Goal: Task Accomplishment & Management: Manage account settings

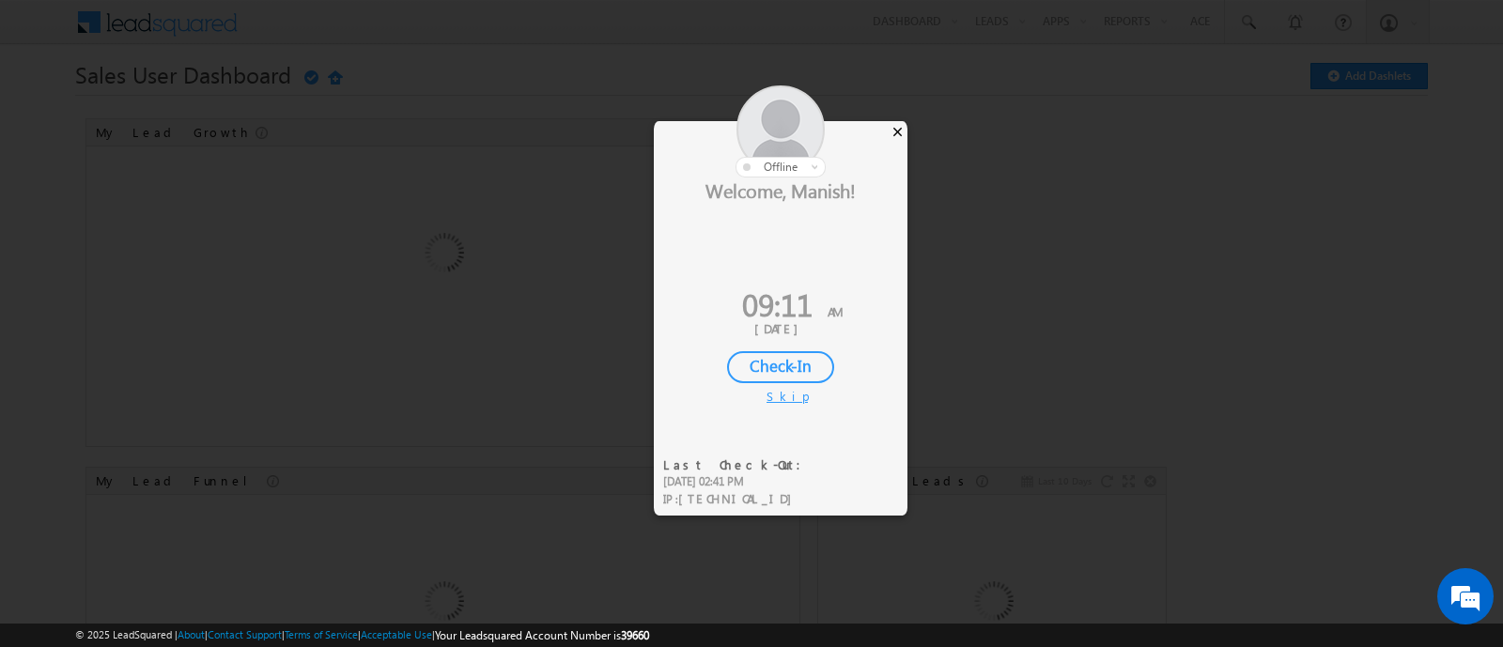
click at [898, 132] on div "×" at bounding box center [898, 131] width 20 height 21
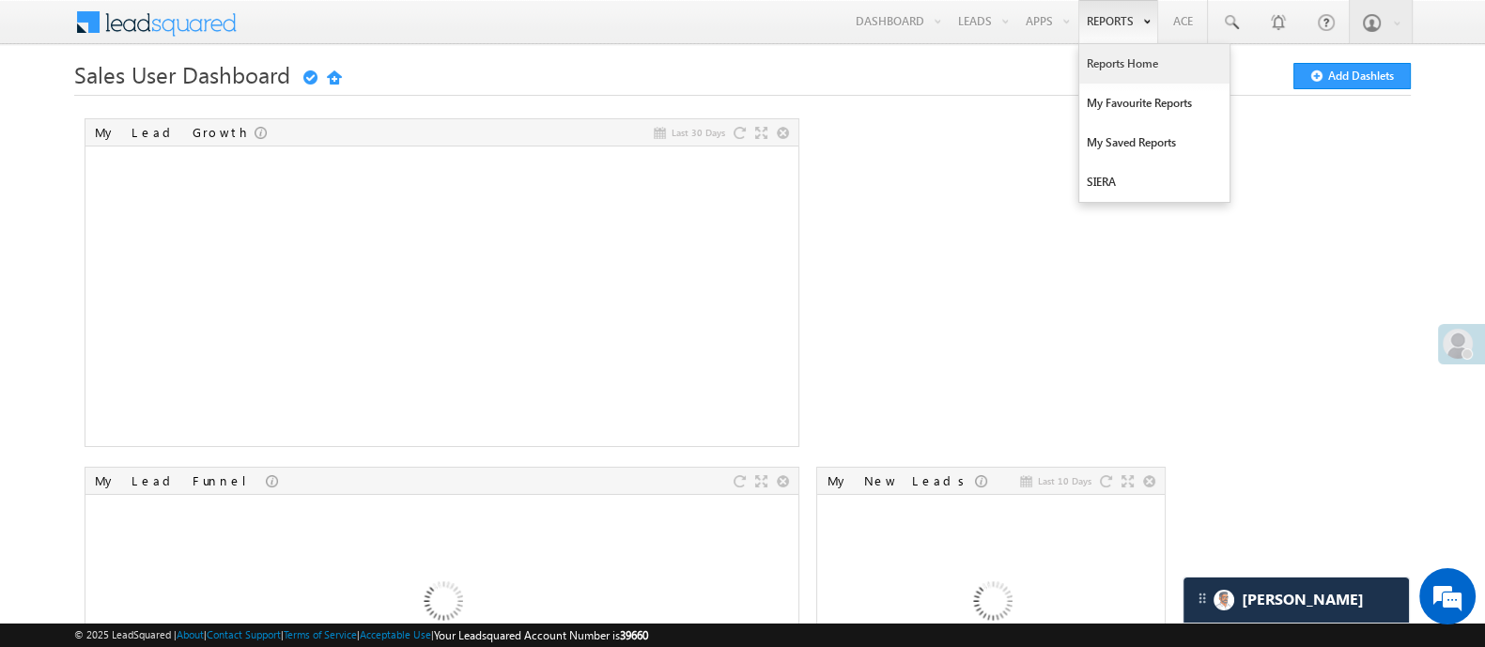
click at [1121, 67] on link "Reports Home" at bounding box center [1154, 63] width 150 height 39
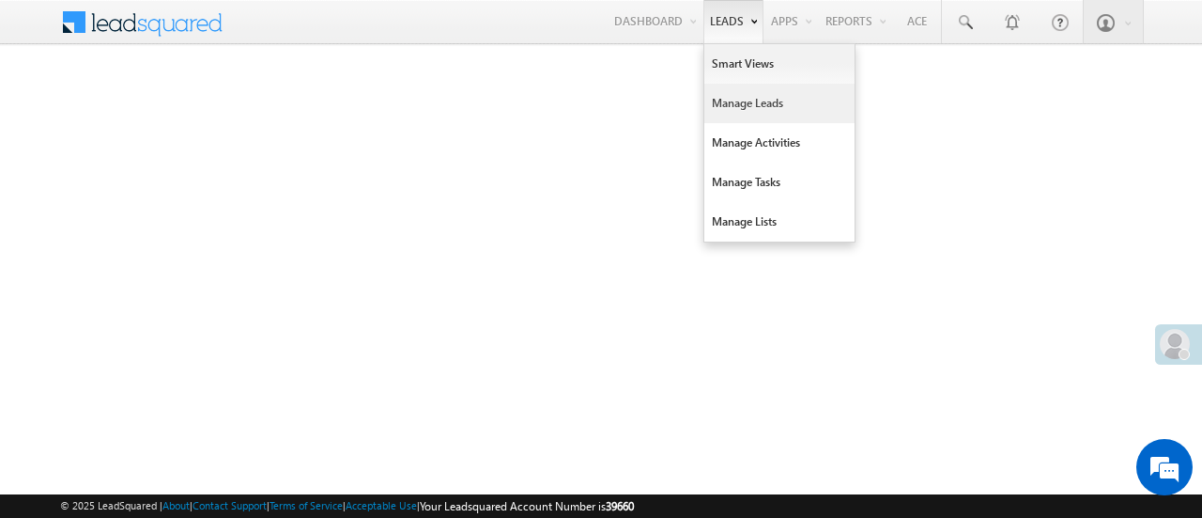
click at [754, 110] on link "Manage Leads" at bounding box center [780, 103] width 150 height 39
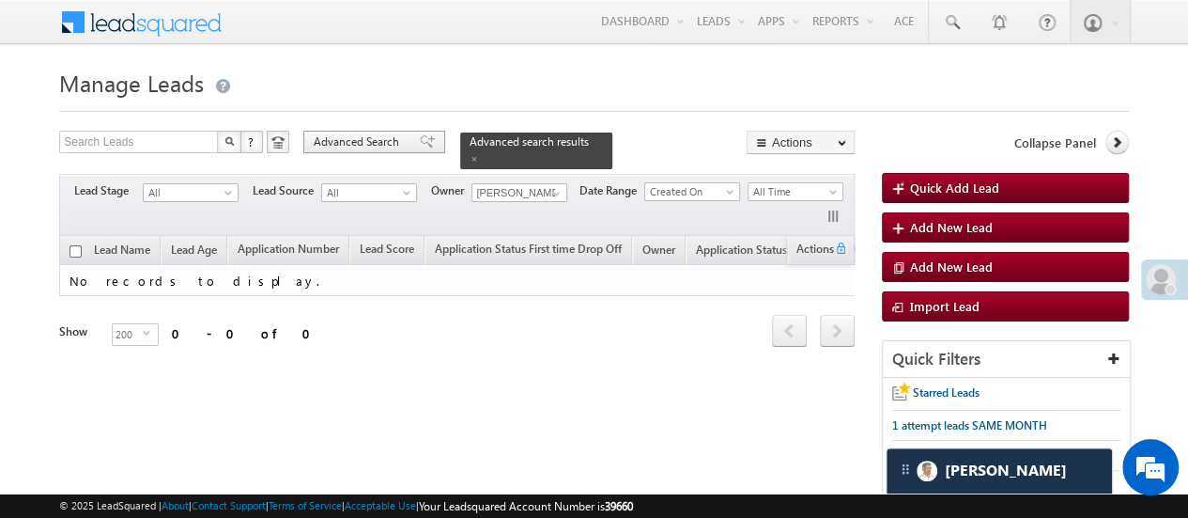
click at [379, 133] on span "Advanced Search" at bounding box center [359, 141] width 91 height 17
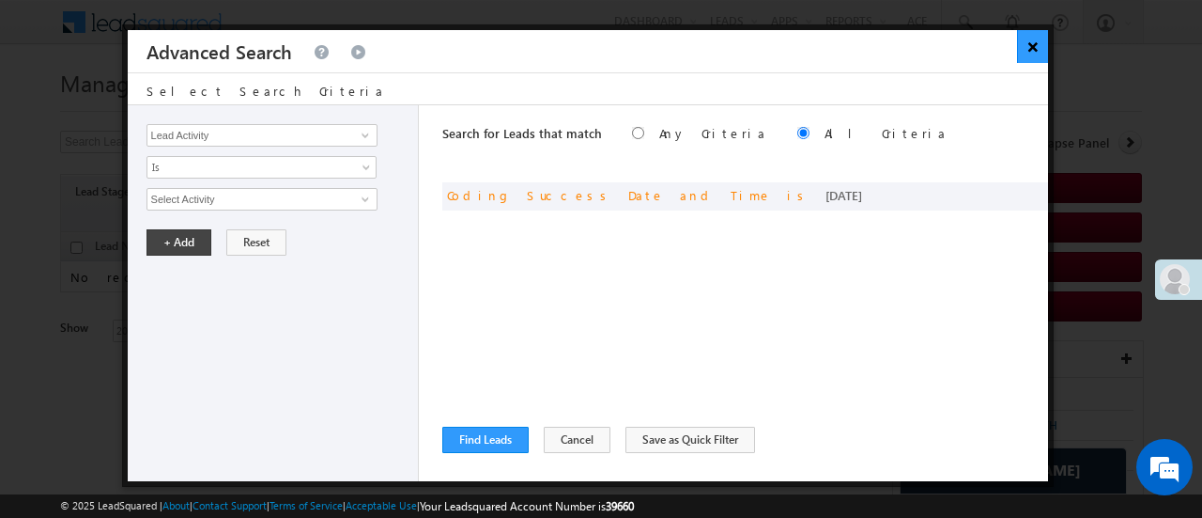
click at [1030, 51] on button "×" at bounding box center [1032, 46] width 31 height 33
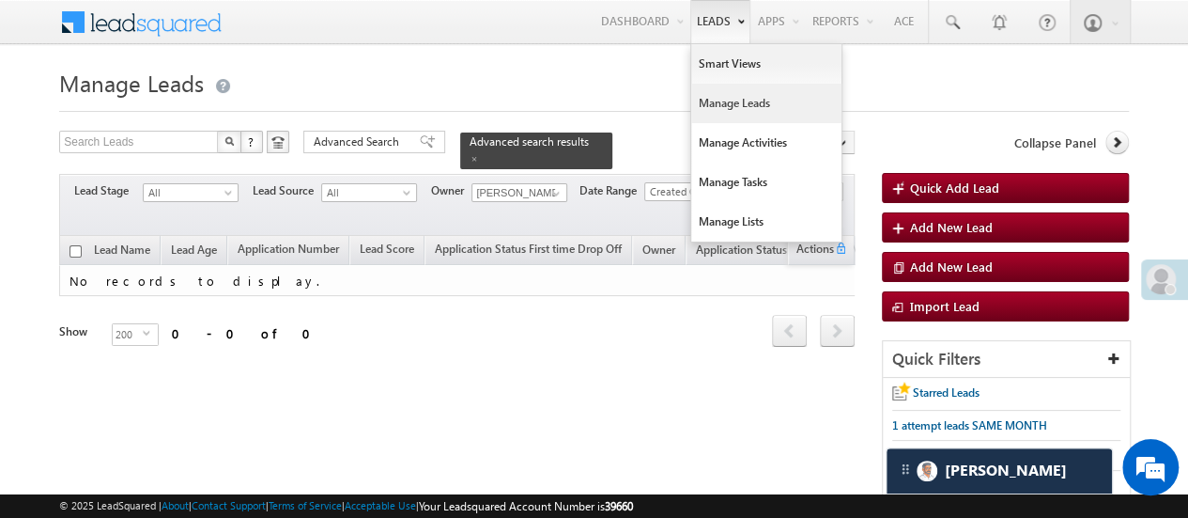
click at [731, 109] on link "Manage Leads" at bounding box center [766, 103] width 150 height 39
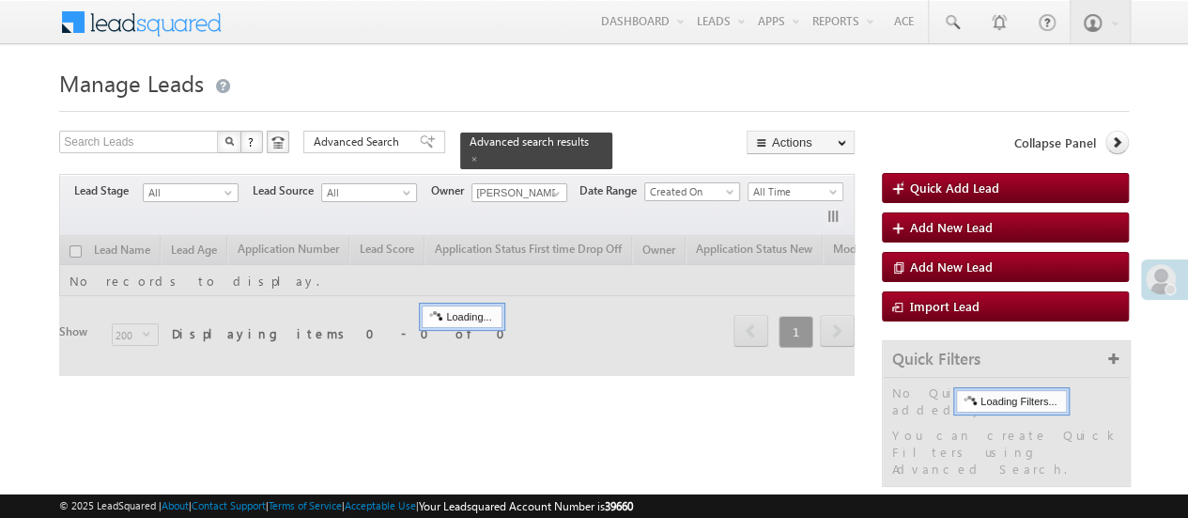
click at [0, 0] on link "Manage Activities" at bounding box center [0, 0] width 0 height 0
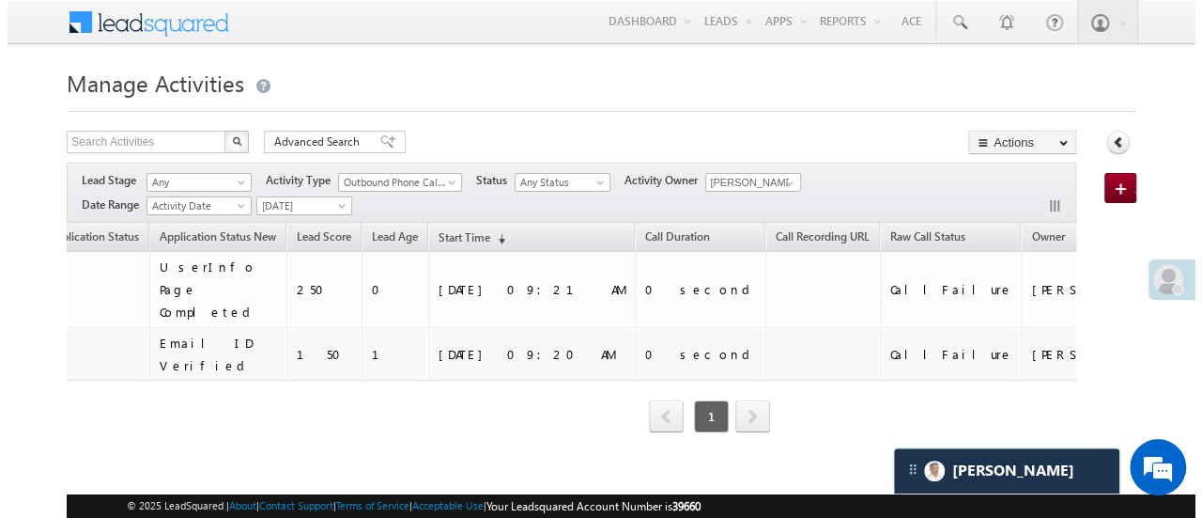
scroll to position [0, 338]
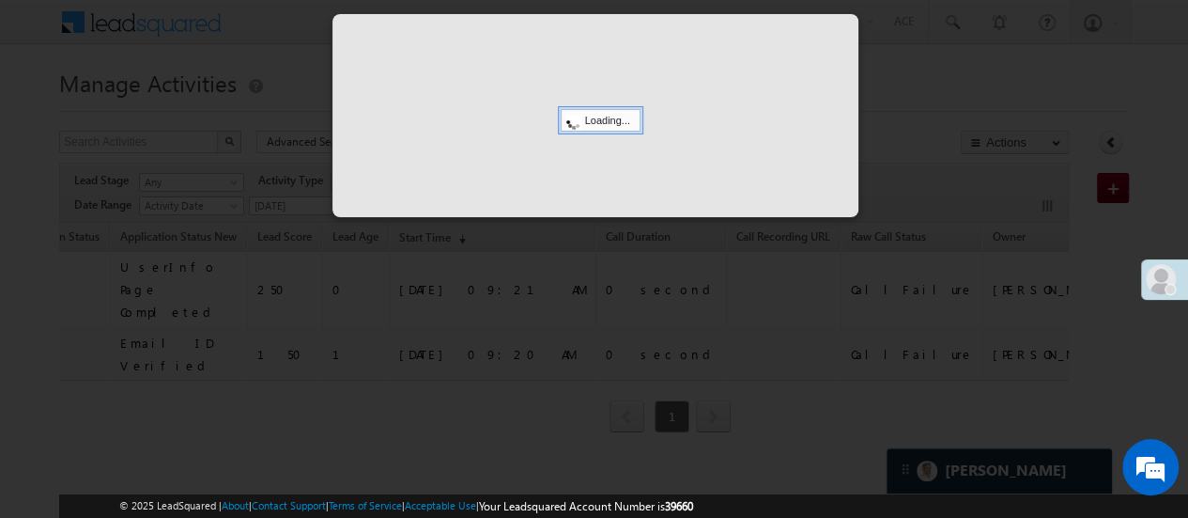
scroll to position [0, 326]
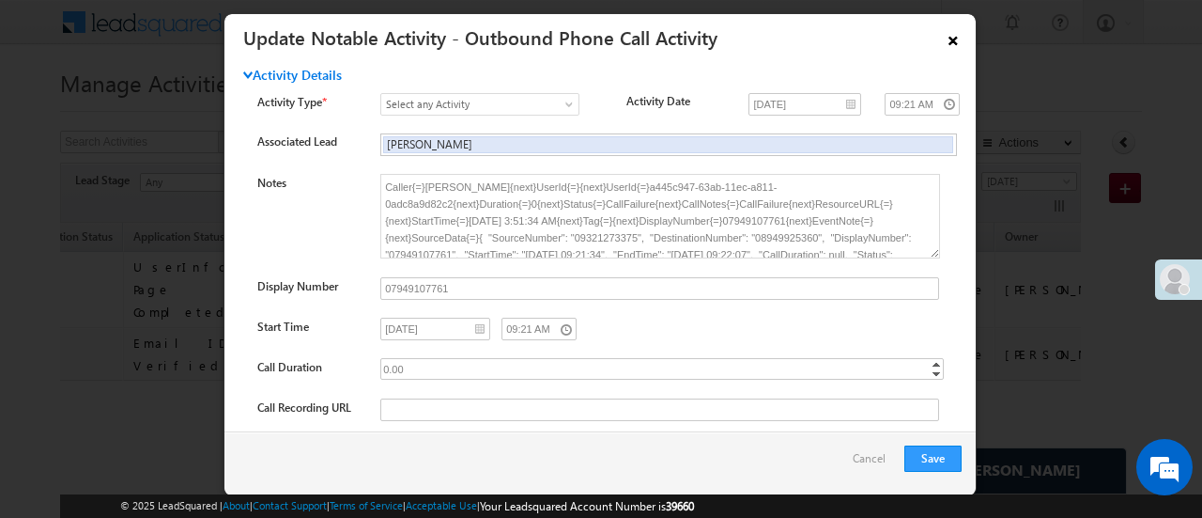
click at [956, 30] on link "×" at bounding box center [953, 37] width 32 height 33
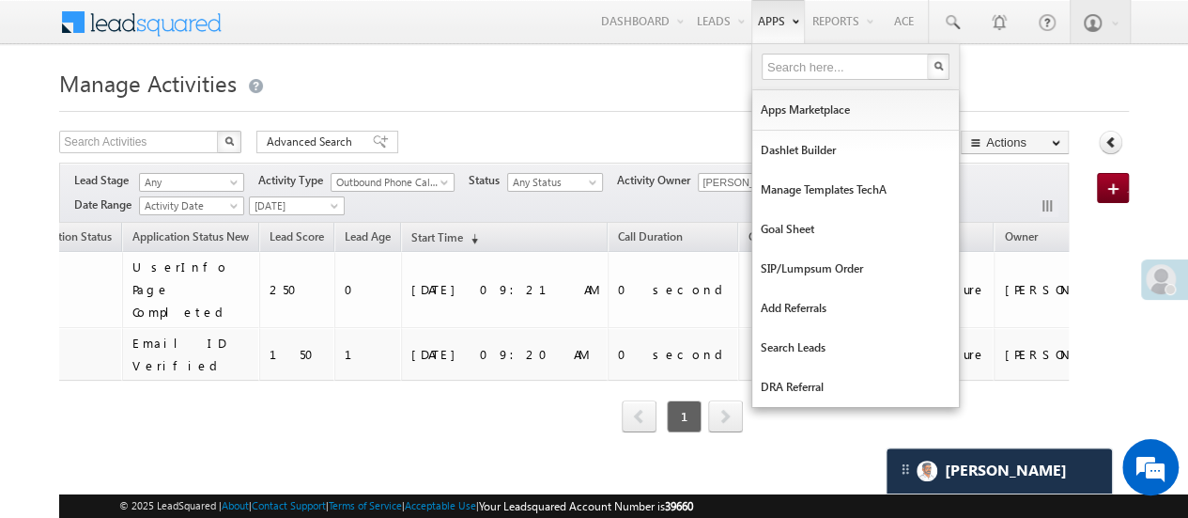
scroll to position [0, 0]
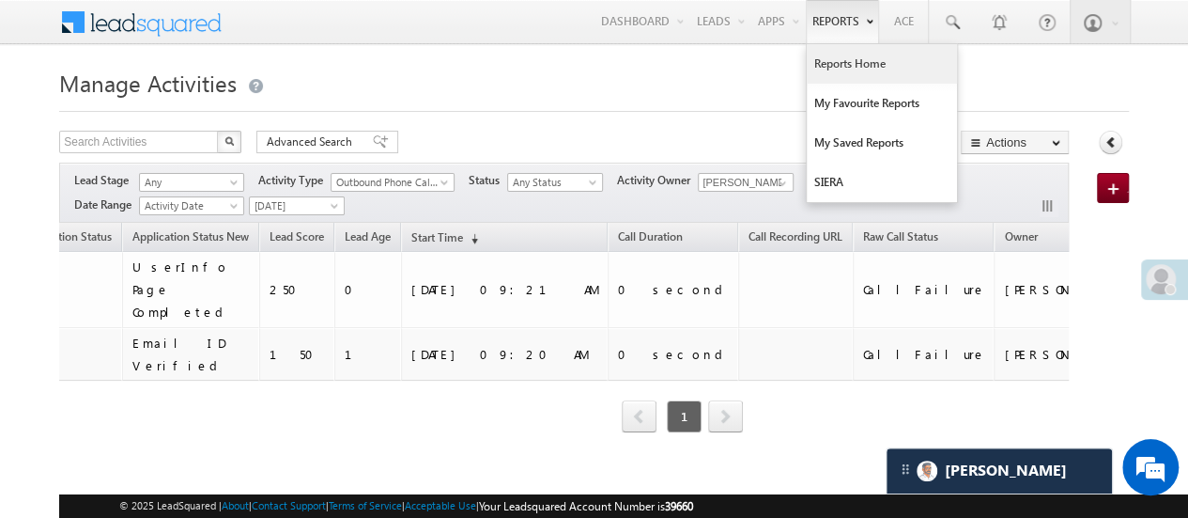
click at [840, 67] on link "Reports Home" at bounding box center [882, 63] width 150 height 39
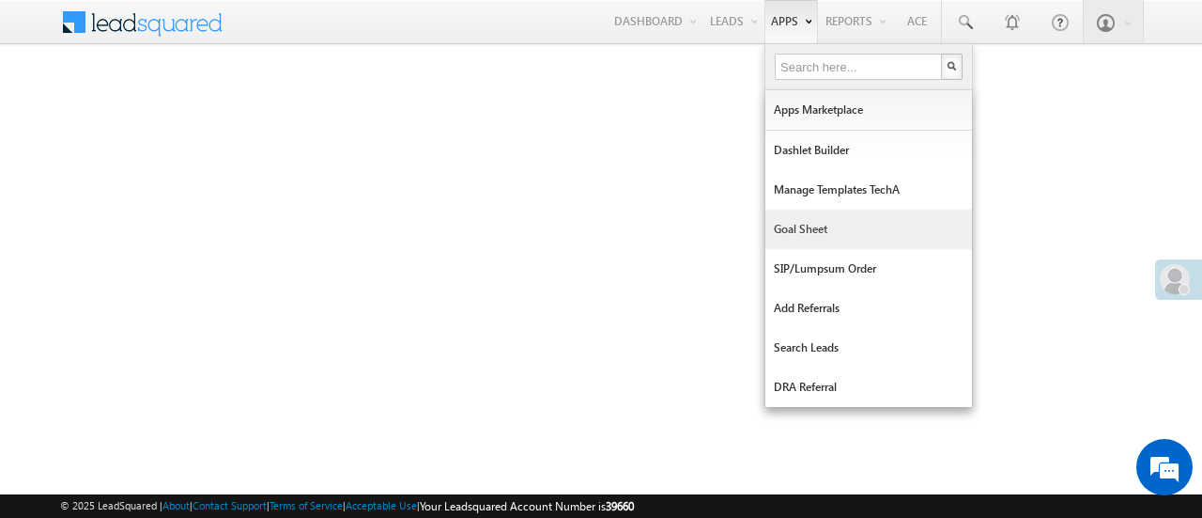
click at [824, 241] on link "Goal Sheet" at bounding box center [869, 228] width 207 height 39
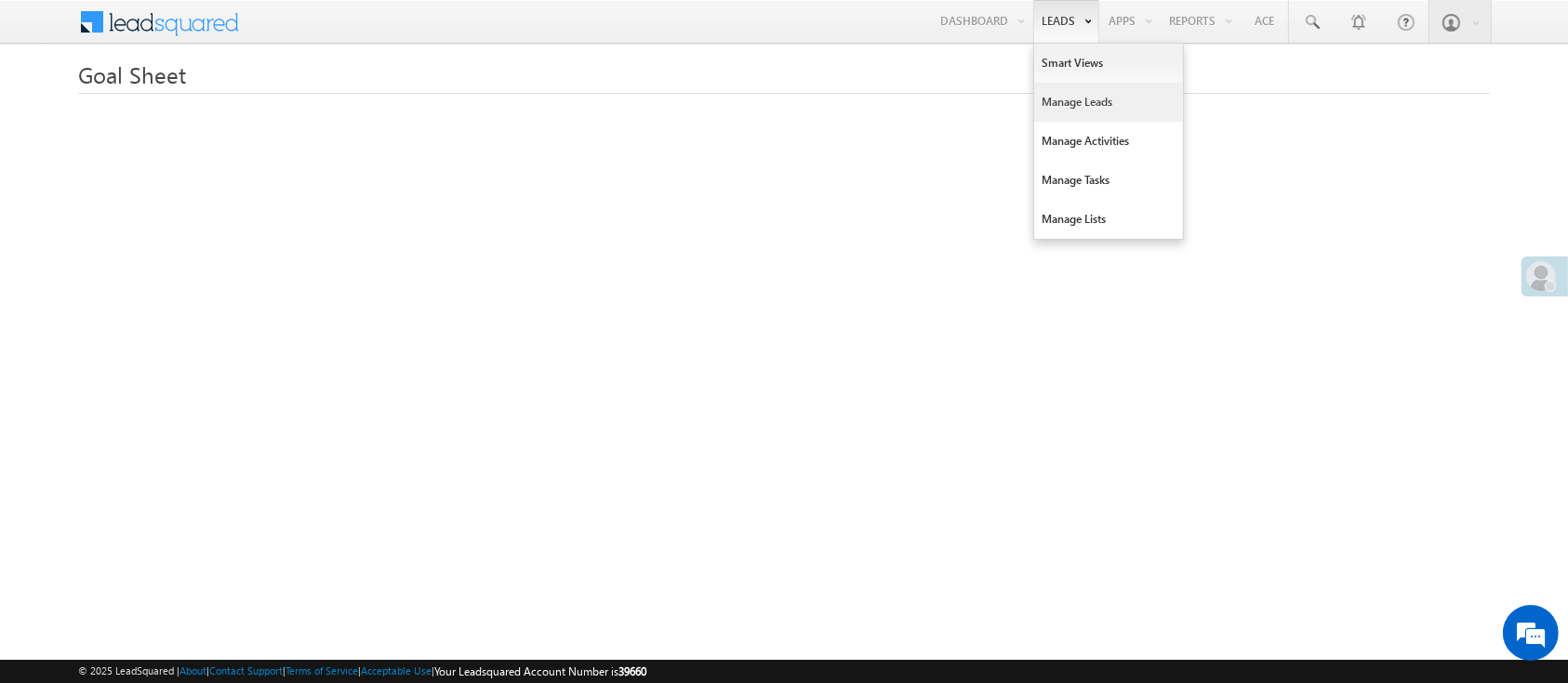
click at [1080, 104] on link "Manage Leads" at bounding box center [1109, 102] width 148 height 39
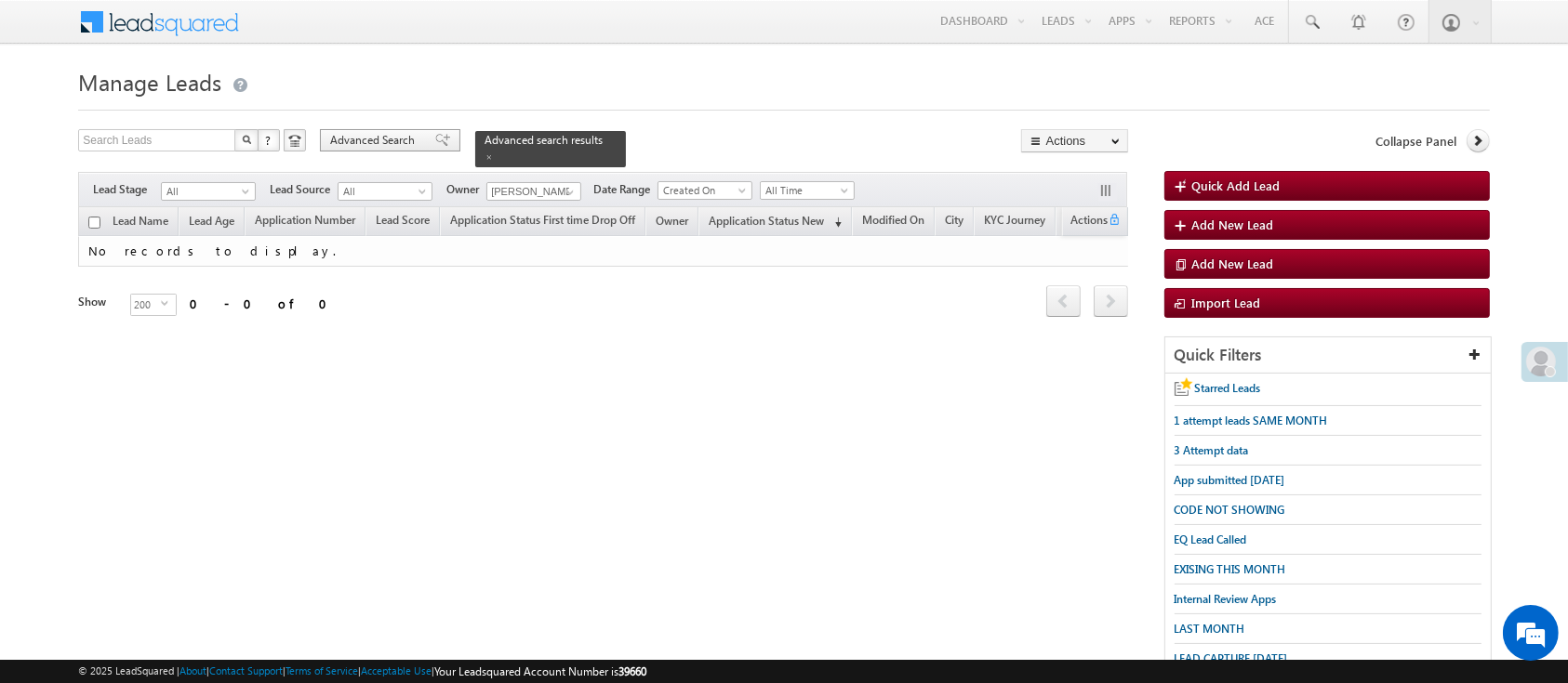
click at [368, 146] on span "Advanced Search" at bounding box center [374, 140] width 90 height 17
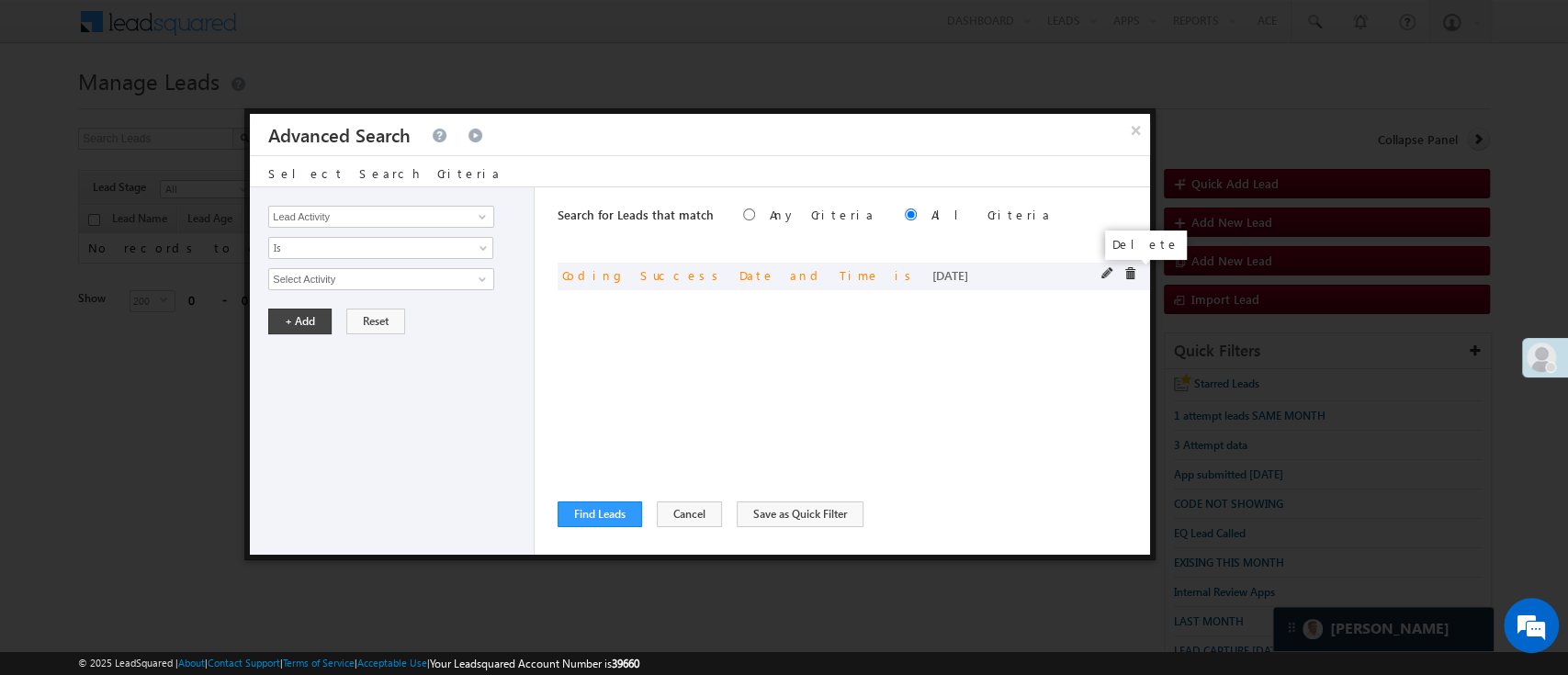
click at [1132, 276] on span at bounding box center [1130, 273] width 13 height 13
click at [477, 217] on span at bounding box center [482, 216] width 15 height 15
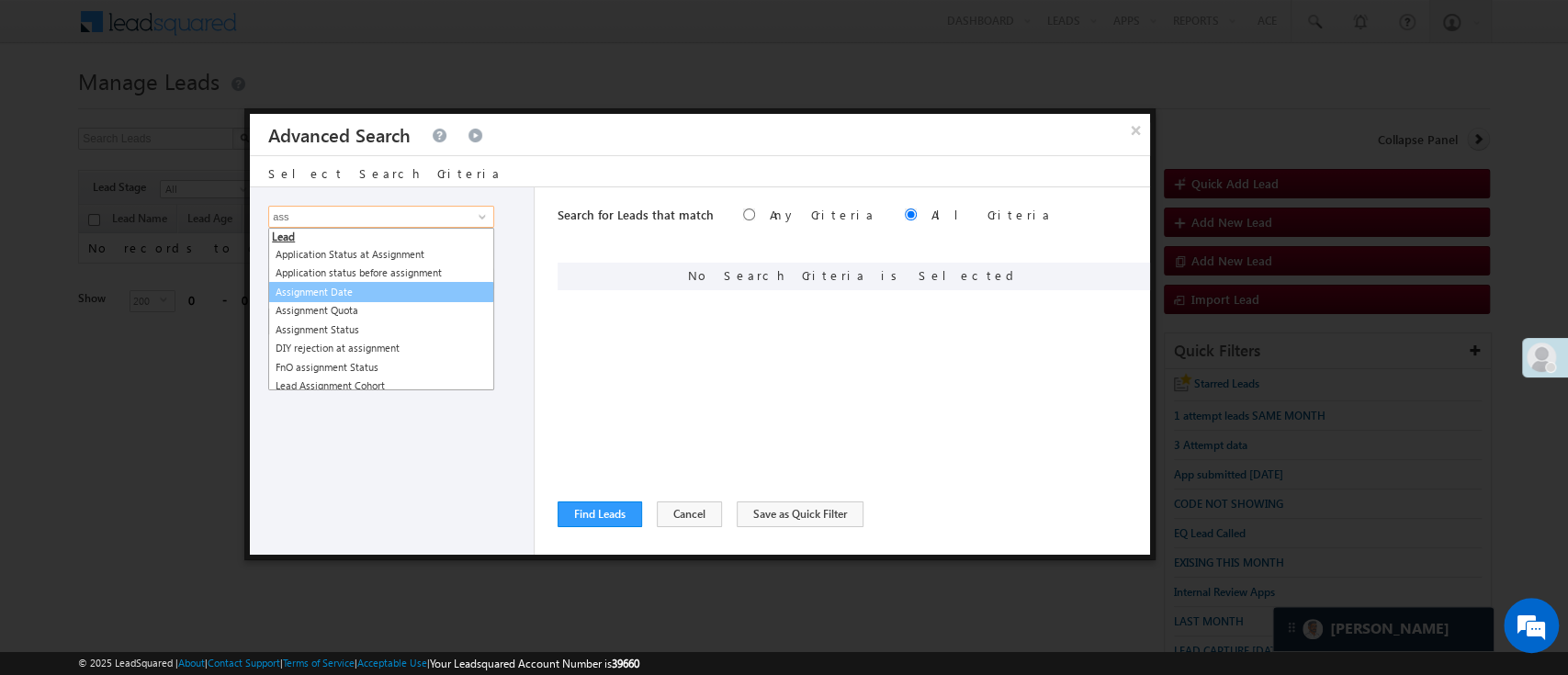
click at [375, 291] on link "Assignment Date" at bounding box center [381, 292] width 226 height 22
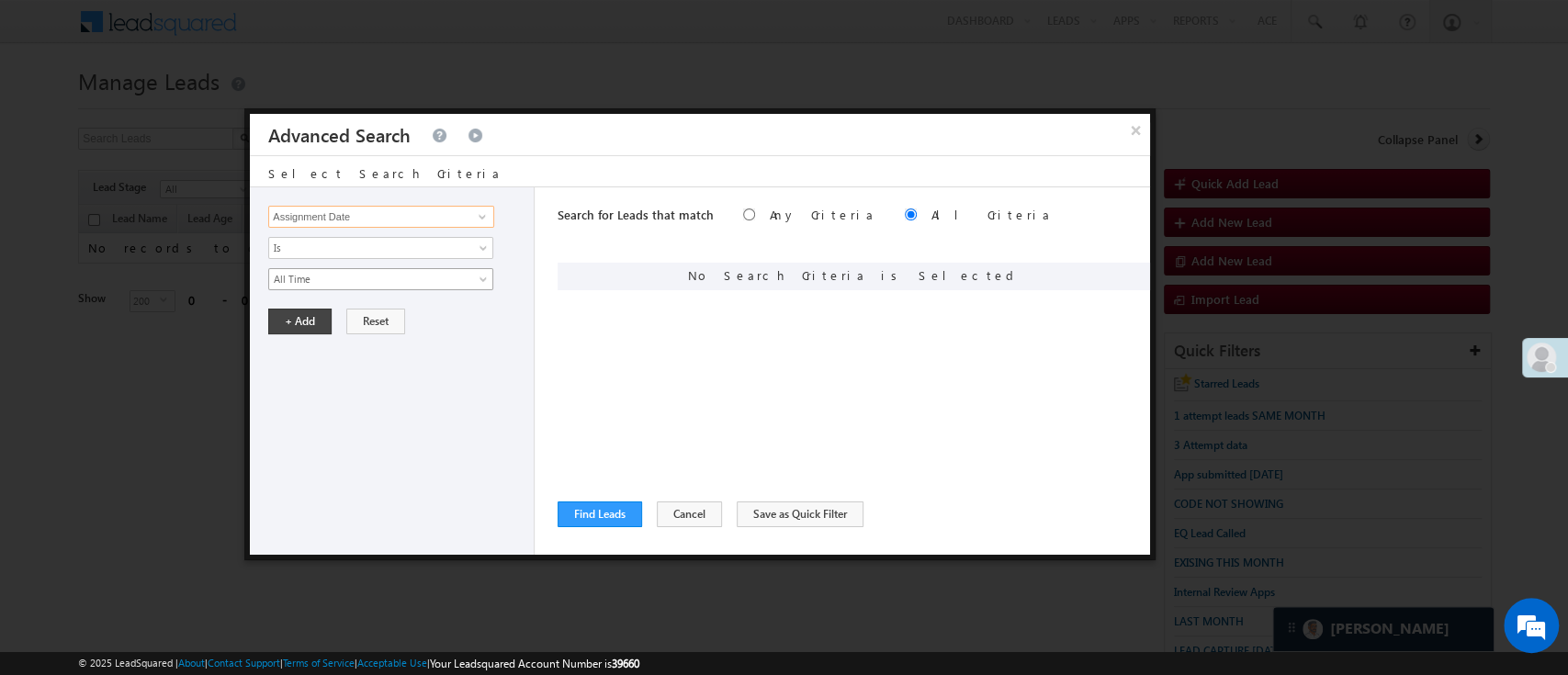
type input "Assignment Date"
click at [379, 275] on span "All Time" at bounding box center [369, 279] width 200 height 17
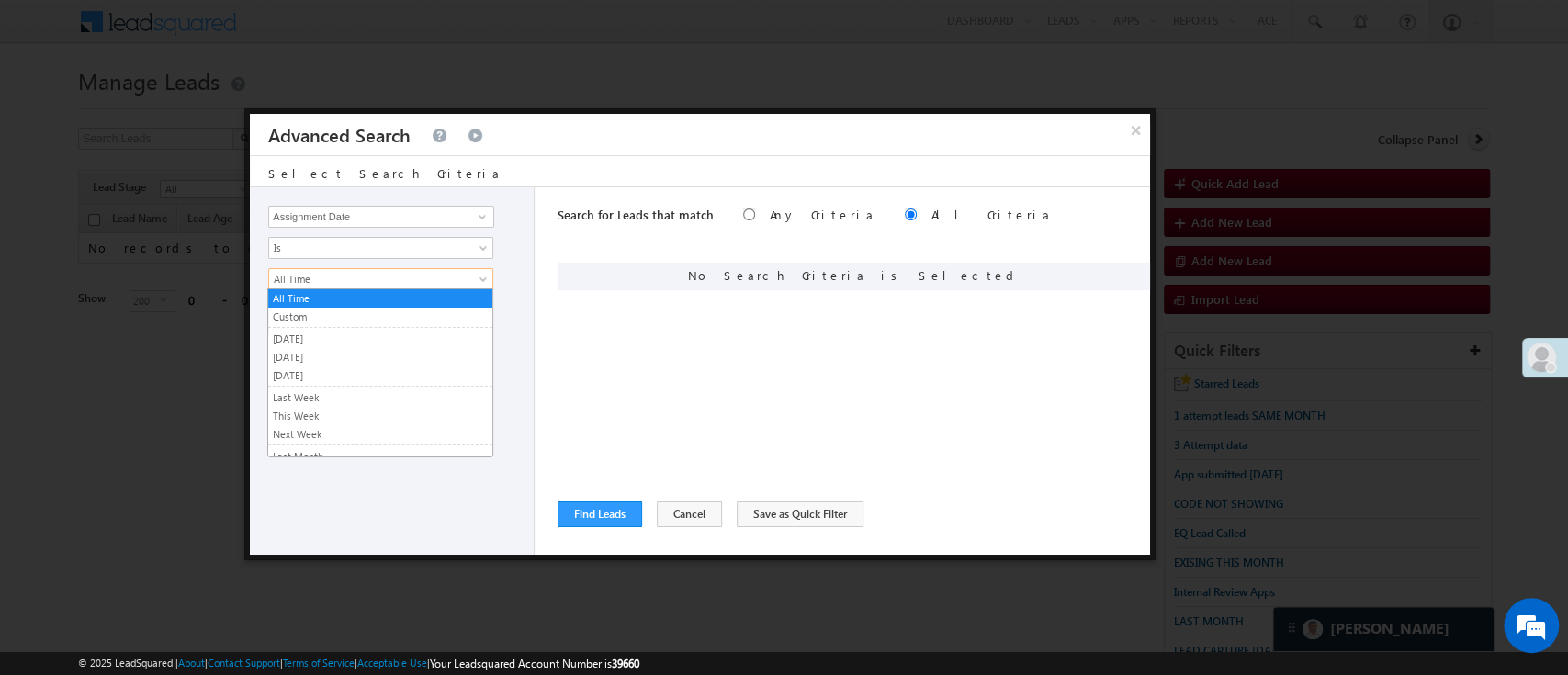
scroll to position [119, 0]
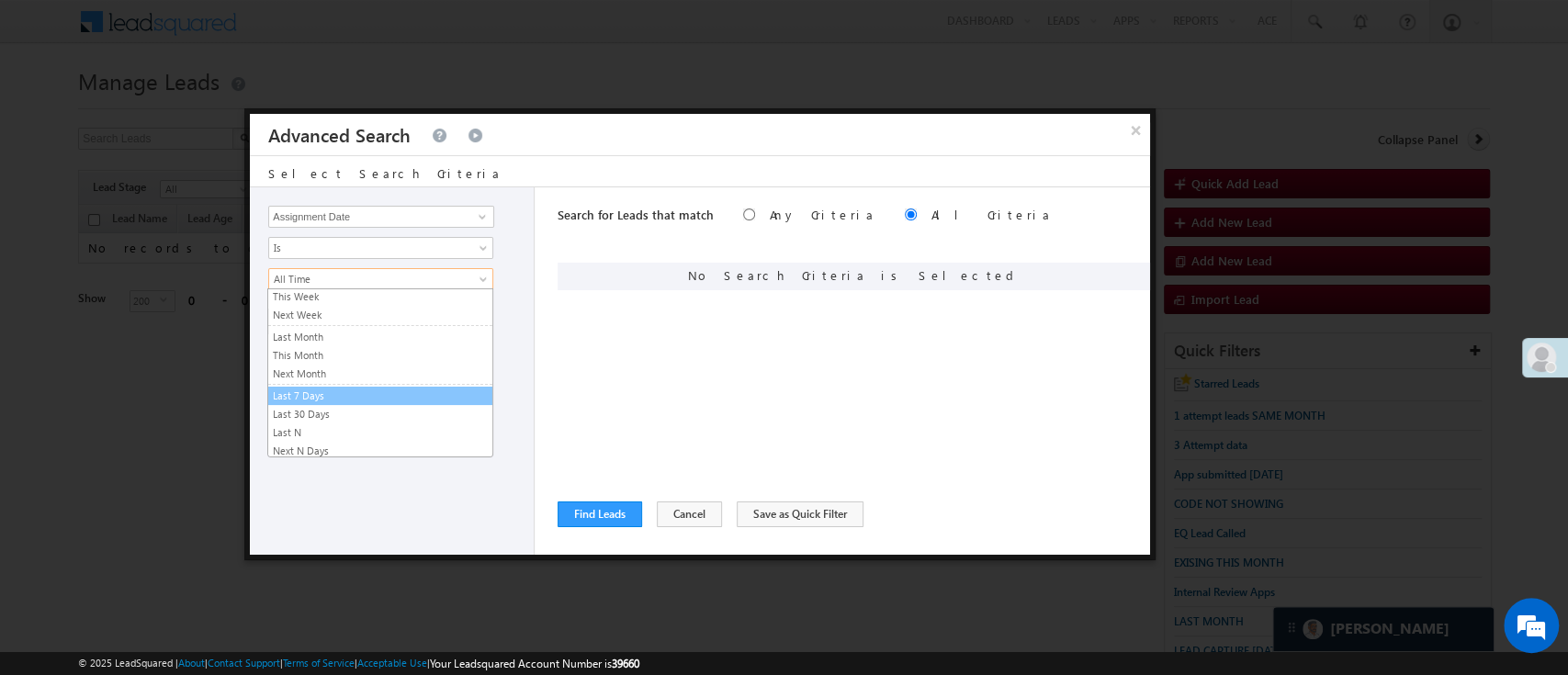
click at [426, 391] on link "Last 7 Days" at bounding box center [380, 395] width 224 height 17
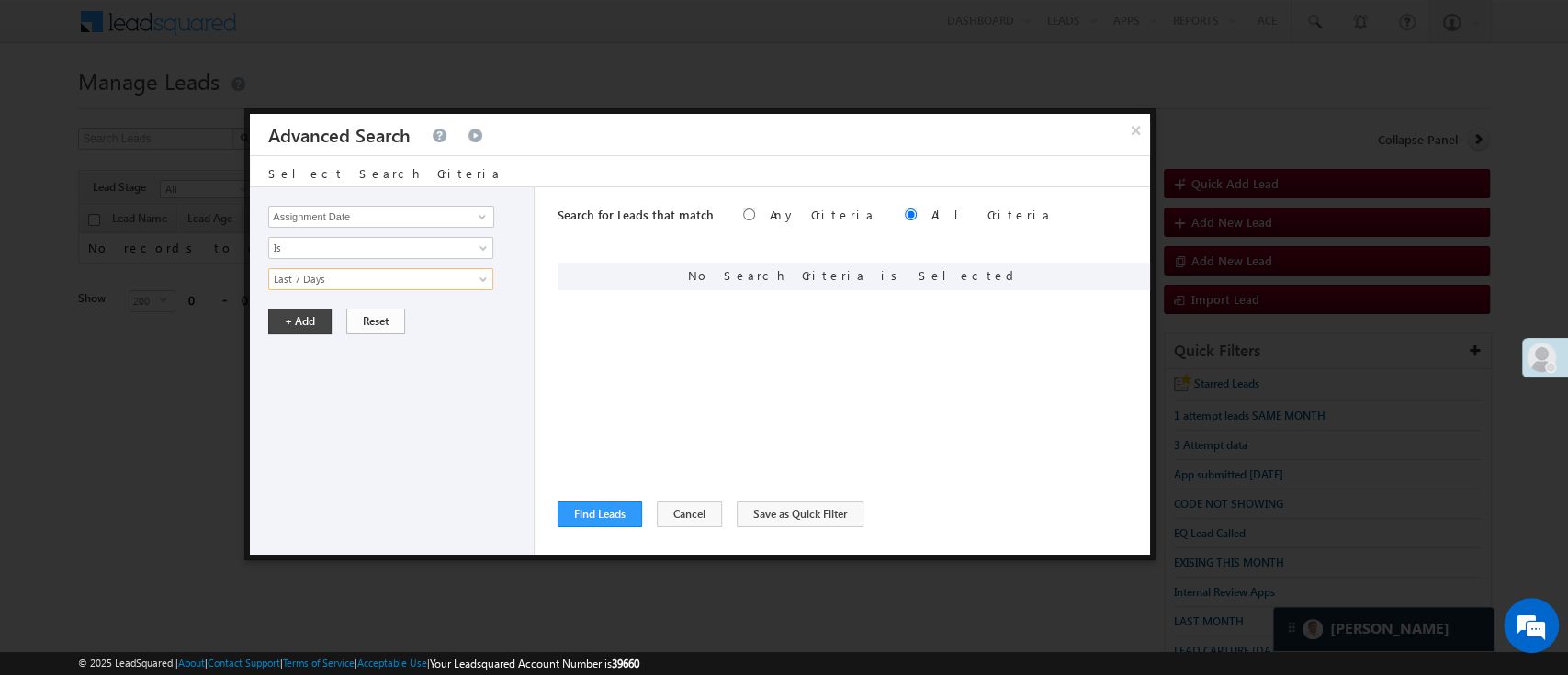
scroll to position [0, 0]
click at [319, 312] on button "+ Add" at bounding box center [299, 322] width 64 height 25
click at [485, 215] on span at bounding box center [482, 216] width 15 height 15
type input "Lead Stage"
click at [465, 244] on span "Is" at bounding box center [369, 248] width 200 height 17
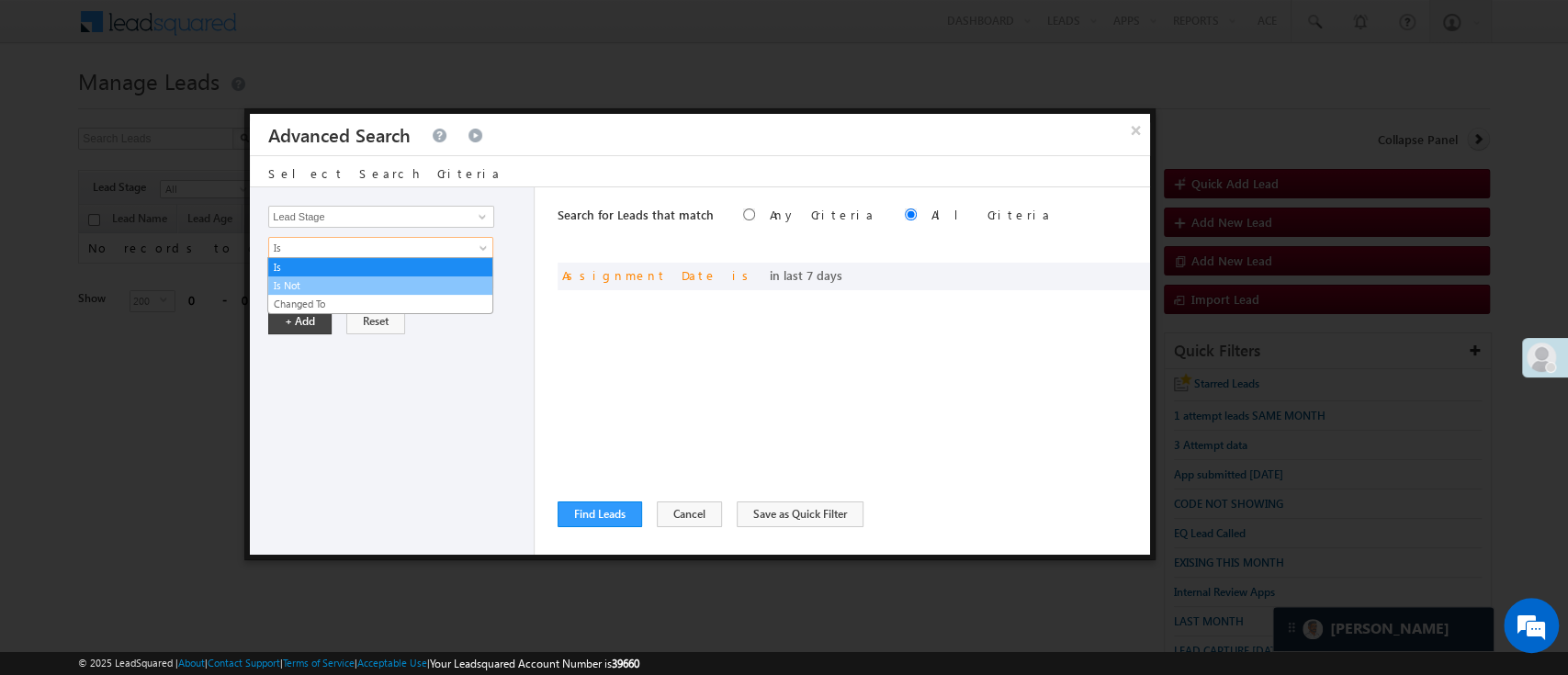
click at [378, 288] on link "Is Not" at bounding box center [380, 286] width 224 height 17
click at [379, 285] on span "None Selected" at bounding box center [373, 279] width 208 height 21
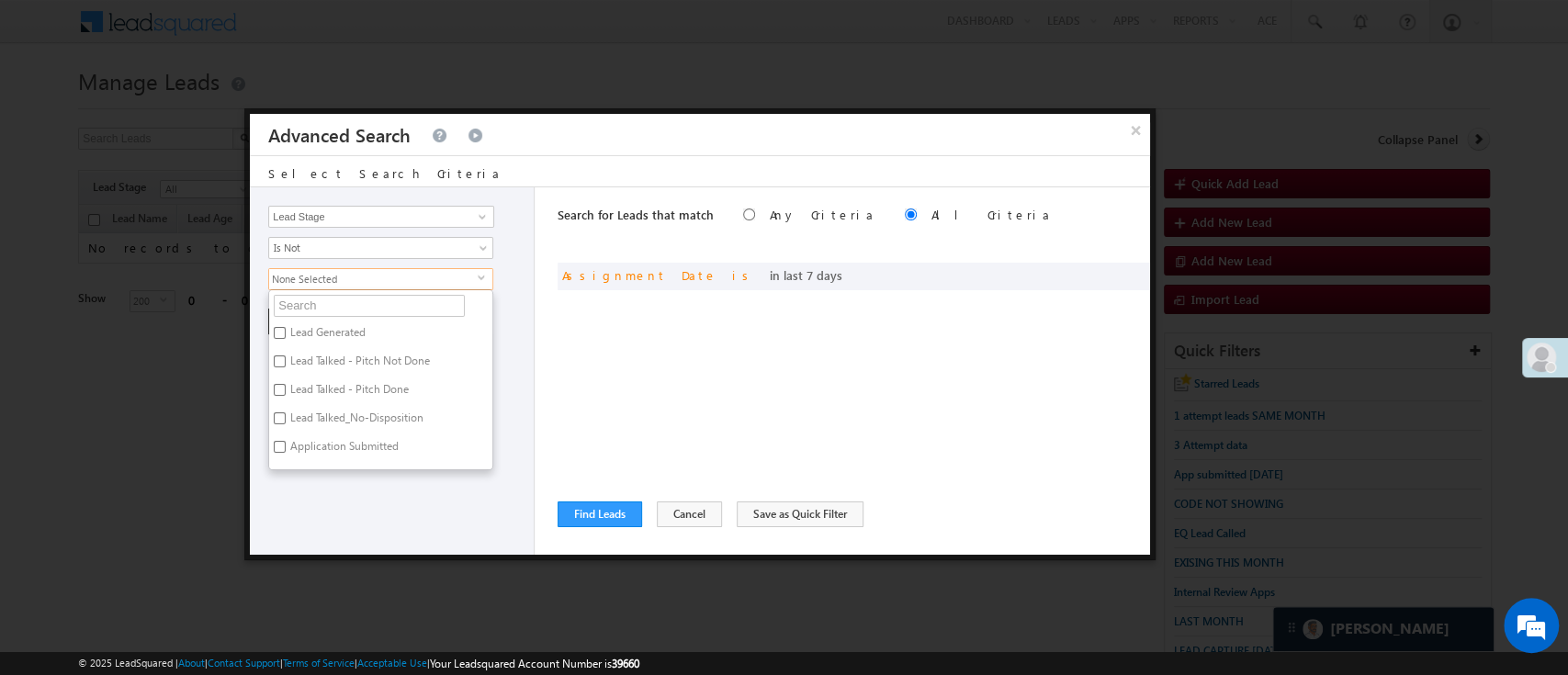
click at [382, 283] on span "None Selected" at bounding box center [373, 279] width 208 height 21
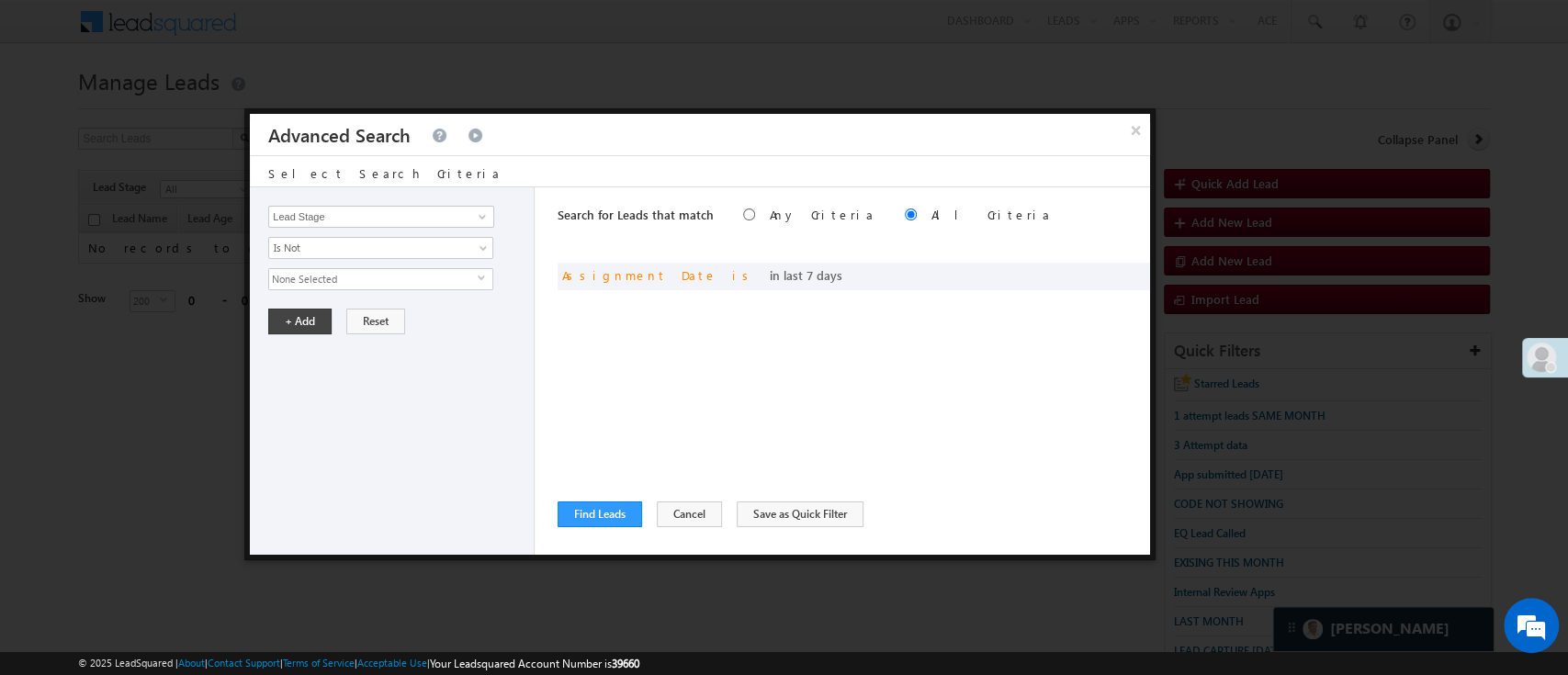
click at [382, 283] on span "None Selected" at bounding box center [373, 279] width 208 height 21
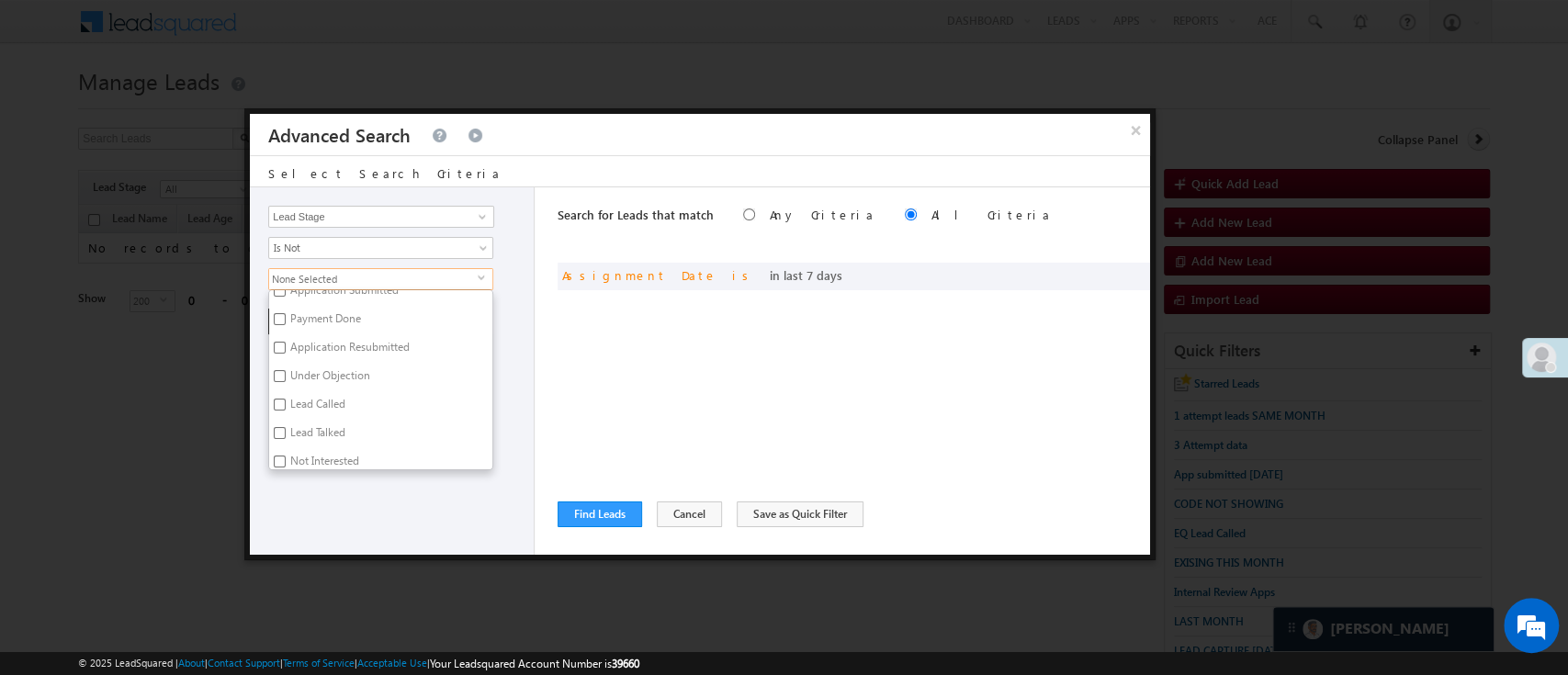
scroll to position [313, 0]
click at [336, 306] on label "Not Interested" at bounding box center [323, 307] width 109 height 28
click at [286, 306] on input "Not Interested" at bounding box center [280, 304] width 12 height 12
checkbox input "true"
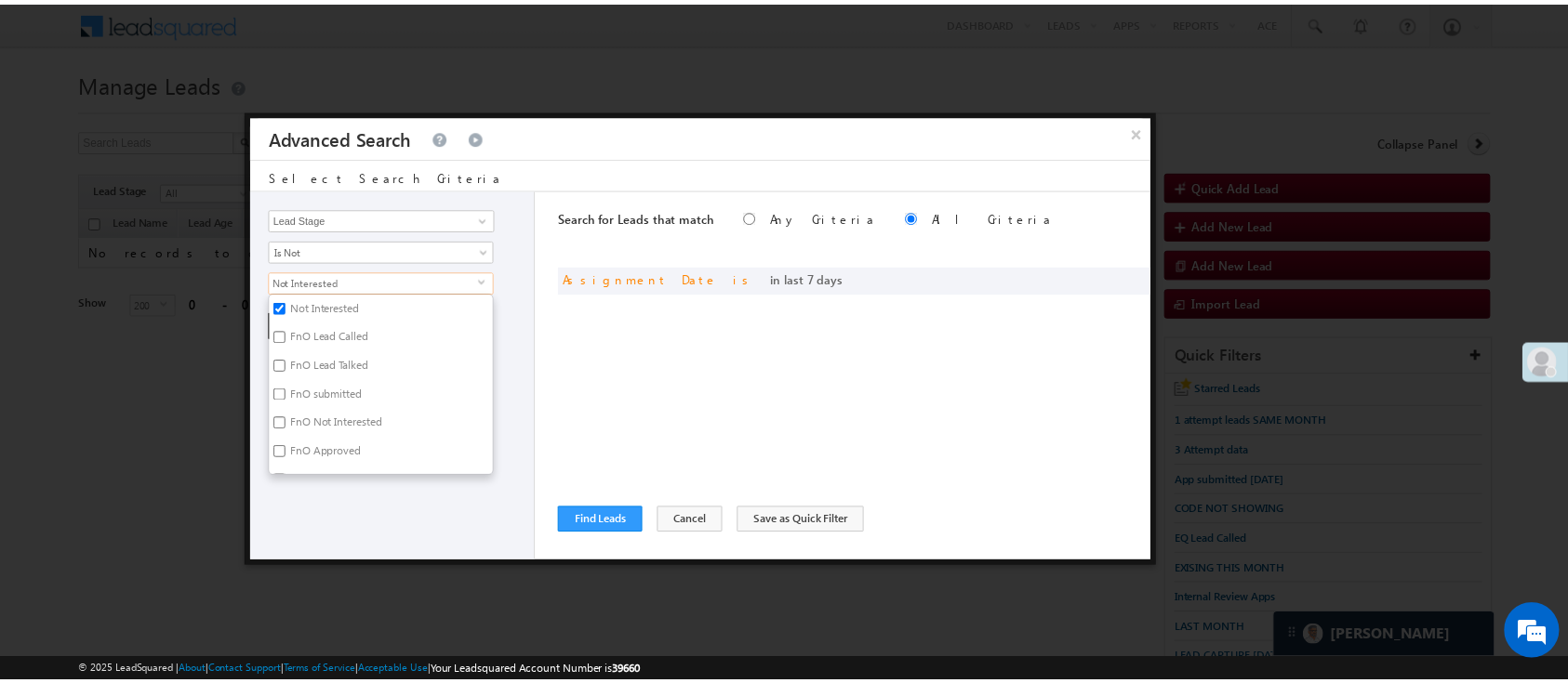
scroll to position [454, 0]
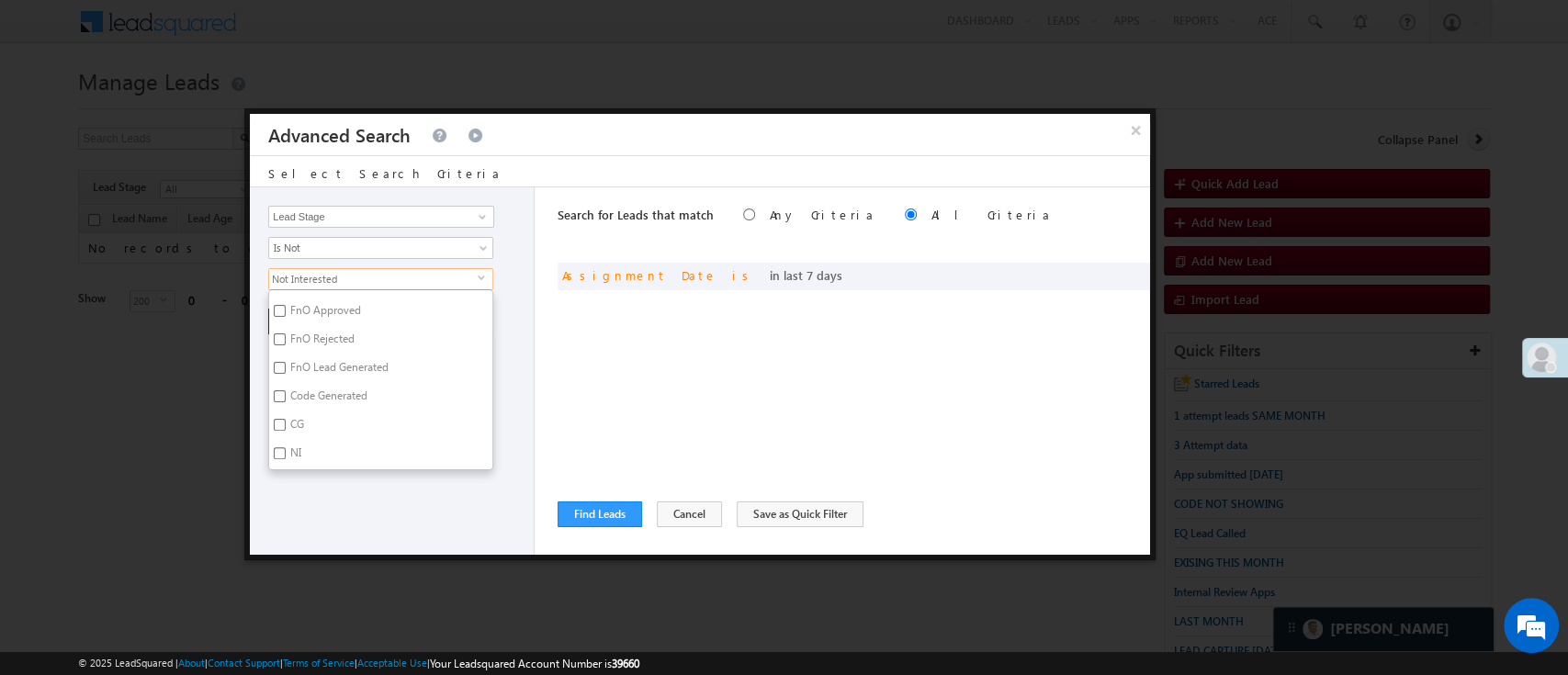
click at [316, 390] on label "Code Generated" at bounding box center [327, 399] width 116 height 28
click at [286, 390] on input "Code Generated" at bounding box center [280, 396] width 12 height 12
checkbox input "true"
click at [361, 481] on div "Lead Activity Task Sales Group Prospect Id WA Last Message Timestamp 4th Day Di…" at bounding box center [392, 372] width 285 height 368
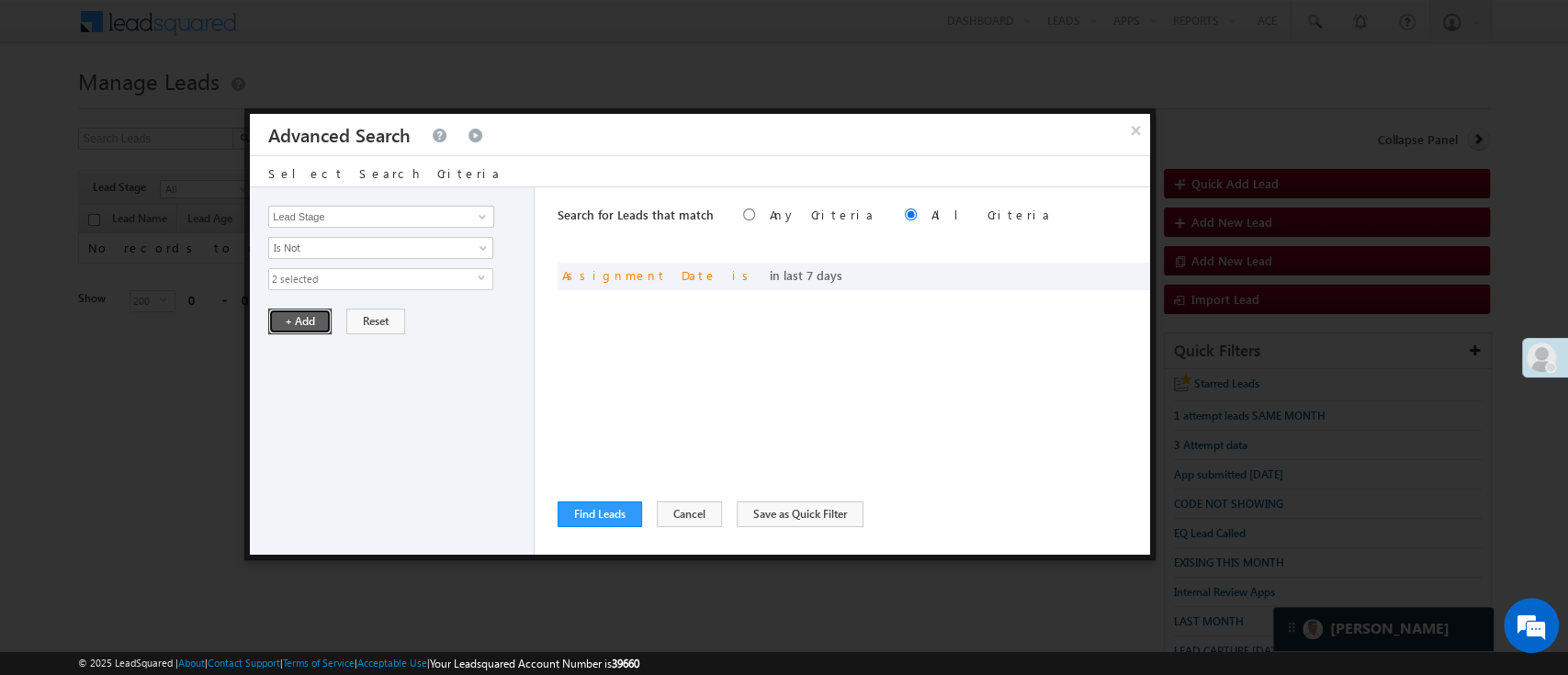
click at [292, 319] on button "+ Add" at bounding box center [299, 322] width 64 height 25
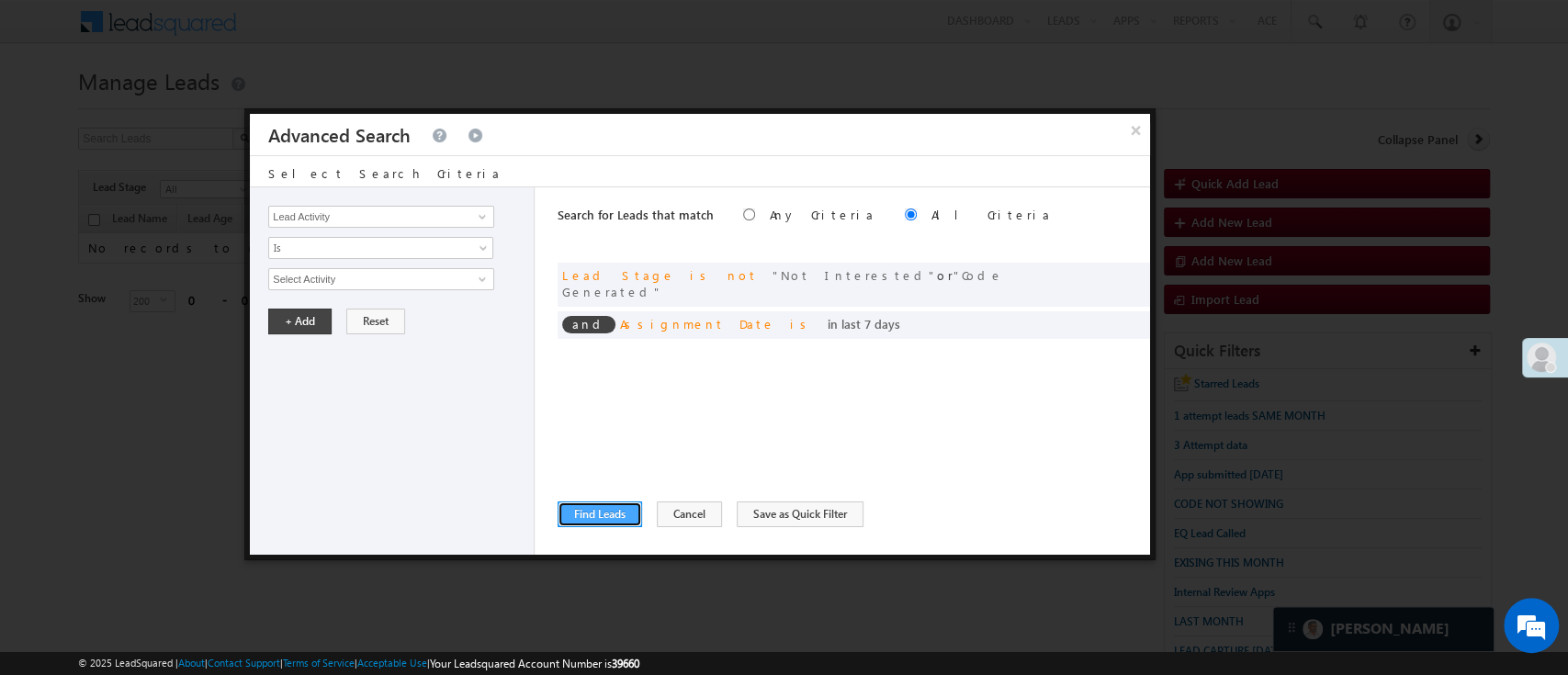
click at [598, 509] on button "Find Leads" at bounding box center [600, 515] width 84 height 25
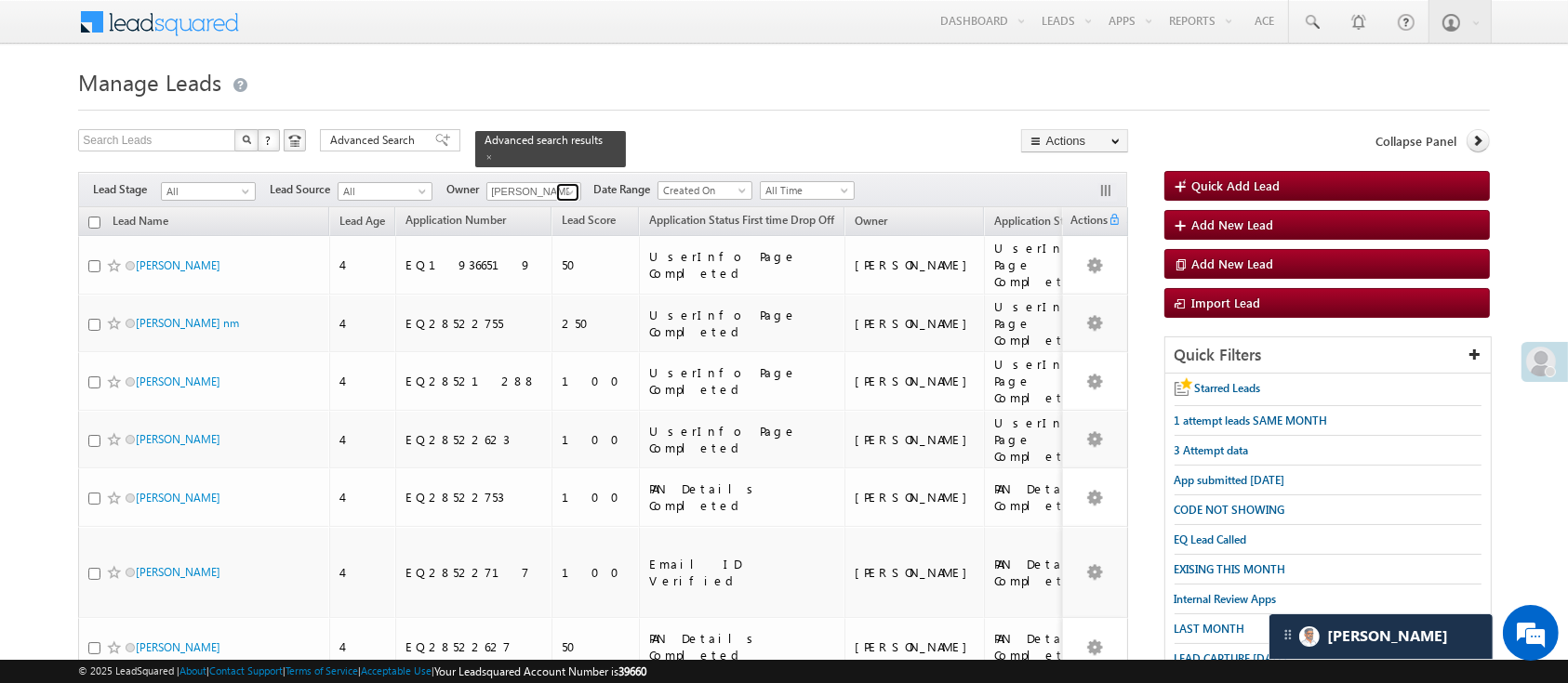
click at [561, 183] on link at bounding box center [567, 192] width 23 height 19
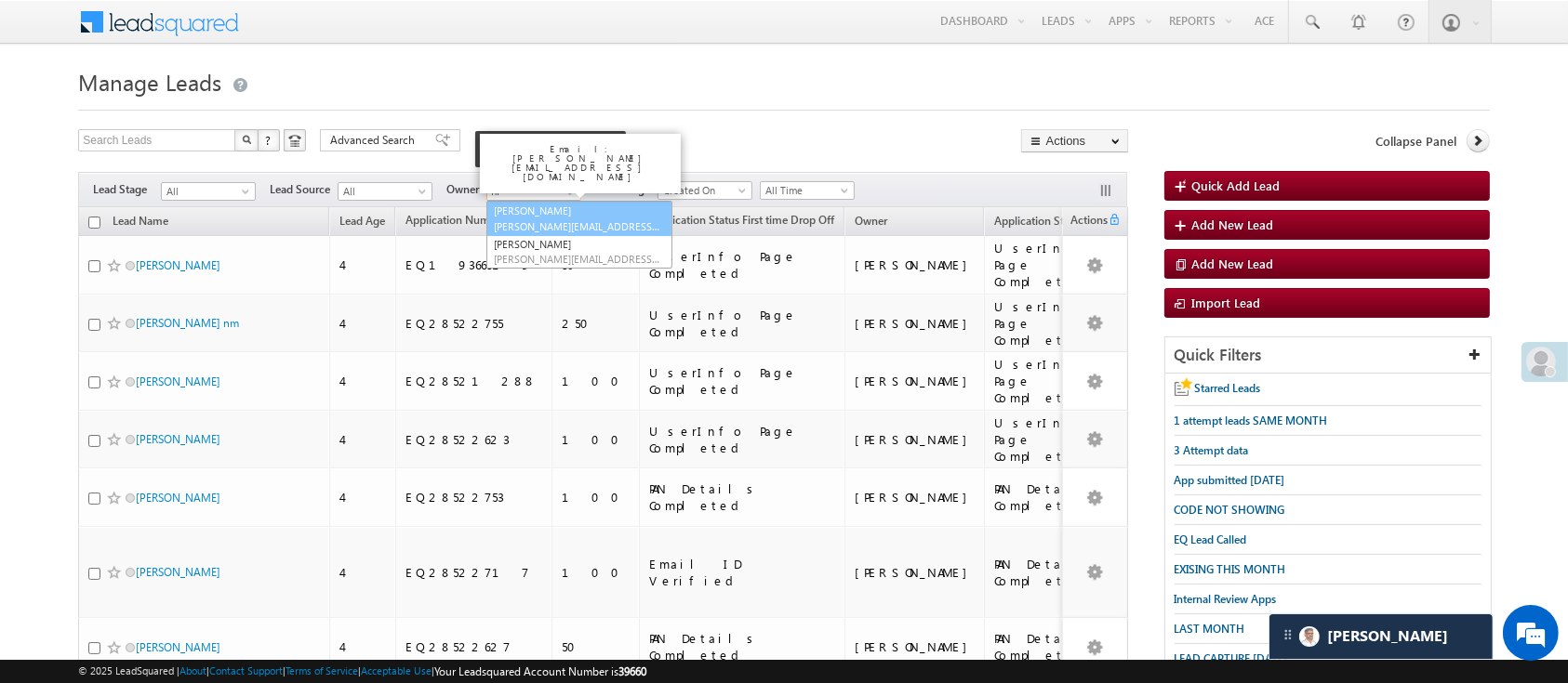
click at [576, 220] on span "[PERSON_NAME][EMAIL_ADDRESS][DOMAIN_NAME]" at bounding box center [577, 227] width 167 height 14
type input "[PERSON_NAME]"
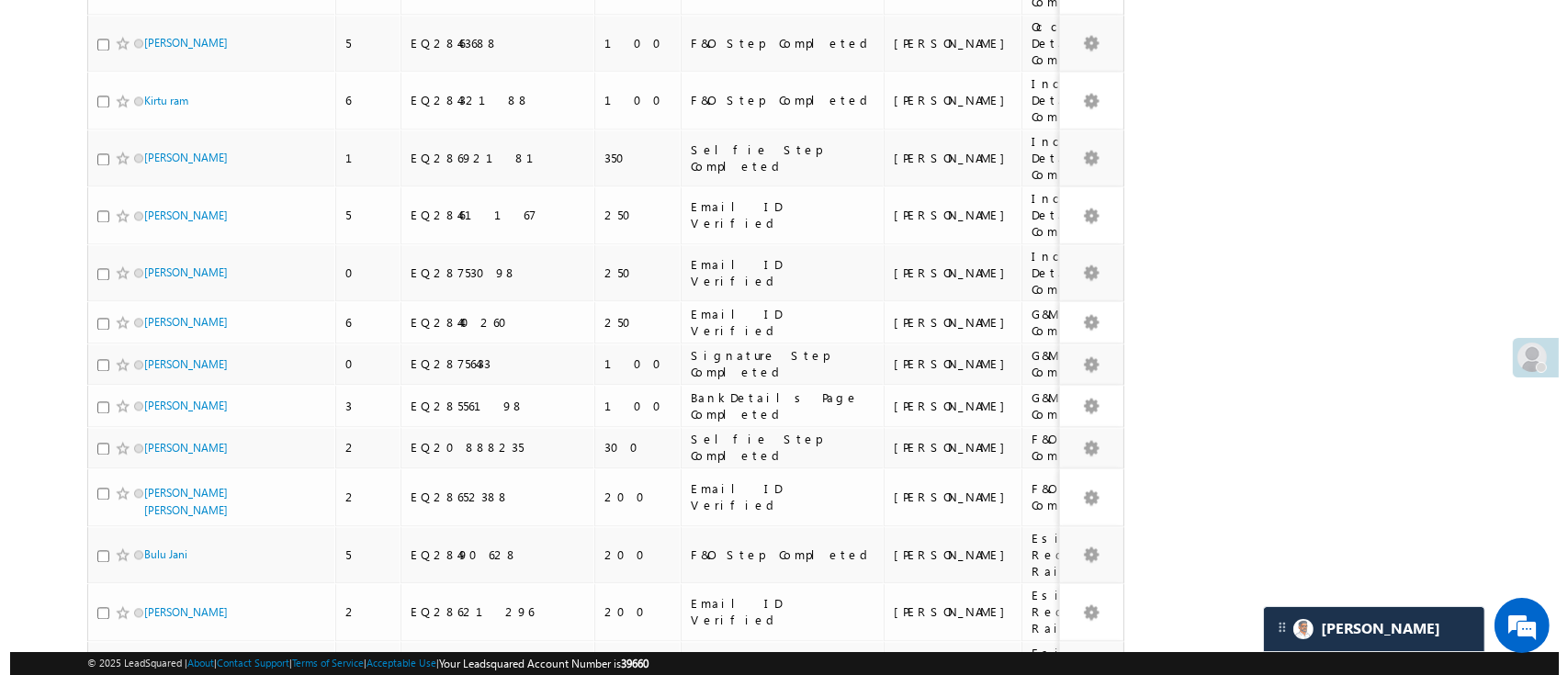
scroll to position [0, 0]
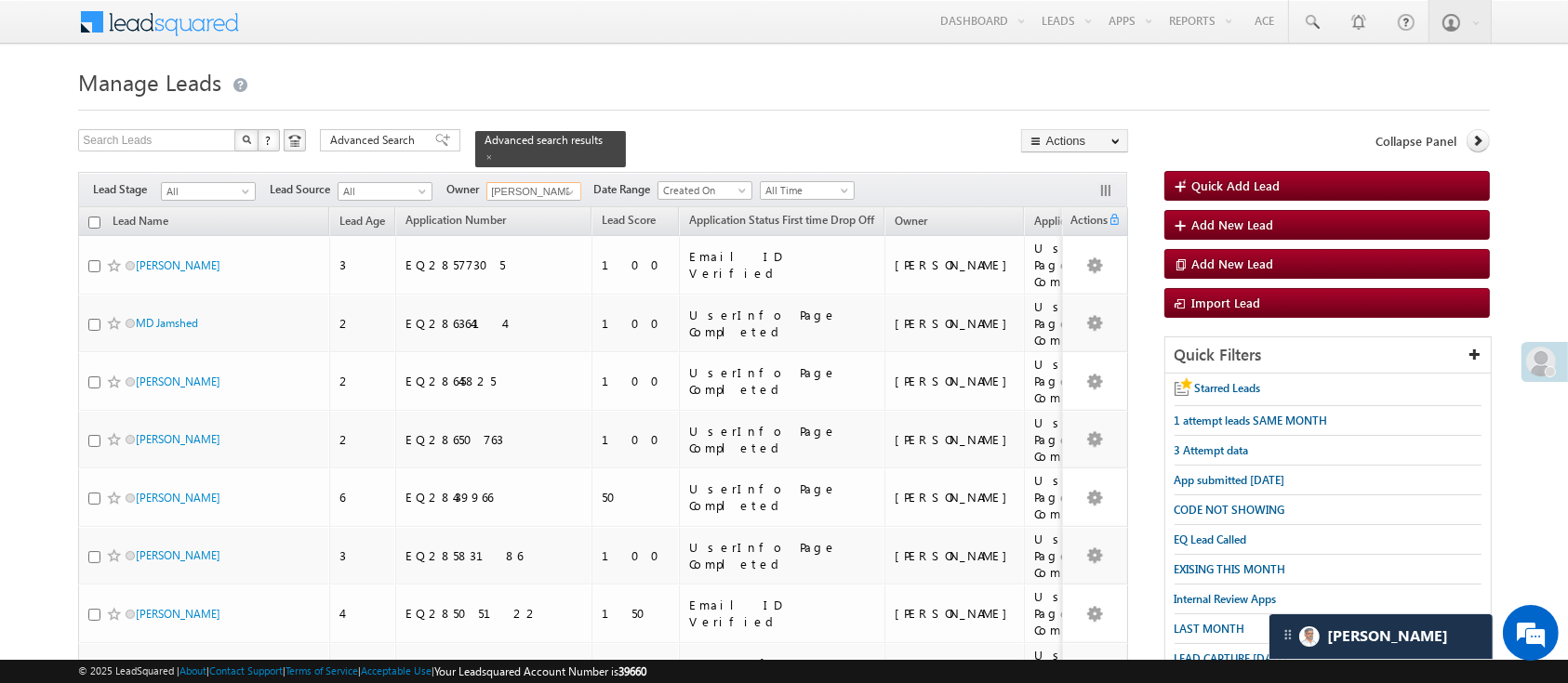
click at [90, 217] on input "checkbox" at bounding box center [94, 223] width 12 height 12
checkbox input "true"
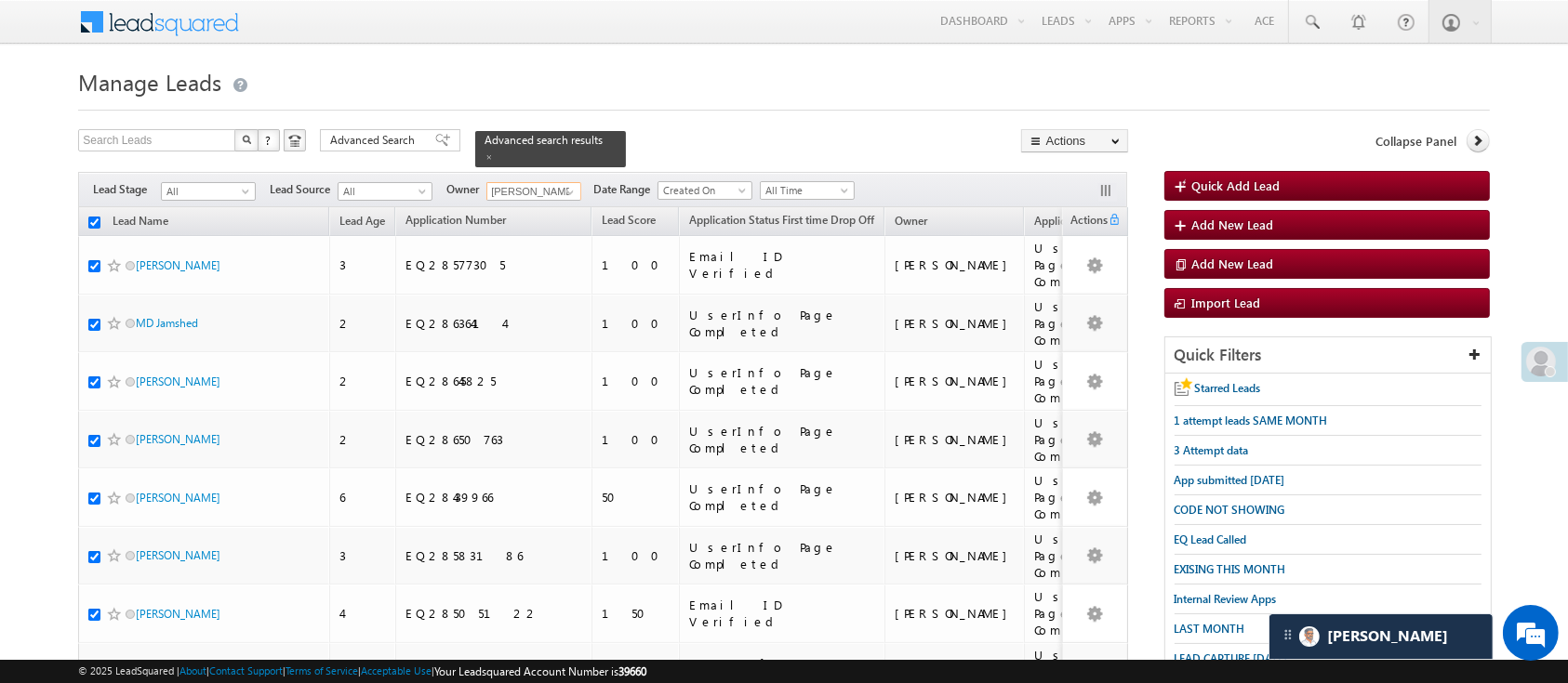
checkbox input "true"
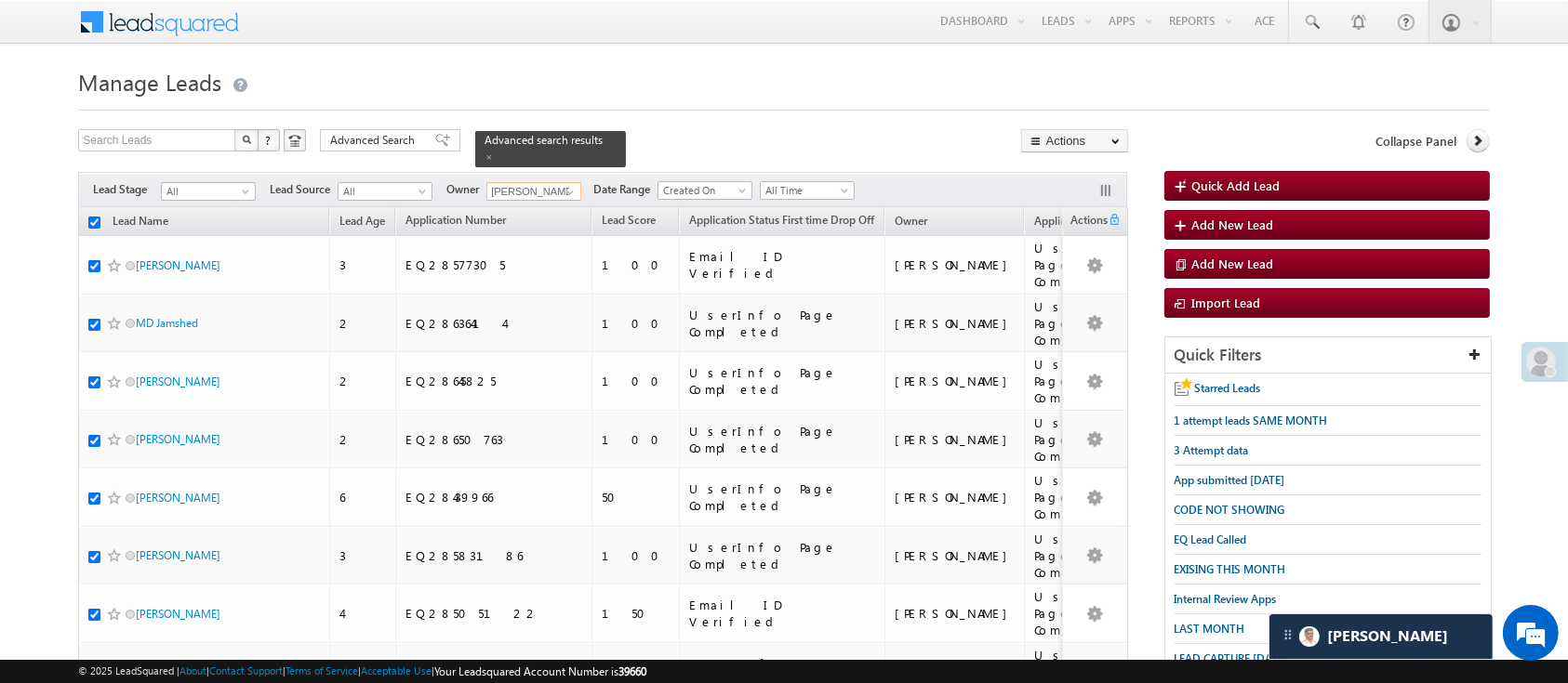
checkbox input "true"
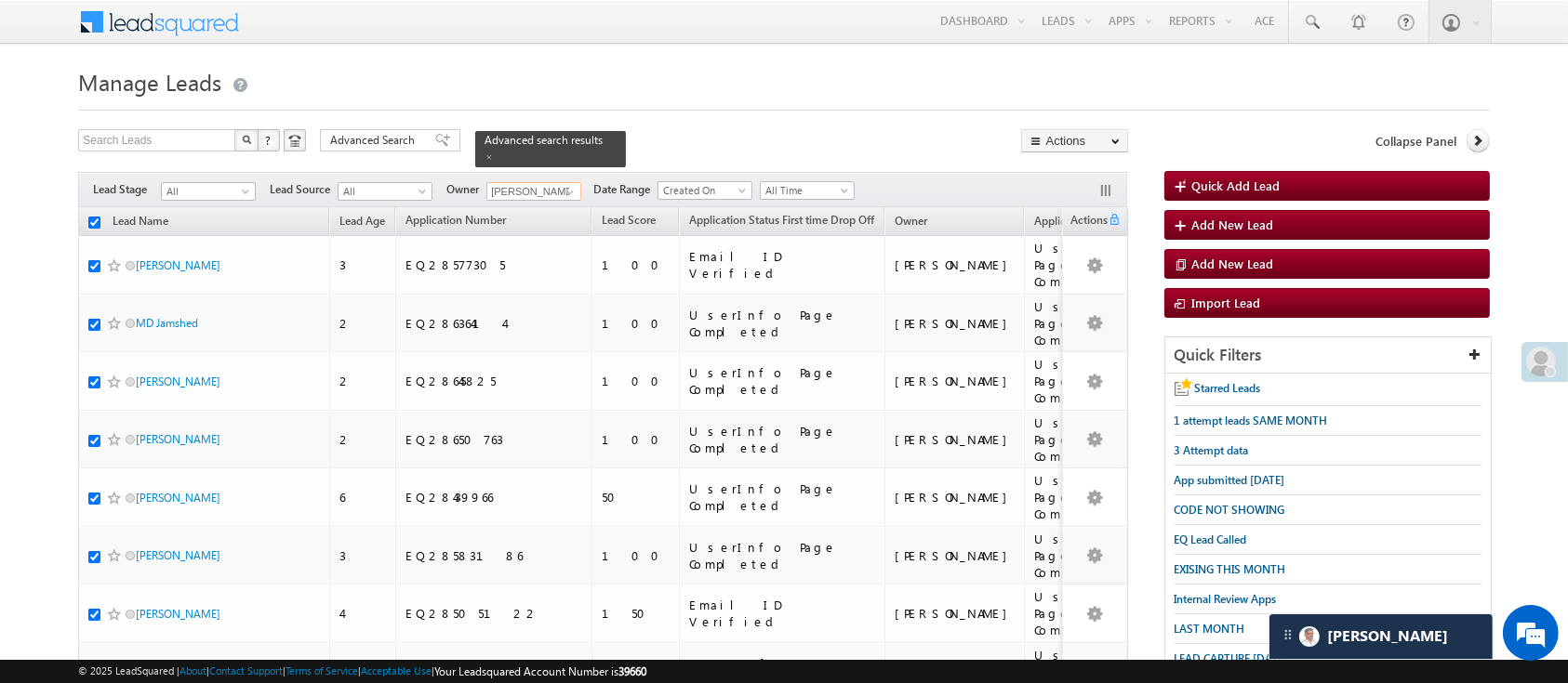
checkbox input "true"
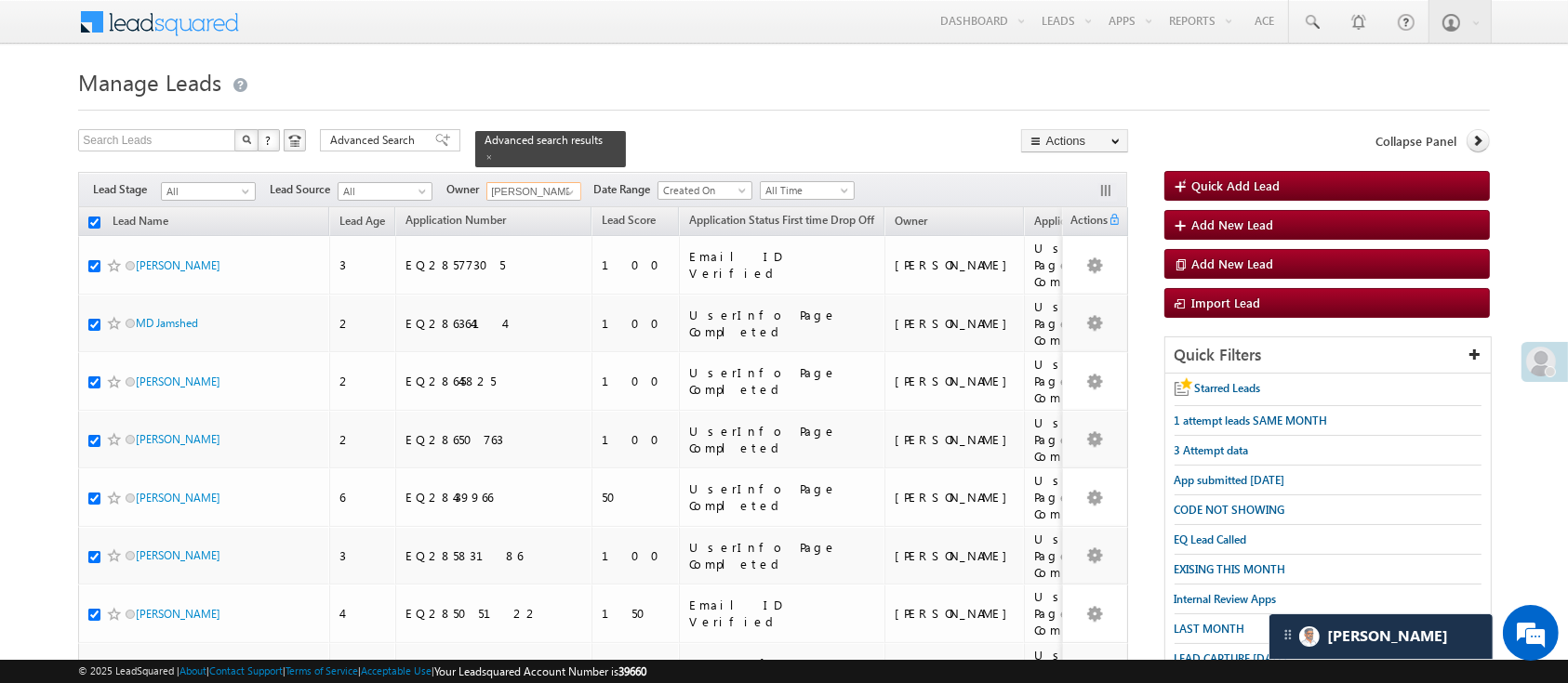
checkbox input "true"
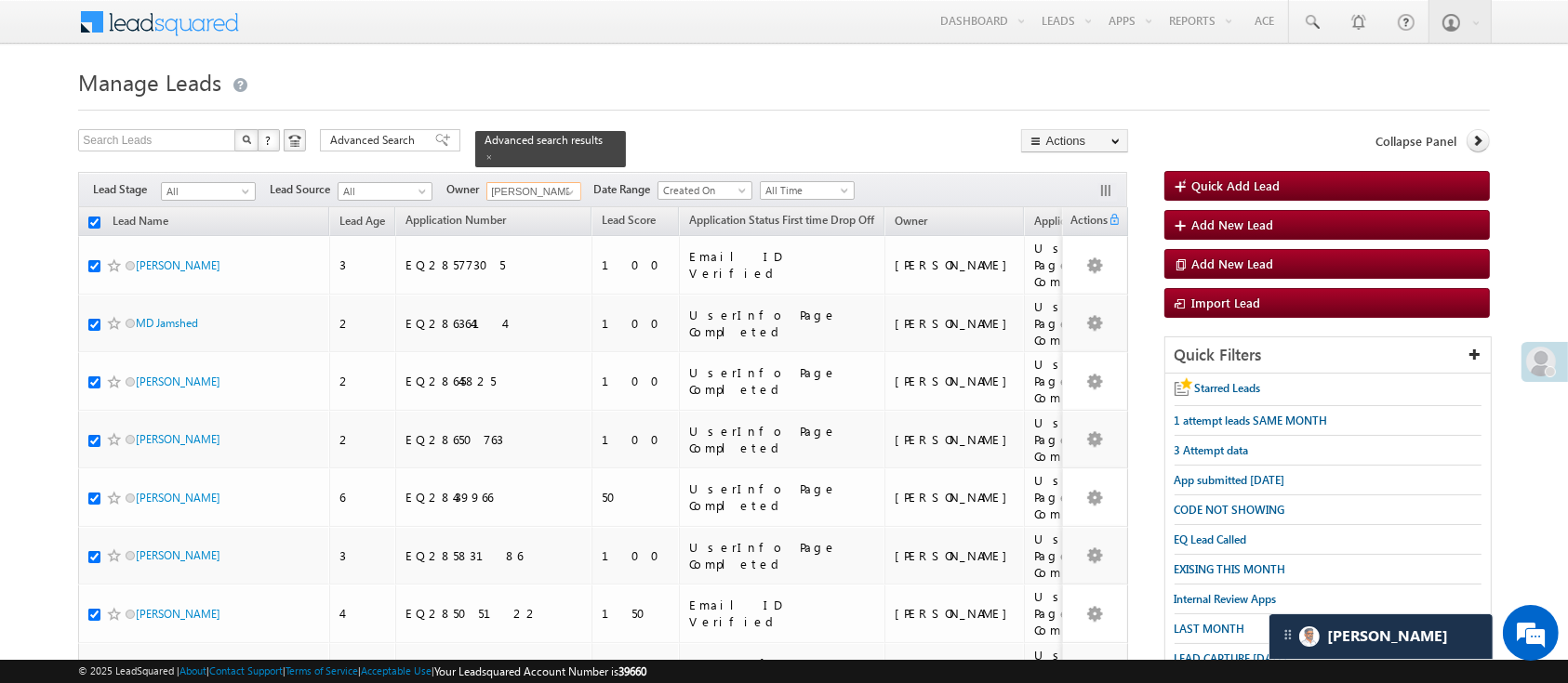
checkbox input "true"
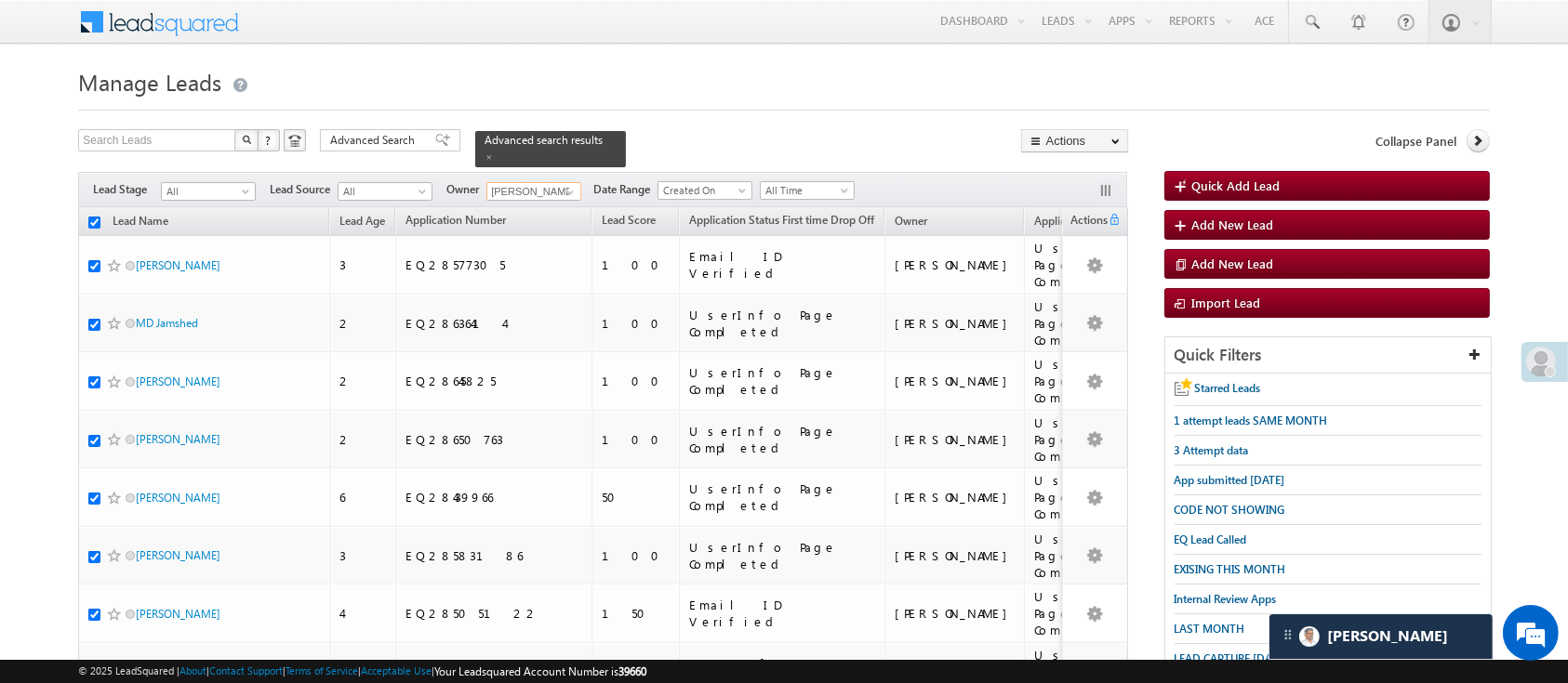
checkbox input "true"
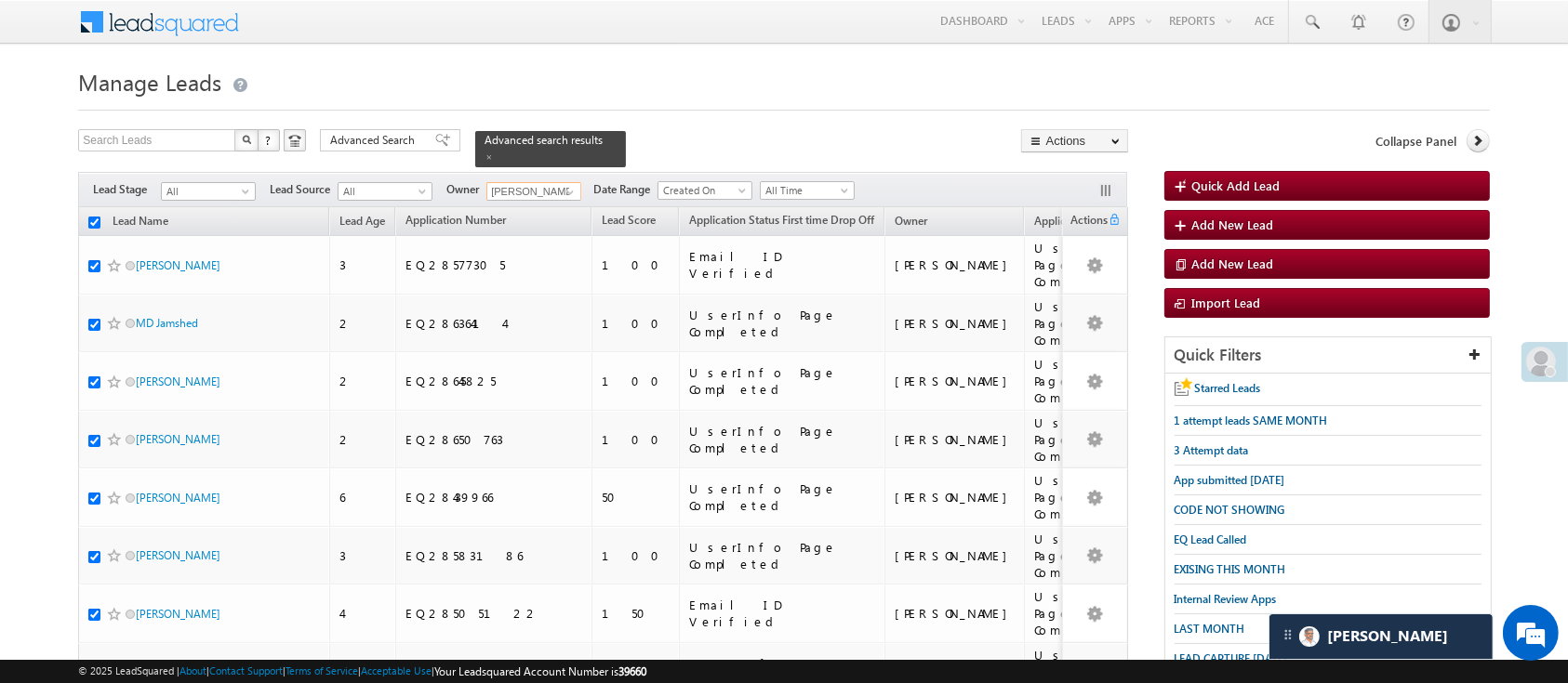
checkbox input "true"
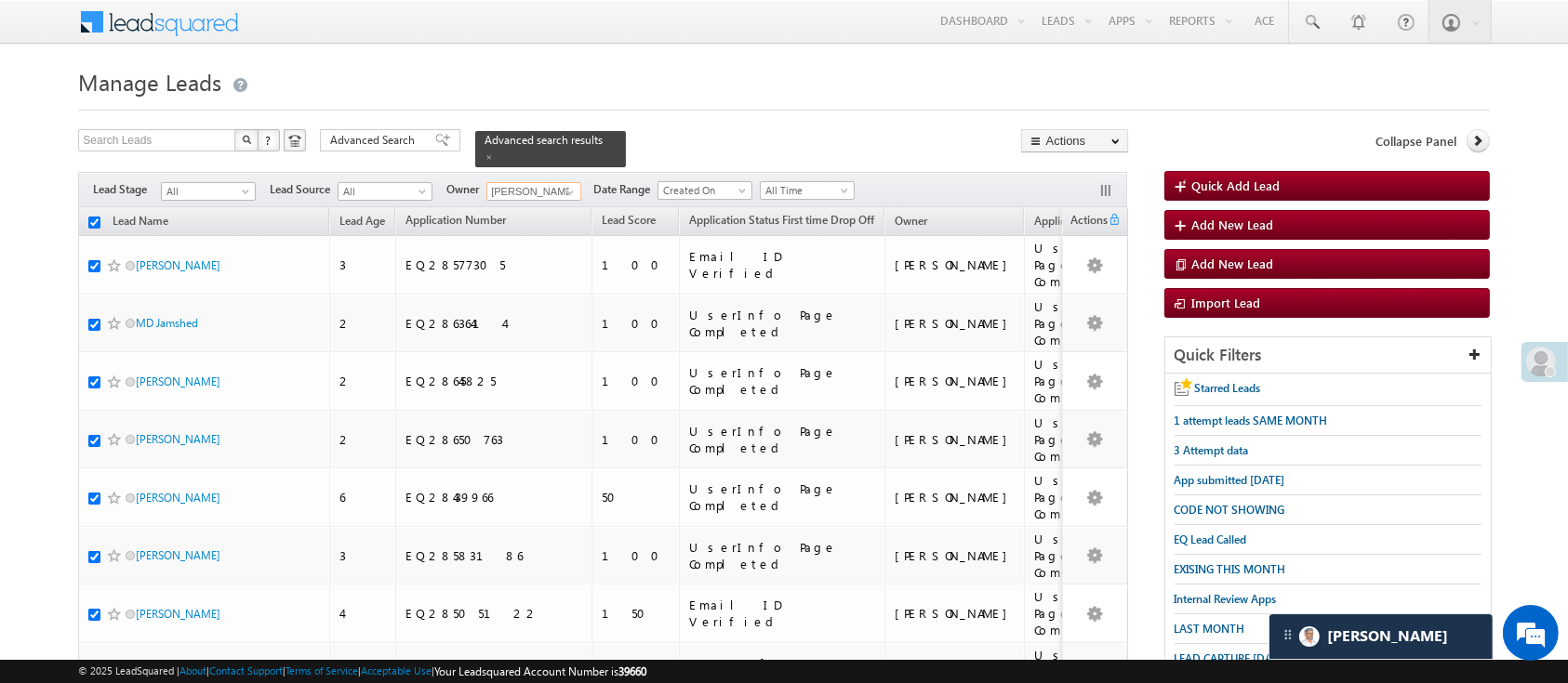
checkbox input "true"
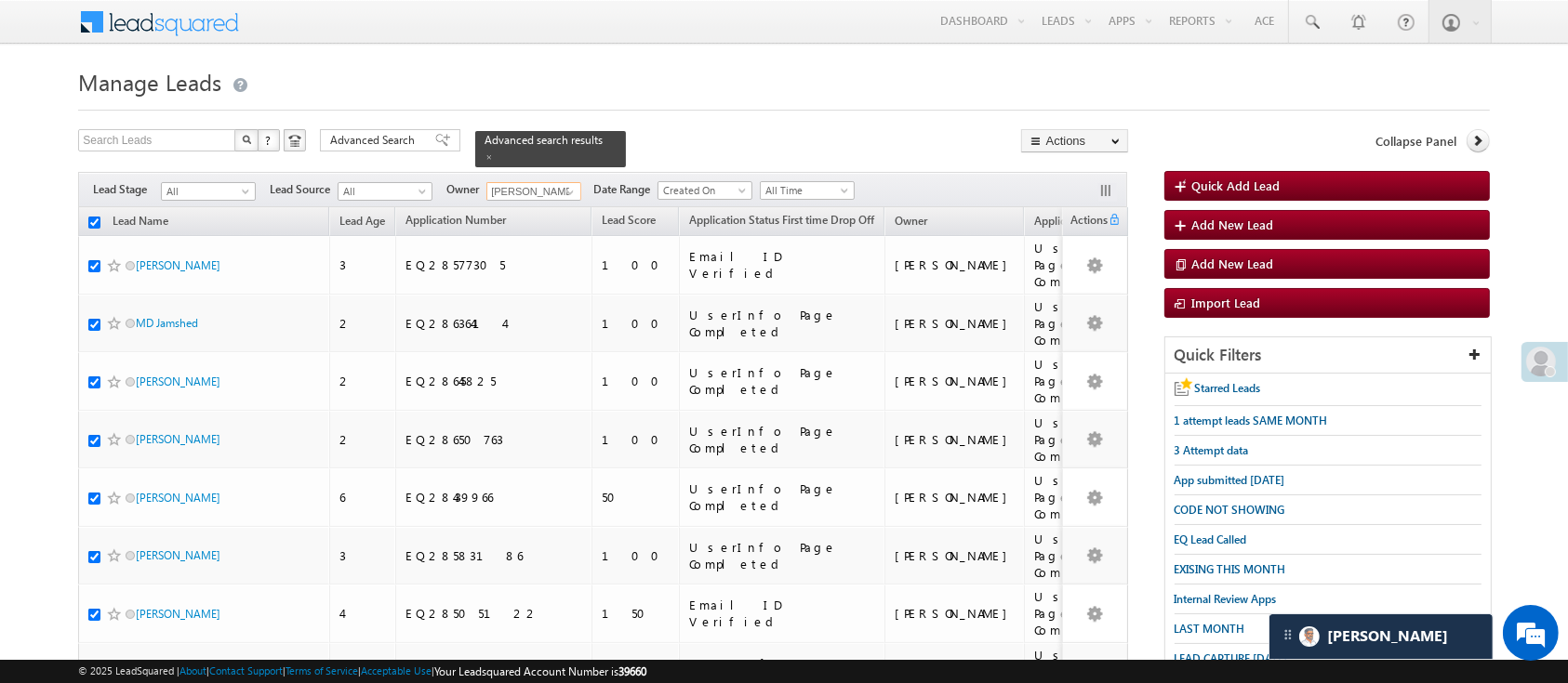
checkbox input "true"
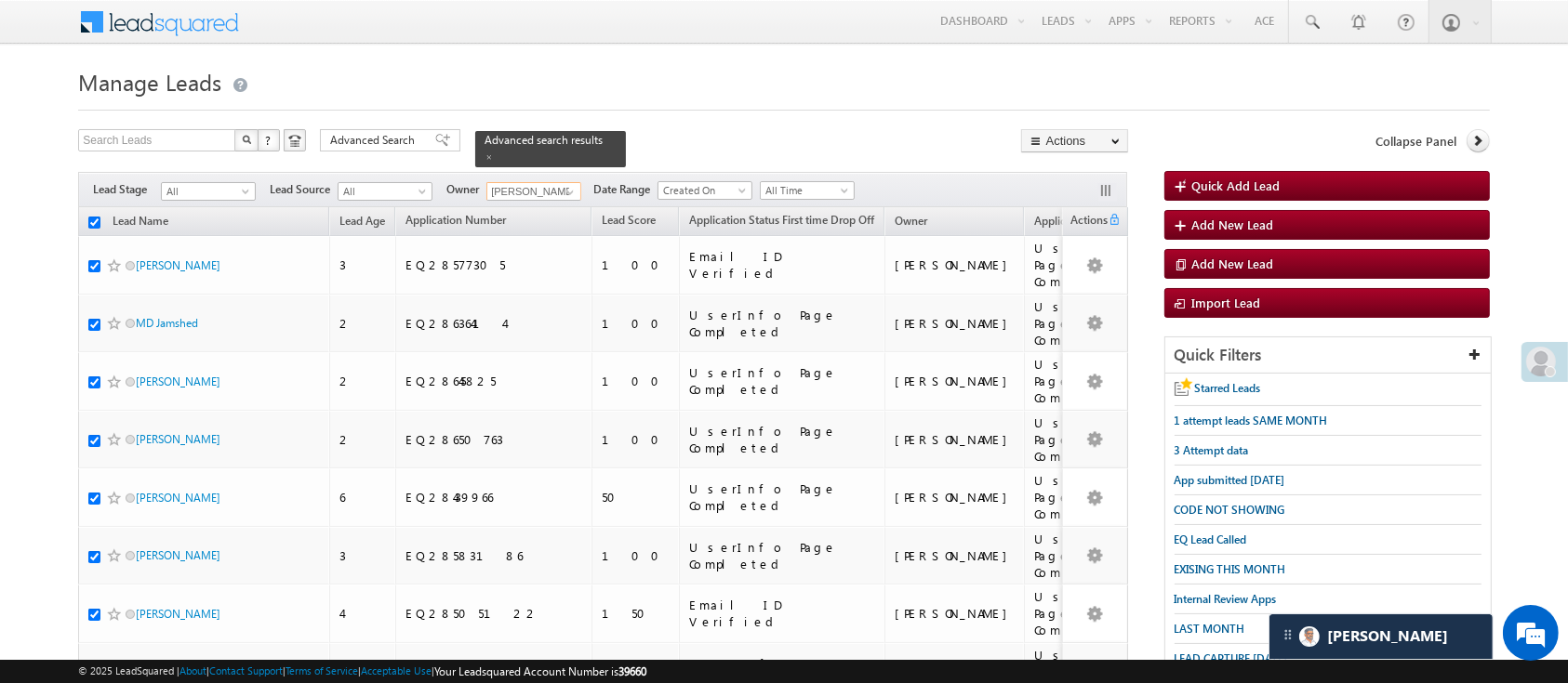
checkbox input "true"
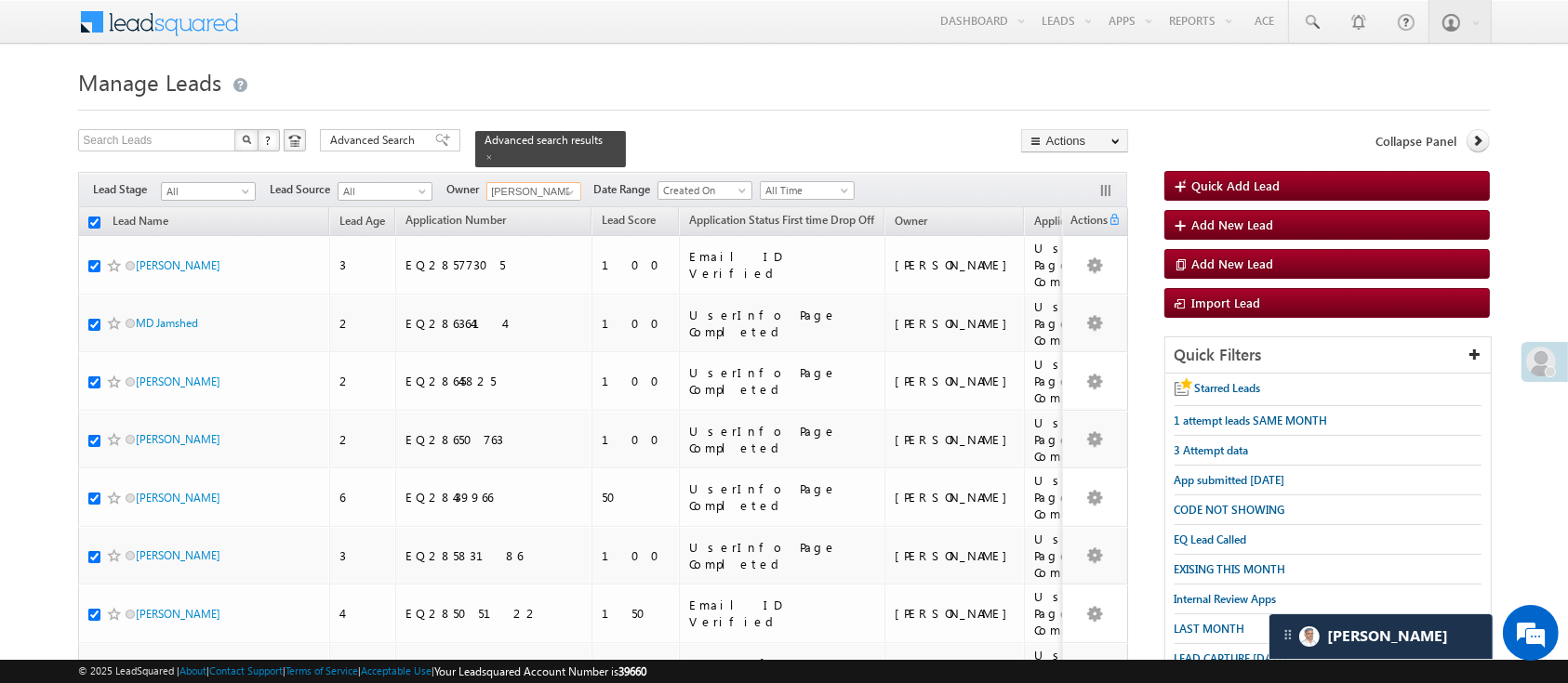
checkbox input "true"
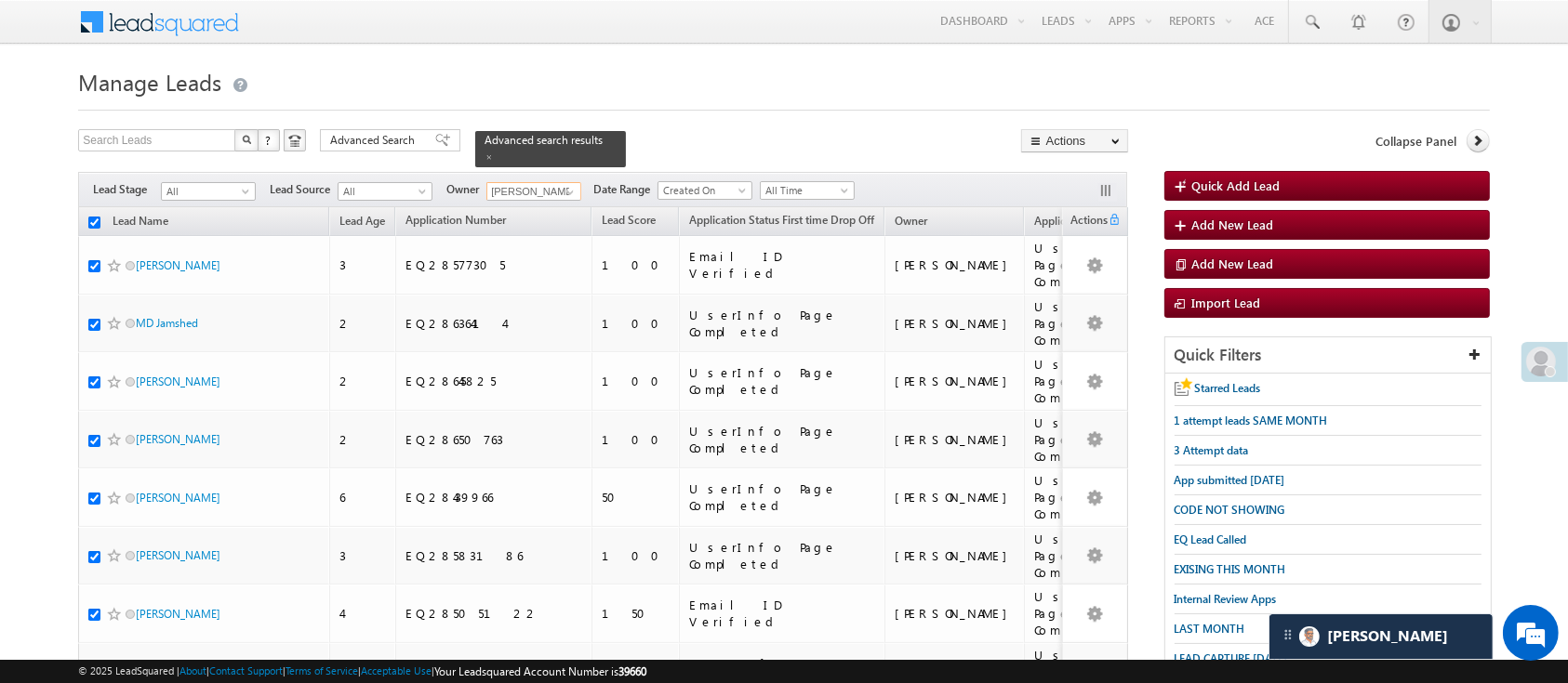
checkbox input "true"
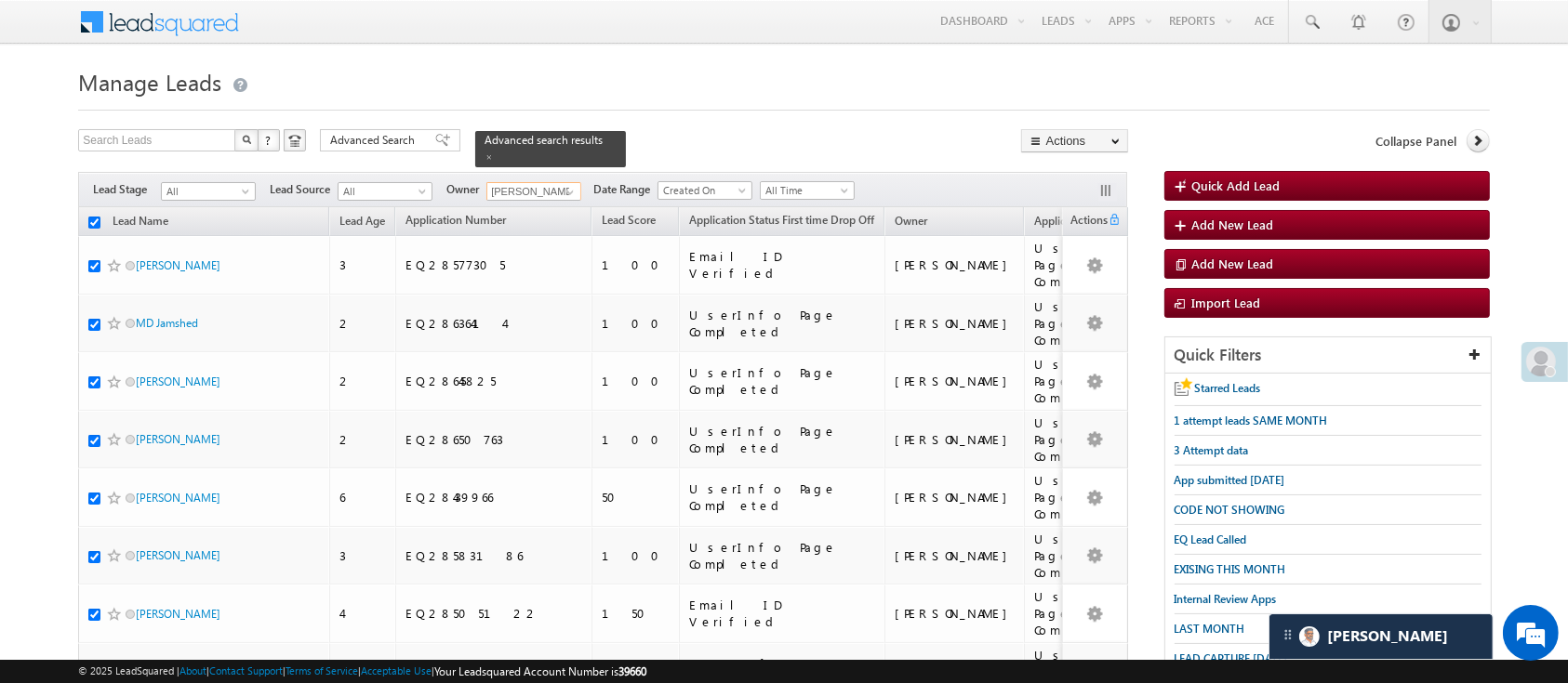
checkbox input "true"
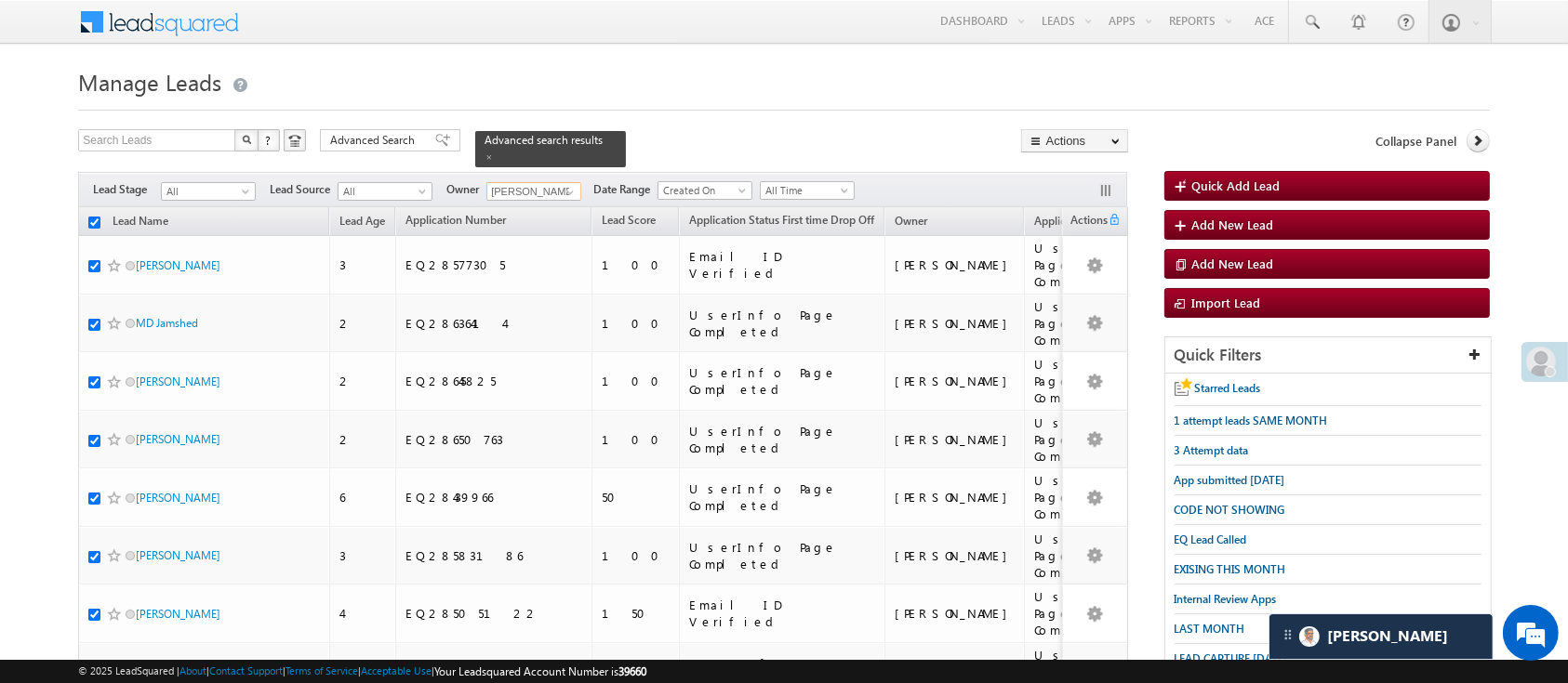
checkbox input "true"
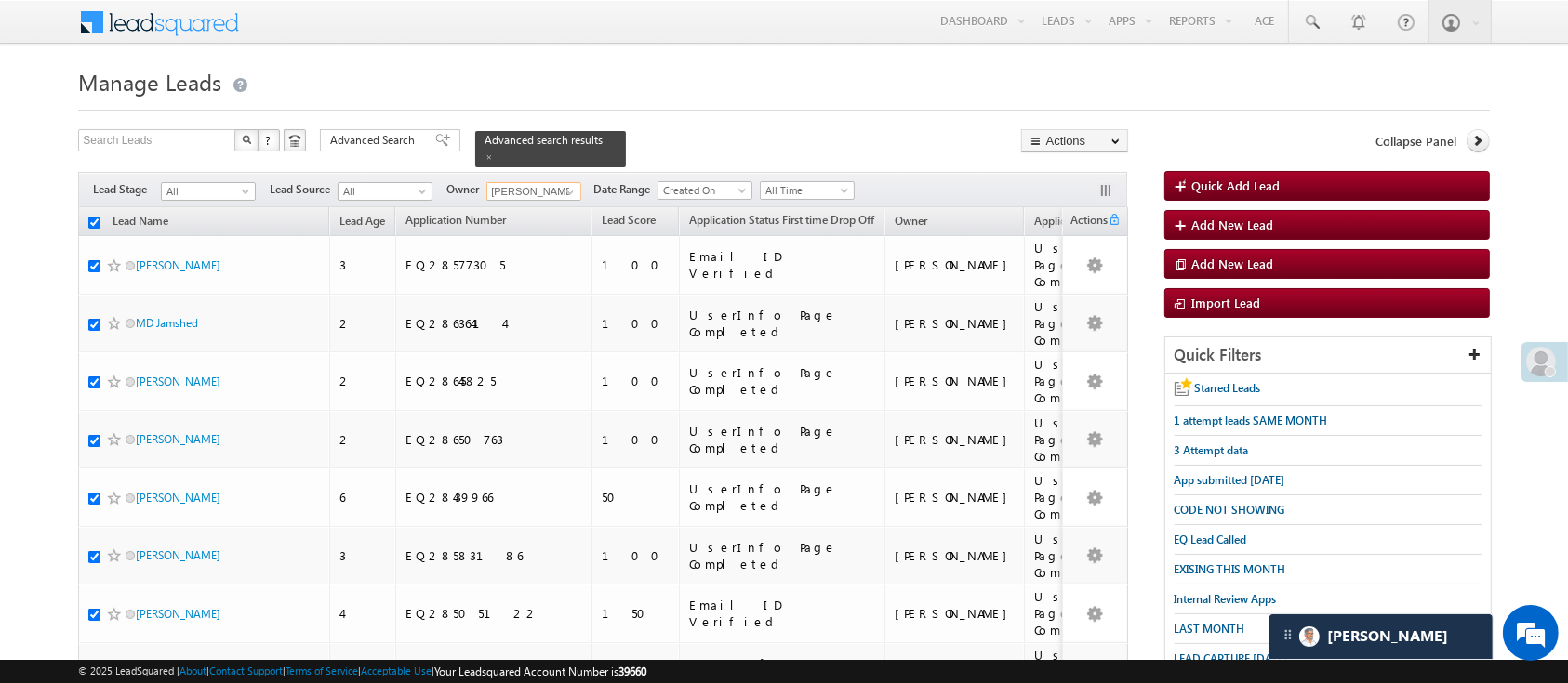
checkbox input "true"
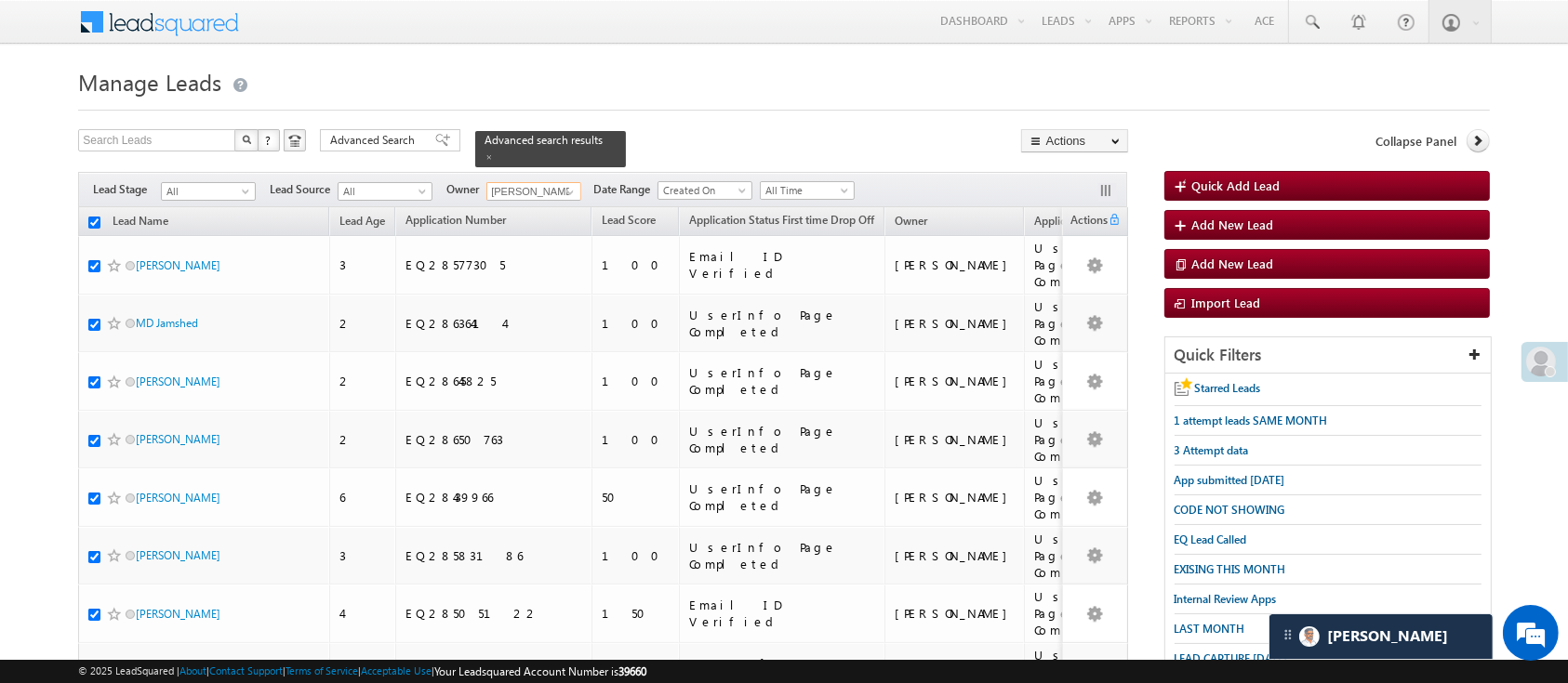
checkbox input "true"
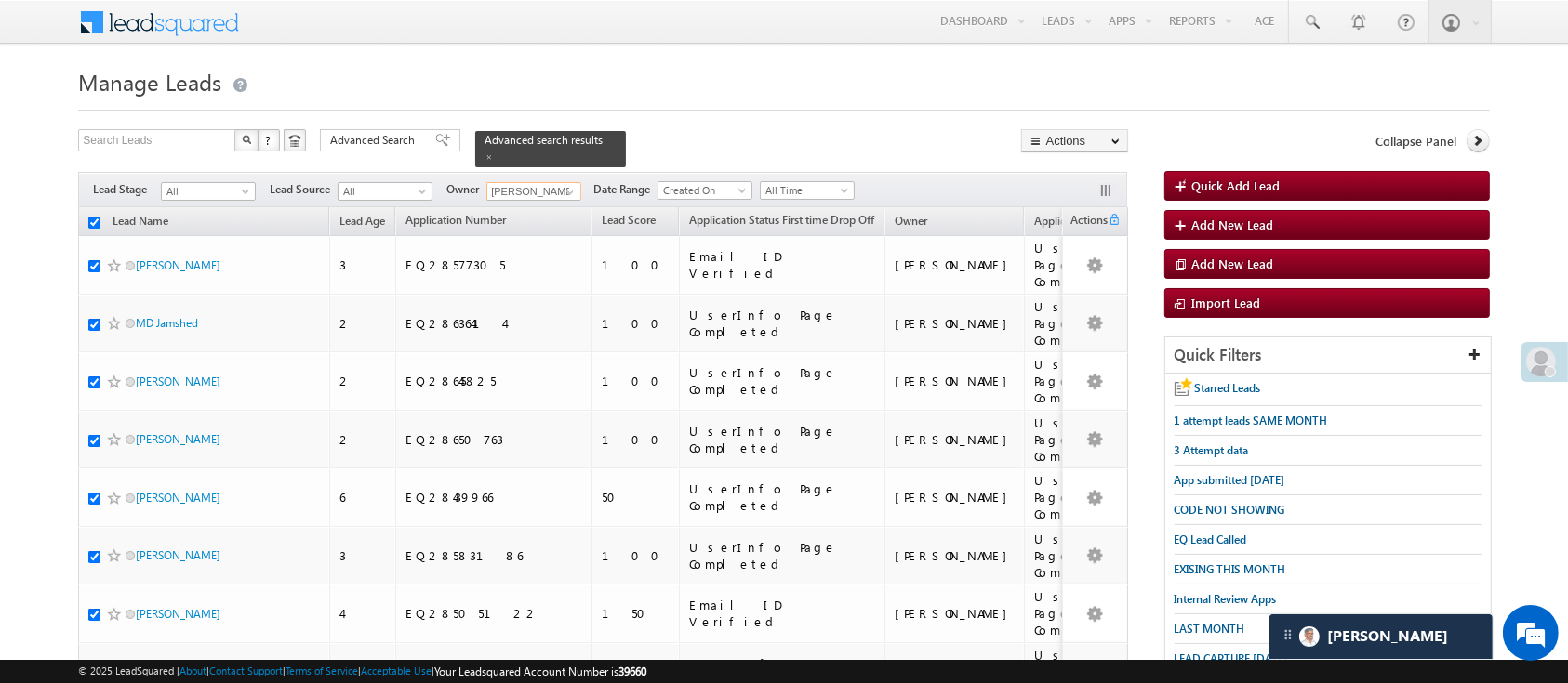
checkbox input "true"
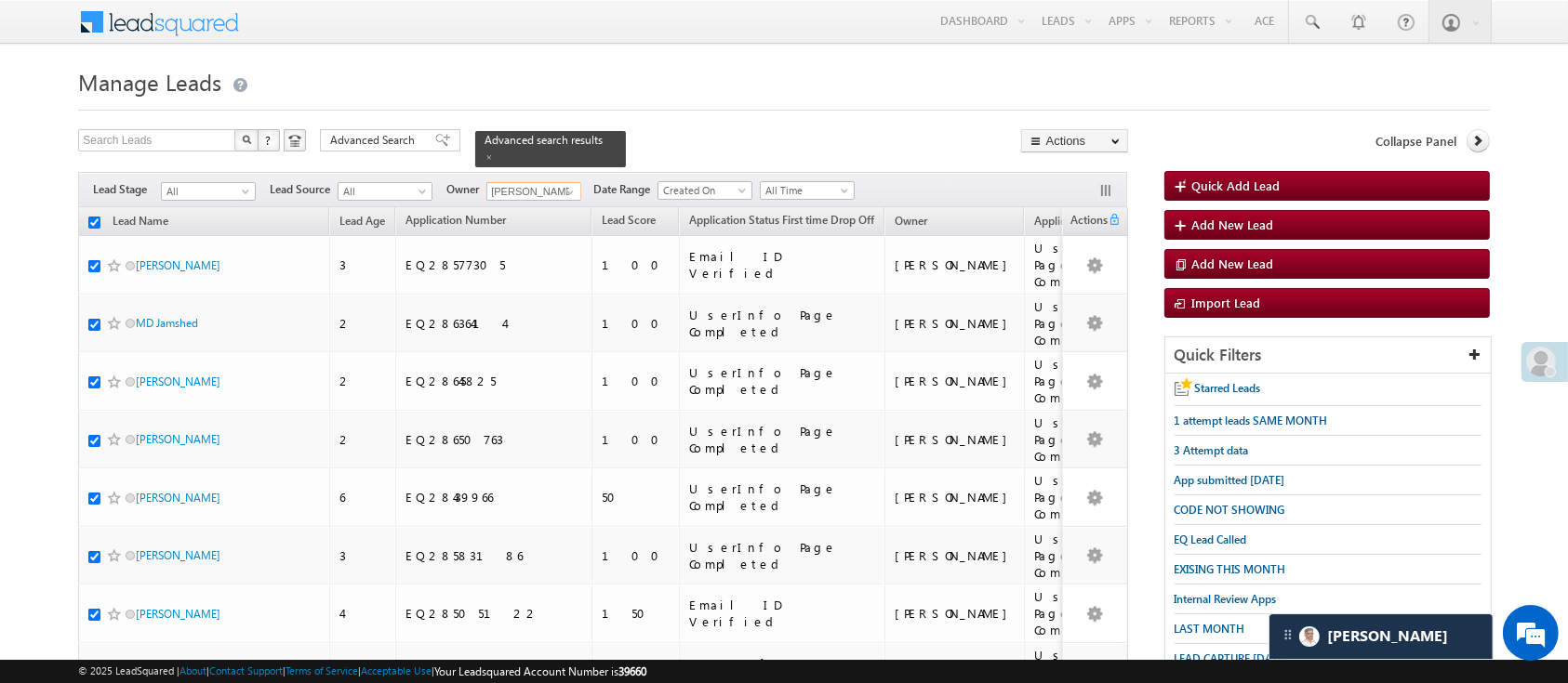
checkbox input "true"
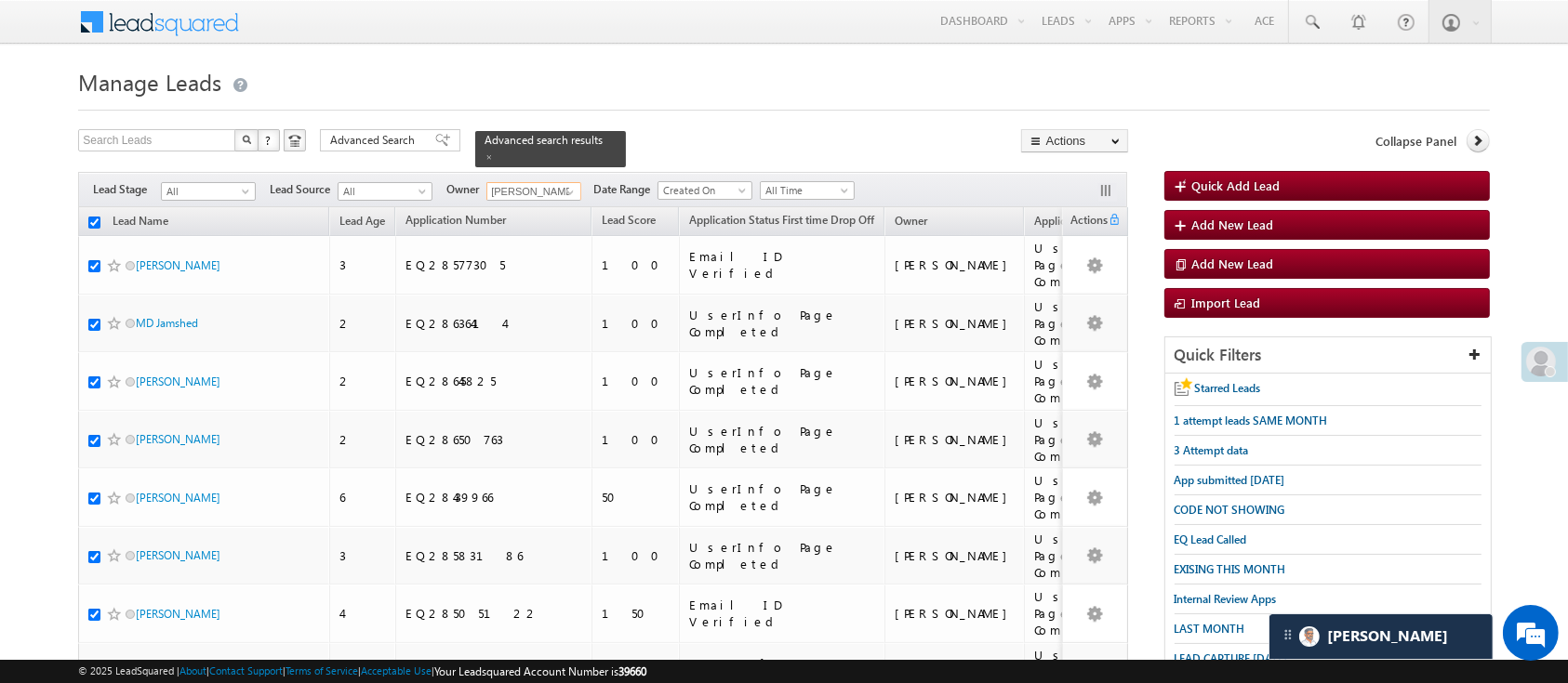
checkbox input "true"
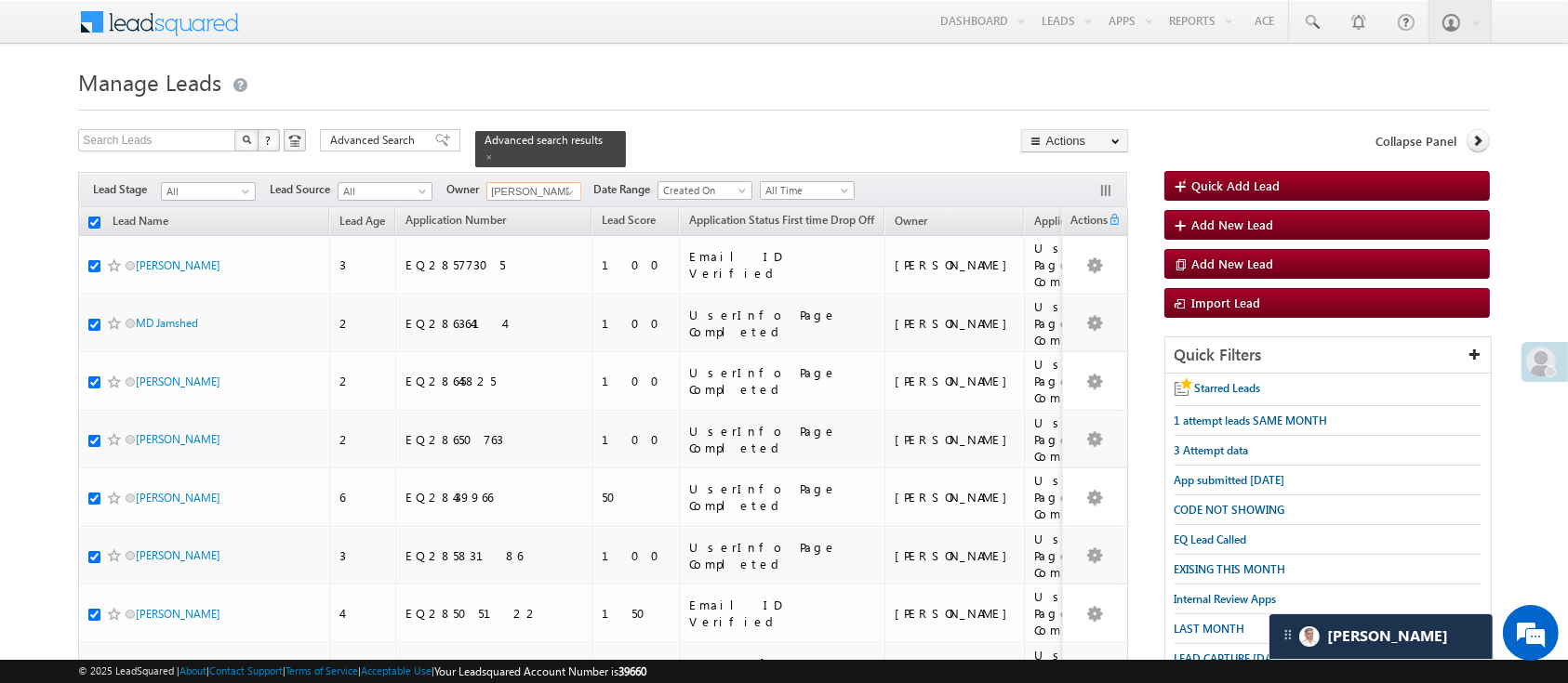
checkbox input "true"
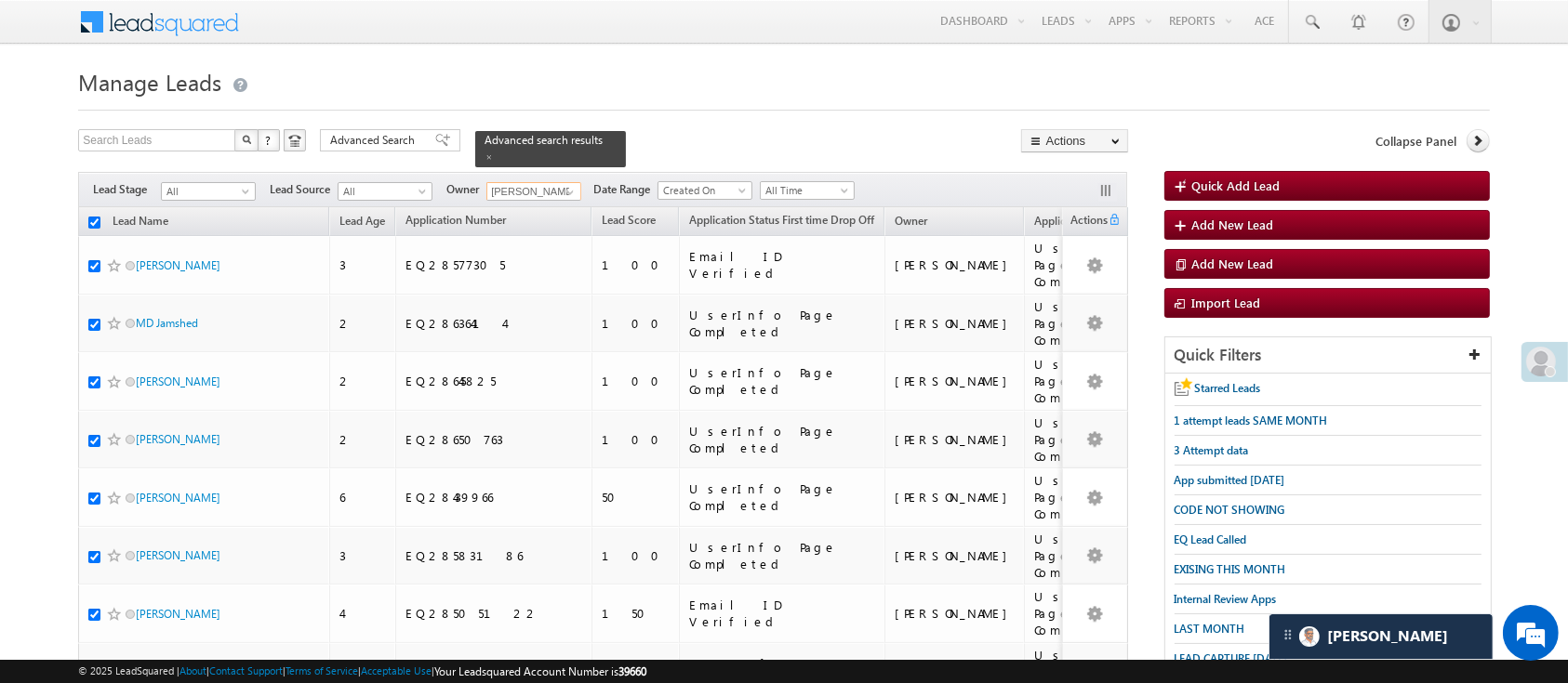
checkbox input "true"
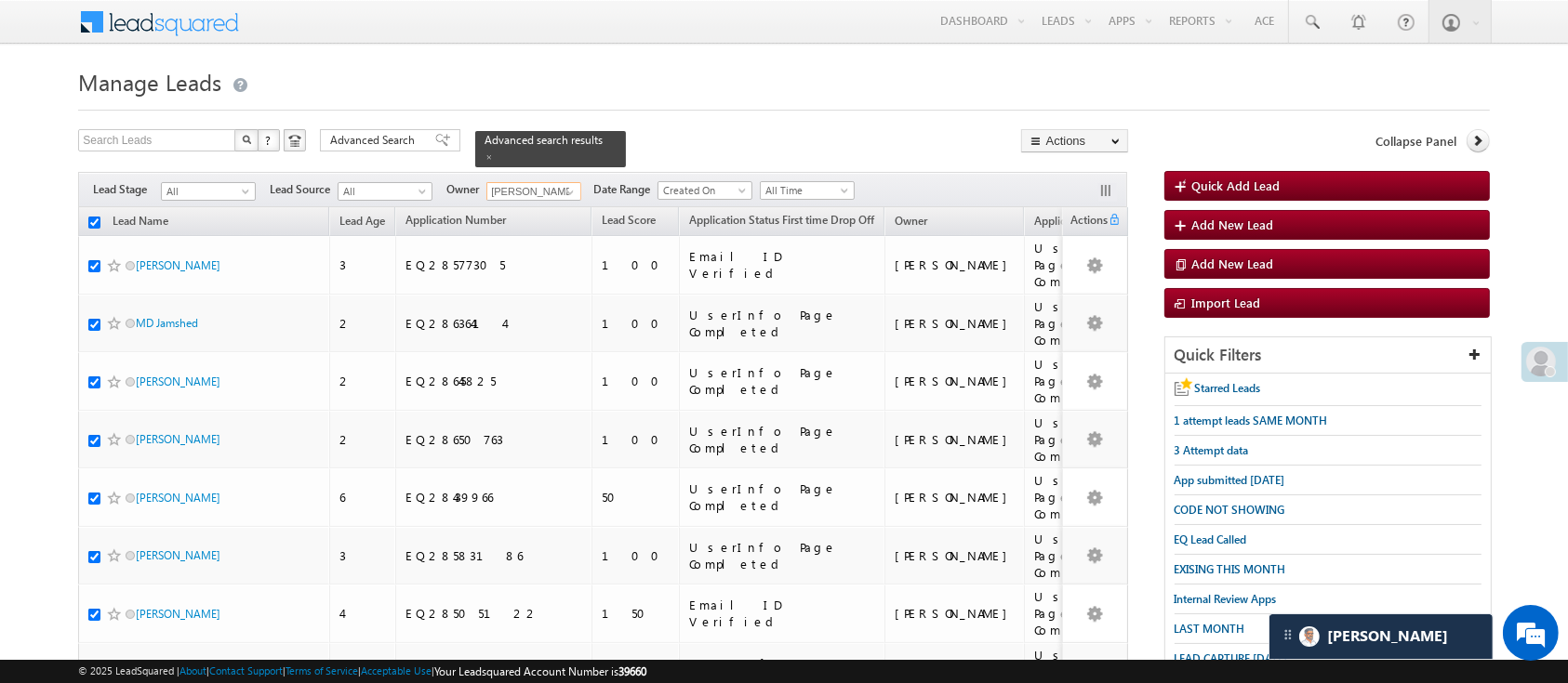
checkbox input "true"
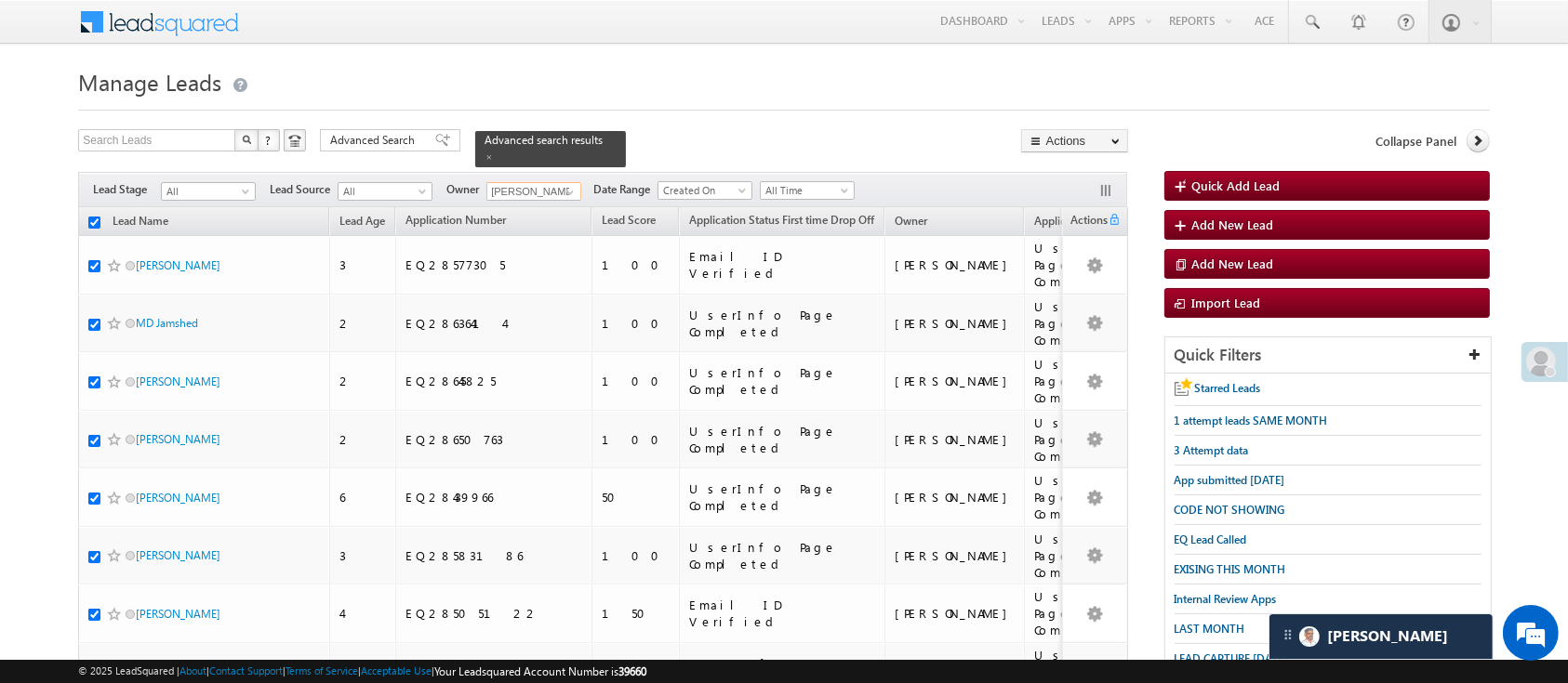
checkbox input "true"
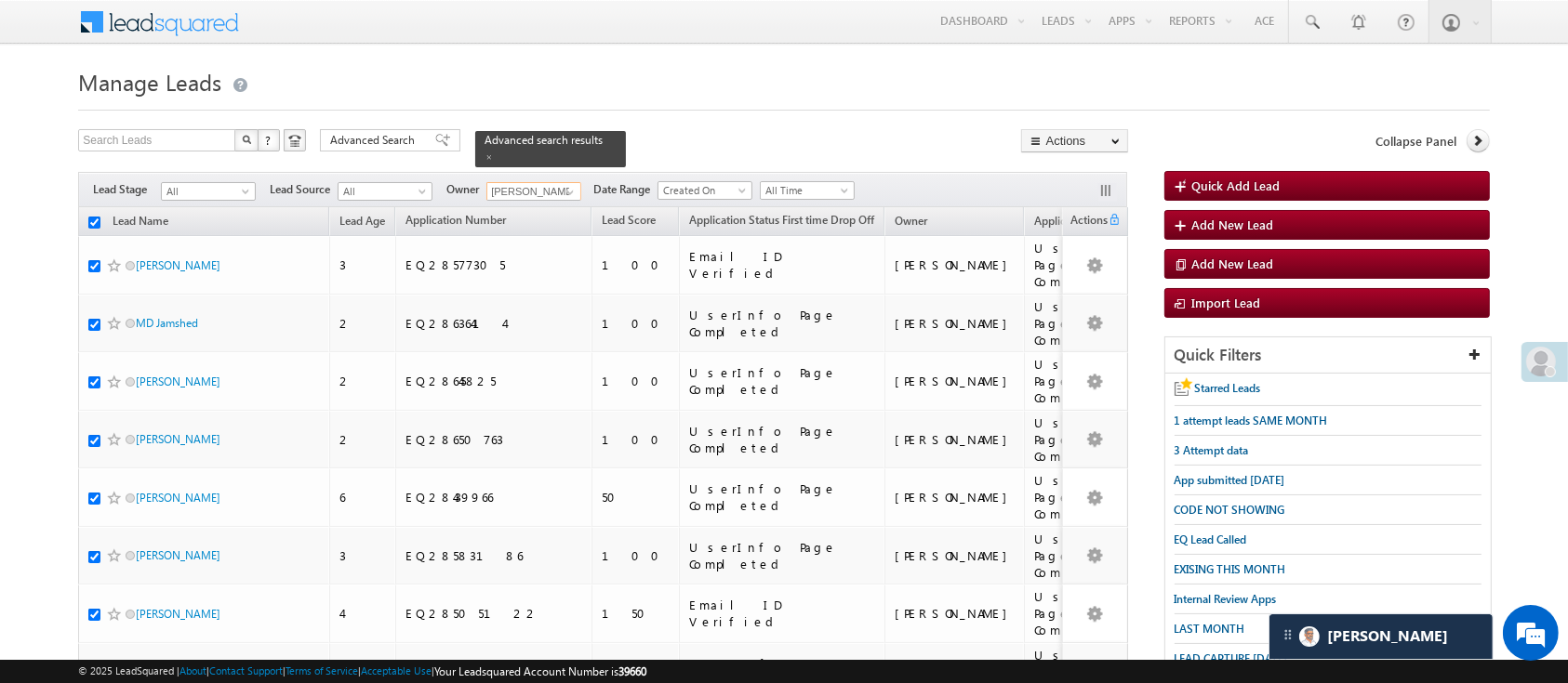
checkbox input "true"
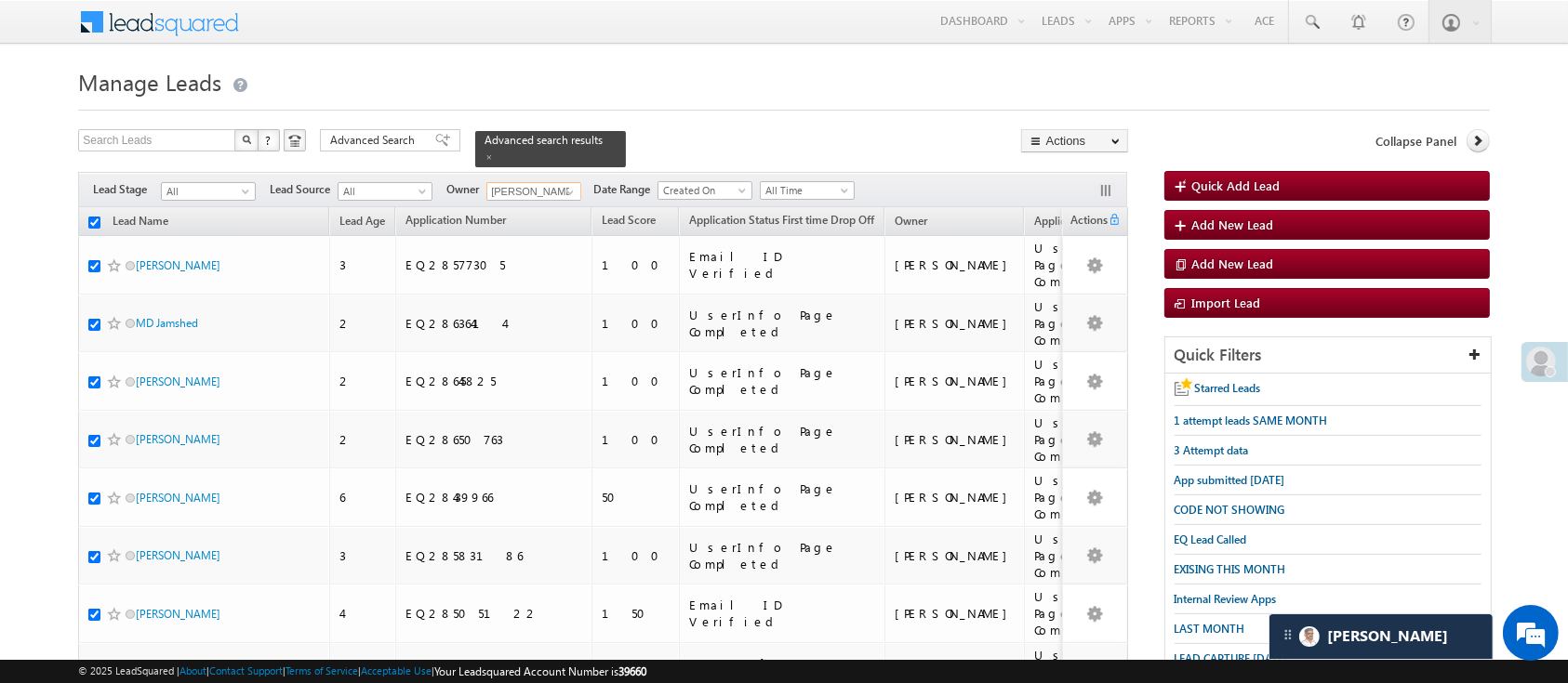
checkbox input "true"
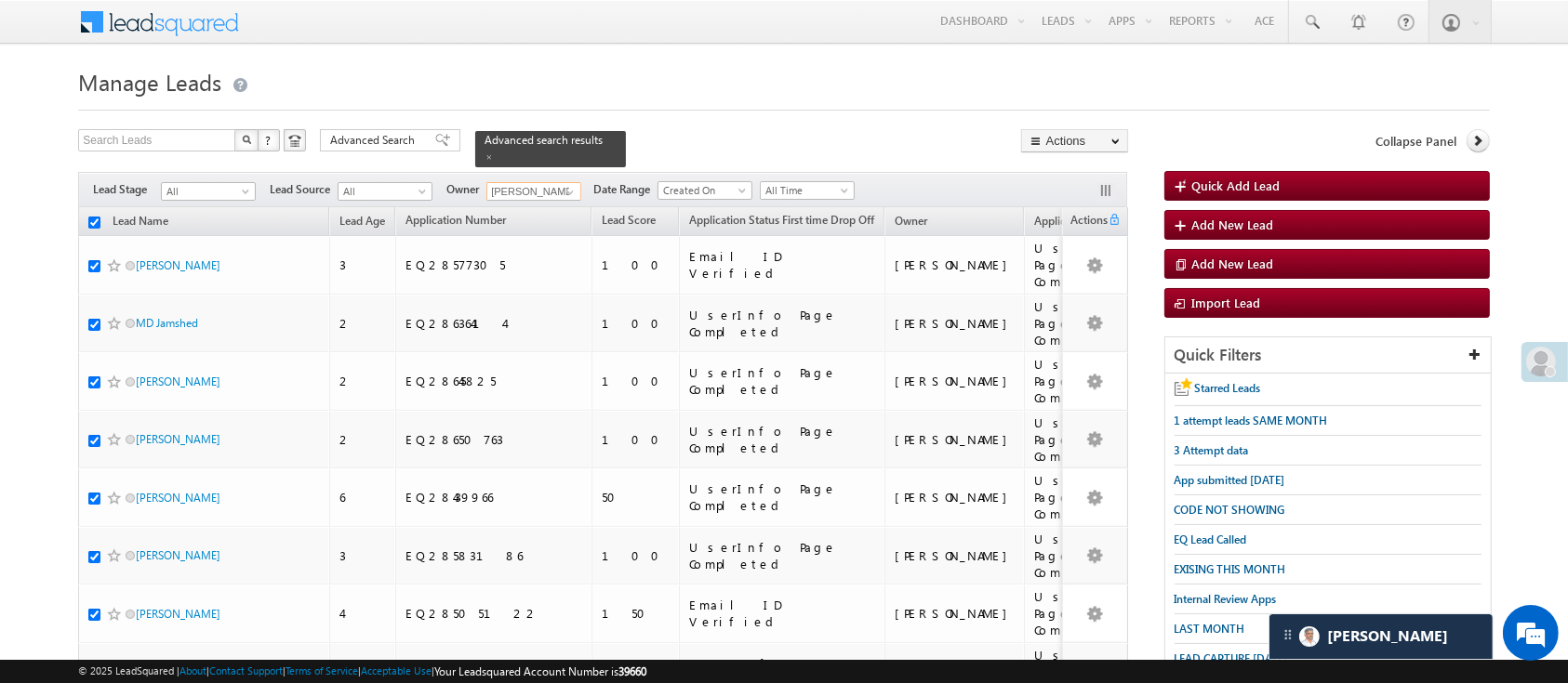
checkbox input "true"
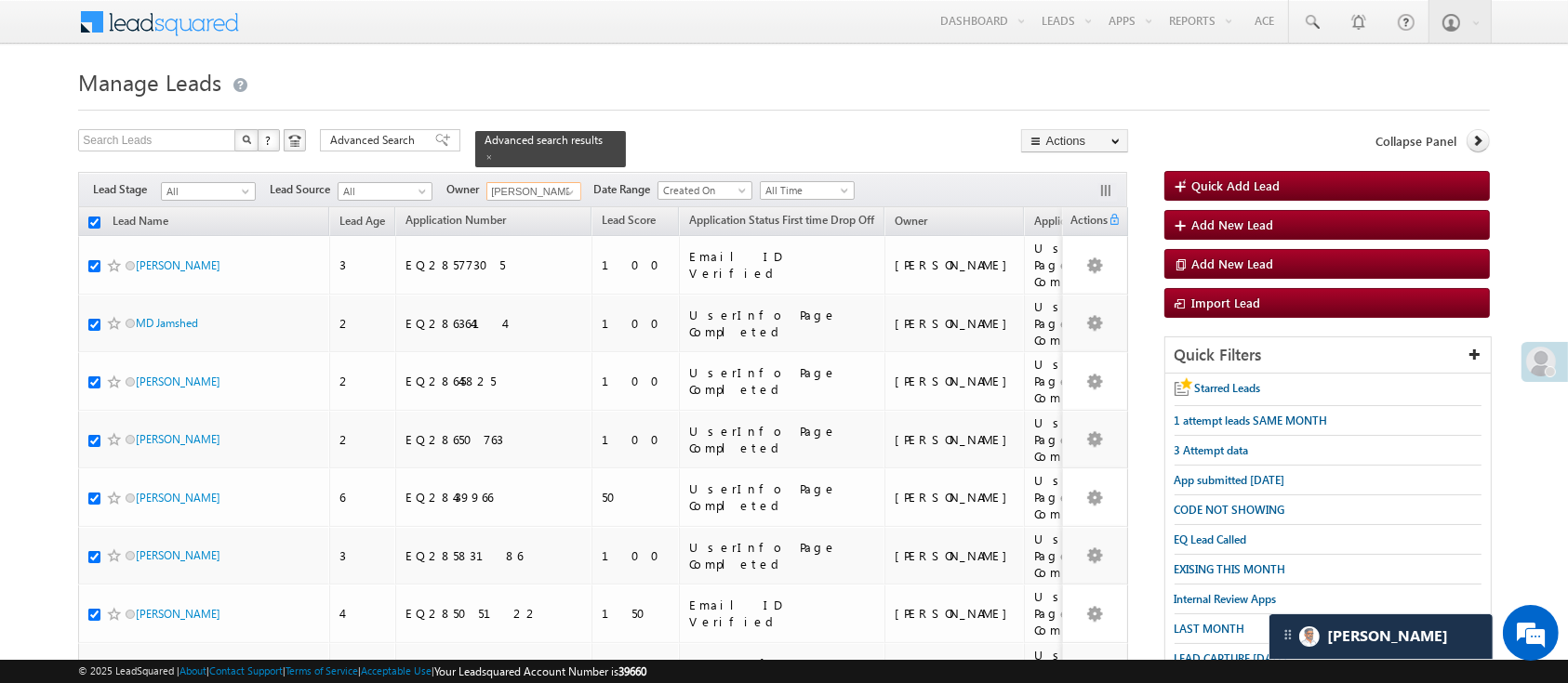
checkbox input "true"
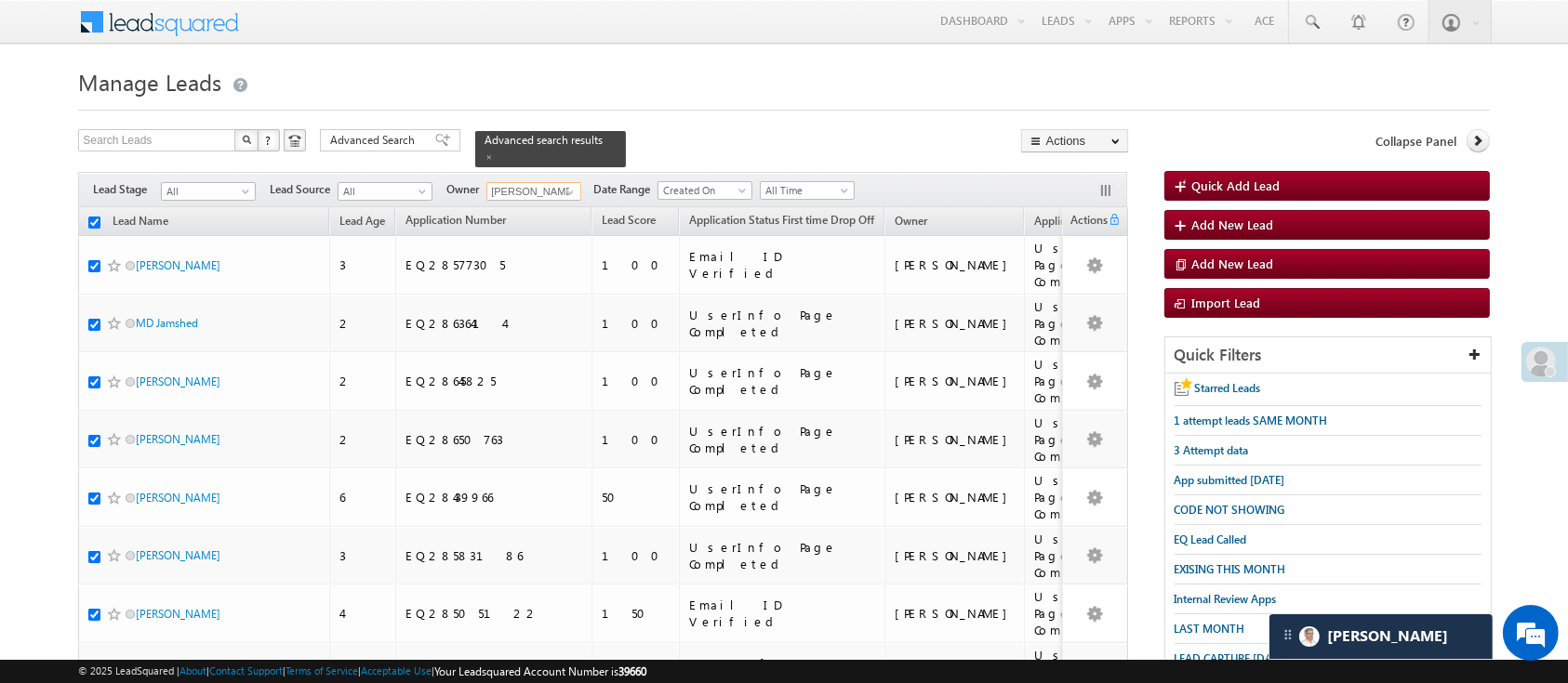
checkbox input "true"
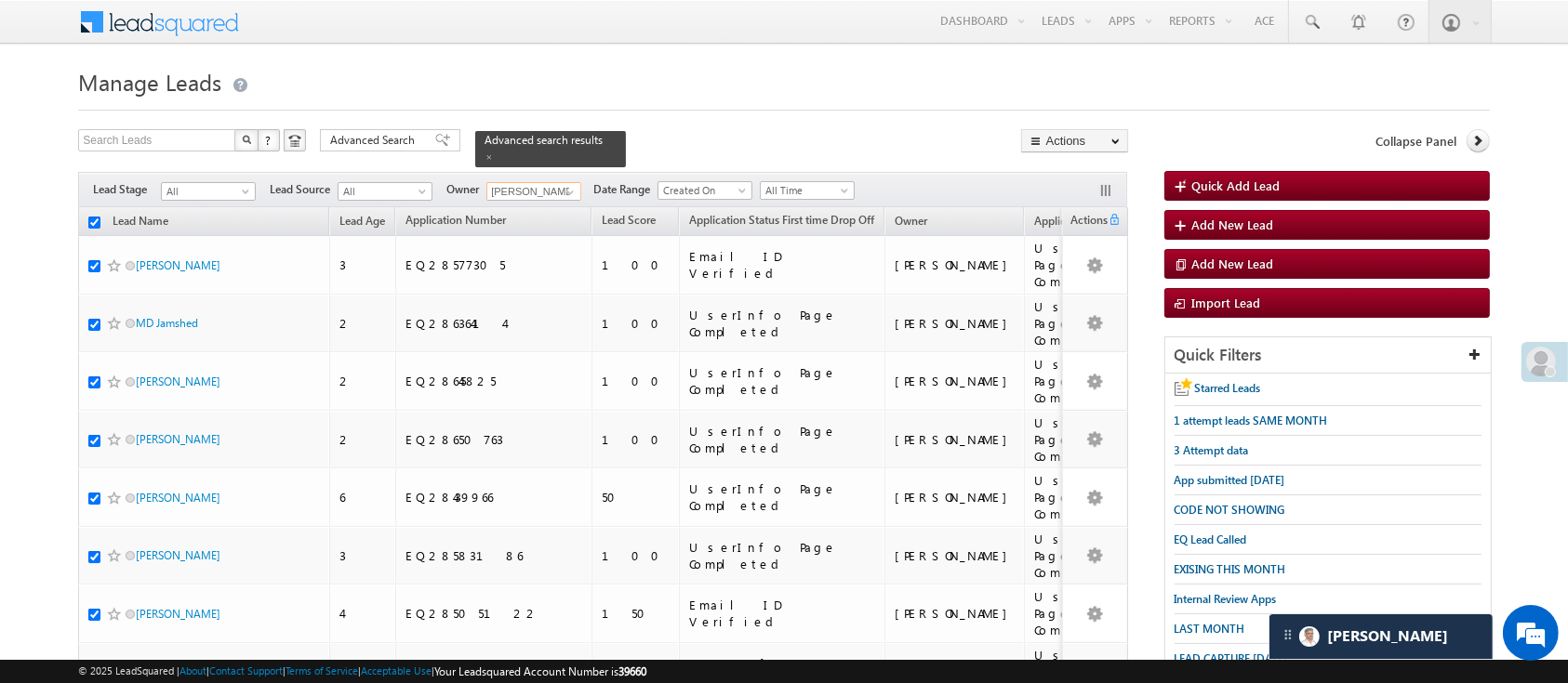
checkbox input "true"
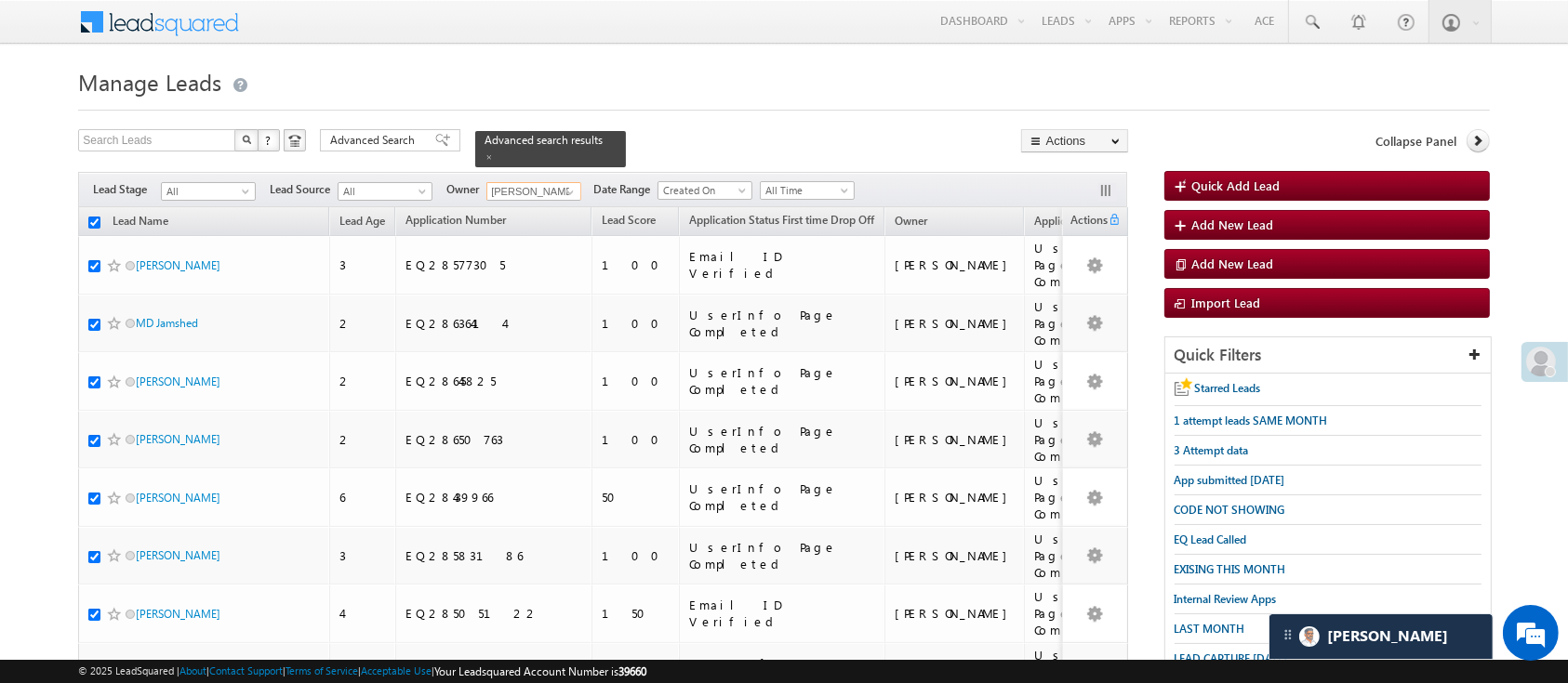
checkbox input "true"
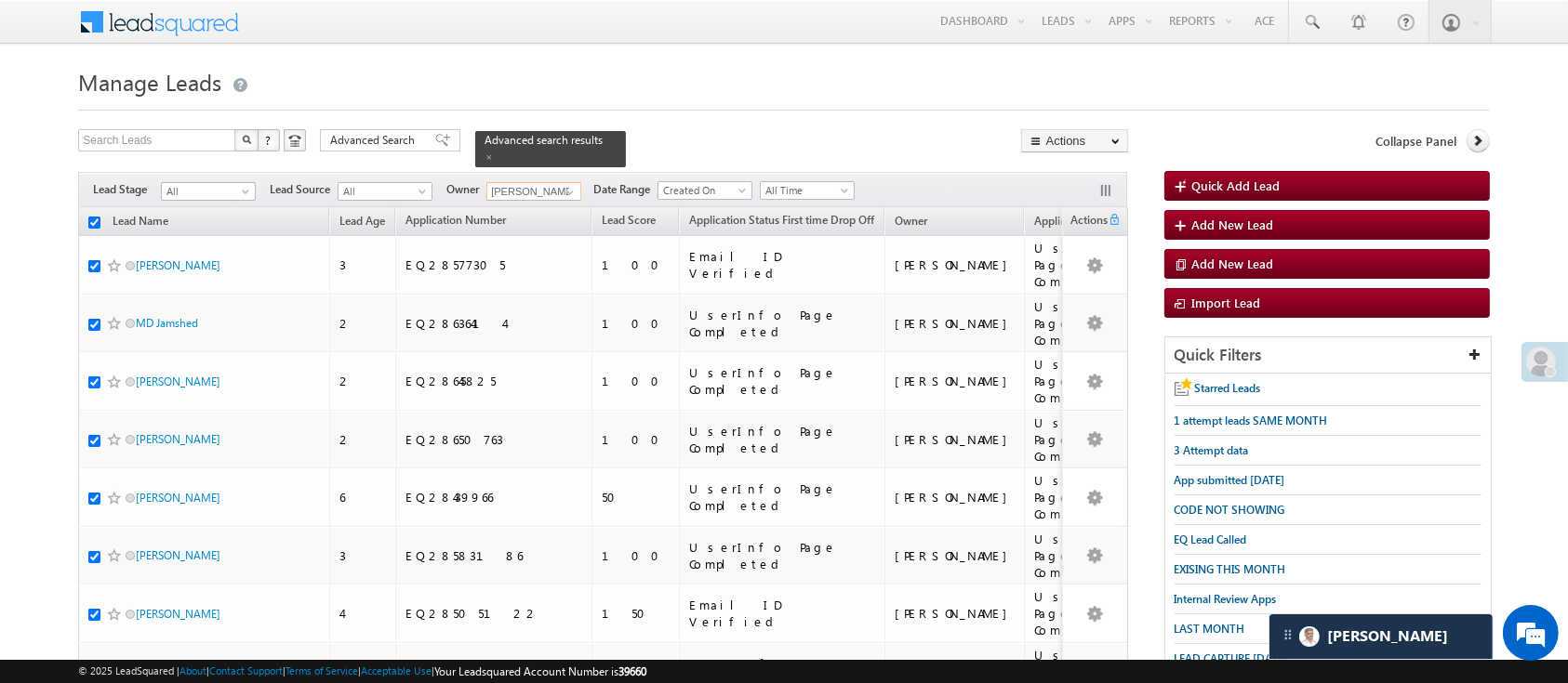
checkbox input "true"
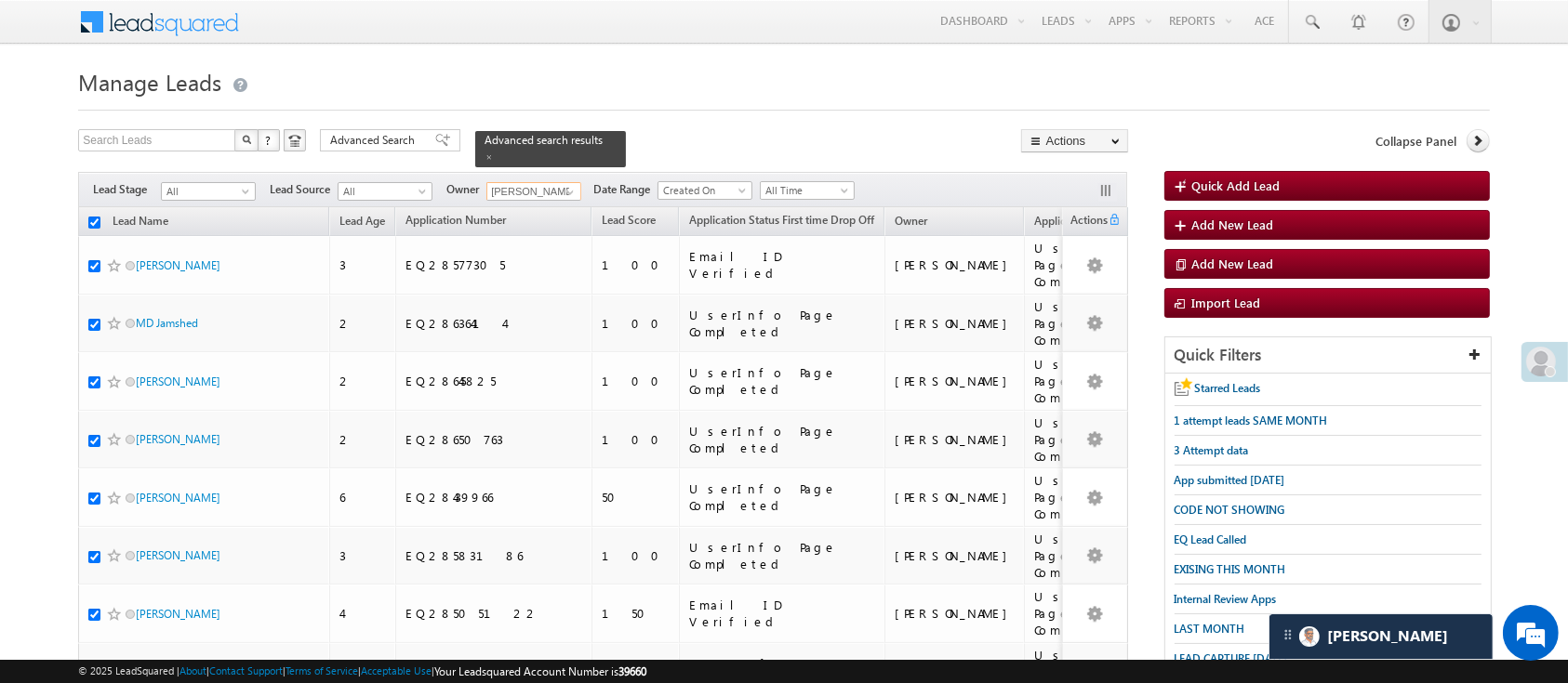
checkbox input "true"
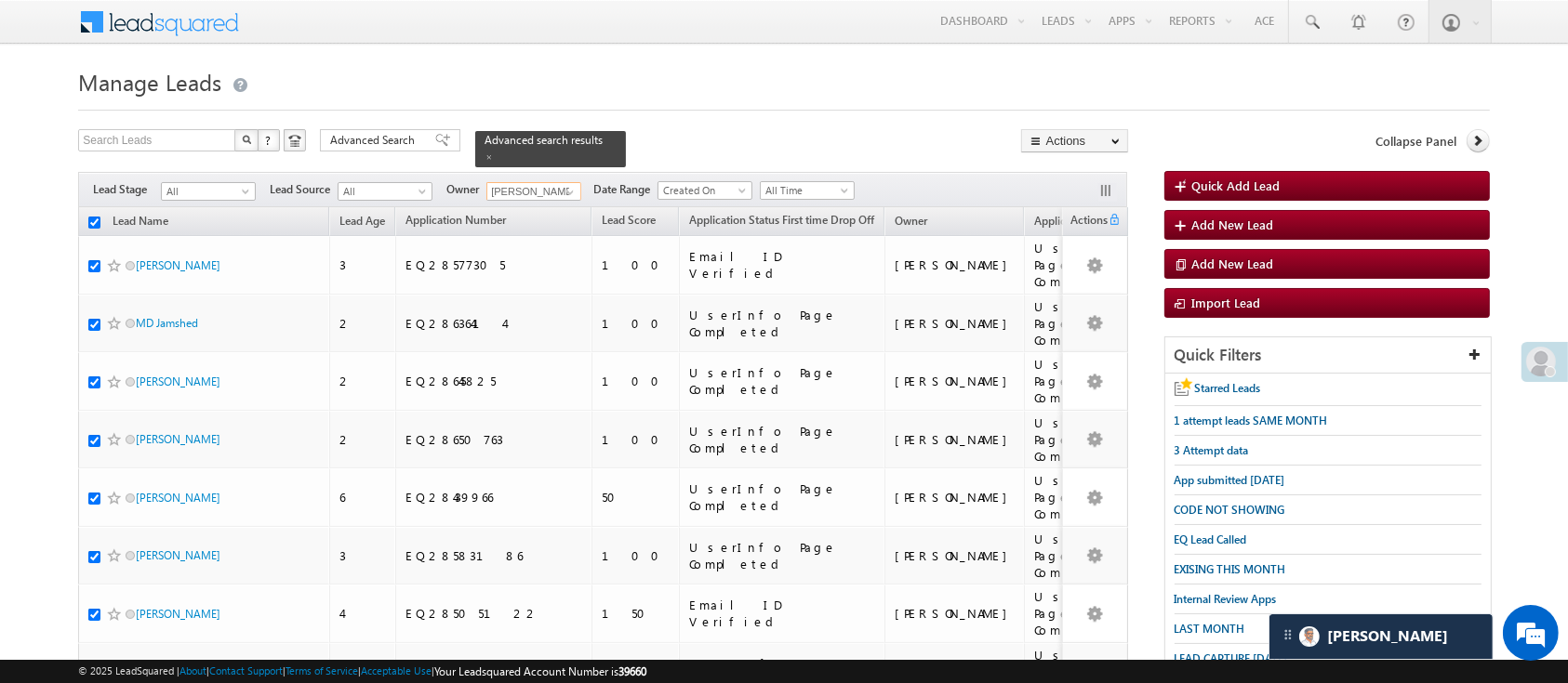
checkbox input "true"
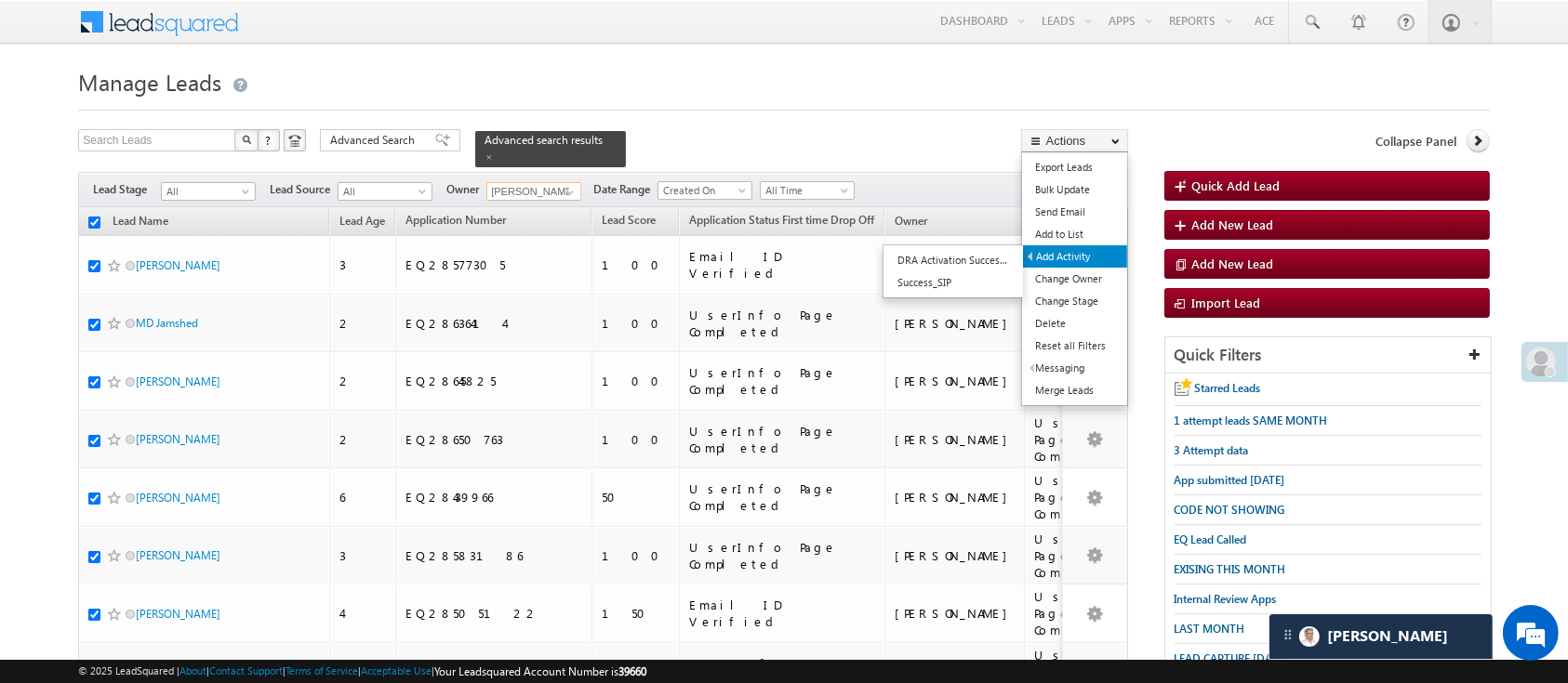
type input "[PERSON_NAME]"
click at [1086, 253] on link "Add Activity" at bounding box center [1074, 256] width 104 height 23
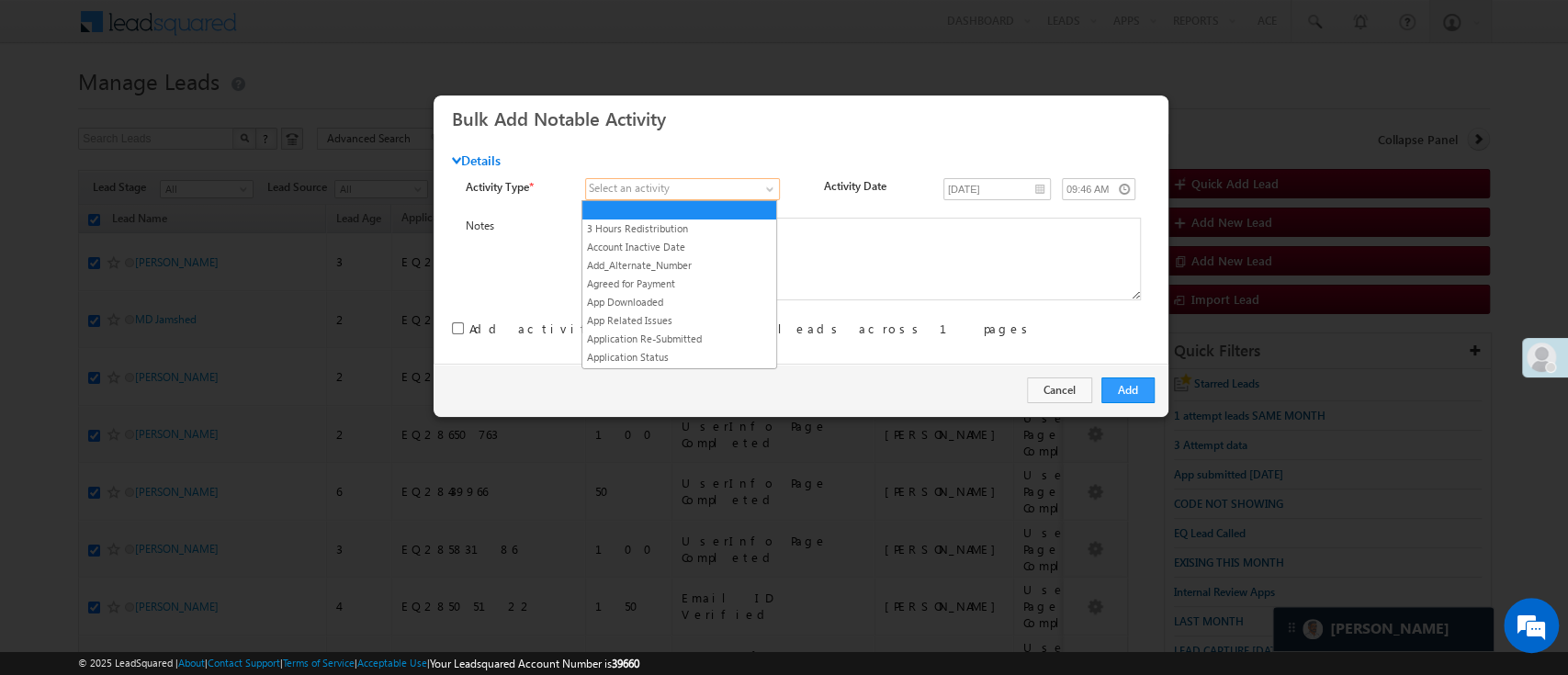
click at [688, 182] on span at bounding box center [673, 189] width 174 height 17
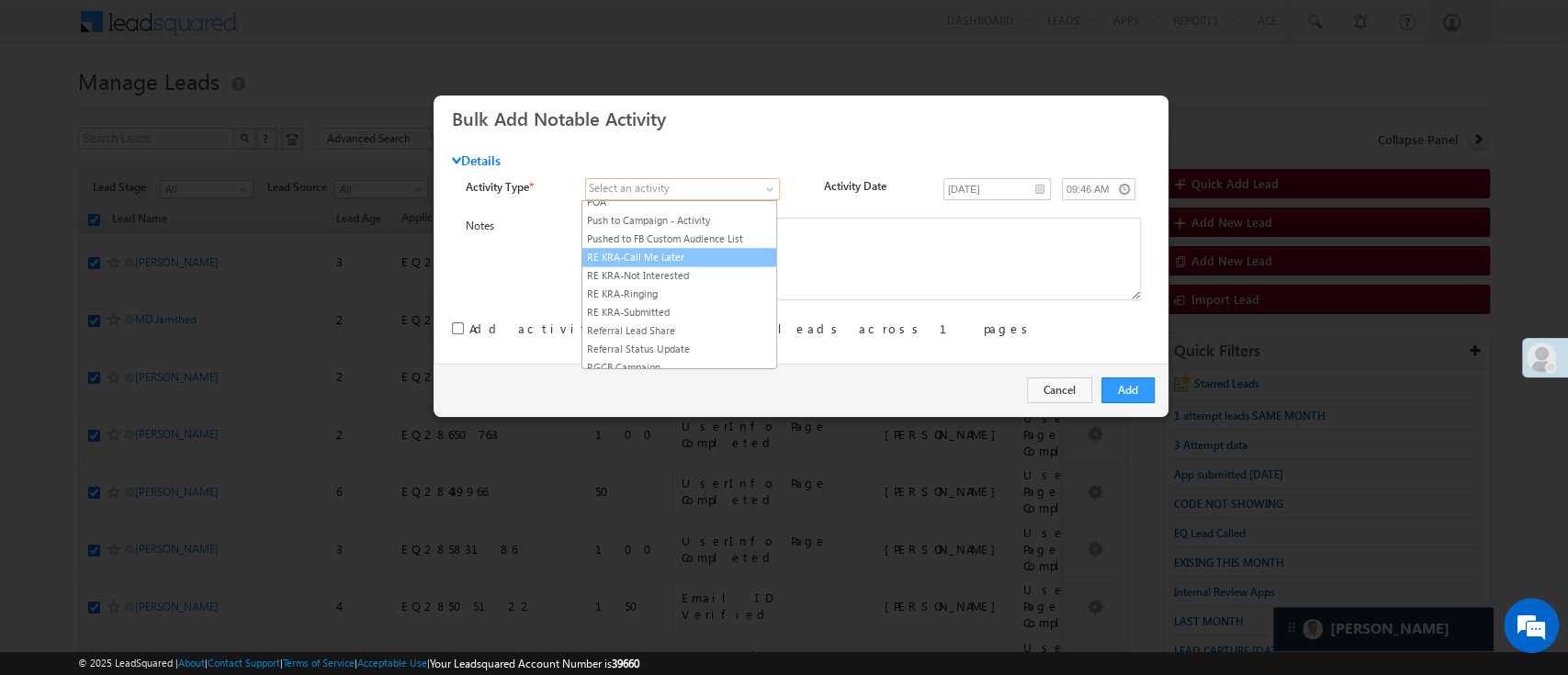
click at [758, 187] on link at bounding box center [682, 189] width 195 height 22
click at [750, 188] on span at bounding box center [673, 189] width 174 height 17
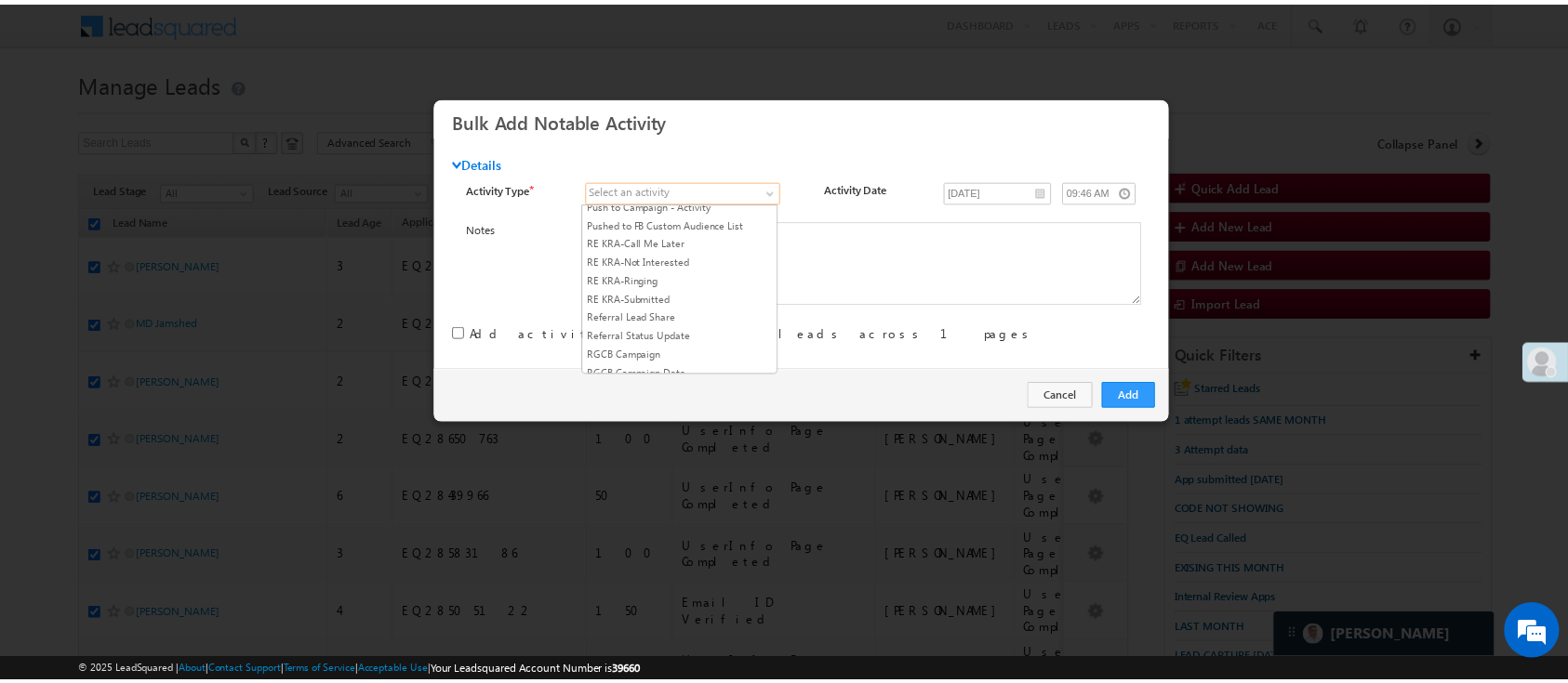
scroll to position [2382, 0]
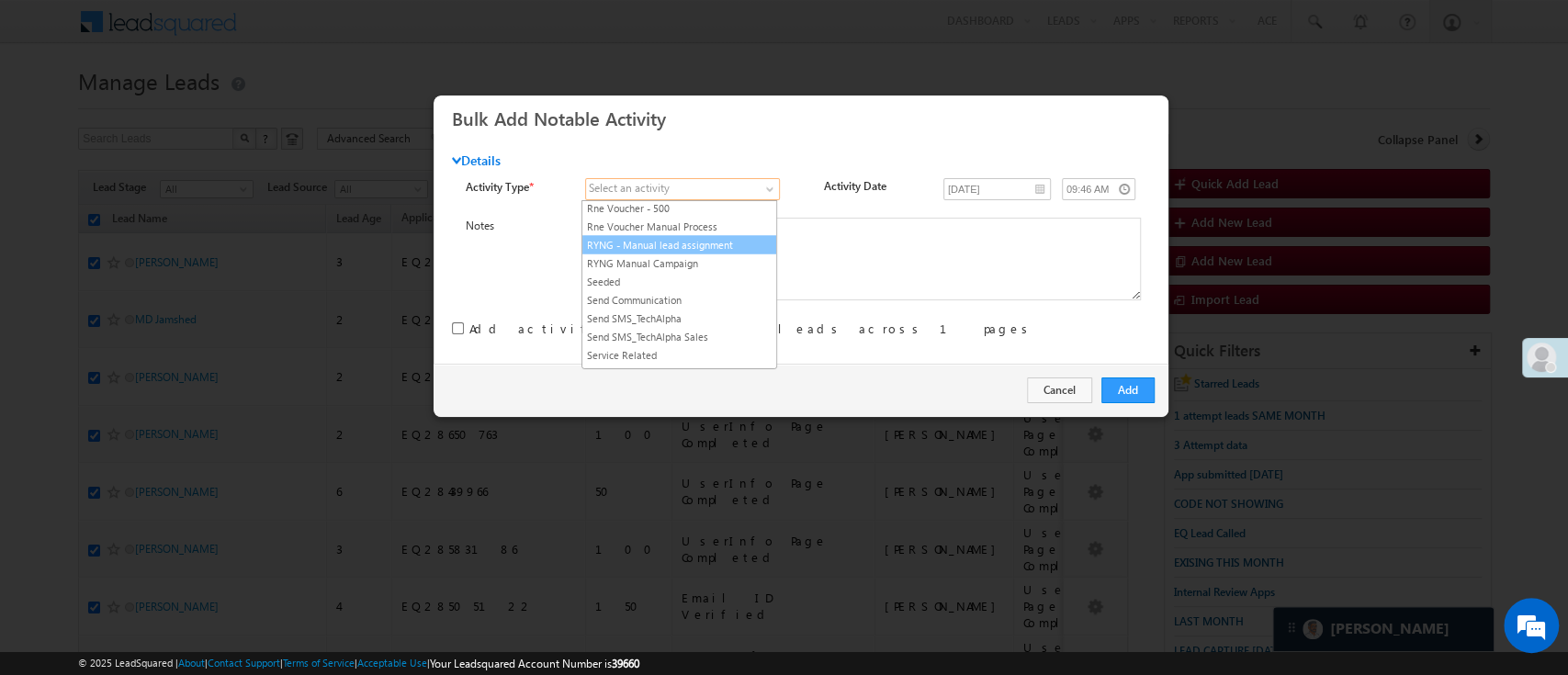
click at [720, 252] on link "RYNG - Manual lead assignment" at bounding box center [680, 244] width 194 height 17
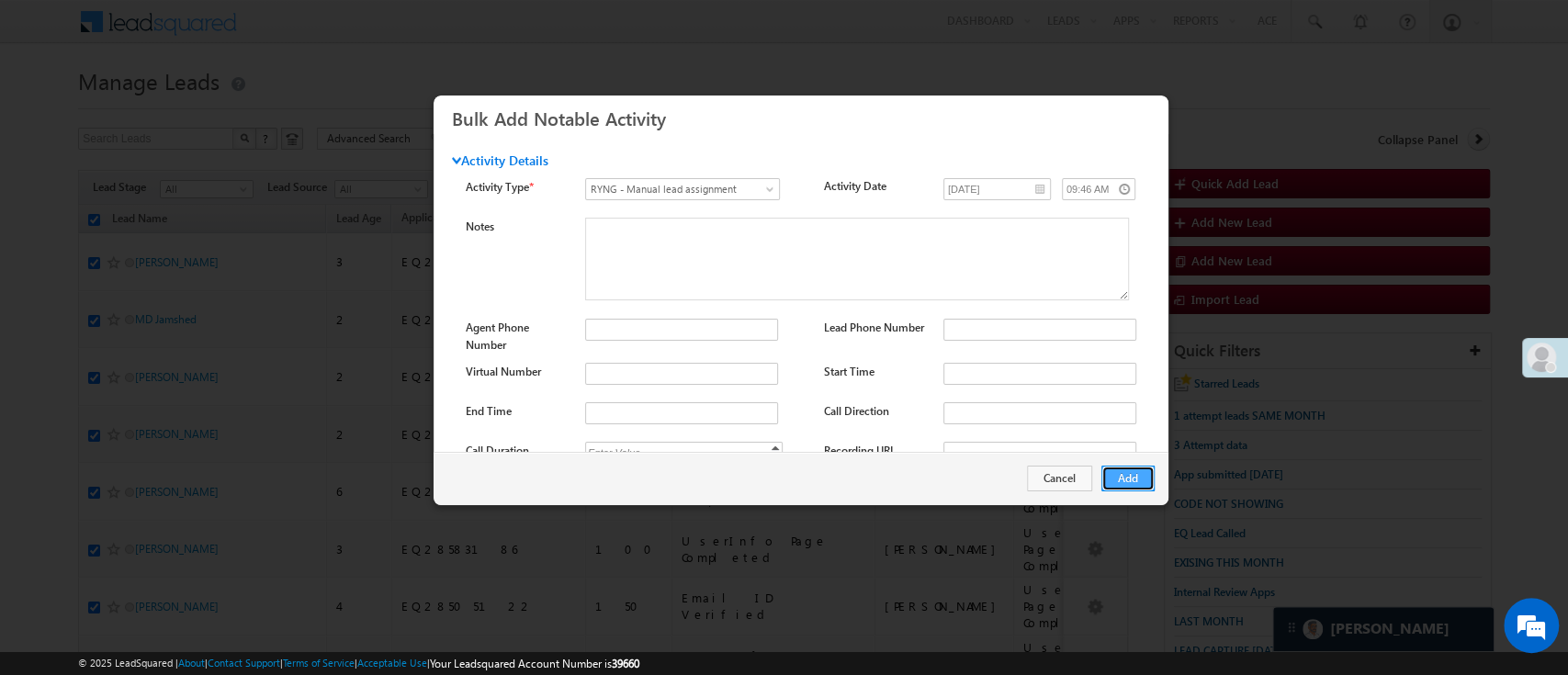
click at [1125, 489] on button "Add" at bounding box center [1128, 478] width 53 height 25
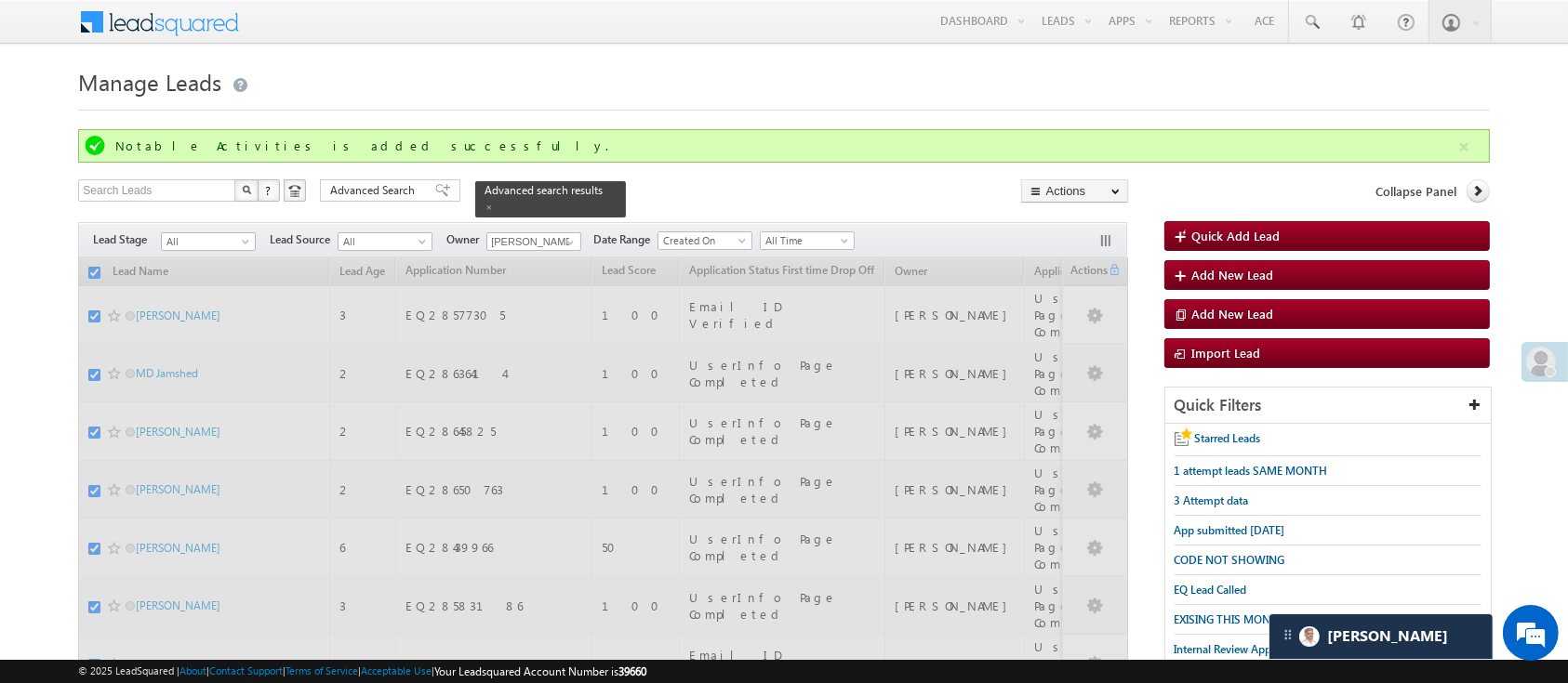
checkbox input "false"
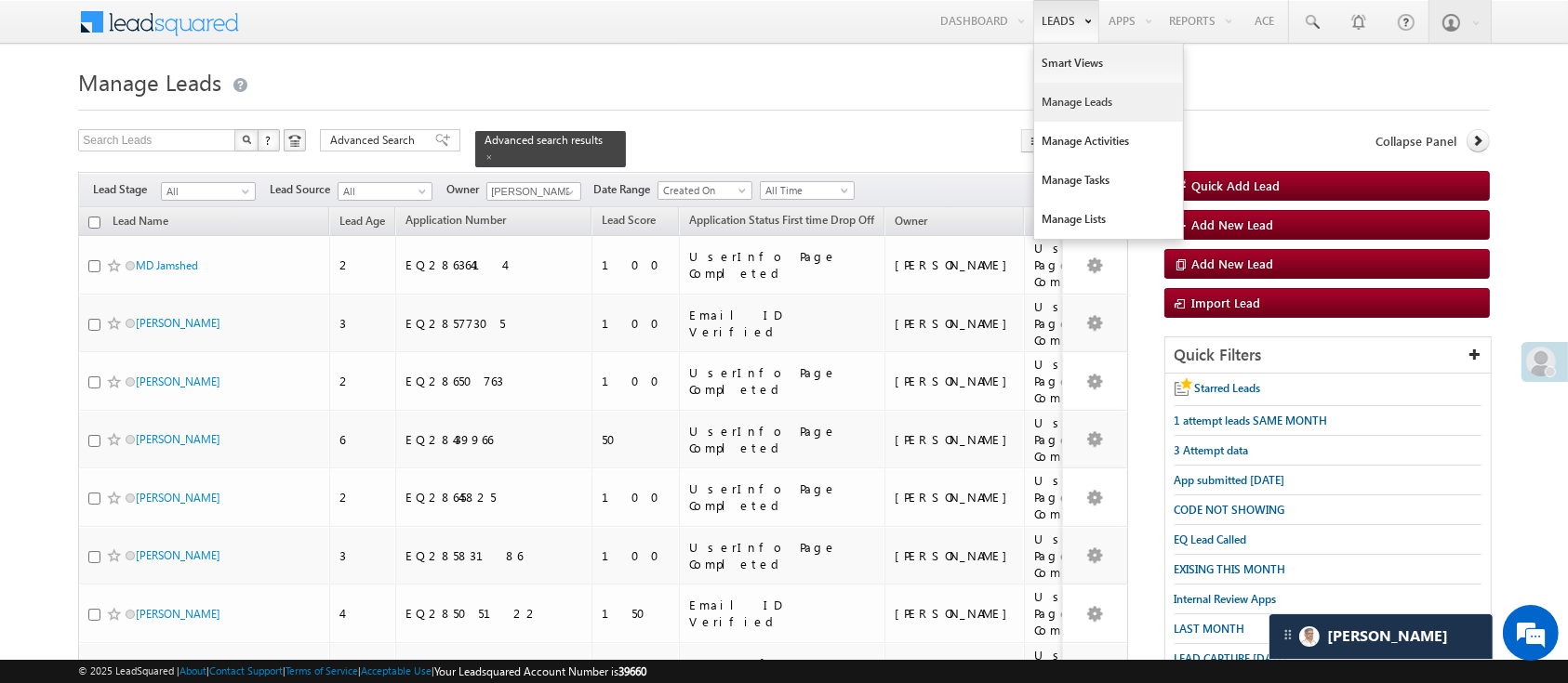
click at [1081, 104] on link "Manage Leads" at bounding box center [1109, 102] width 148 height 39
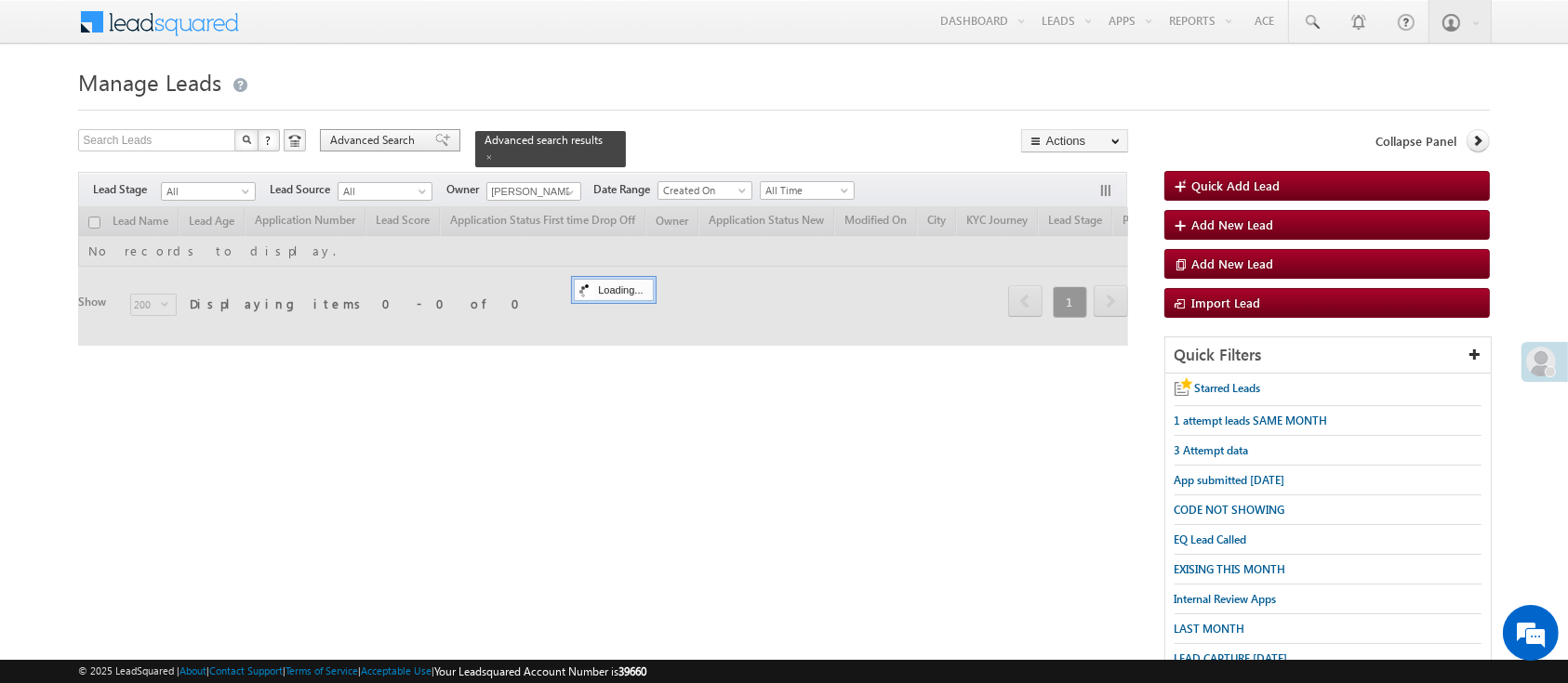
click at [350, 147] on span "Advanced Search" at bounding box center [374, 140] width 90 height 17
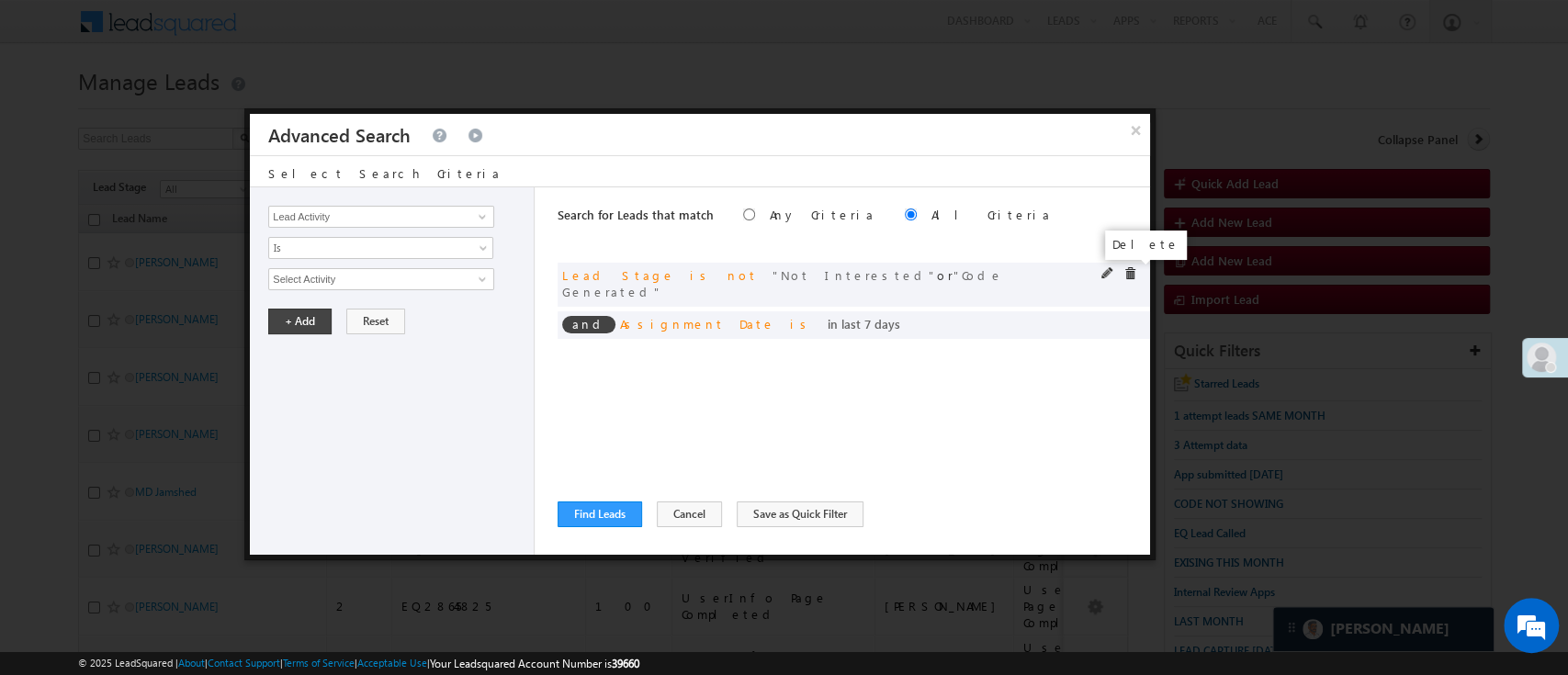
click at [1128, 270] on span at bounding box center [1130, 273] width 13 height 13
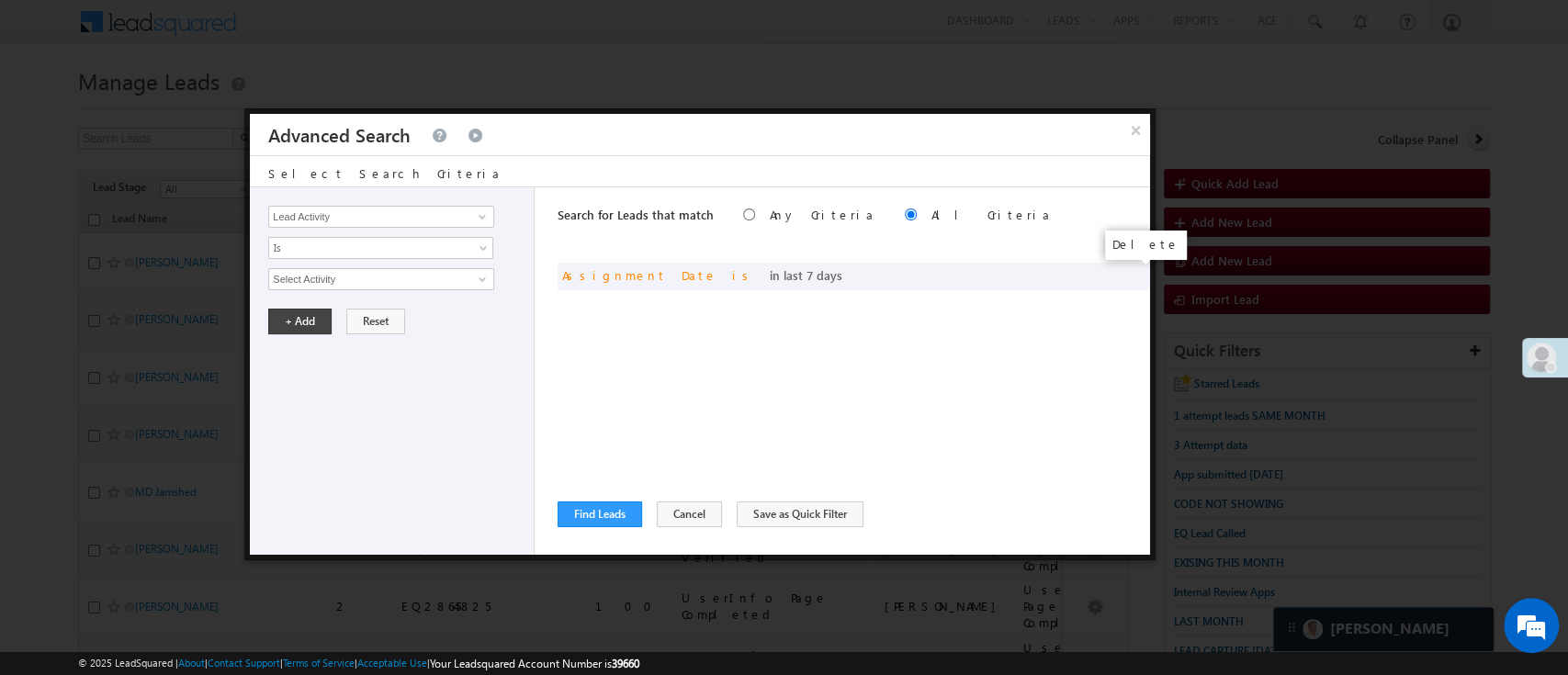
click at [0, 0] on span at bounding box center [0, 0] width 0 height 0
click at [480, 215] on span at bounding box center [482, 216] width 15 height 15
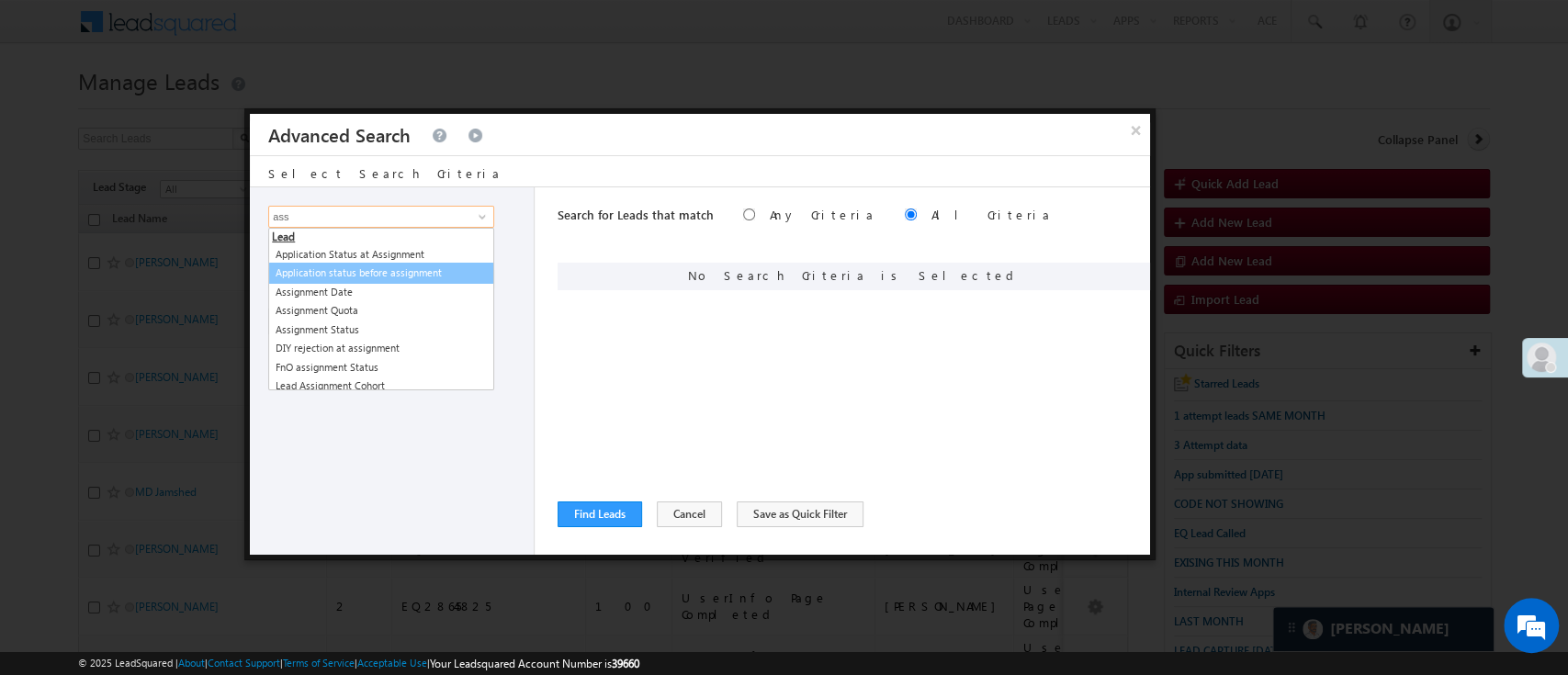
type input "ass"
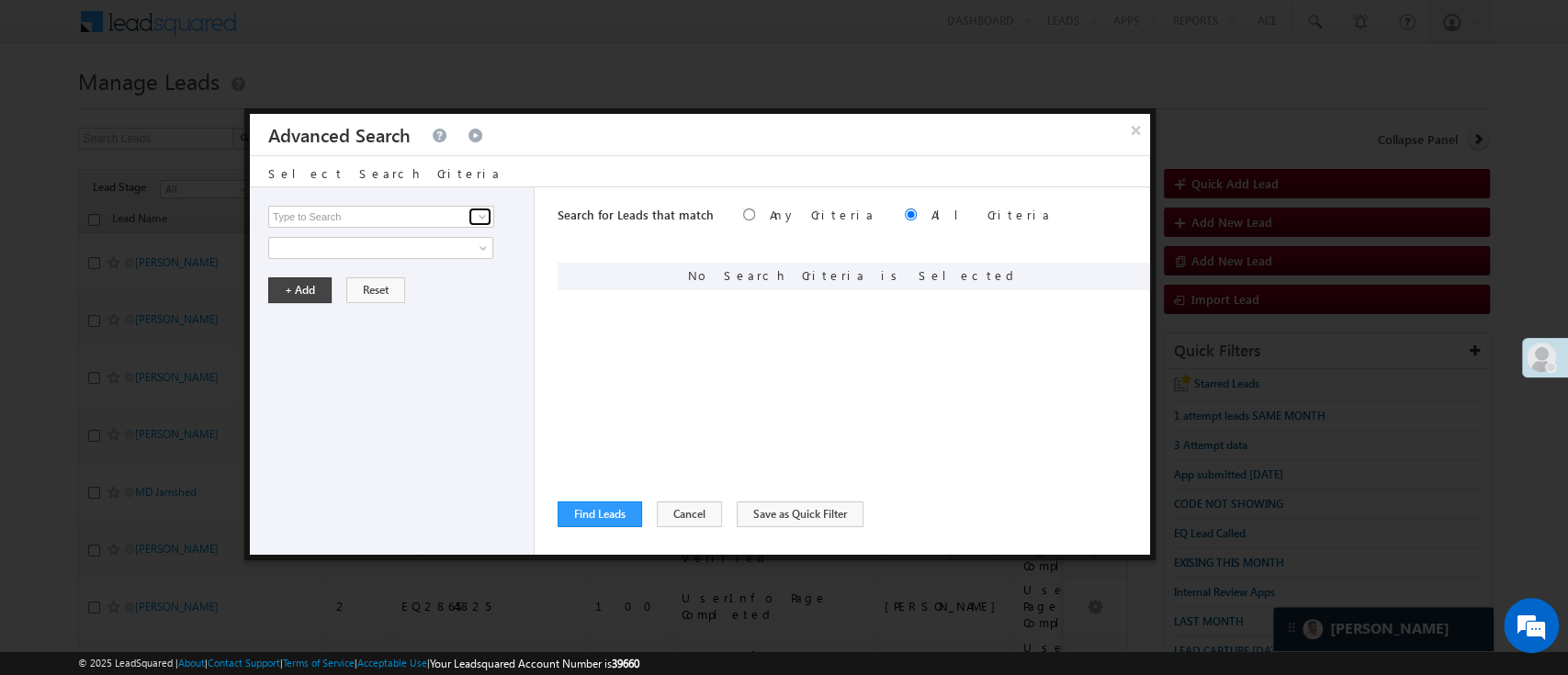
click at [484, 215] on span at bounding box center [482, 216] width 15 height 15
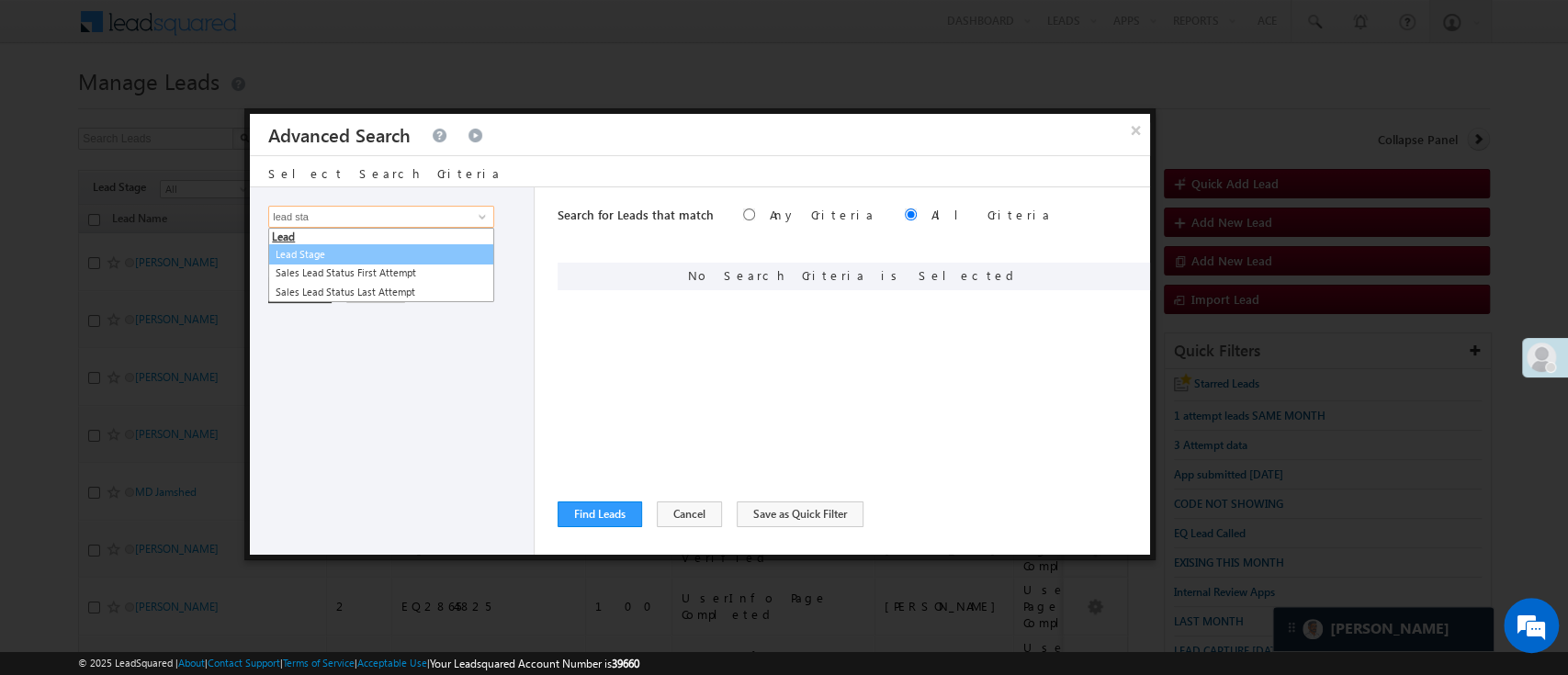
click at [419, 250] on link "Lead Stage" at bounding box center [381, 255] width 226 height 22
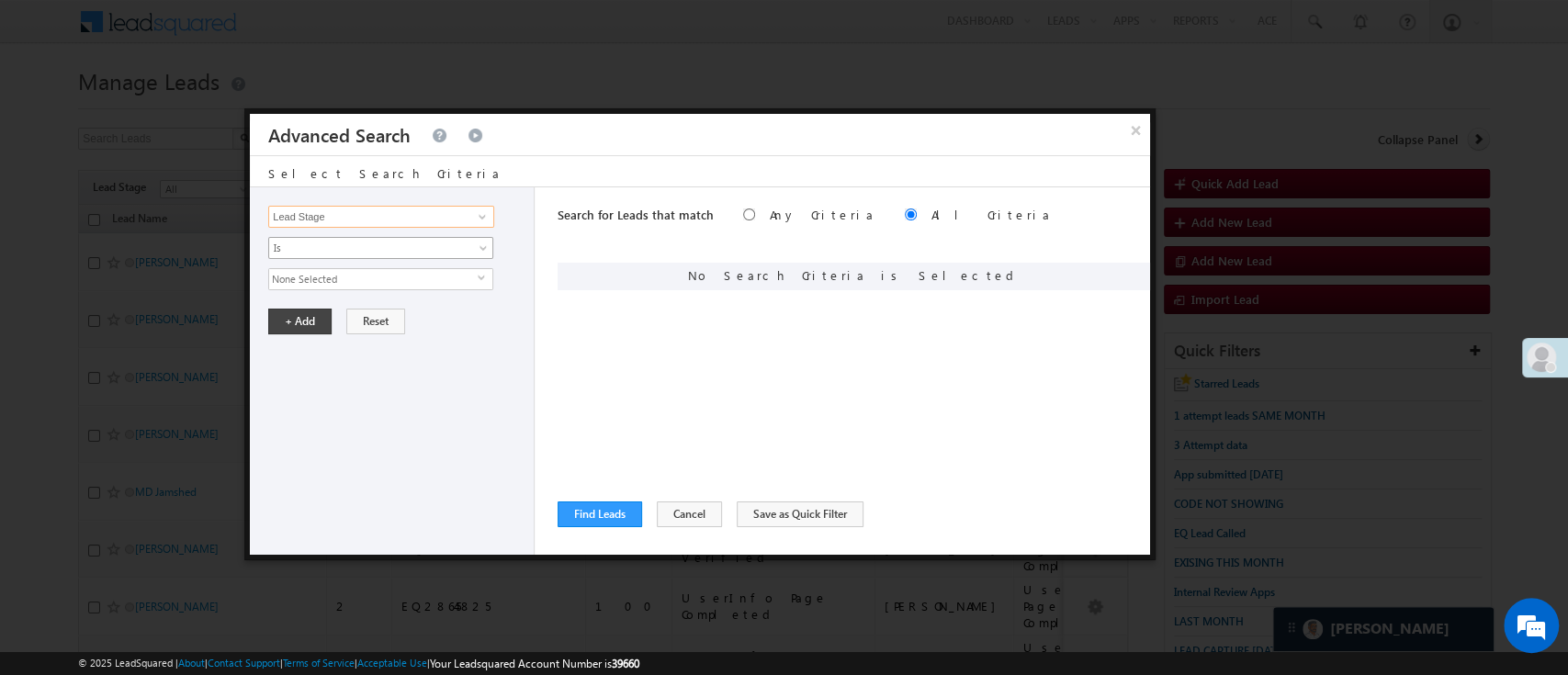
type input "Lead Stage"
click at [421, 244] on span "Is" at bounding box center [369, 248] width 200 height 17
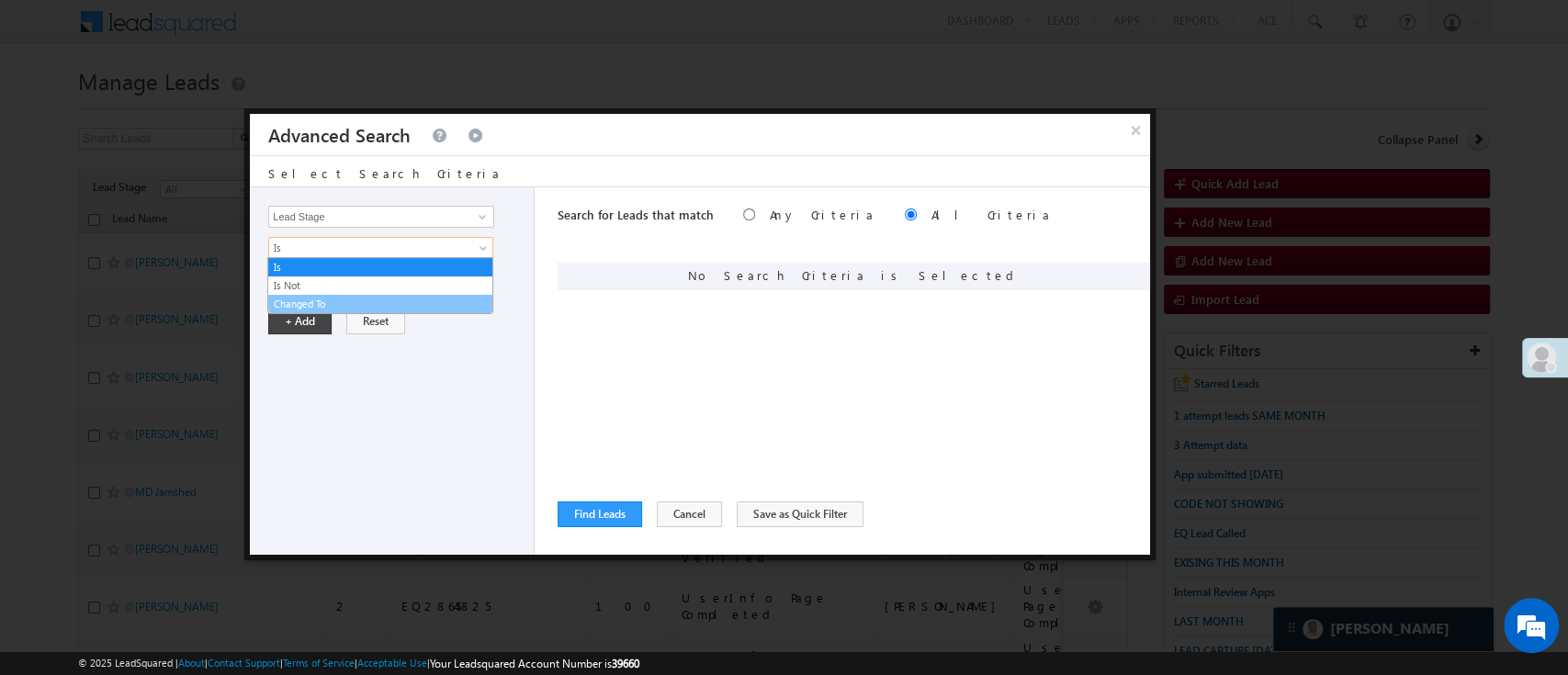
click at [368, 300] on link "Changed To" at bounding box center [380, 303] width 224 height 17
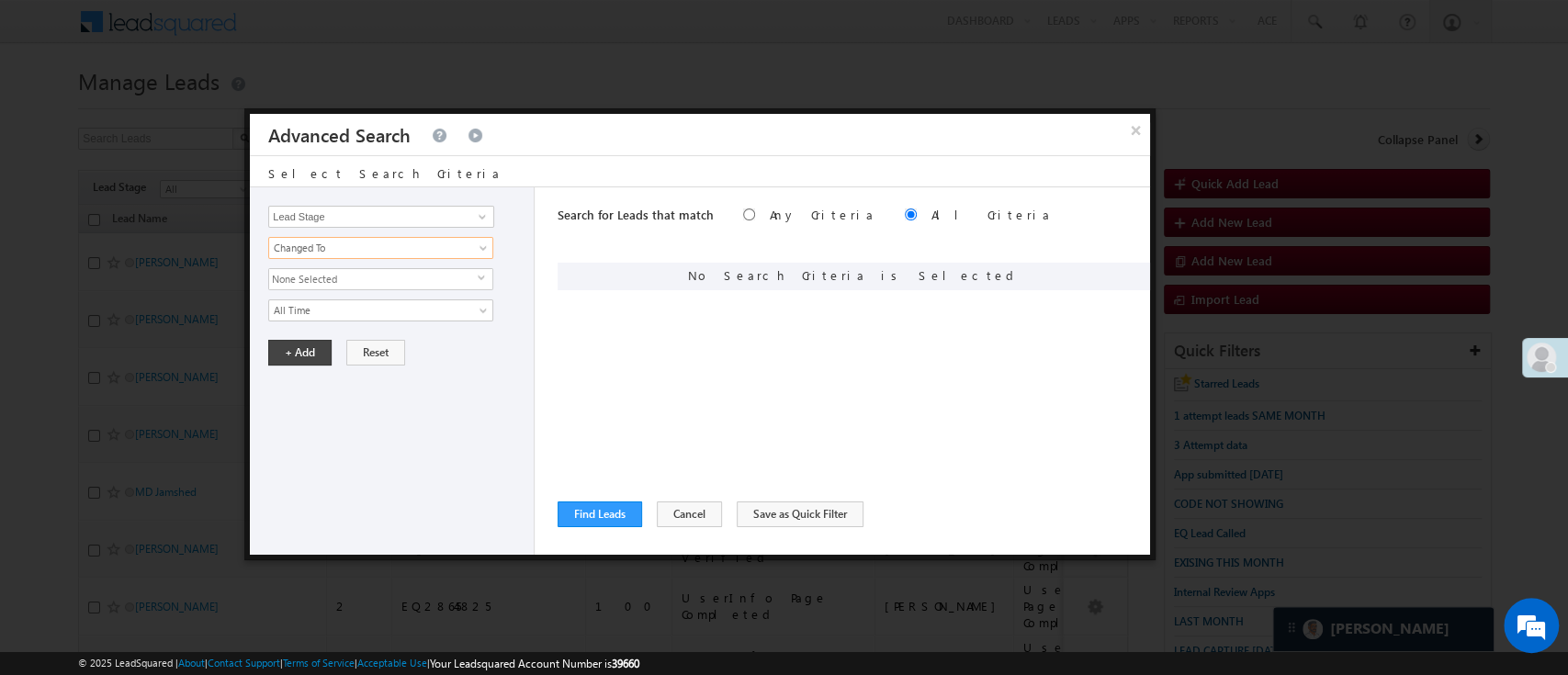
click at [381, 276] on span "None Selected" at bounding box center [373, 279] width 208 height 21
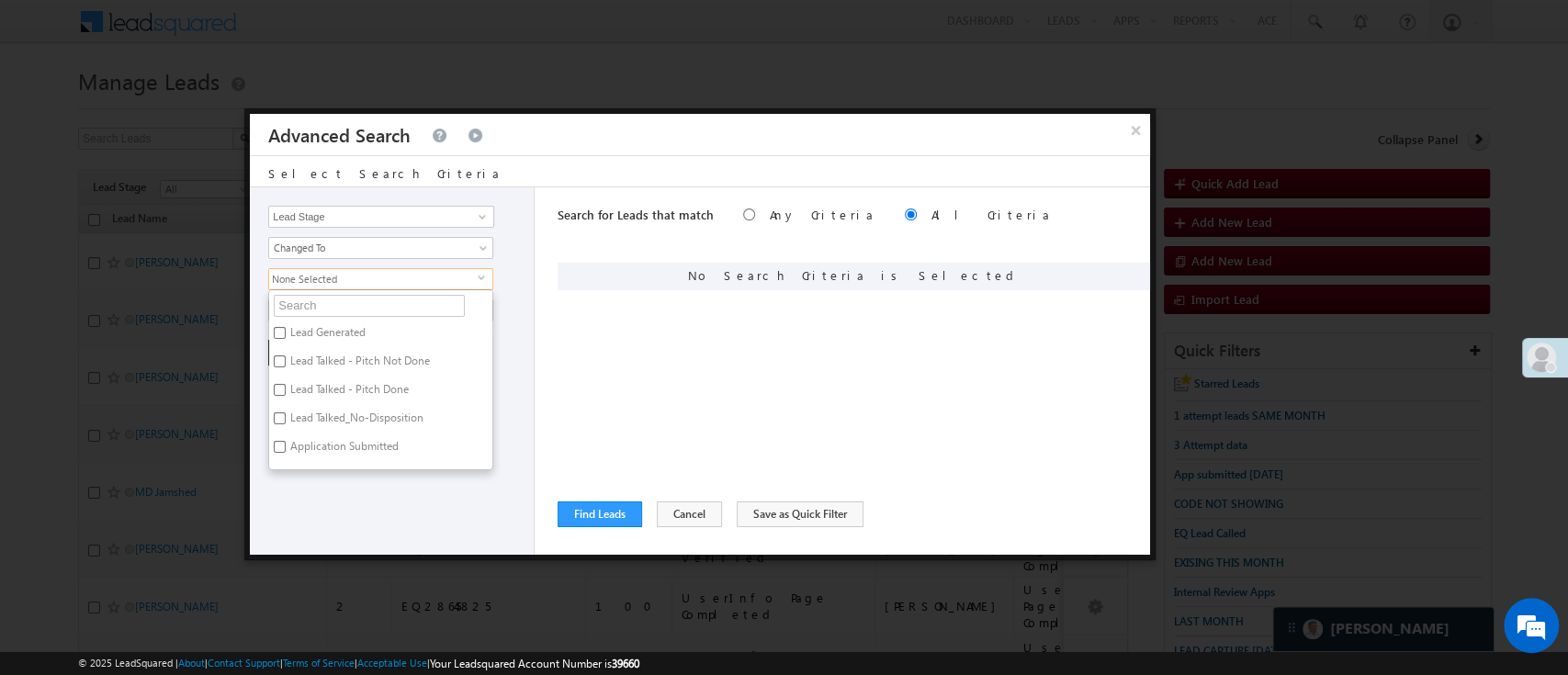
click at [389, 291] on ul "Lead Generated Lead Talked - Pitch Not Done Lead Talked - Pitch Done Lead Talke…" at bounding box center [381, 380] width 225 height 181
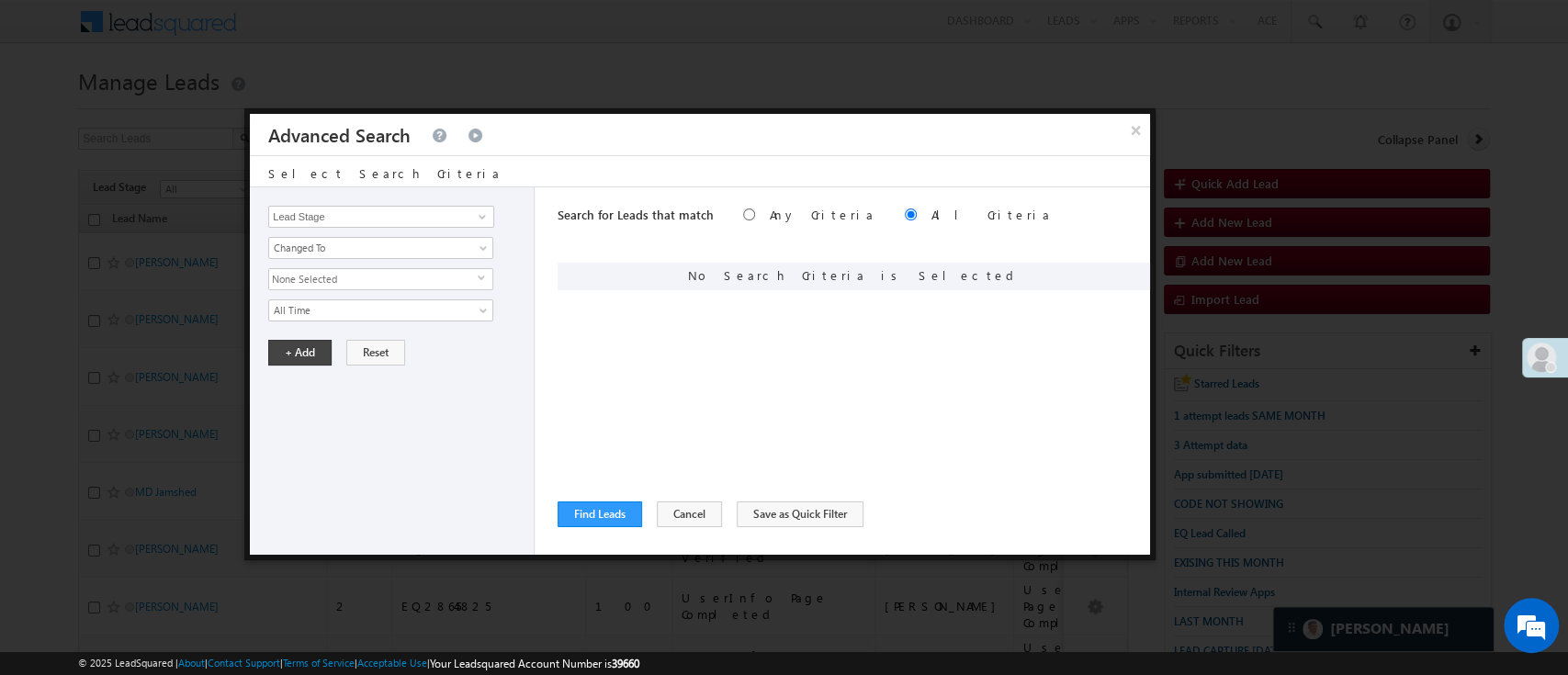
click at [387, 279] on span "None Selected" at bounding box center [373, 279] width 208 height 21
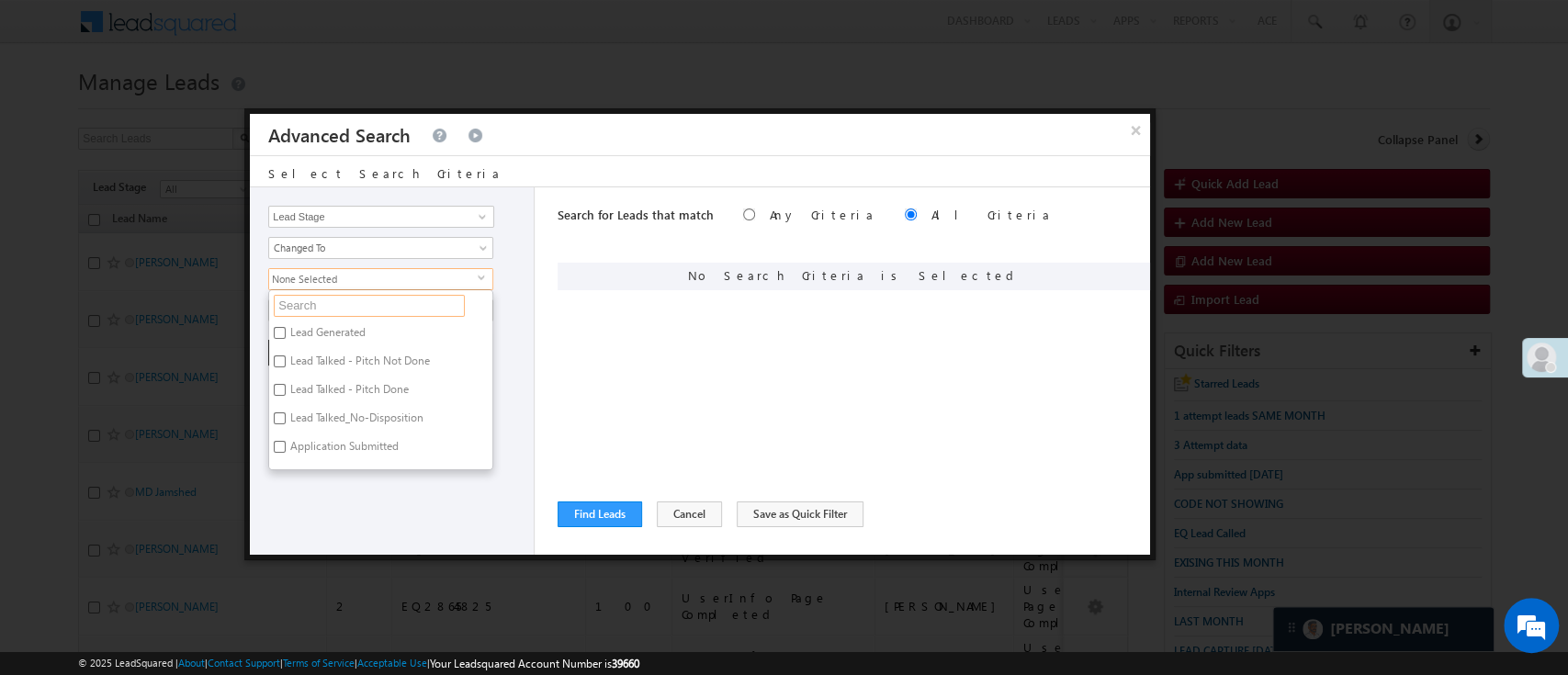
click at [378, 306] on input "text" at bounding box center [369, 306] width 191 height 22
type input "p"
type input "pitch"
click at [371, 357] on label "Lead Talked - Pitch Done" at bounding box center [348, 364] width 158 height 28
click at [286, 357] on input "Lead Talked - Pitch Done" at bounding box center [280, 362] width 12 height 12
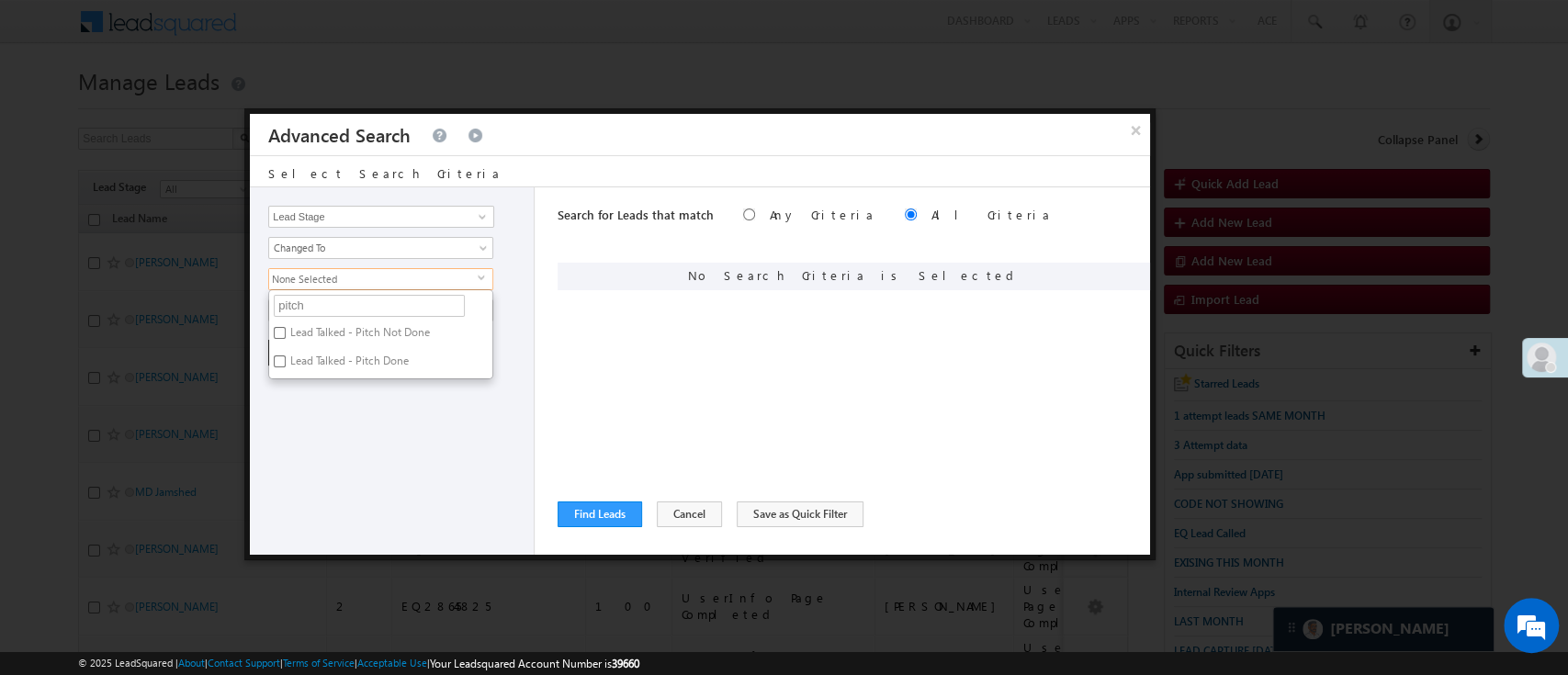
checkbox input "true"
click at [371, 405] on div "Lead Activity Task Sales Group Prospect Id WA Last Message Timestamp 4th Day Di…" at bounding box center [392, 372] width 285 height 368
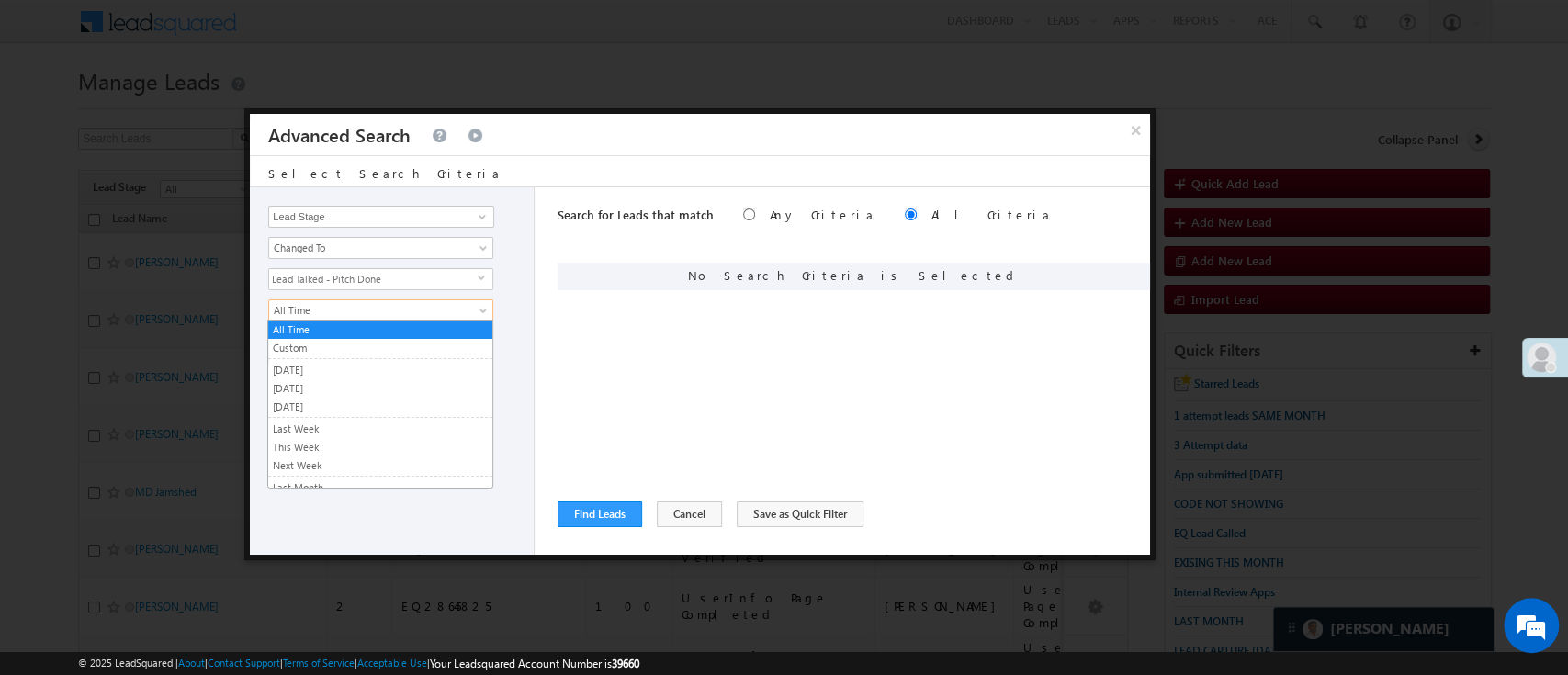
click at [378, 307] on span "All Time" at bounding box center [369, 310] width 200 height 17
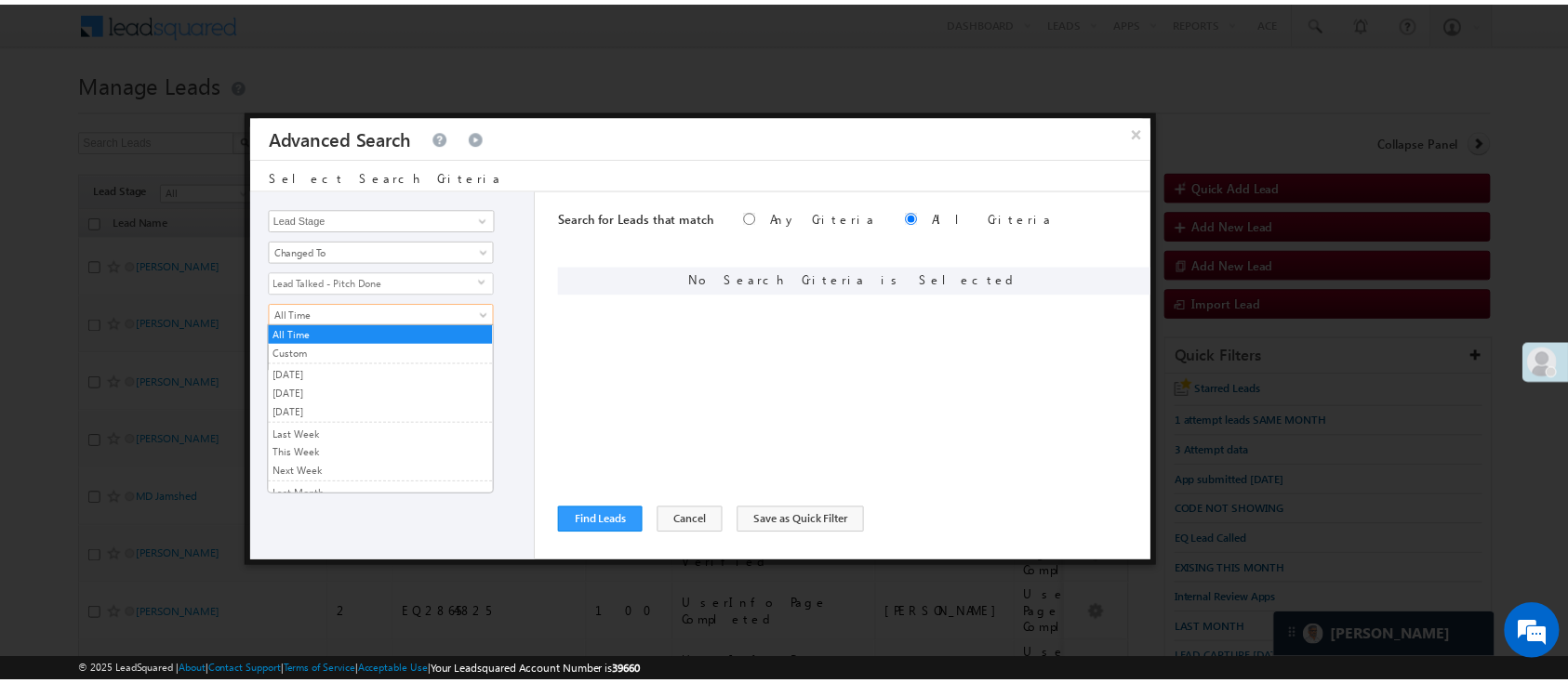
scroll to position [121, 0]
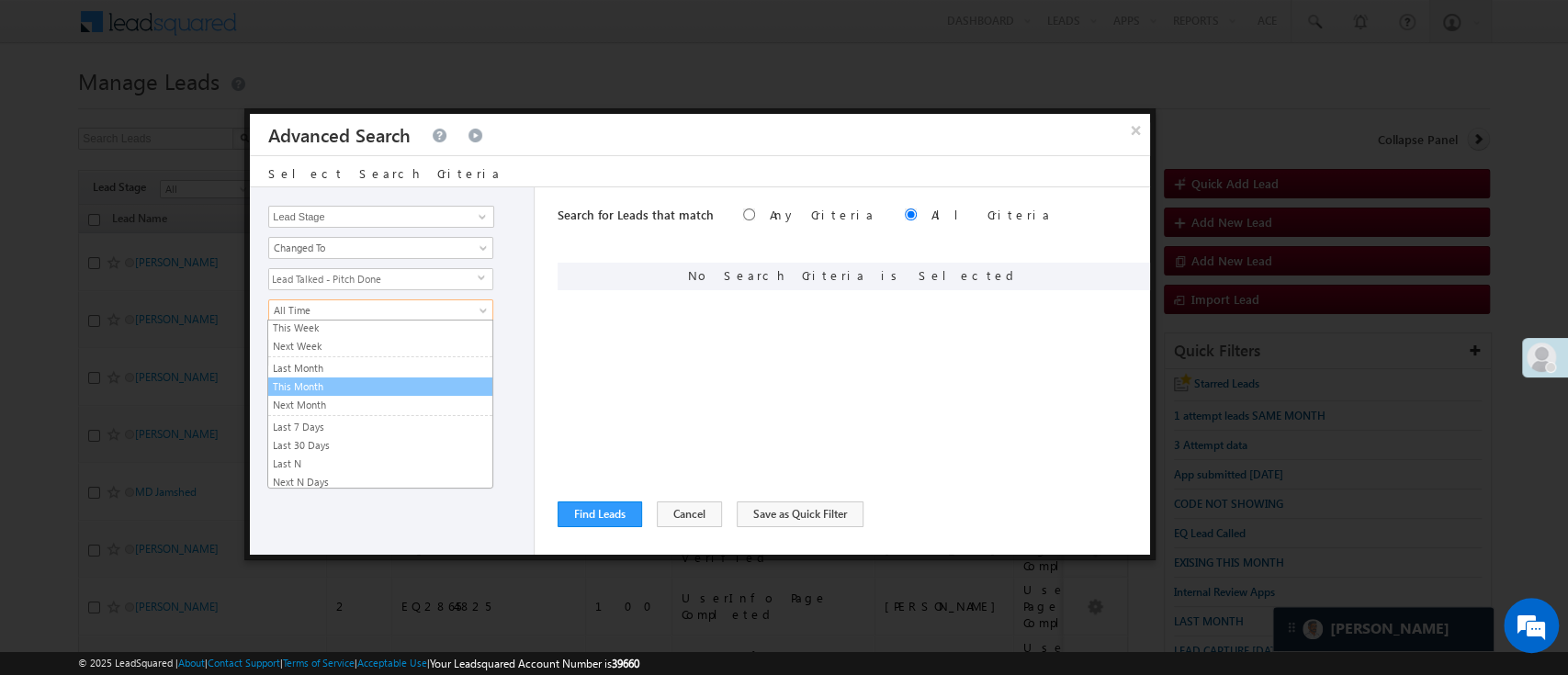
click at [389, 385] on link "This Month" at bounding box center [380, 386] width 224 height 17
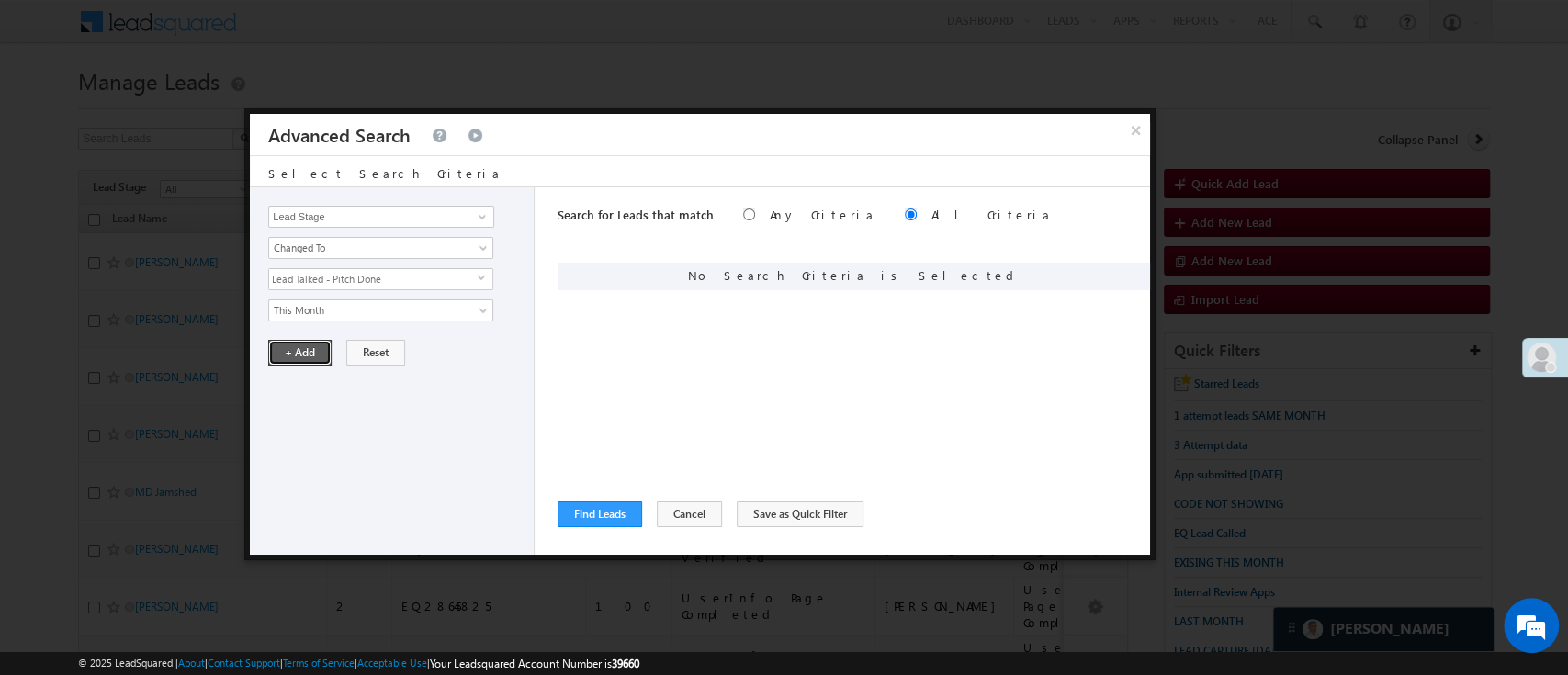
click at [297, 353] on button "+ Add" at bounding box center [299, 353] width 64 height 25
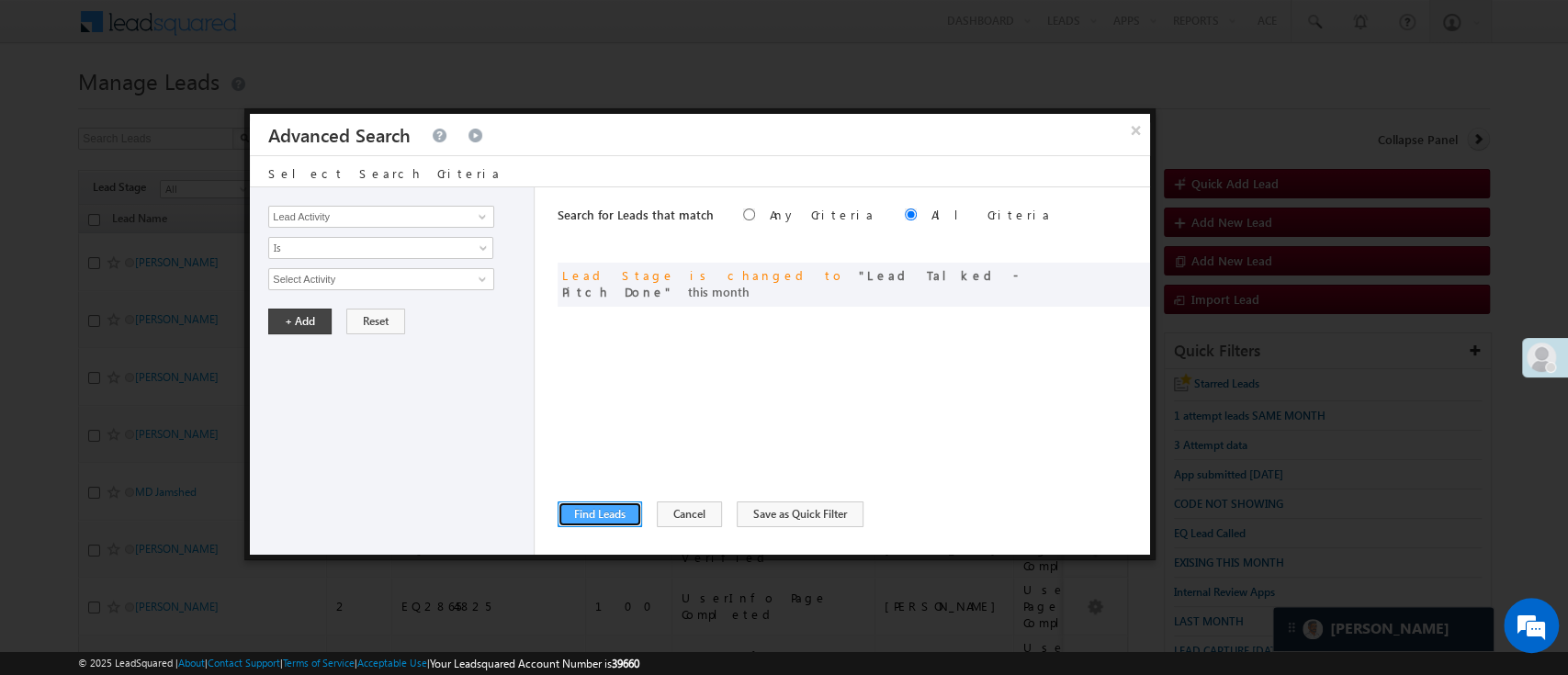
click at [578, 504] on button "Find Leads" at bounding box center [600, 515] width 84 height 25
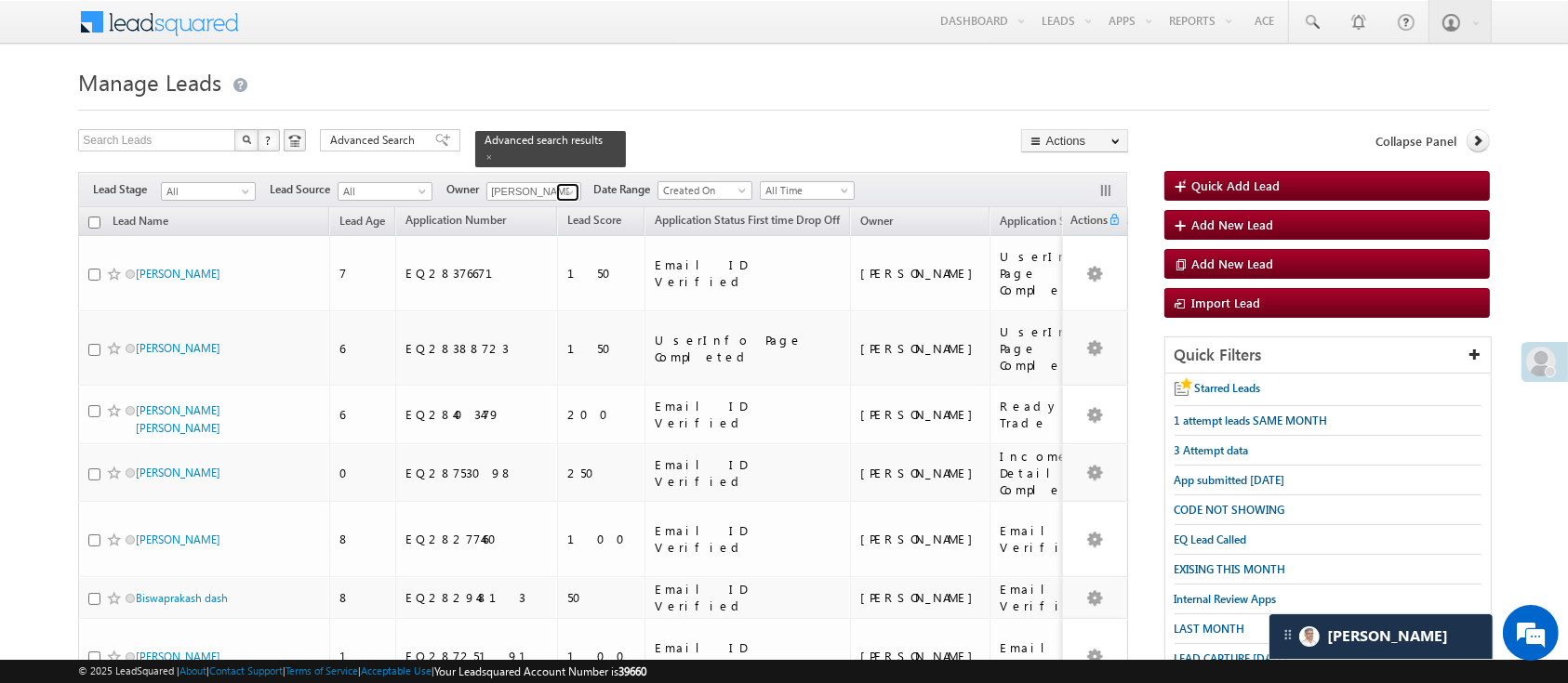
click at [559, 183] on link at bounding box center [567, 192] width 23 height 19
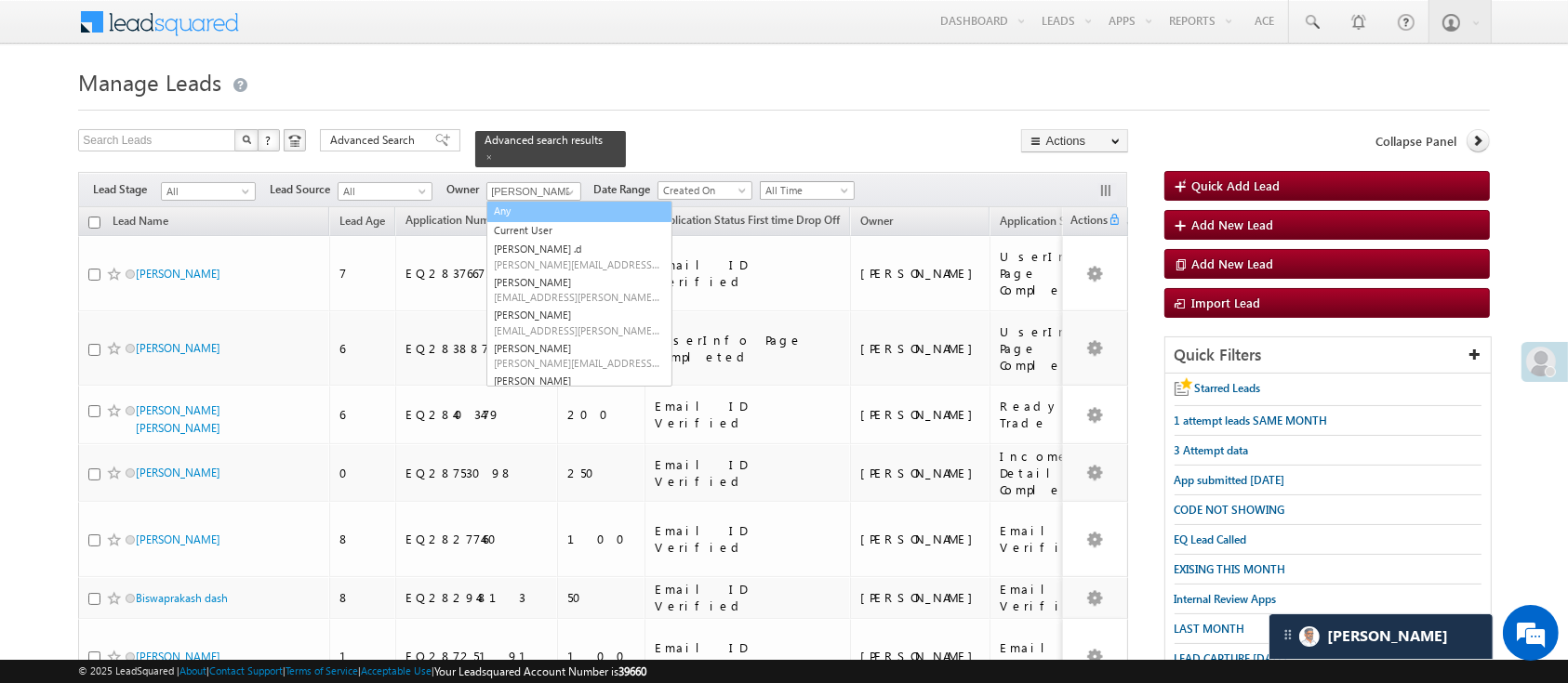
click at [852, 181] on link "All Time" at bounding box center [807, 190] width 95 height 19
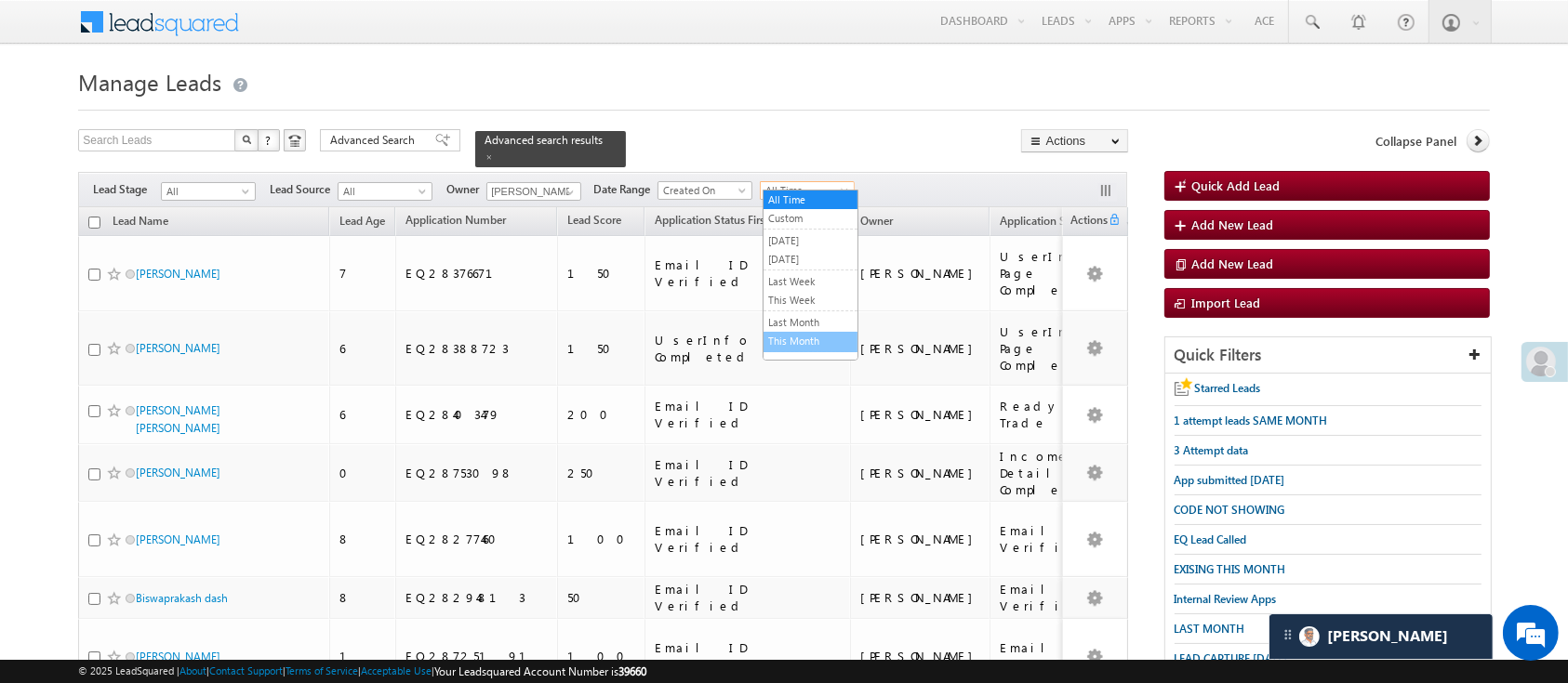
click at [815, 333] on link "This Month" at bounding box center [810, 341] width 94 height 17
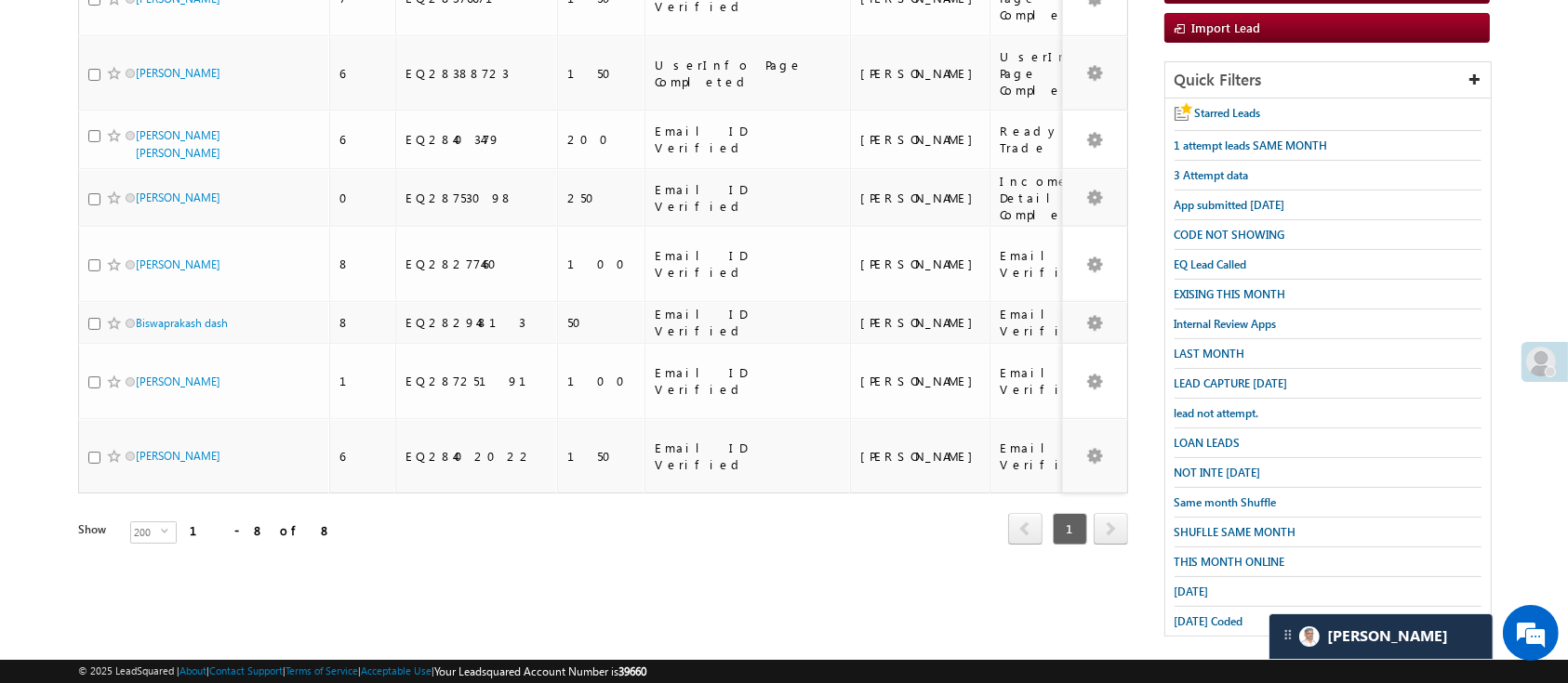
scroll to position [0, 0]
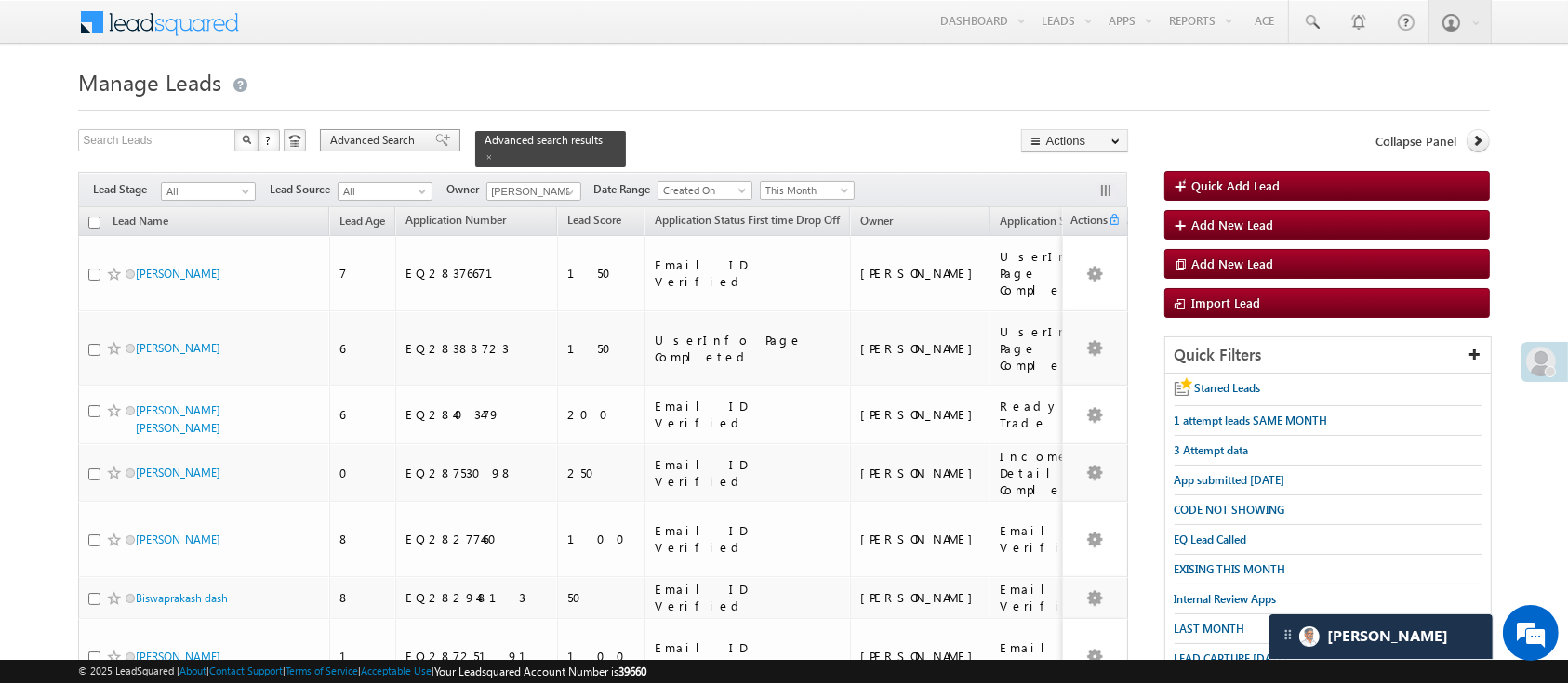
click at [399, 137] on span "Advanced Search" at bounding box center [374, 140] width 90 height 17
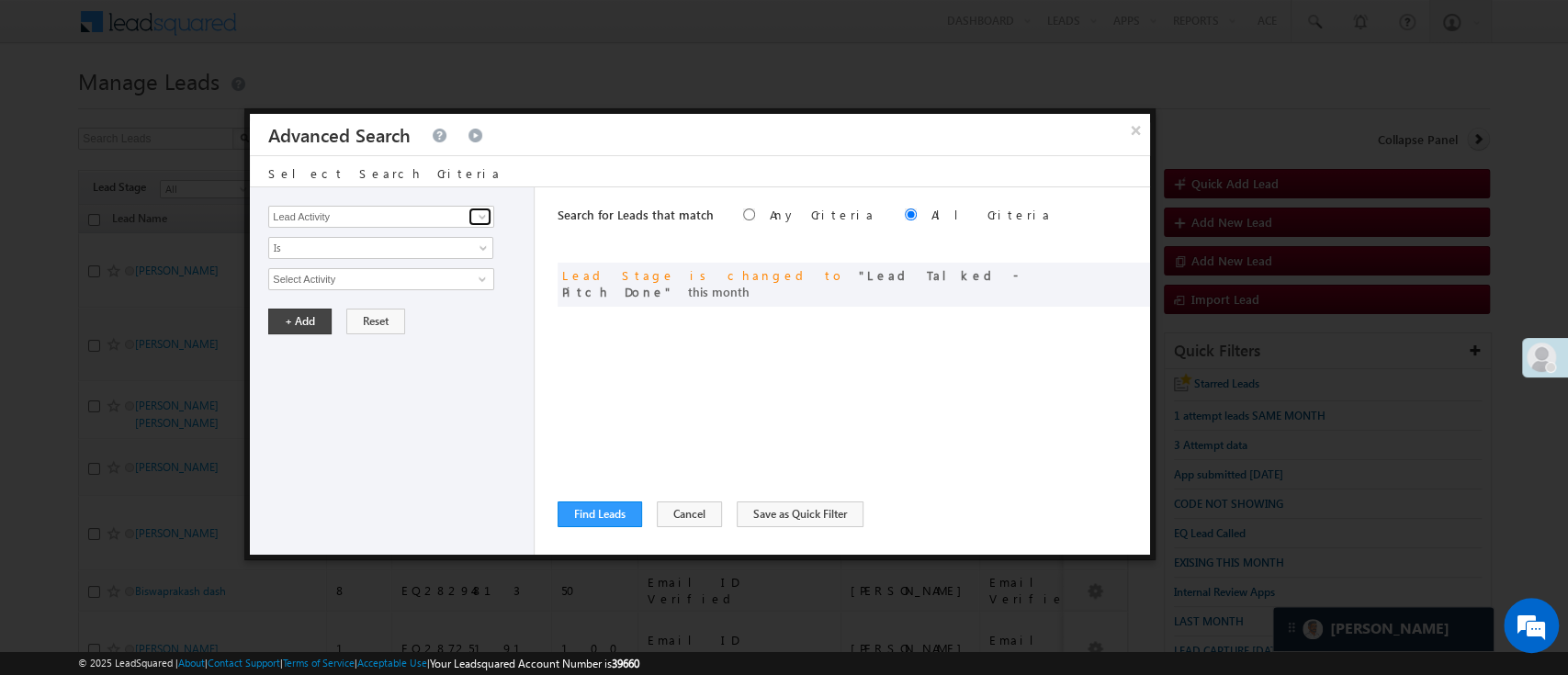
click at [476, 216] on span at bounding box center [482, 216] width 15 height 15
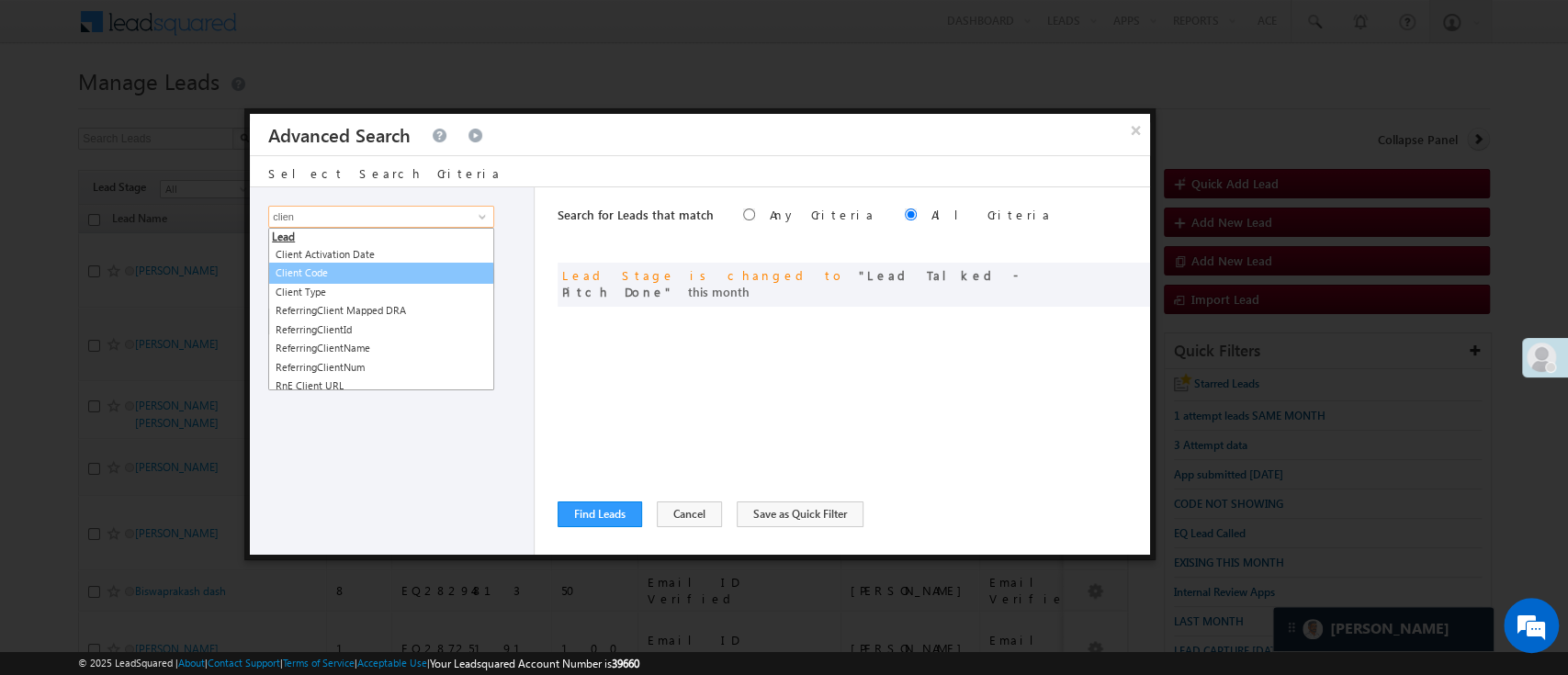
click at [397, 278] on link "Client Code" at bounding box center [381, 274] width 226 height 22
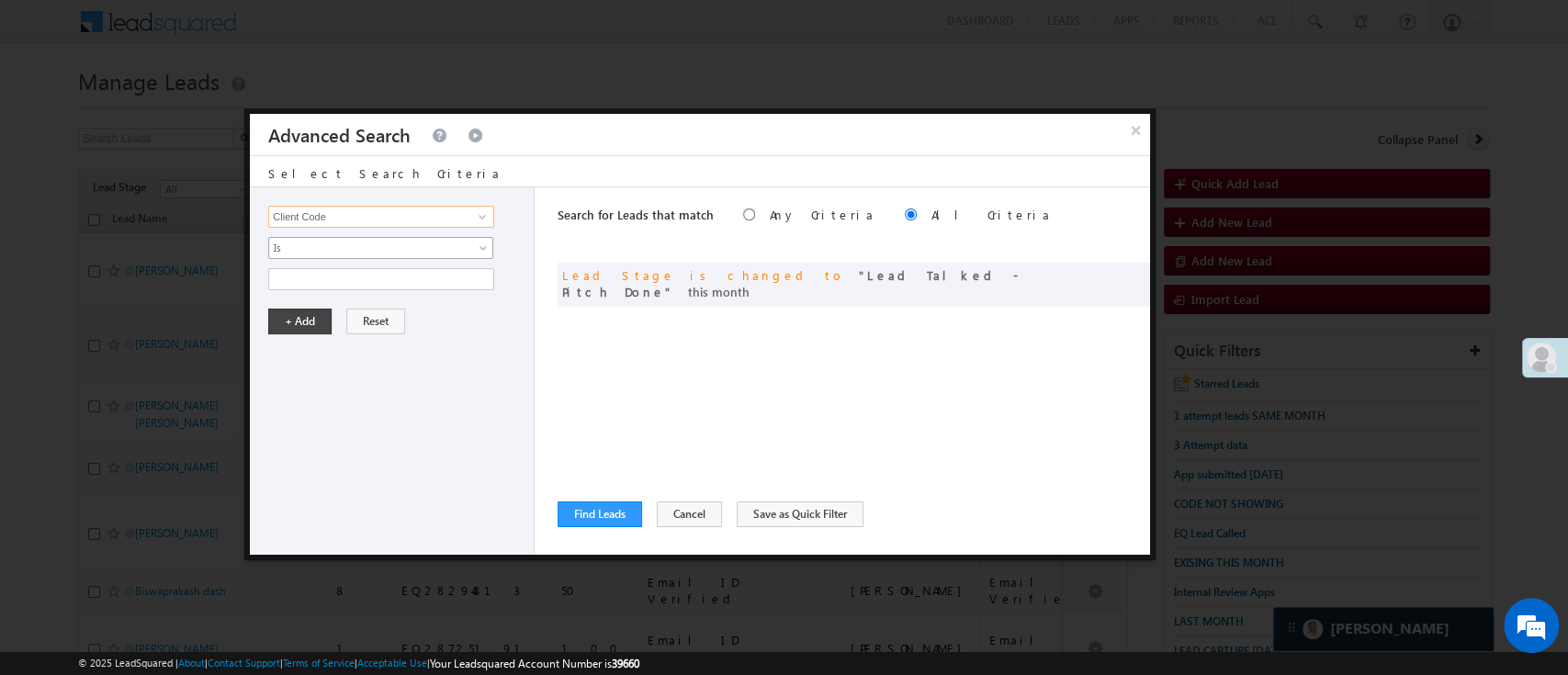
type input "Client Code"
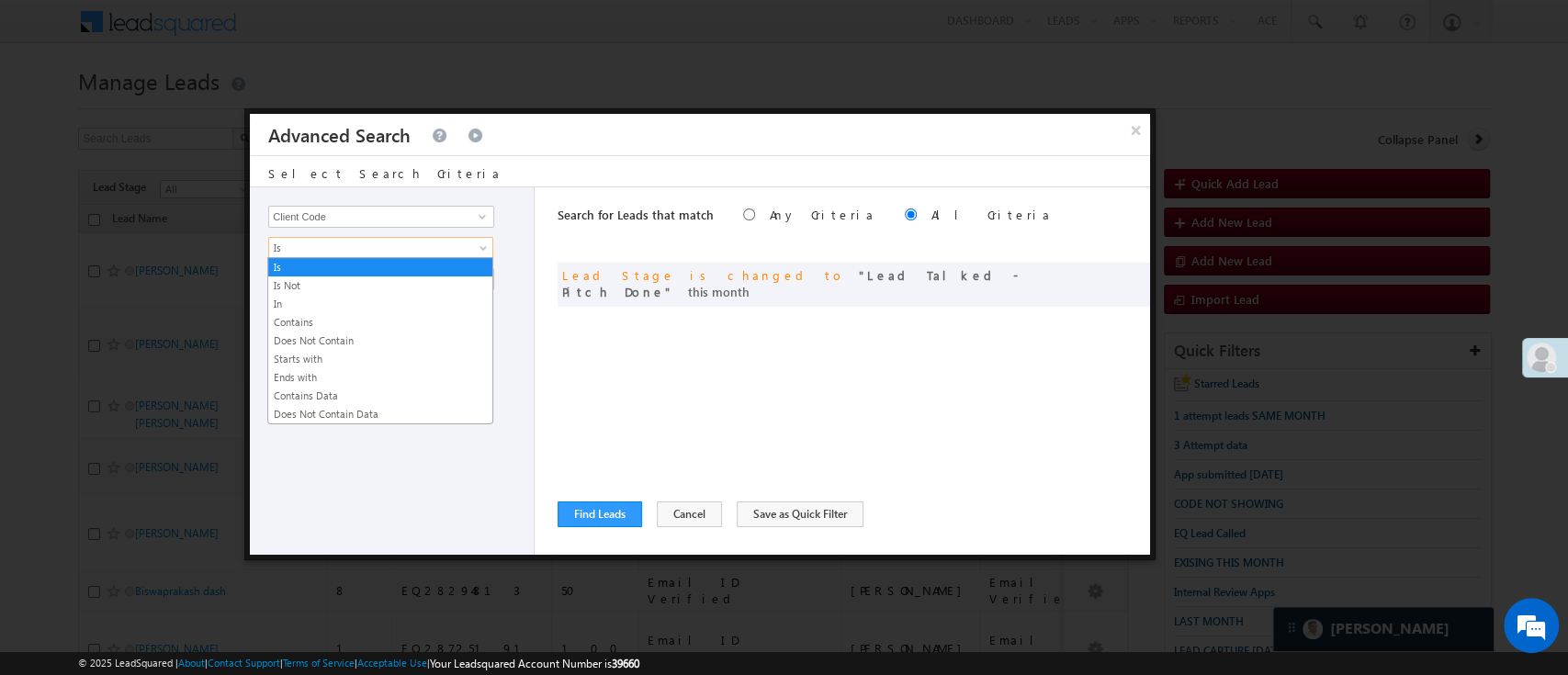
click at [404, 253] on span "Is" at bounding box center [369, 248] width 200 height 17
click at [362, 409] on link "Does Not Contain Data" at bounding box center [380, 414] width 224 height 17
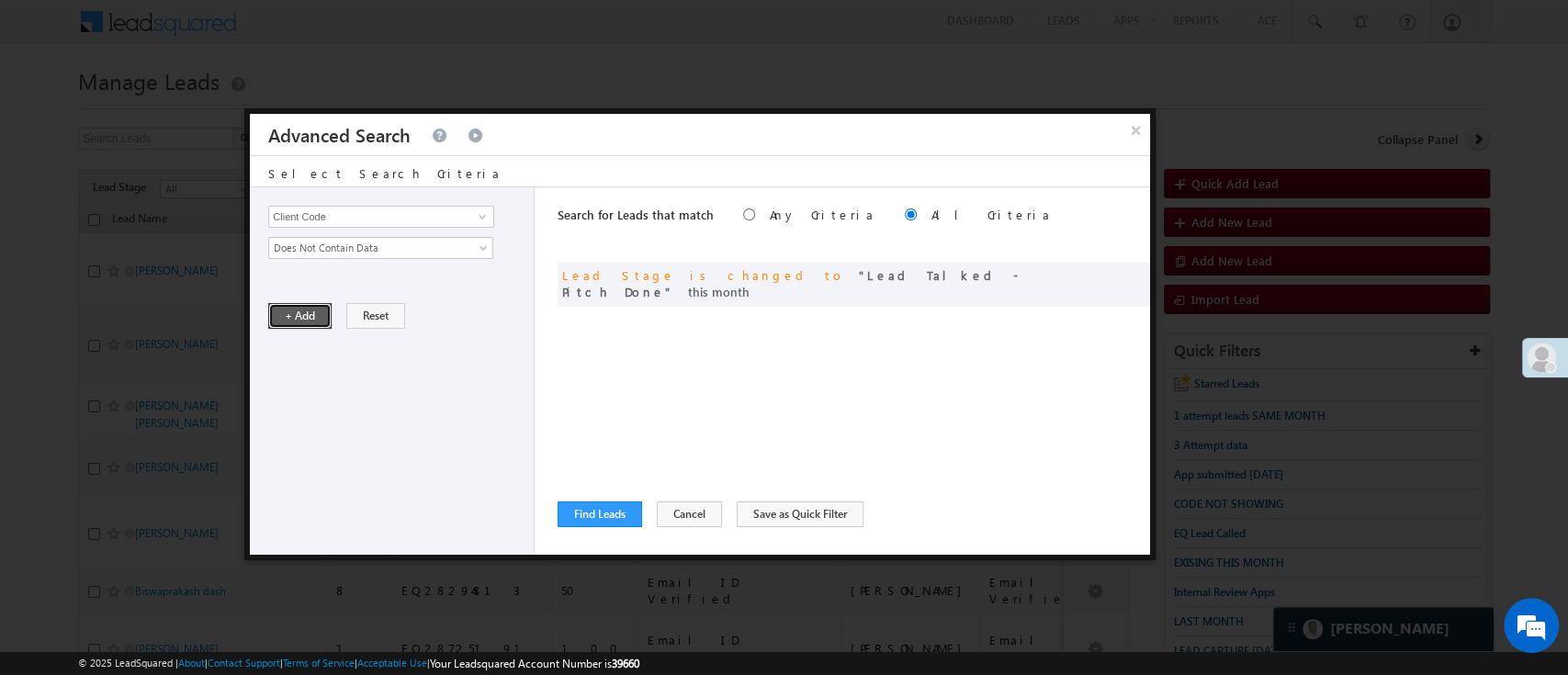
click at [301, 315] on button "+ Add" at bounding box center [299, 316] width 64 height 25
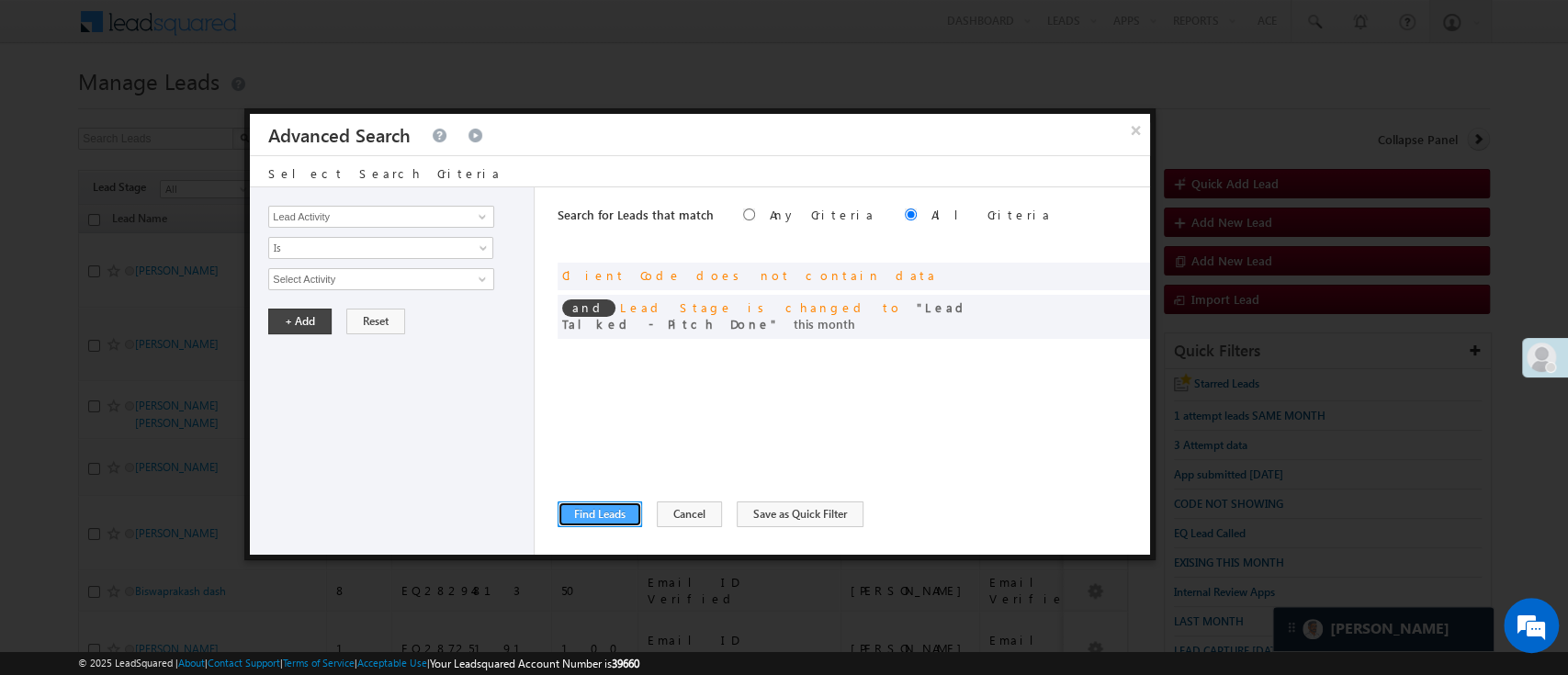
click at [582, 502] on button "Find Leads" at bounding box center [600, 515] width 84 height 25
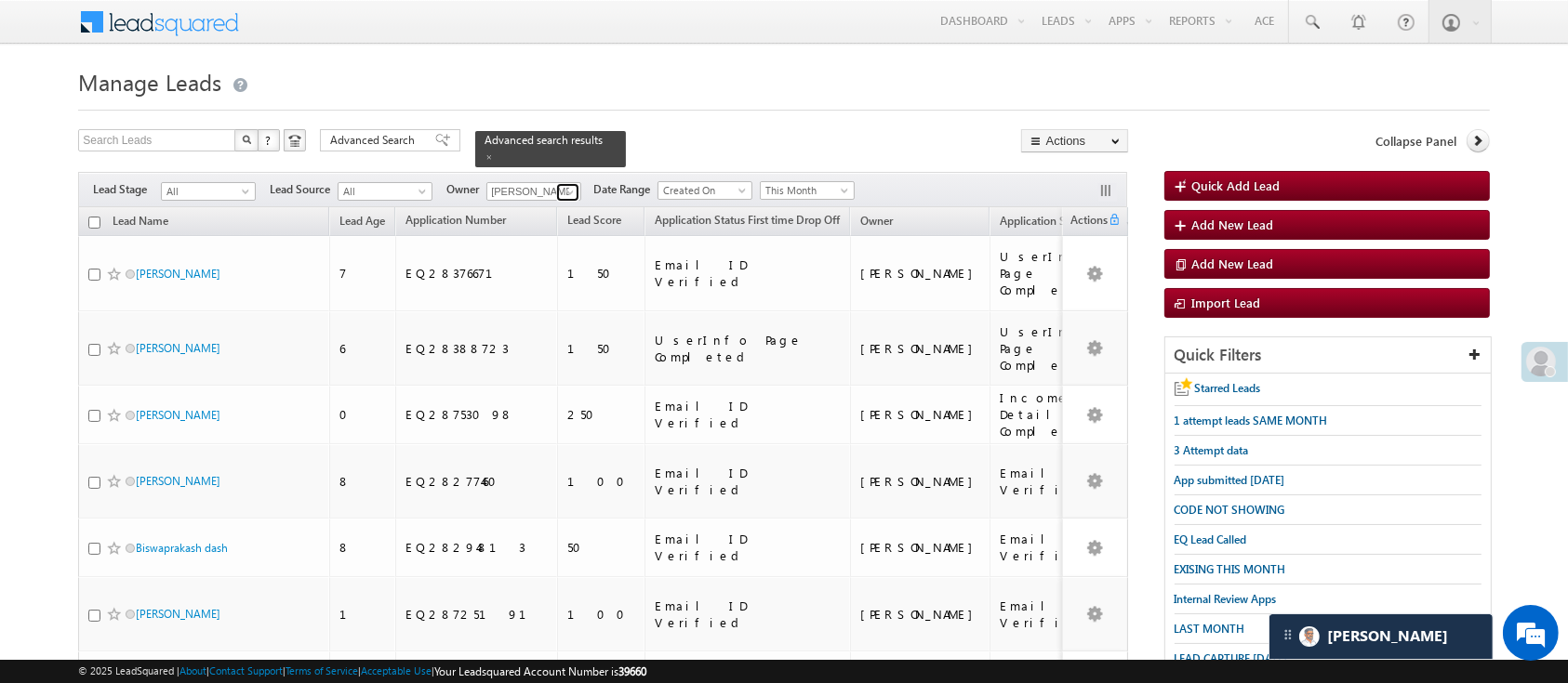
click at [560, 183] on link at bounding box center [567, 192] width 23 height 19
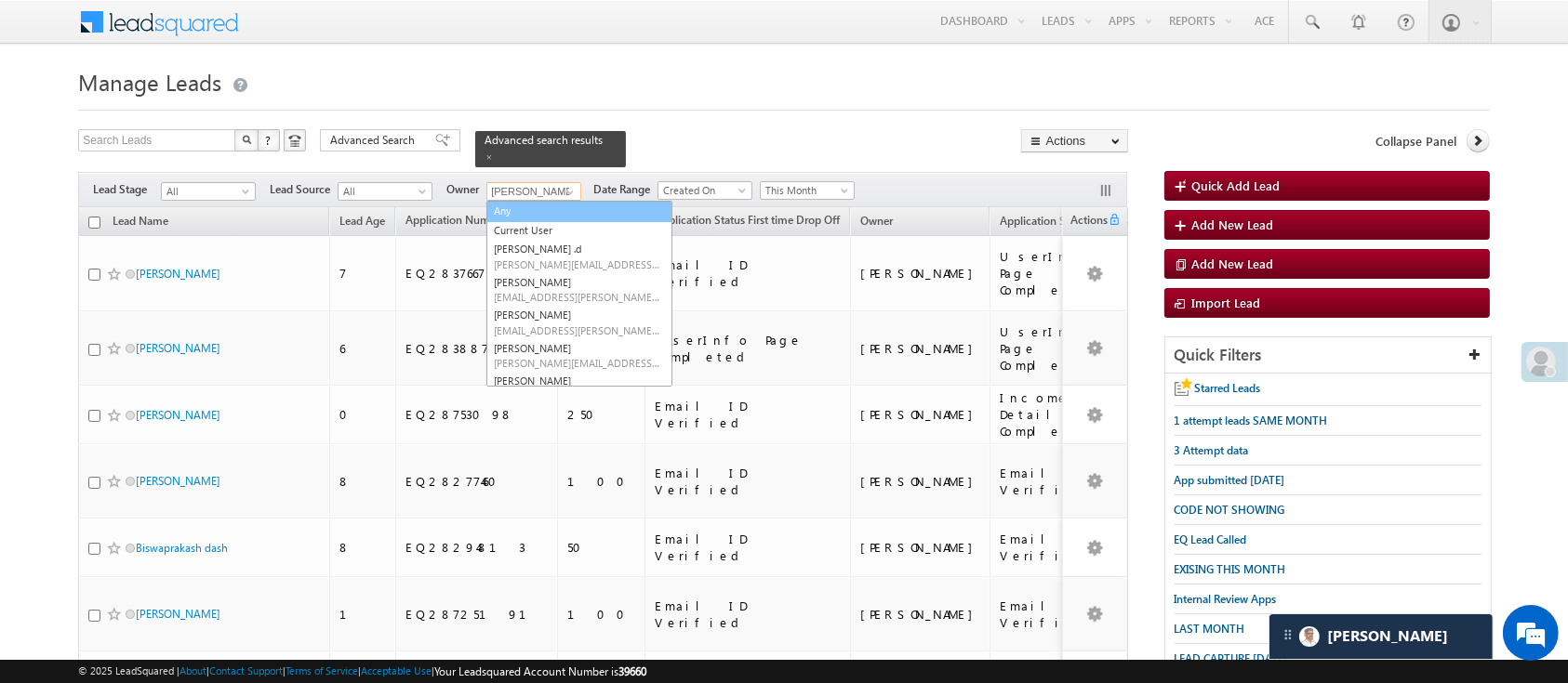
click at [554, 201] on link "Any" at bounding box center [579, 212] width 186 height 22
type input "Any"
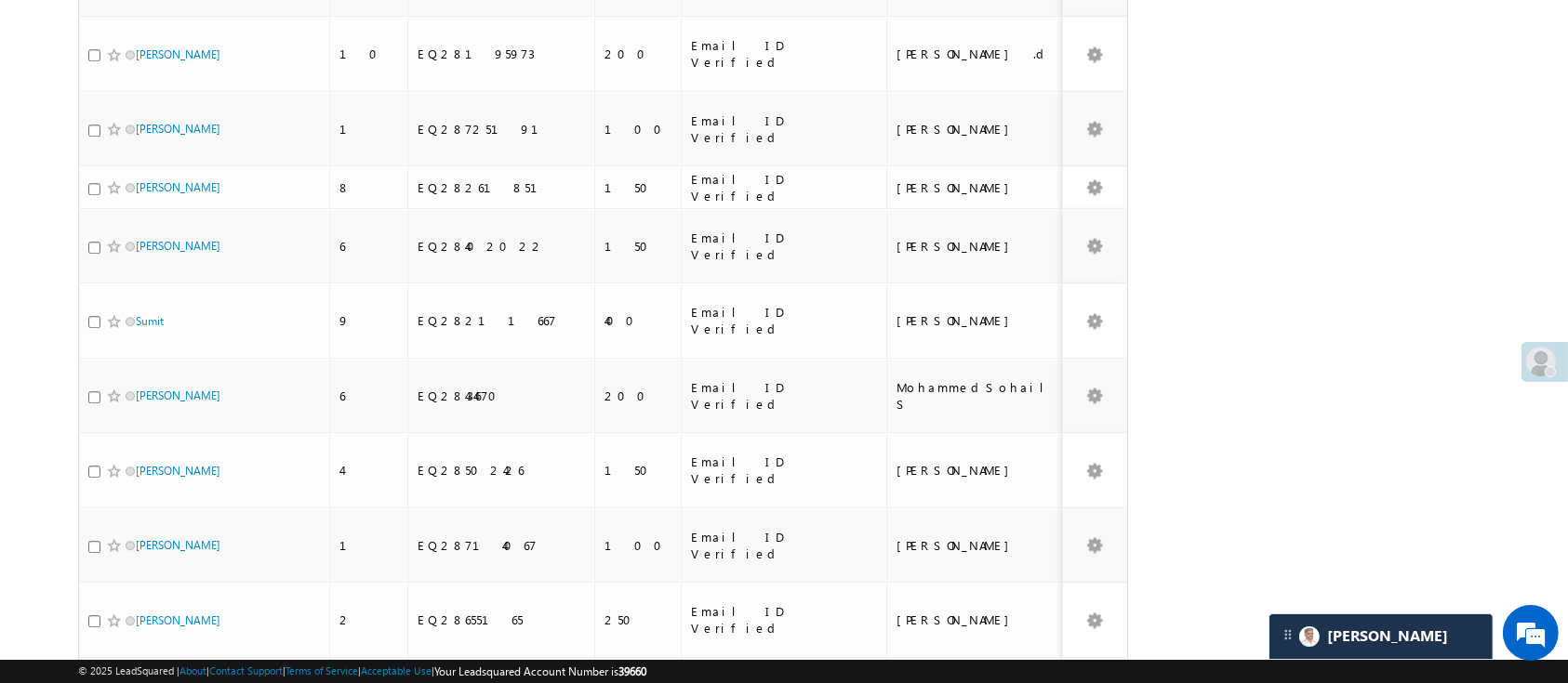
scroll to position [5449, 0]
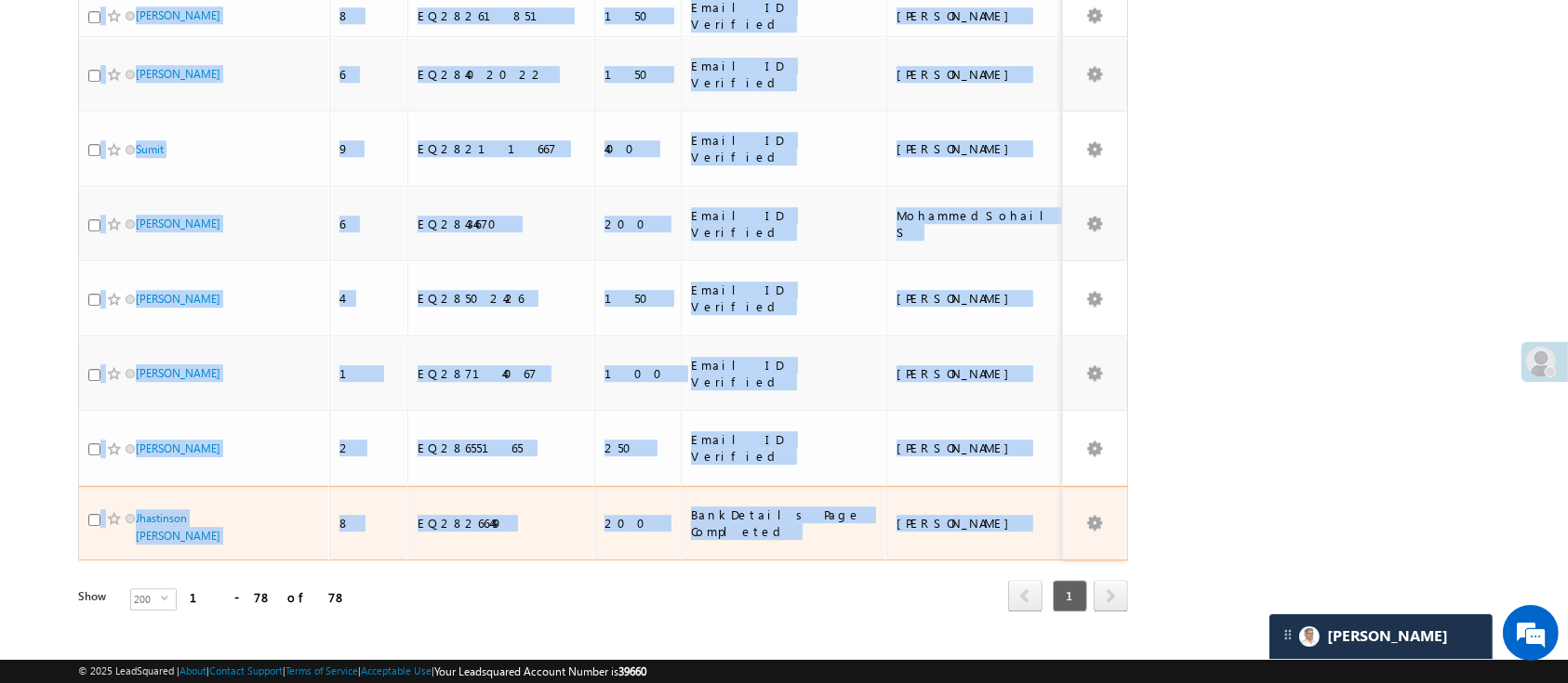
drag, startPoint x: 85, startPoint y: 240, endPoint x: 997, endPoint y: 491, distance: 945.9
copy tbody "Kumari taye 10 EQ28145712 100 UserInfo Page Completed MohammedSohail S UserInfo…"
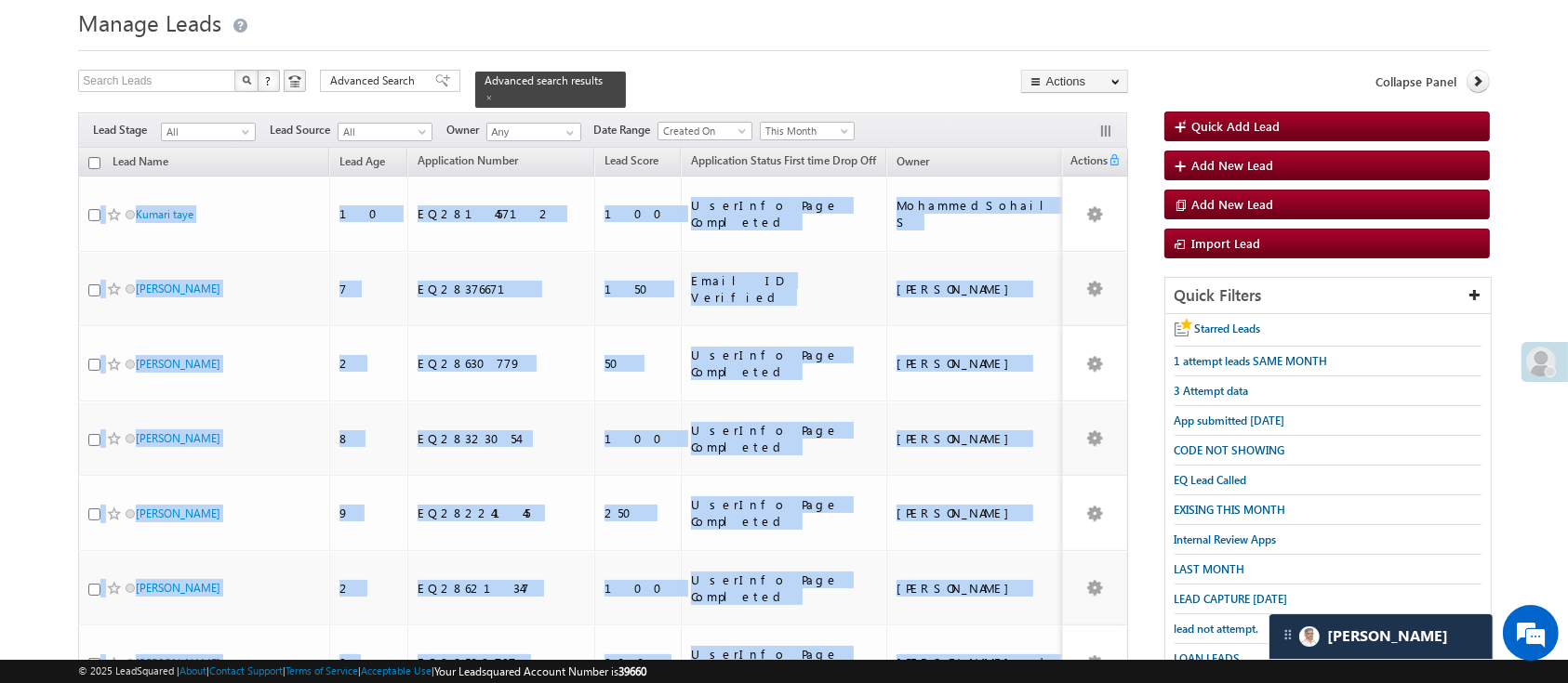
scroll to position [0, 0]
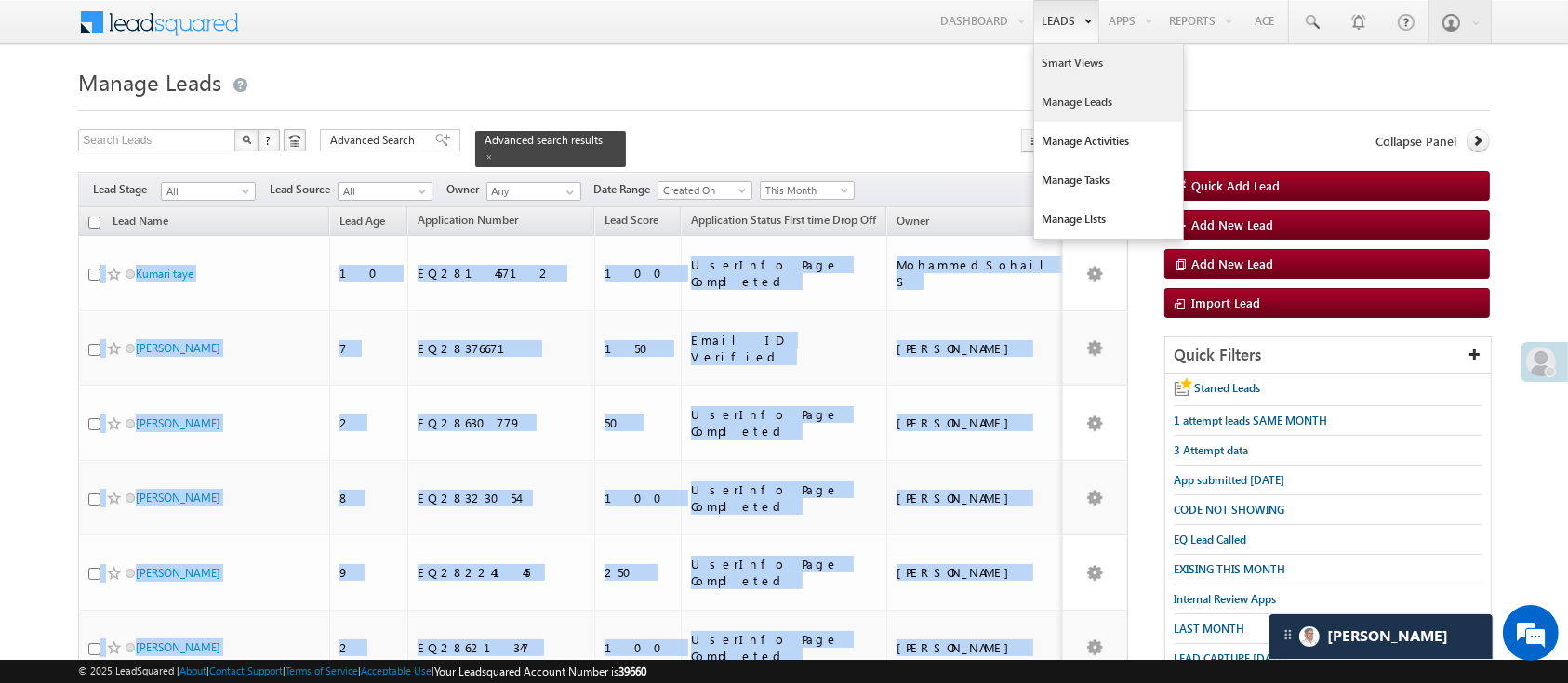
click at [1065, 57] on link "Smart Views" at bounding box center [1109, 62] width 148 height 39
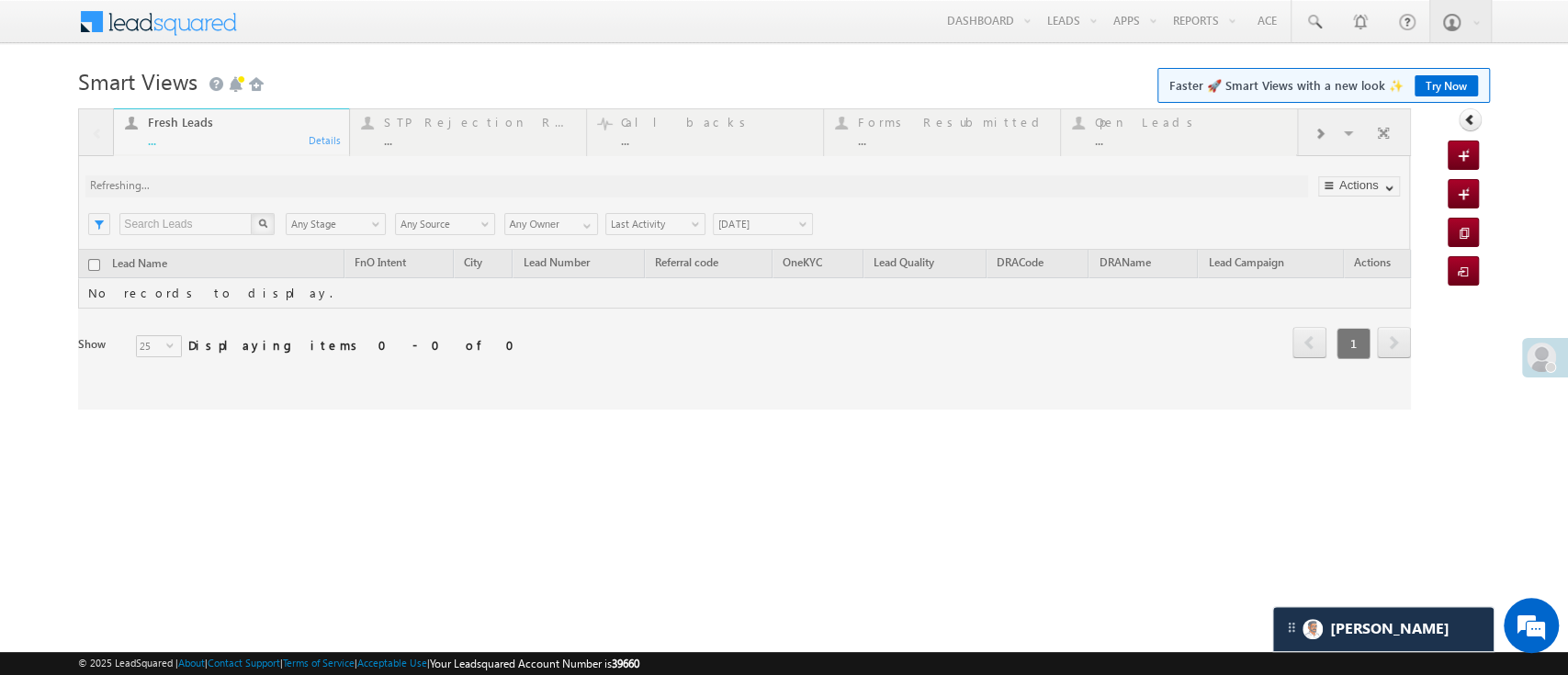
click at [1341, 130] on div at bounding box center [744, 259] width 1332 height 301
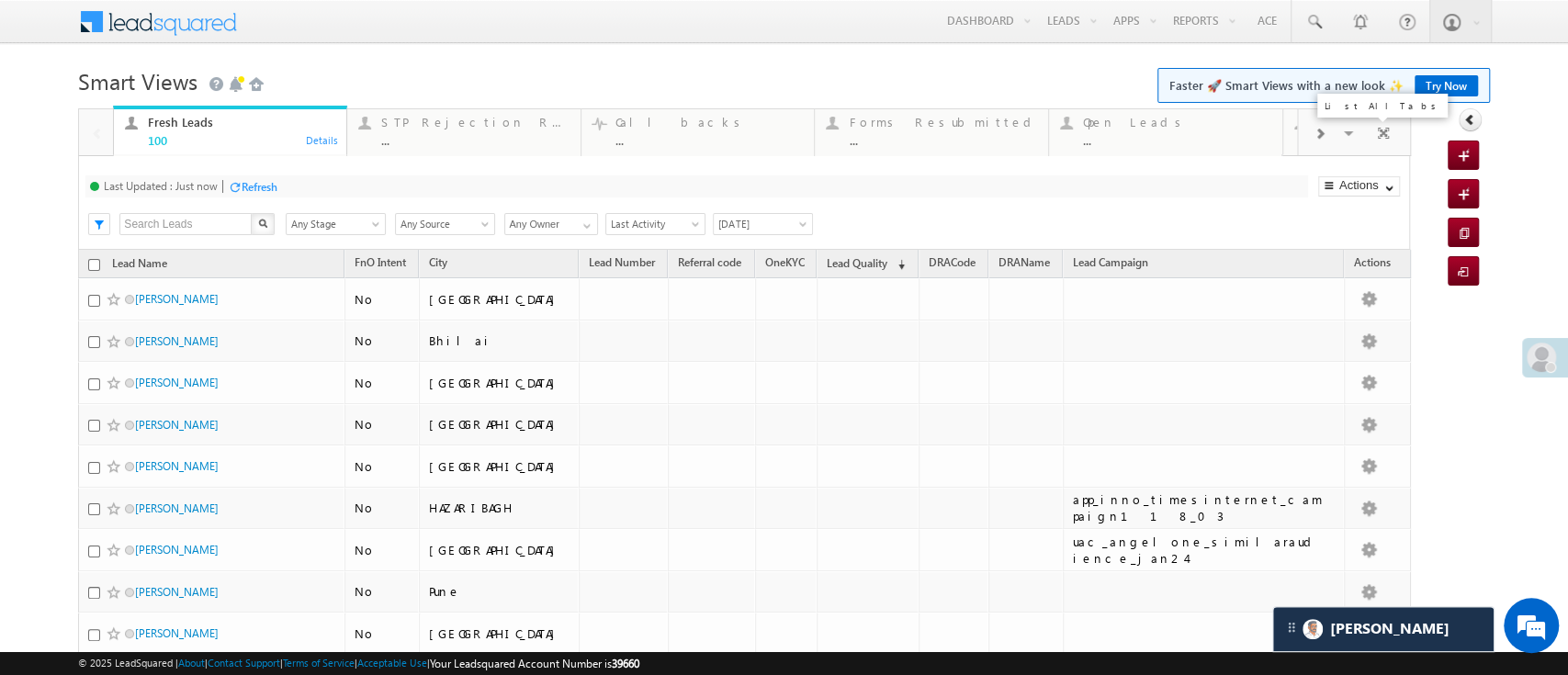
click at [1341, 136] on span at bounding box center [1350, 135] width 19 height 38
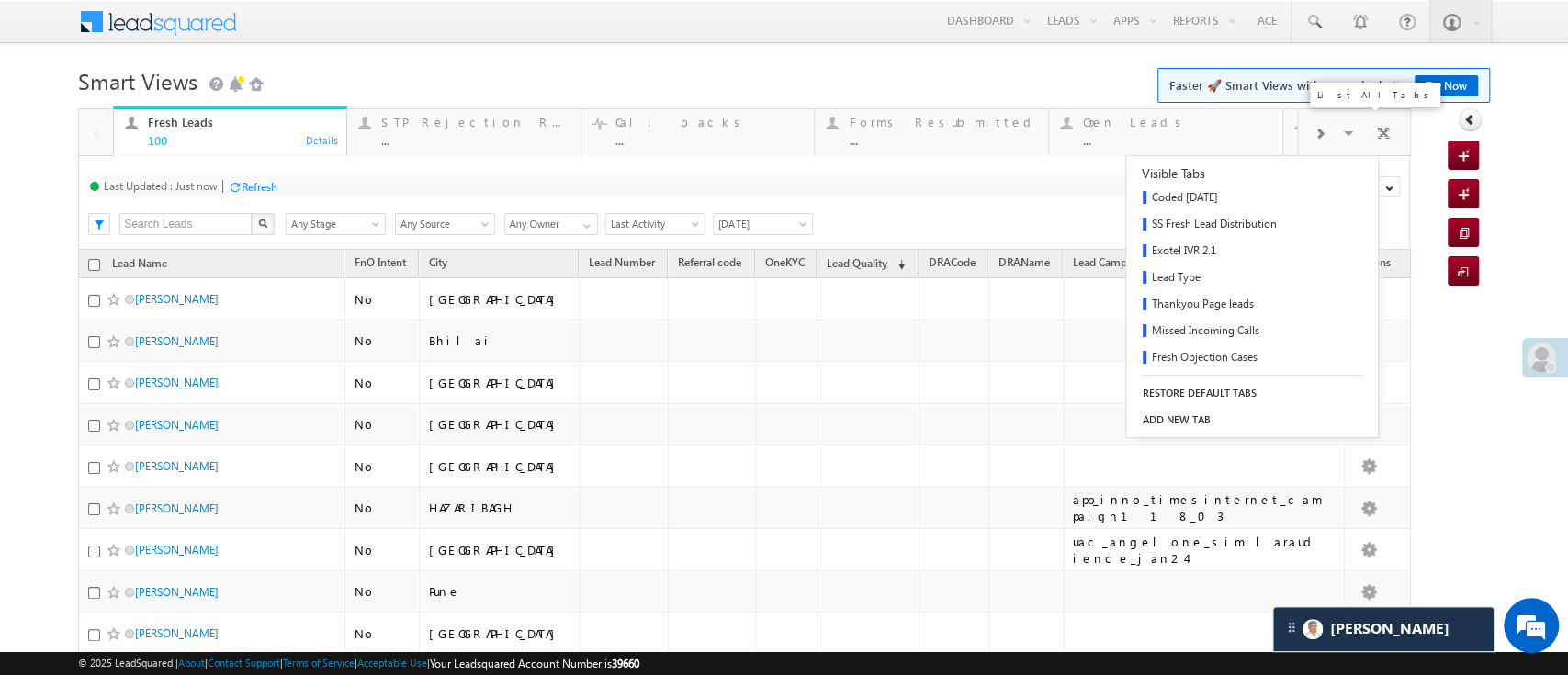
scroll to position [348, 0]
click at [1250, 356] on link "Lead Capture [DATE]" at bounding box center [1222, 356] width 190 height 26
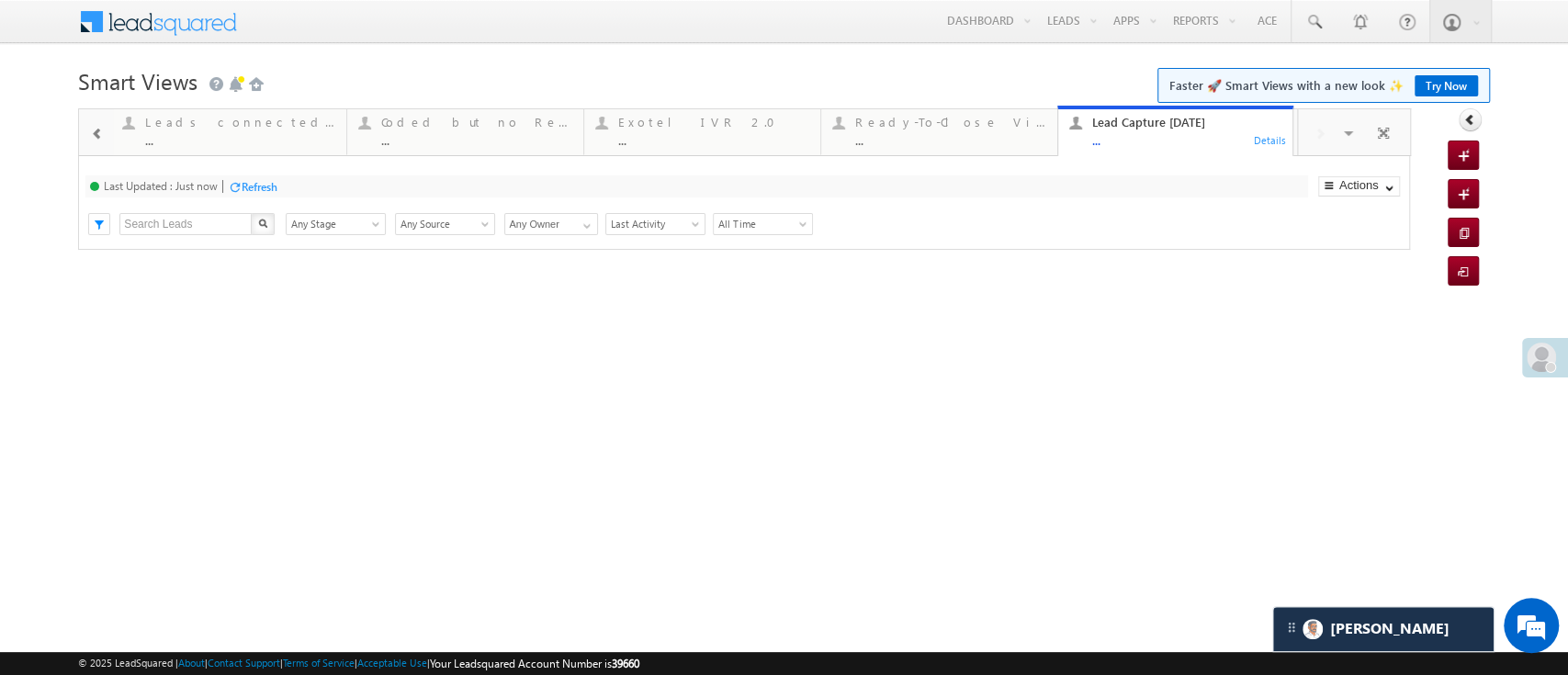
scroll to position [0, 0]
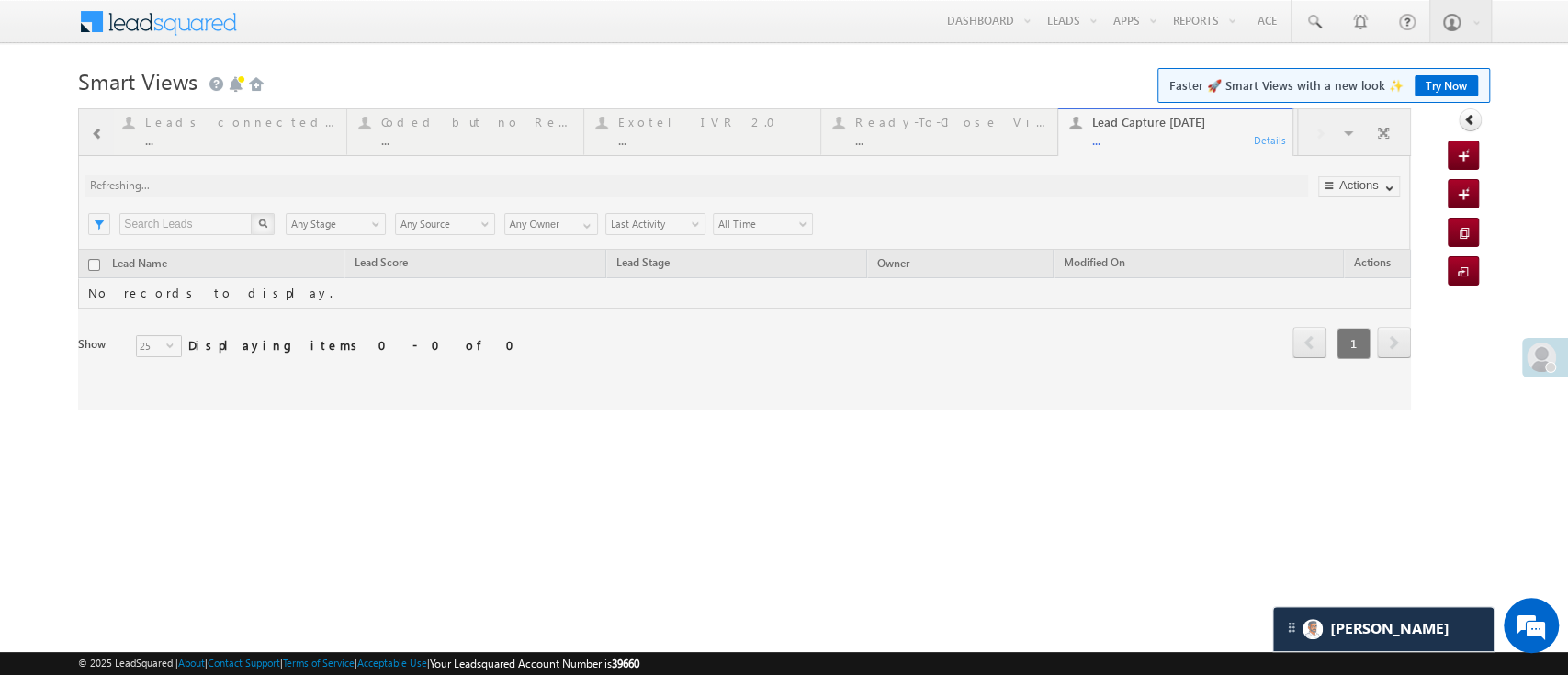
click at [793, 228] on div at bounding box center [744, 259] width 1332 height 301
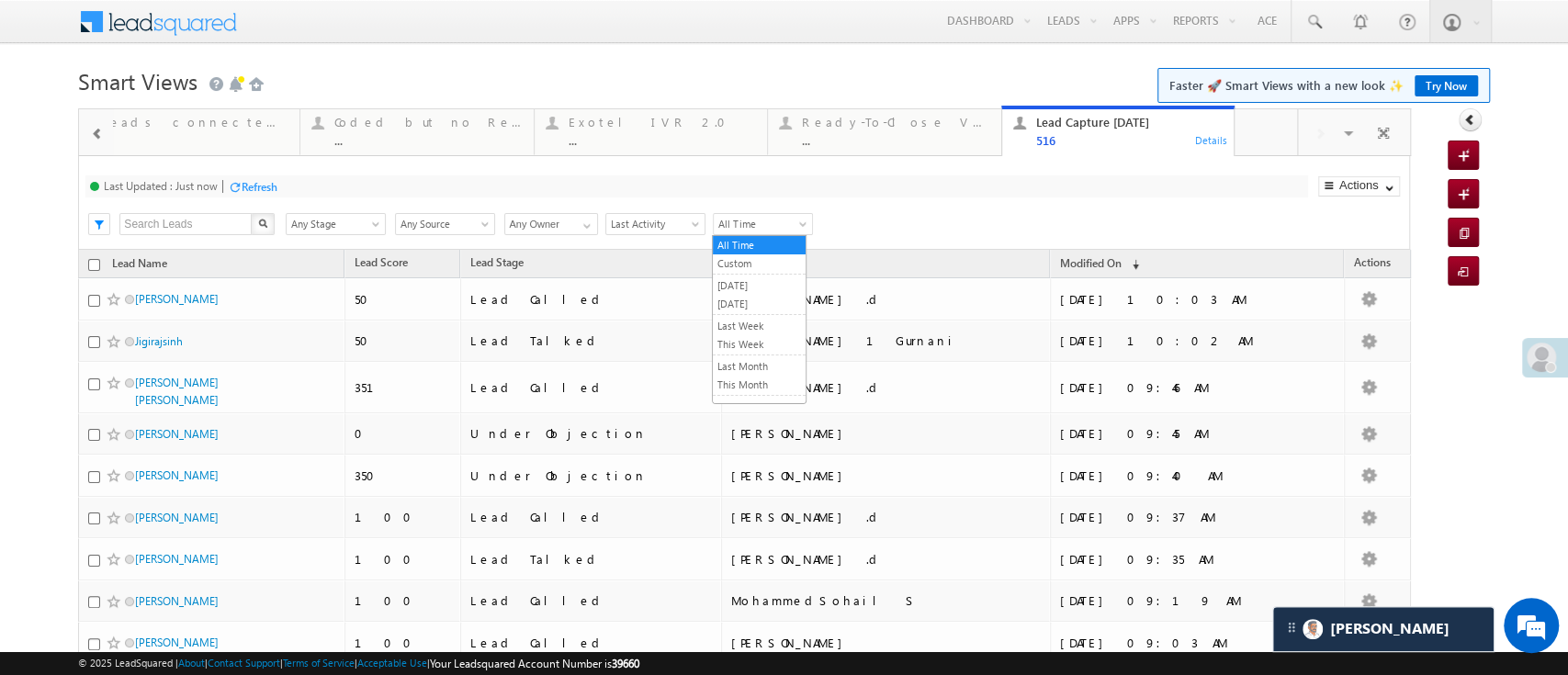
click at [800, 228] on span at bounding box center [804, 227] width 15 height 15
click at [750, 298] on link "[DATE]" at bounding box center [759, 303] width 93 height 17
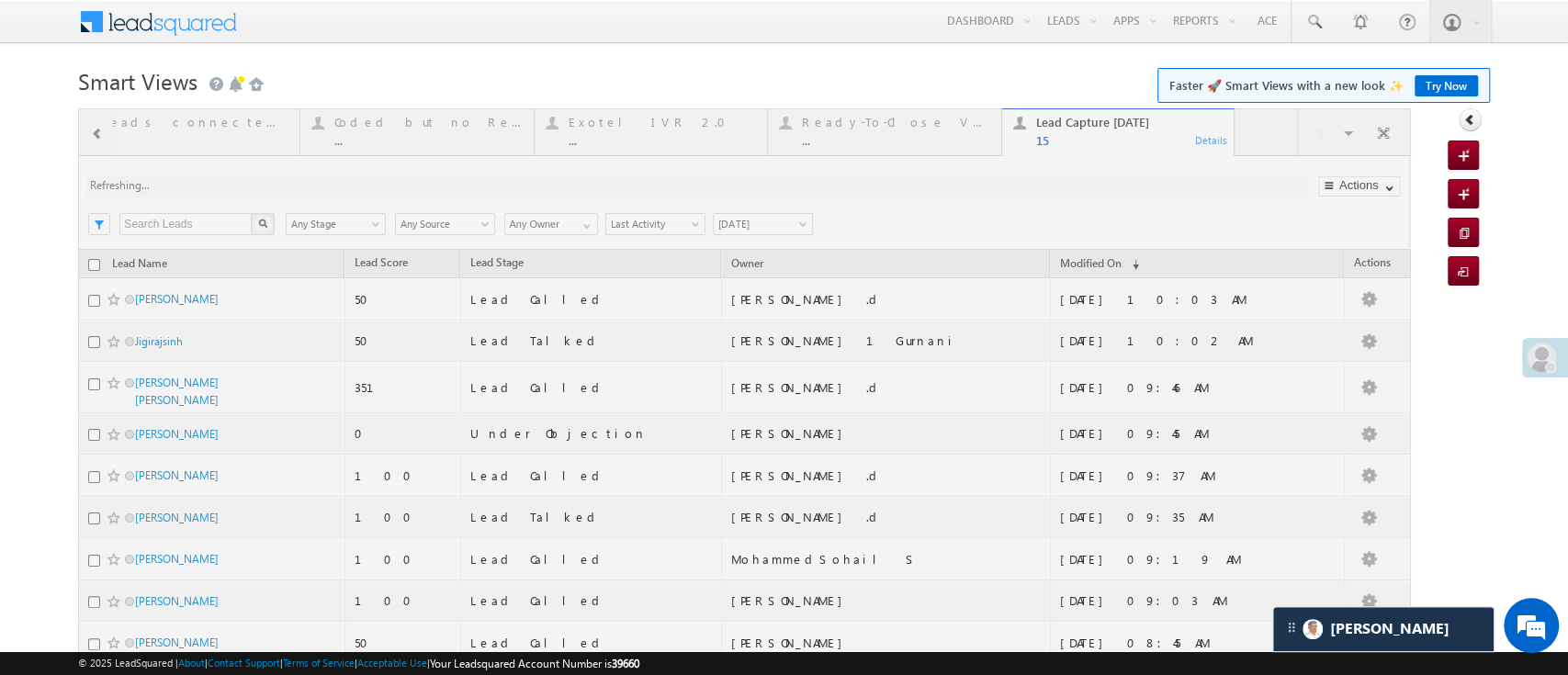
click at [583, 232] on div at bounding box center [744, 580] width 1332 height 944
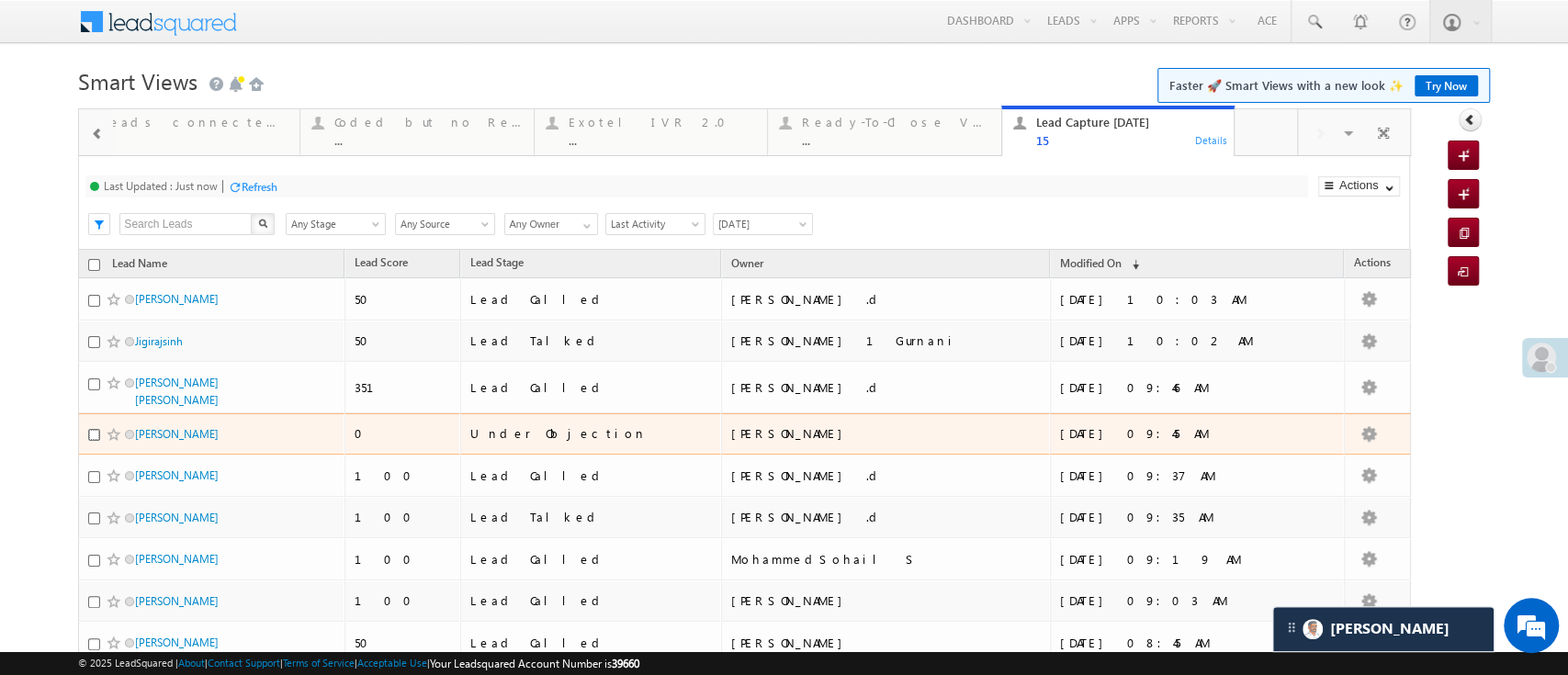
click at [89, 431] on input "checkbox" at bounding box center [94, 435] width 12 height 12
checkbox input "true"
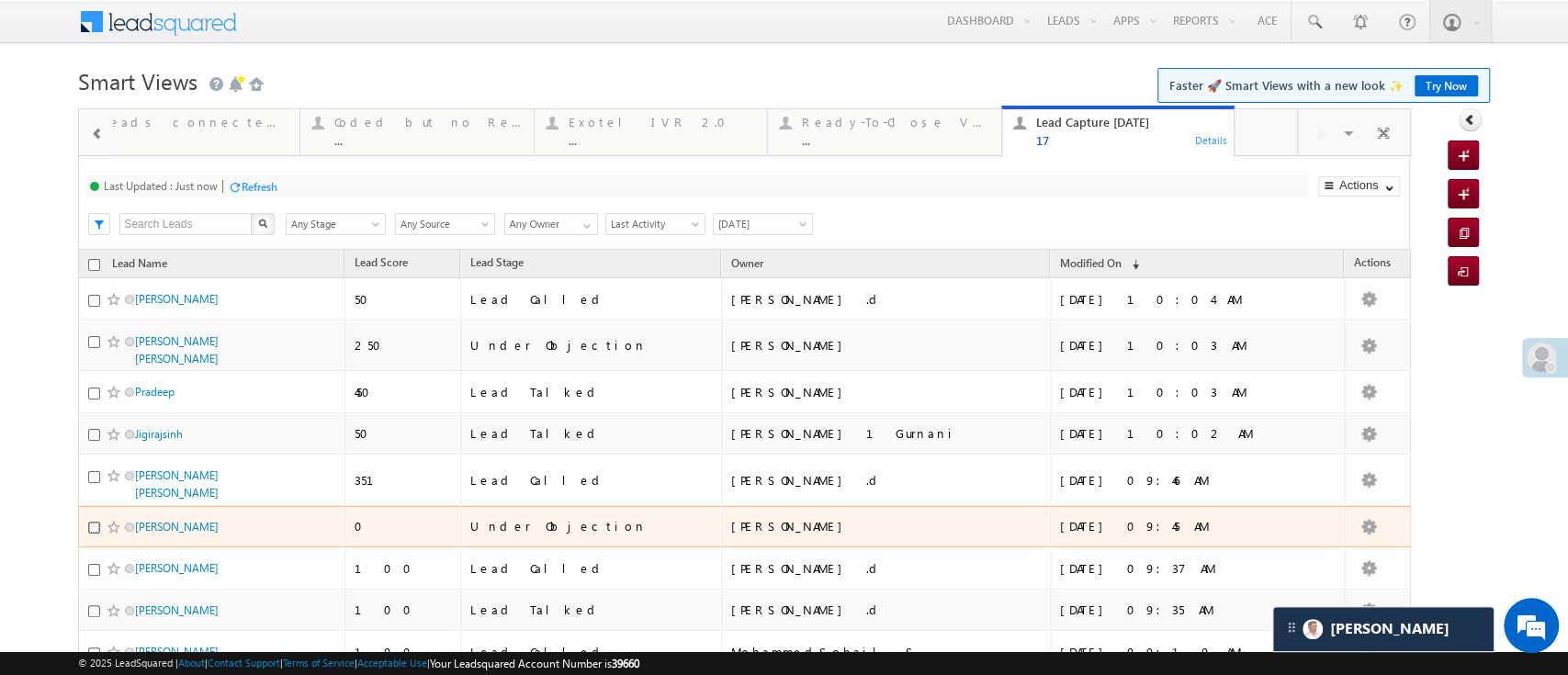
click at [96, 522] on input "checkbox" at bounding box center [94, 528] width 12 height 12
checkbox input "true"
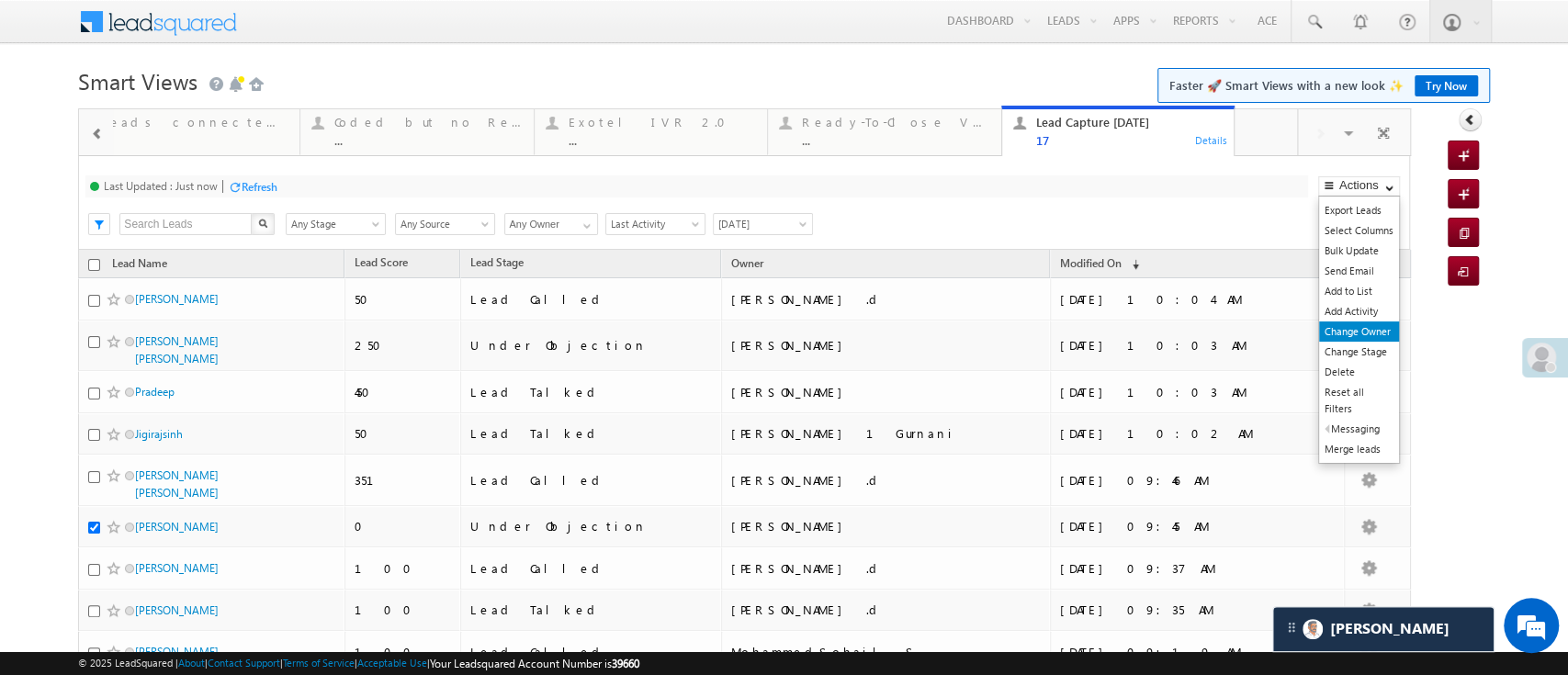
click at [1343, 335] on link "Change Owner" at bounding box center [1360, 332] width 80 height 21
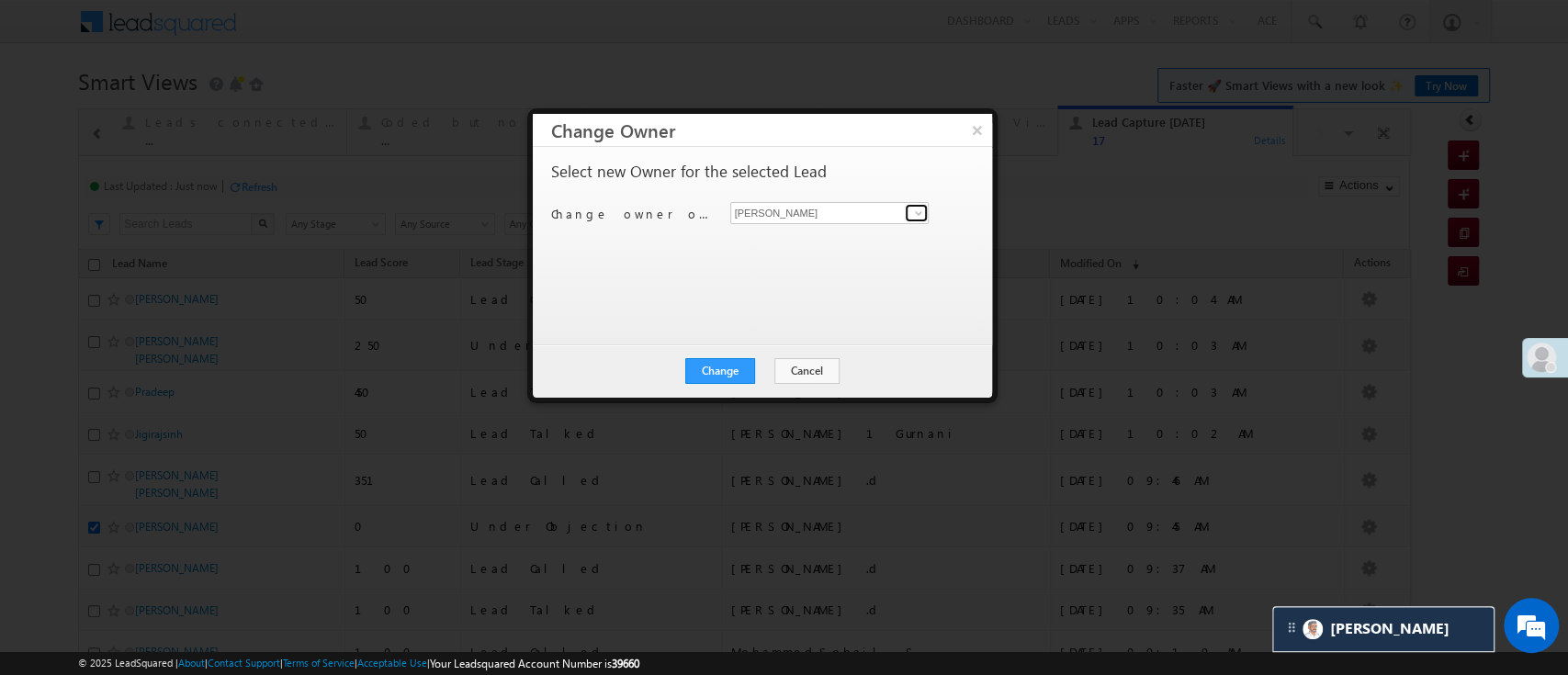
click at [908, 206] on link at bounding box center [916, 213] width 22 height 19
click at [874, 228] on link "Monika Jain Monika.Jain@angelbroking.com" at bounding box center [830, 242] width 200 height 35
type input "[PERSON_NAME]"
click at [736, 362] on button "Change" at bounding box center [720, 371] width 69 height 25
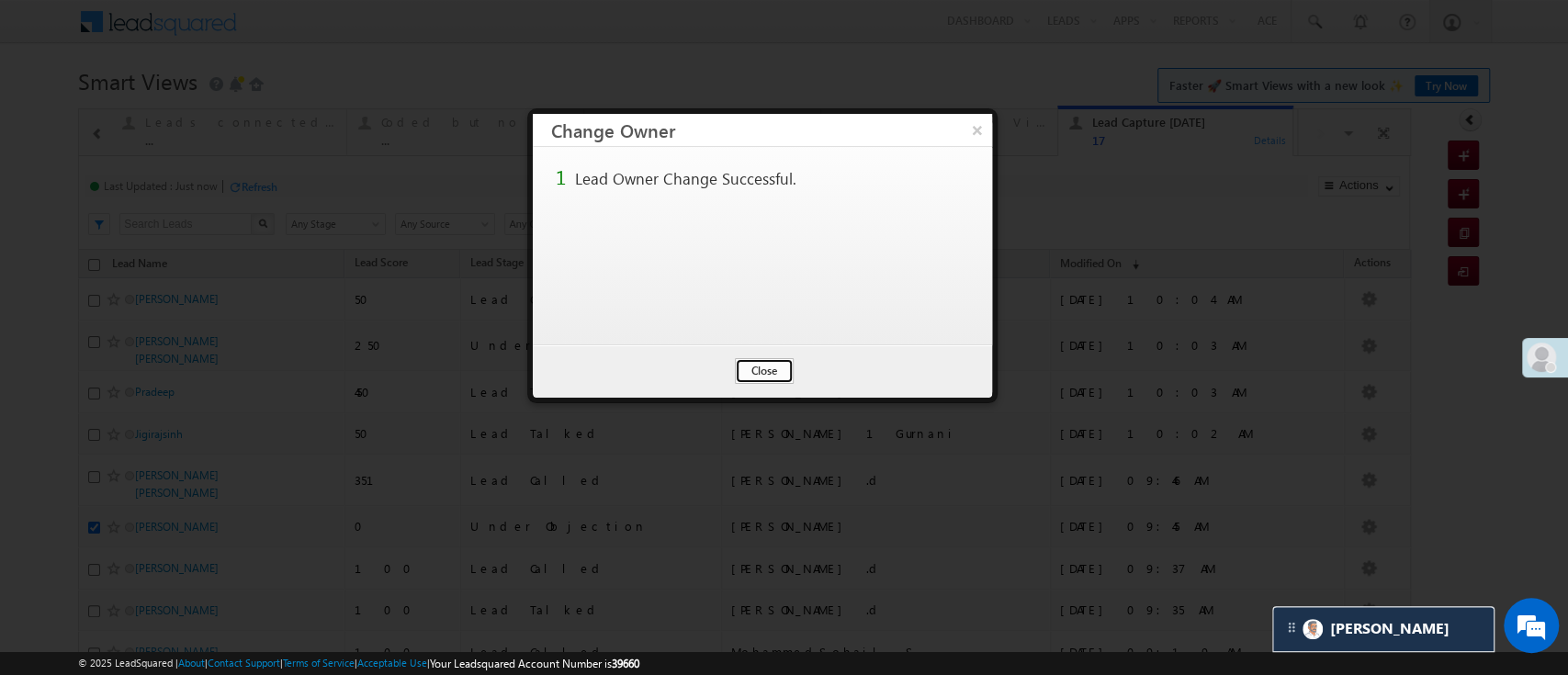
click at [786, 371] on button "Close" at bounding box center [764, 371] width 59 height 25
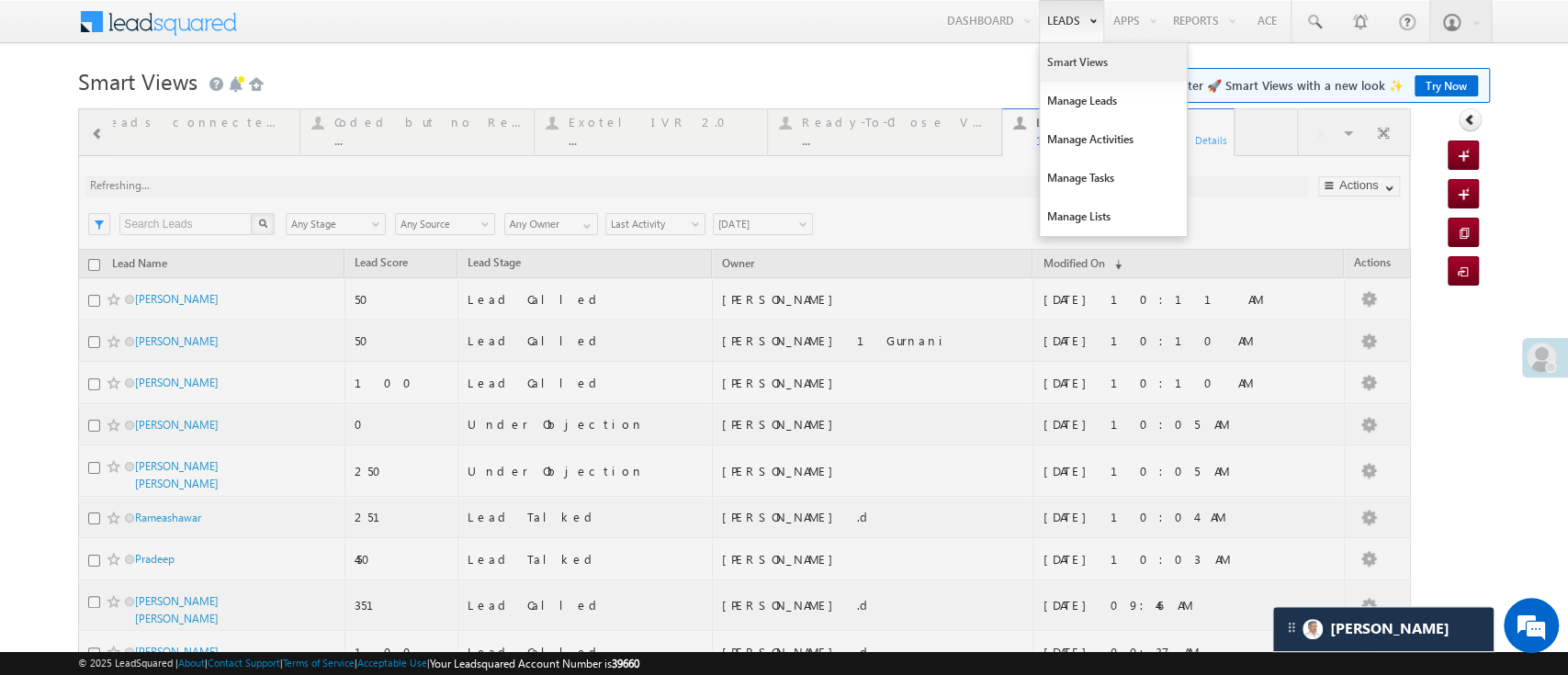
click at [1040, 53] on link "Smart Views" at bounding box center [1113, 62] width 147 height 38
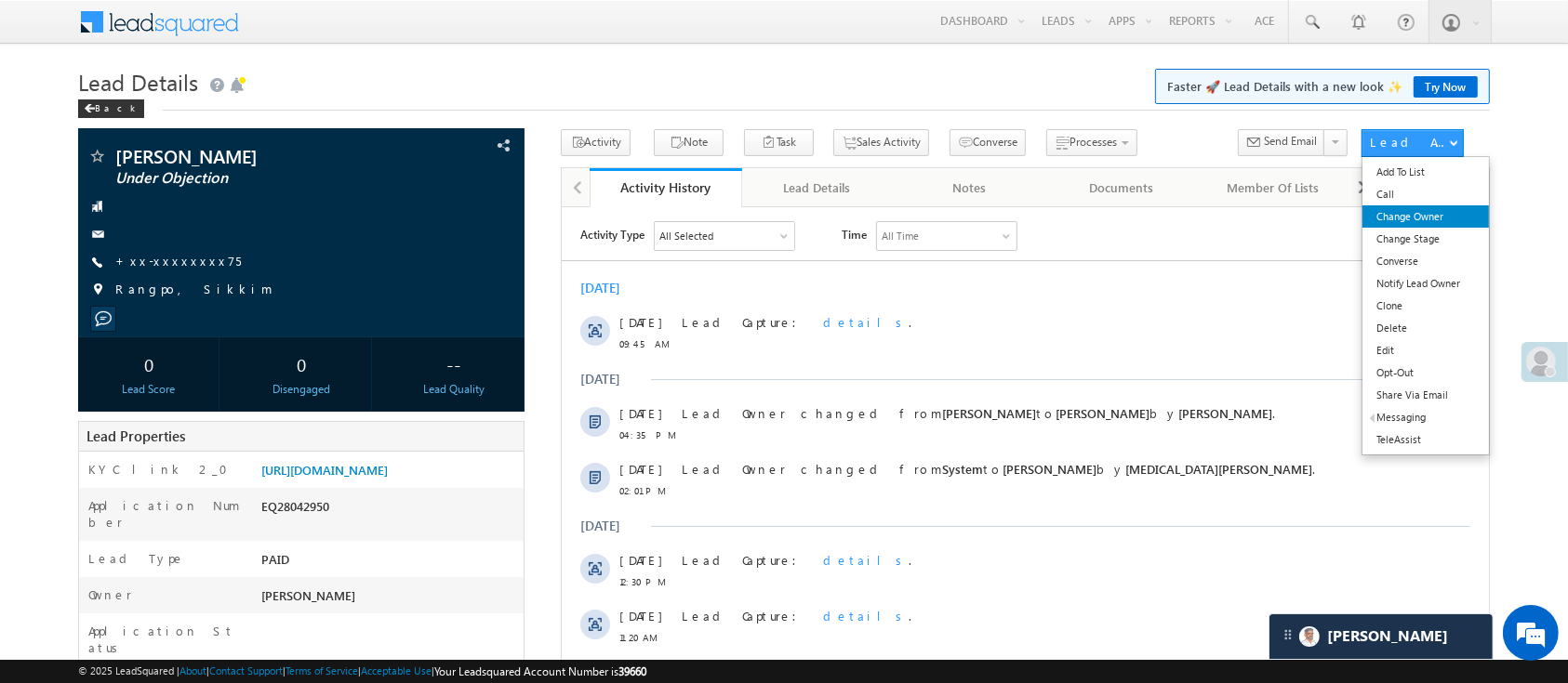
click at [1433, 217] on link "Change Owner" at bounding box center [1425, 217] width 127 height 23
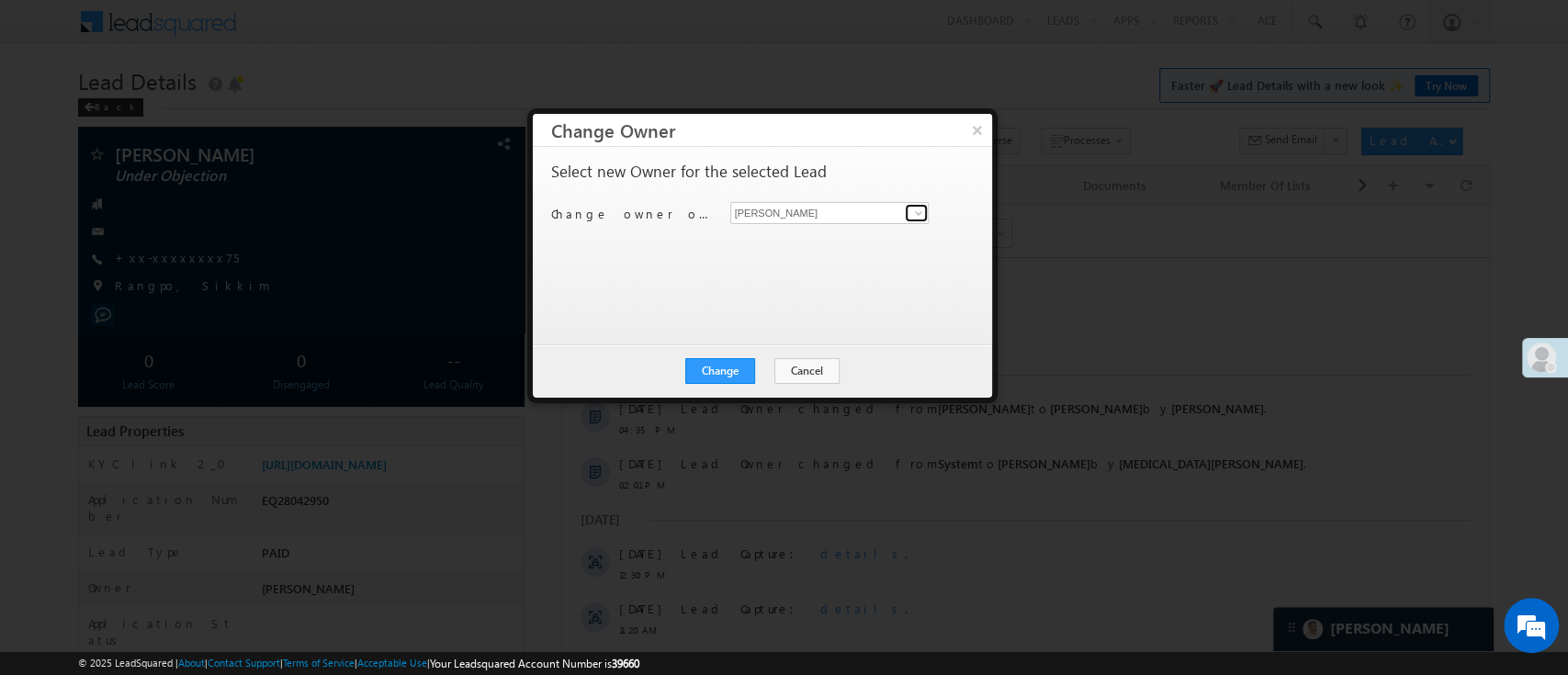
click at [912, 213] on span at bounding box center [918, 212] width 15 height 15
click at [883, 230] on link "[PERSON_NAME] [PERSON_NAME][EMAIL_ADDRESS][DOMAIN_NAME]" at bounding box center [830, 242] width 200 height 35
type input "[PERSON_NAME]"
click at [729, 381] on button "Change" at bounding box center [720, 371] width 69 height 25
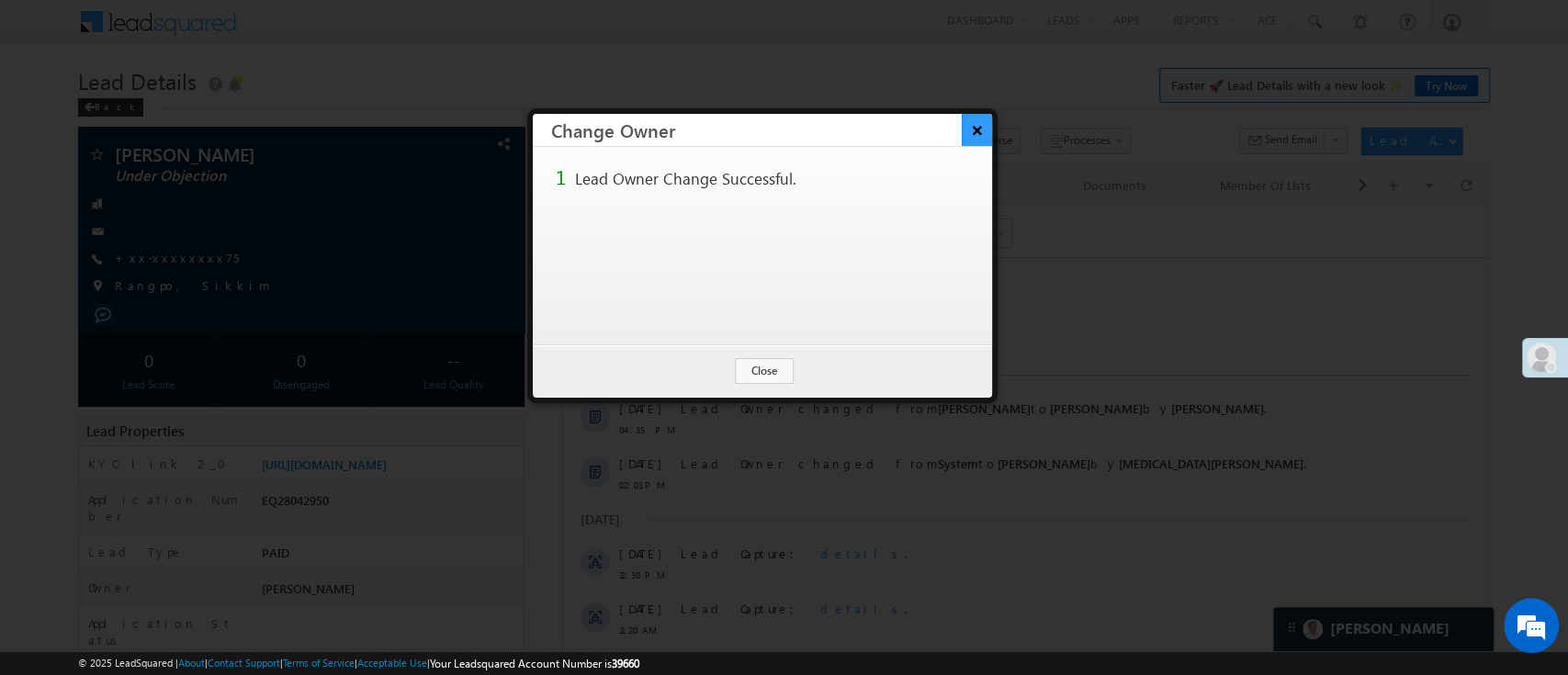
click at [983, 143] on button "×" at bounding box center [976, 129] width 30 height 32
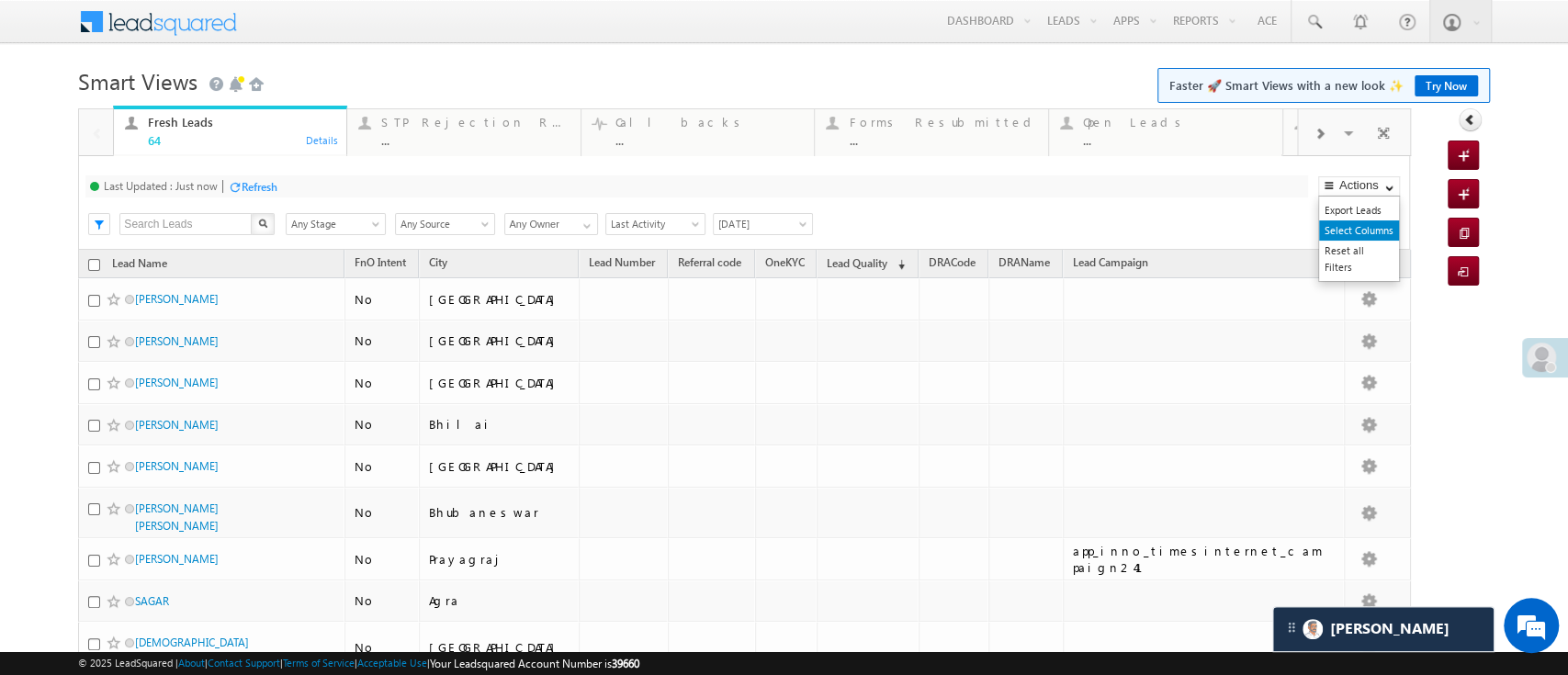
click at [1346, 223] on link "Select Columns" at bounding box center [1360, 230] width 80 height 21
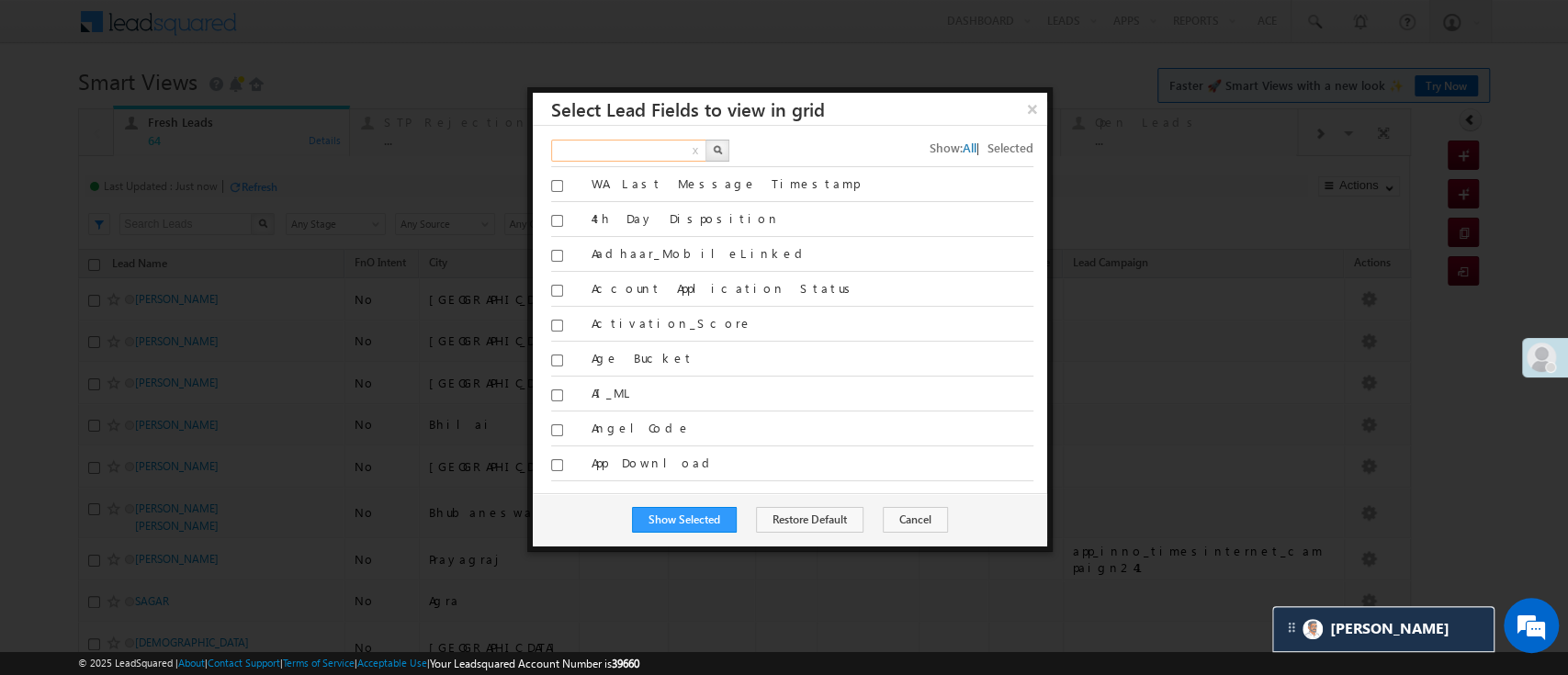
click at [607, 151] on input "text" at bounding box center [630, 151] width 157 height 22
type input "lead cam"
click at [721, 144] on button "button" at bounding box center [717, 151] width 23 height 22
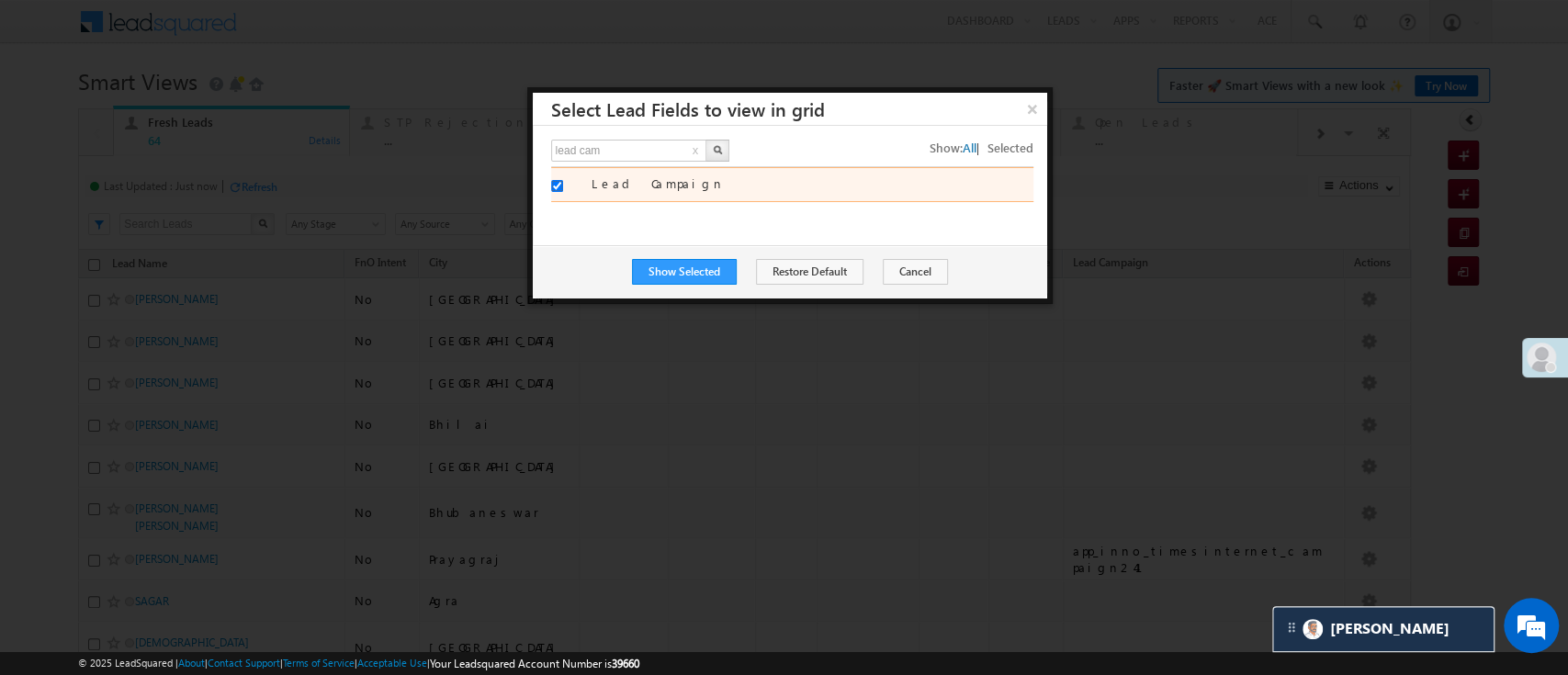
click at [552, 188] on input "Lead Campaign" at bounding box center [558, 186] width 12 height 12
checkbox input "false"
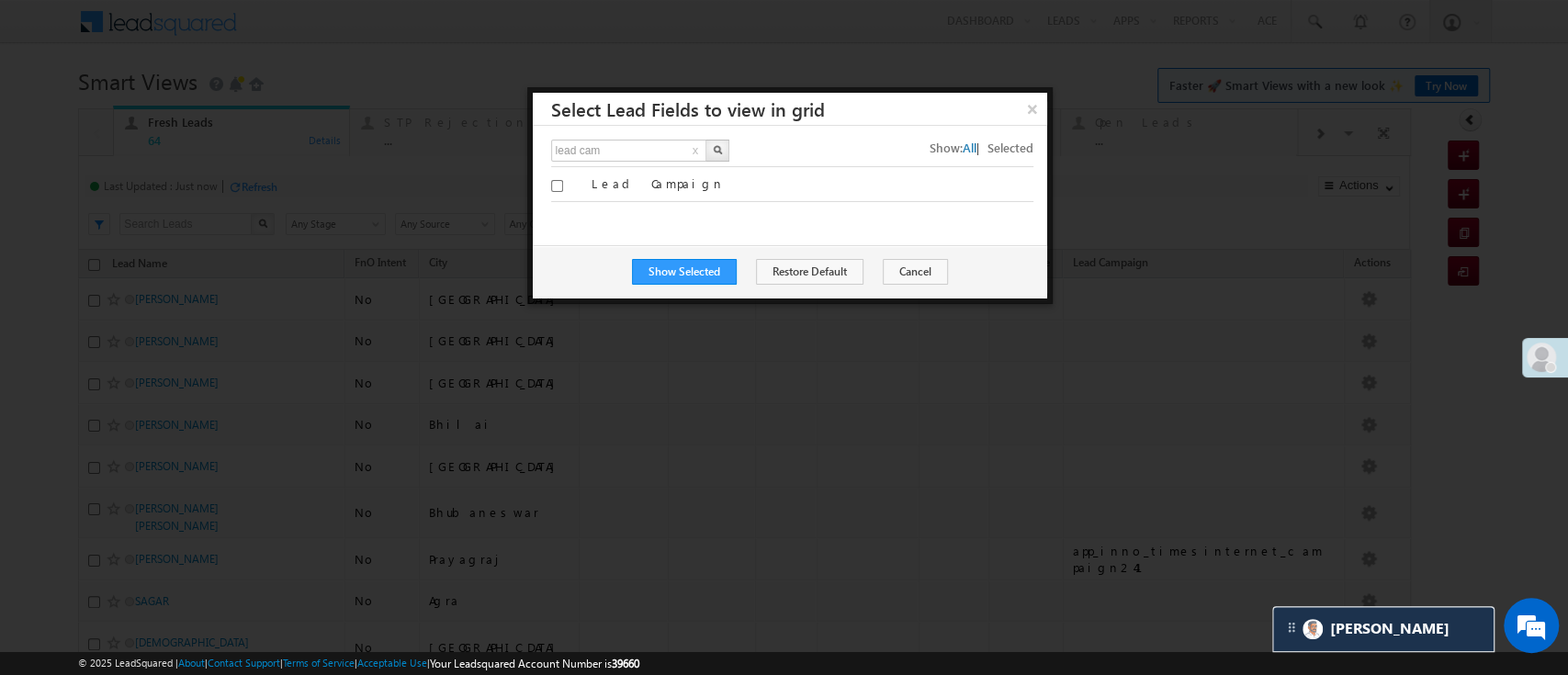
click at [695, 153] on button "x" at bounding box center [695, 152] width 12 height 22
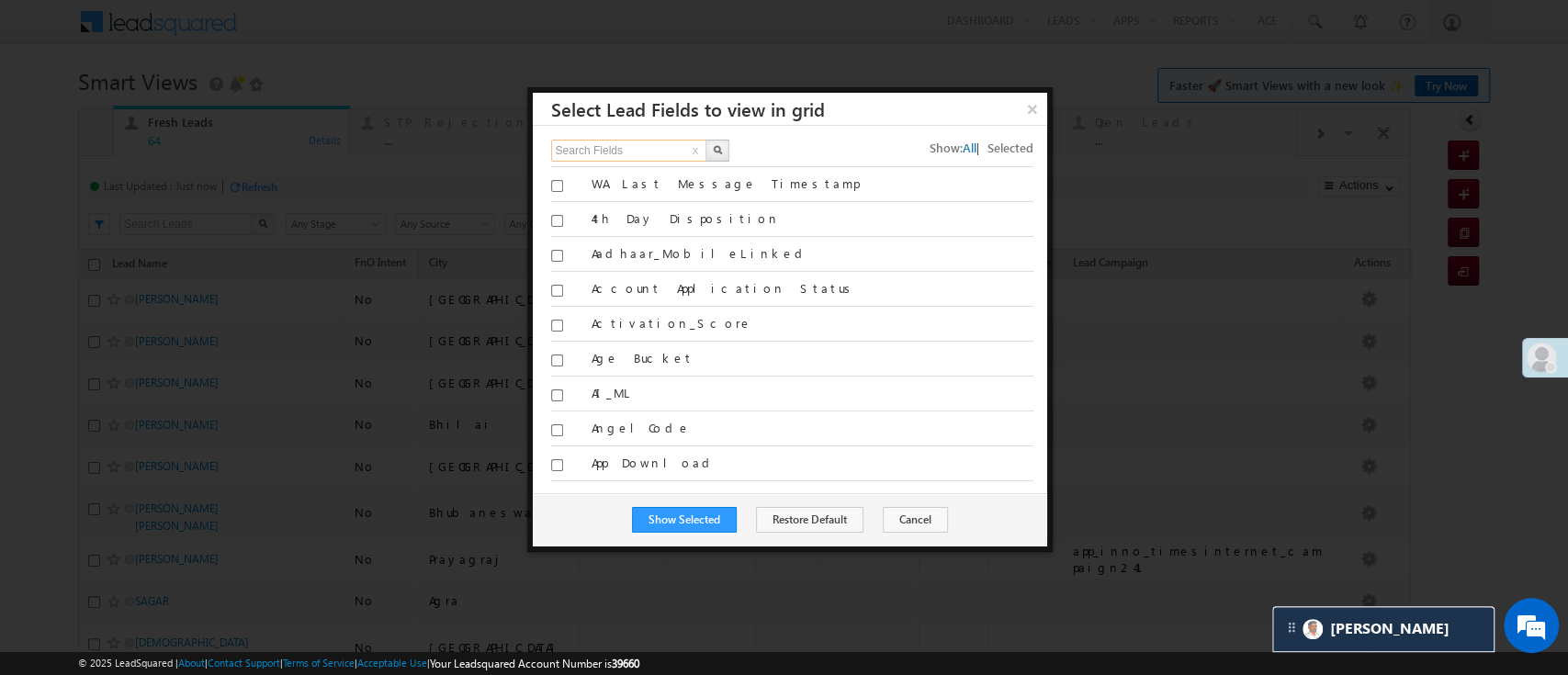
click at [672, 149] on input "Search Fields" at bounding box center [630, 151] width 157 height 22
drag, startPoint x: 672, startPoint y: 149, endPoint x: 409, endPoint y: 99, distance: 267.7
type input "appli"
click at [720, 151] on img "button" at bounding box center [717, 149] width 9 height 9
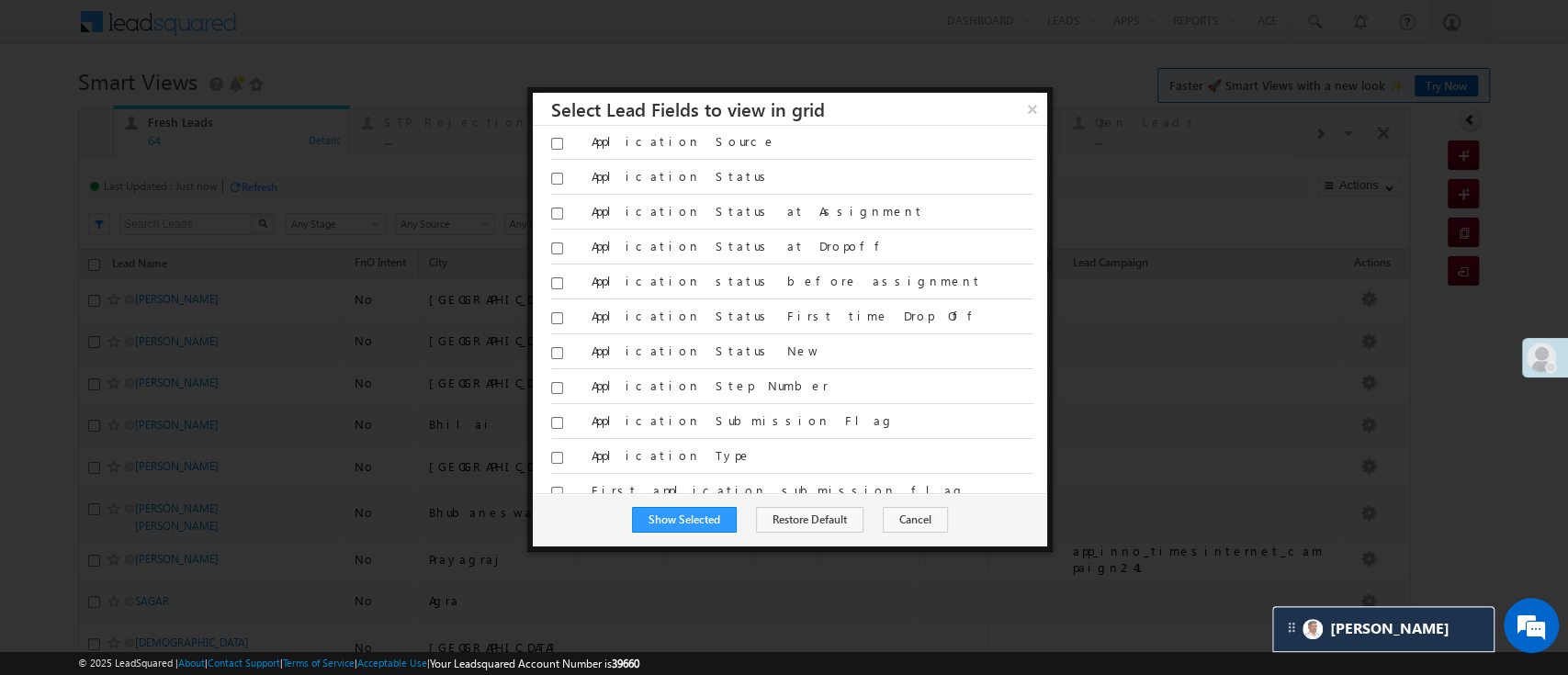
scroll to position [153, 0]
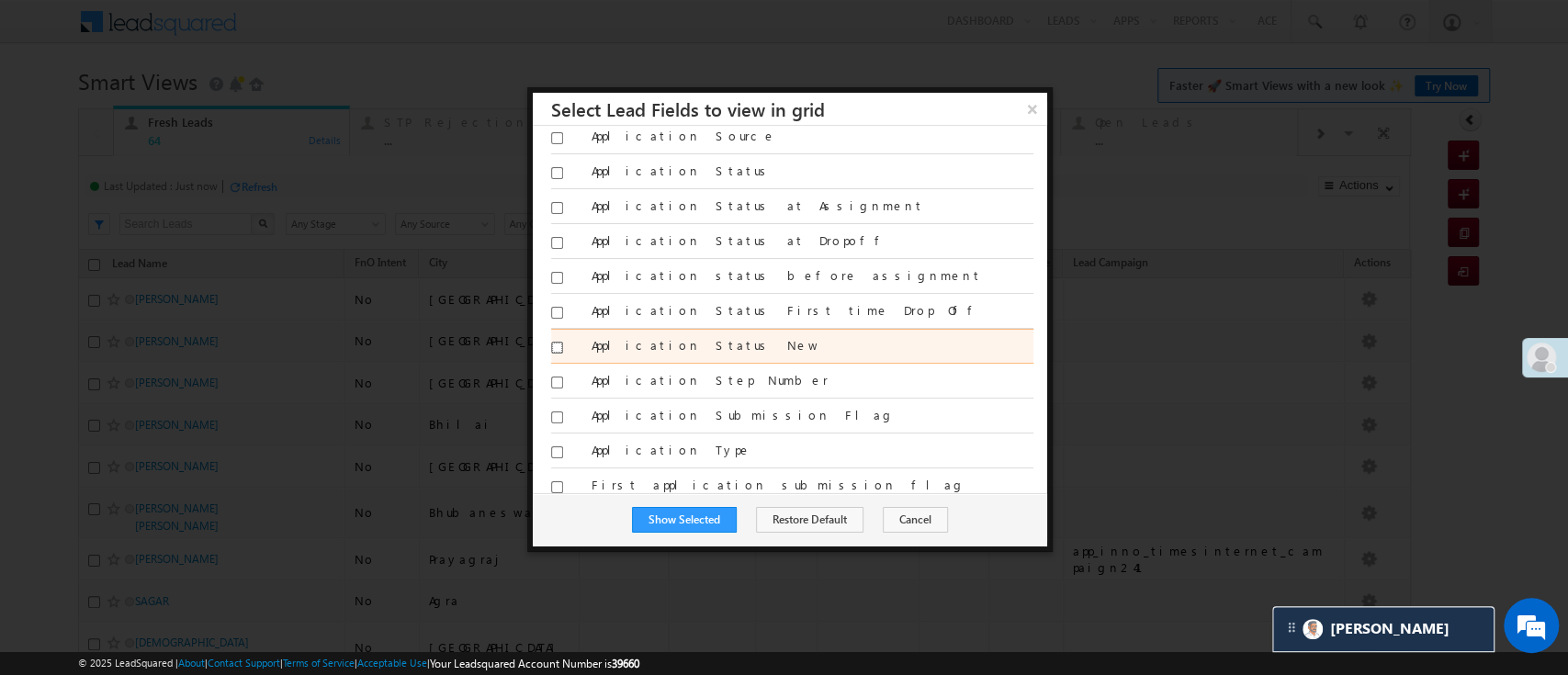
click at [558, 345] on input "Application Status New" at bounding box center [558, 347] width 12 height 12
checkbox input "true"
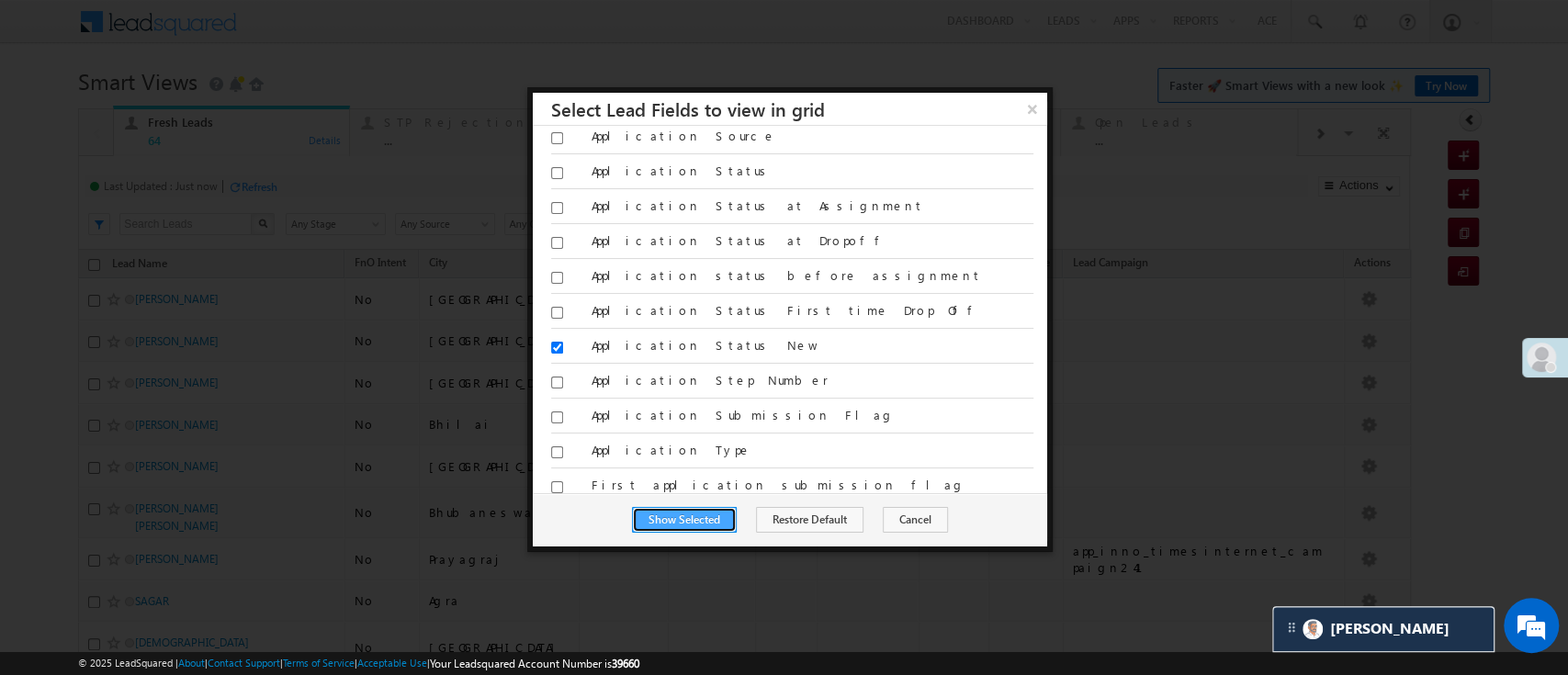
click at [704, 520] on button "Show Selected" at bounding box center [684, 520] width 105 height 25
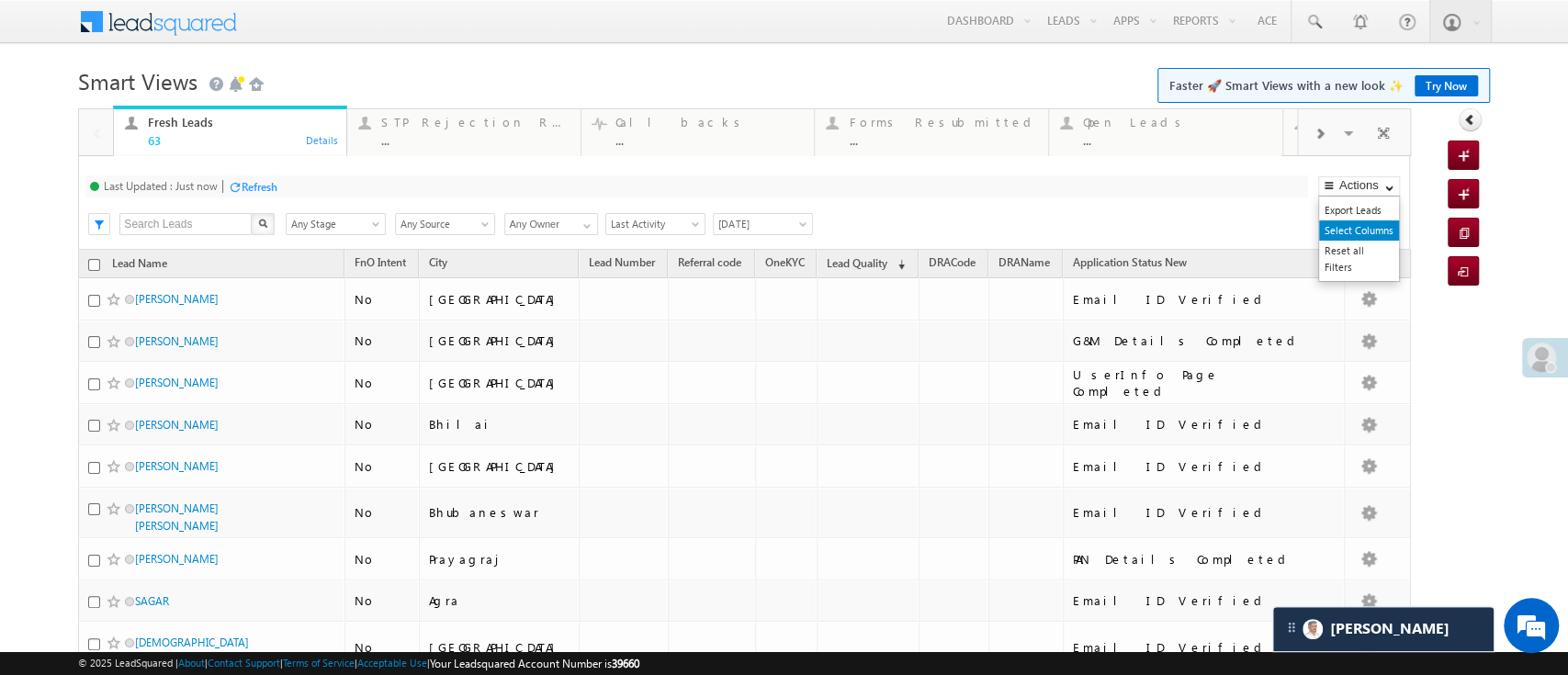
click at [1343, 232] on link "Select Columns" at bounding box center [1360, 230] width 80 height 21
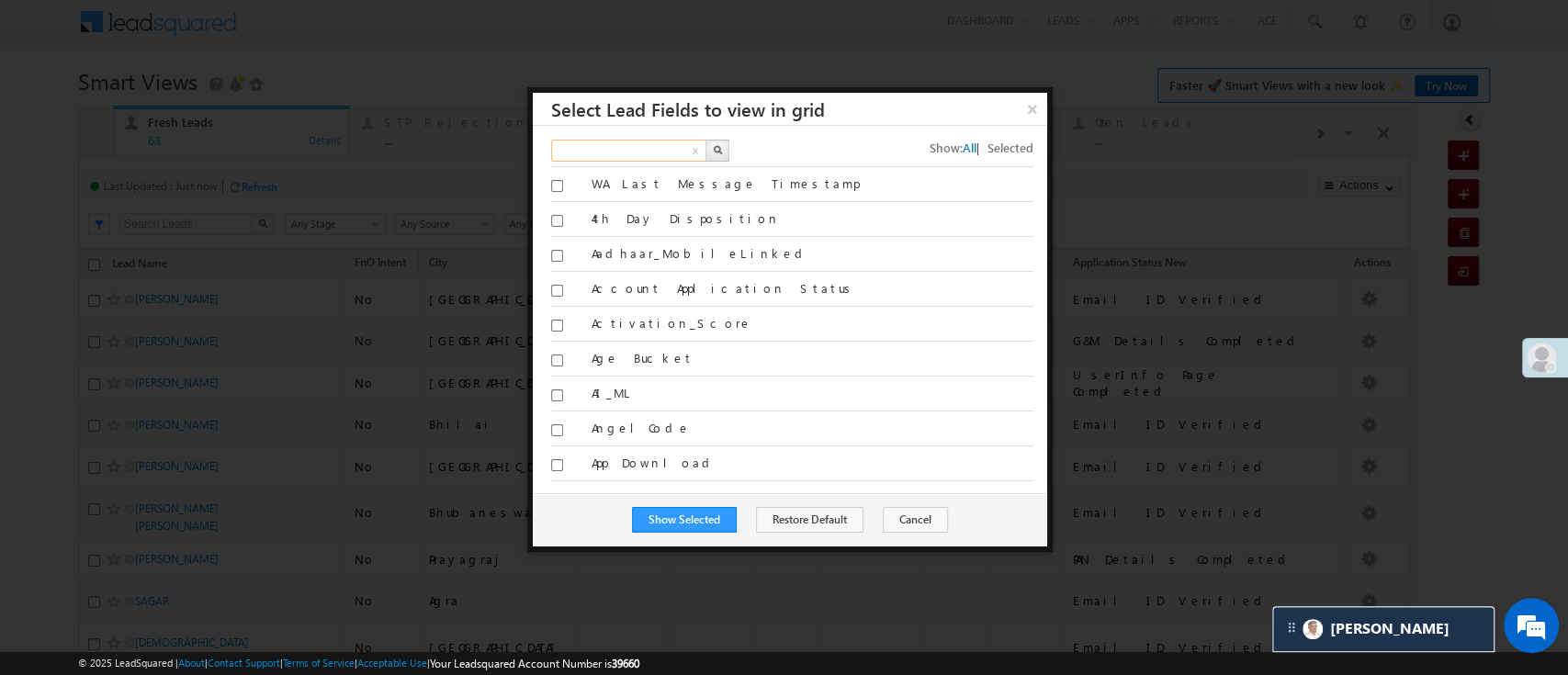
click at [650, 147] on input "text" at bounding box center [630, 151] width 157 height 22
type input "dra"
click at [720, 147] on img "button" at bounding box center [717, 149] width 9 height 9
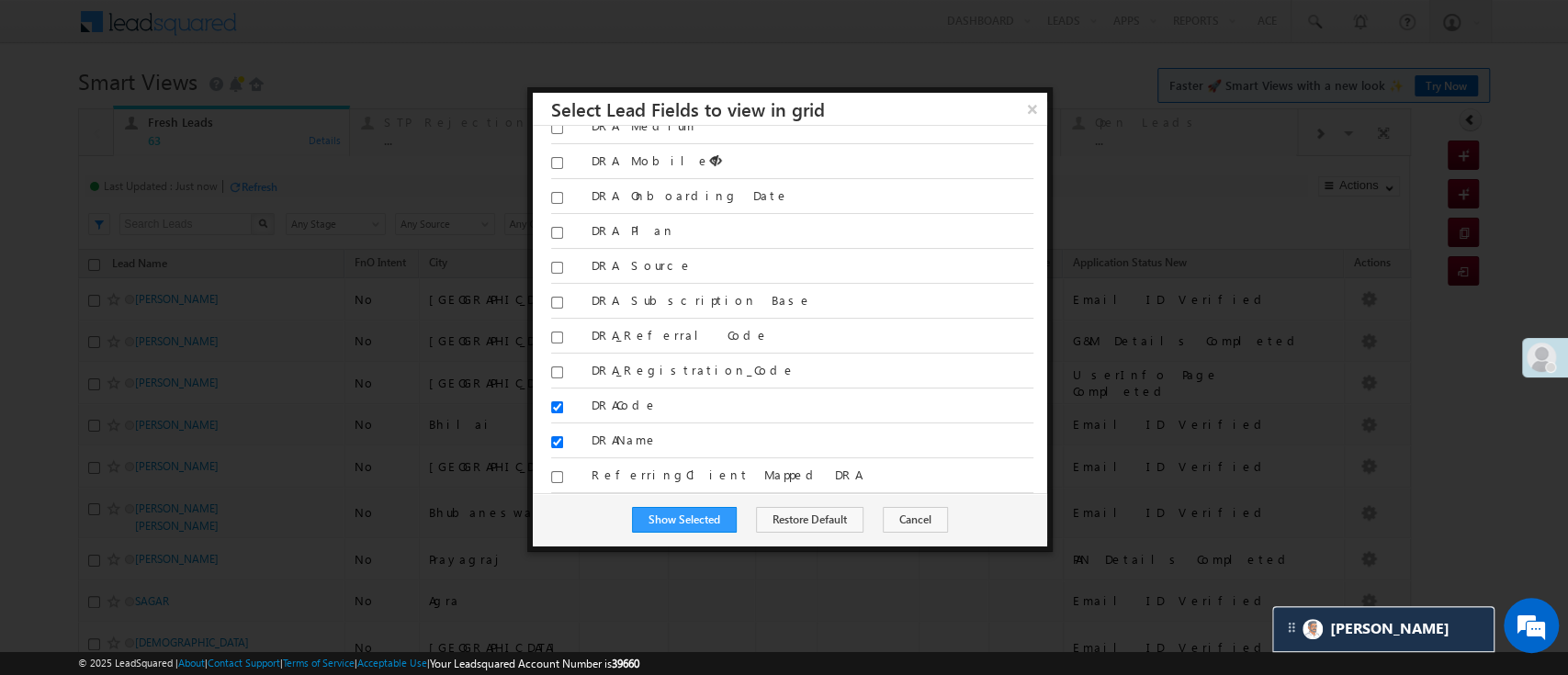
scroll to position [277, 0]
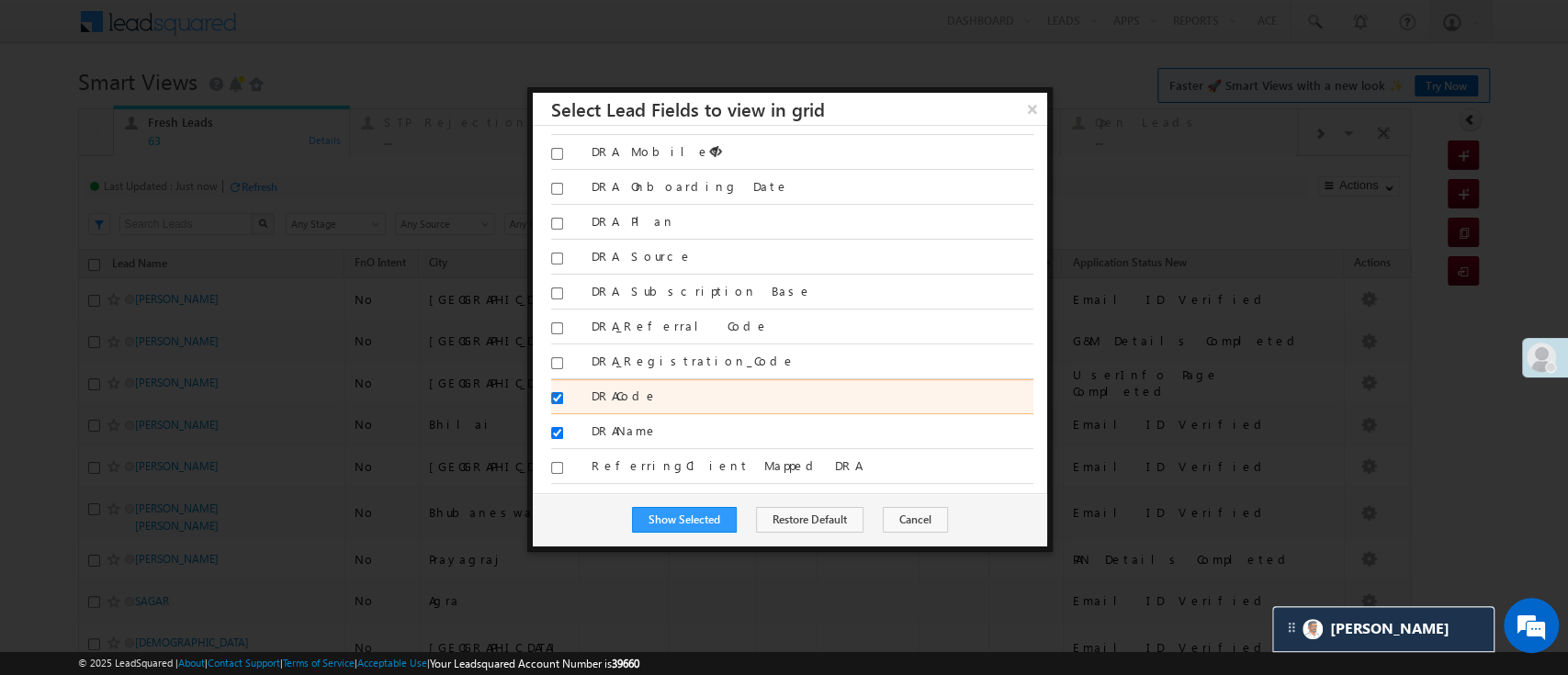
click at [552, 396] on input "DRACode" at bounding box center [558, 398] width 12 height 12
checkbox input "false"
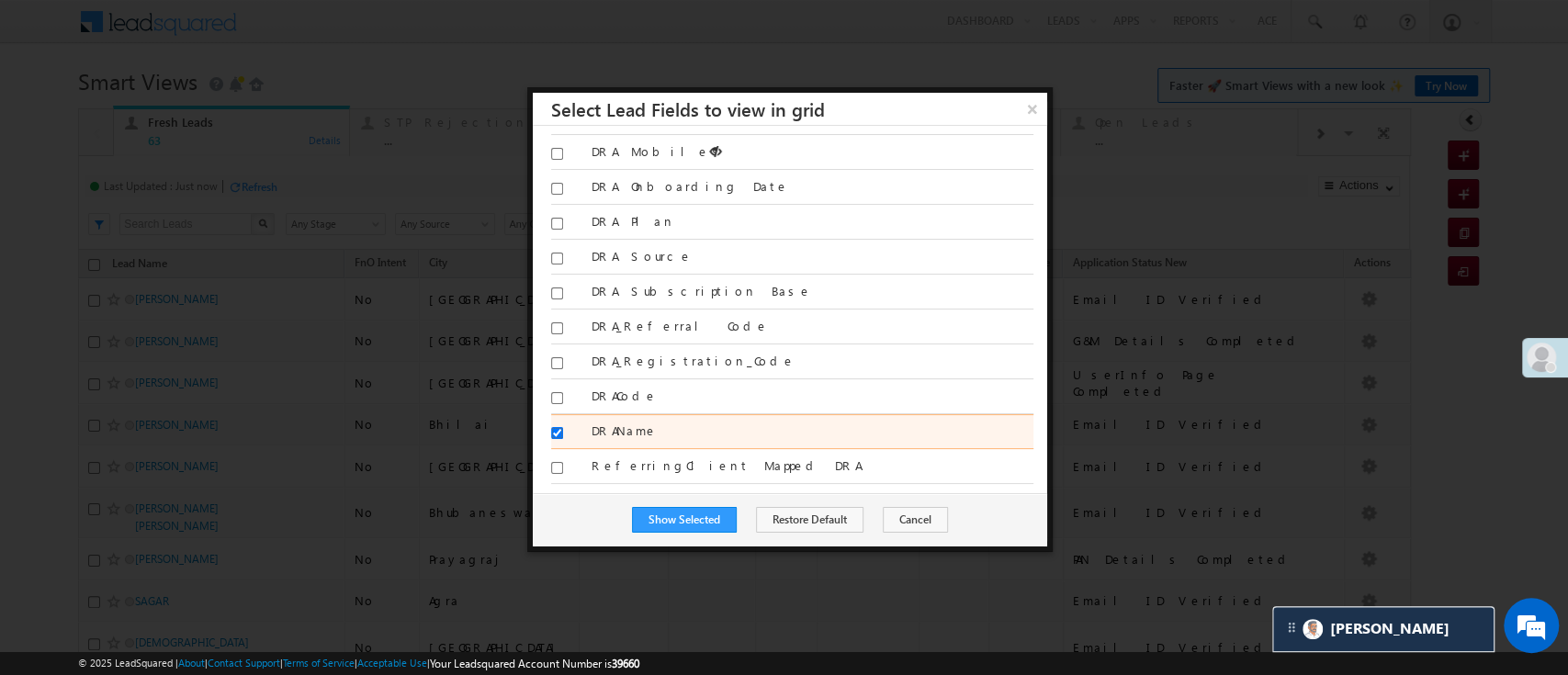
click at [559, 430] on input "DRAName" at bounding box center [558, 433] width 12 height 12
checkbox input "false"
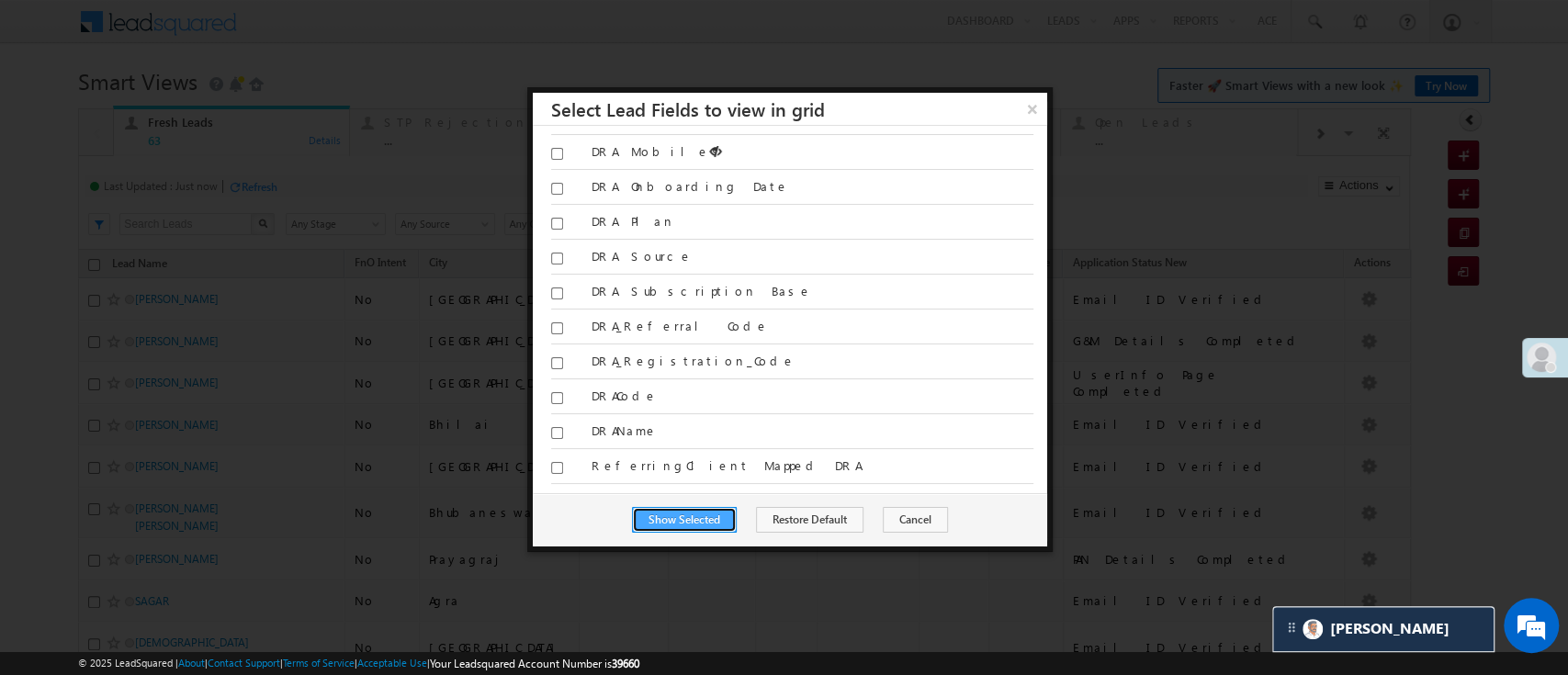
click at [721, 522] on button "Show Selected" at bounding box center [684, 520] width 105 height 25
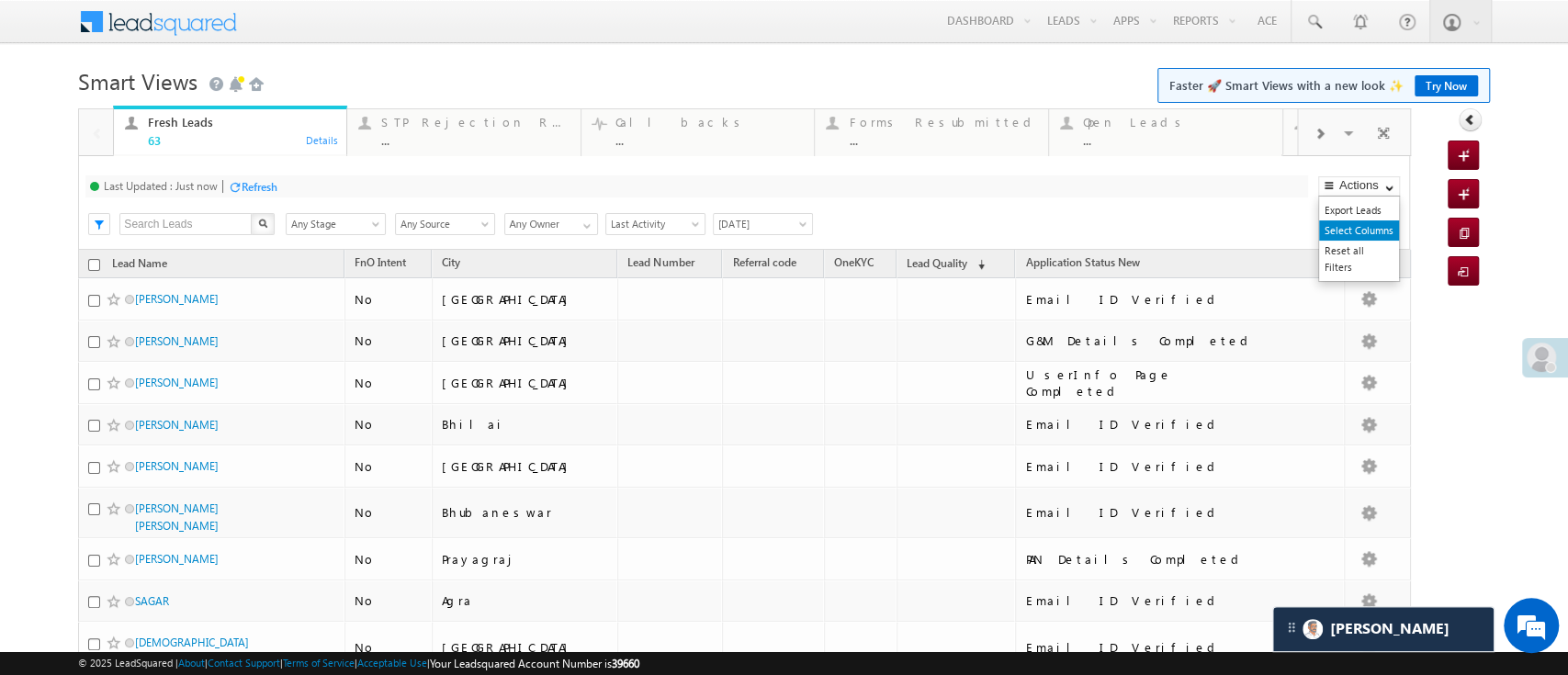
click at [1347, 227] on link "Select Columns" at bounding box center [1360, 230] width 80 height 21
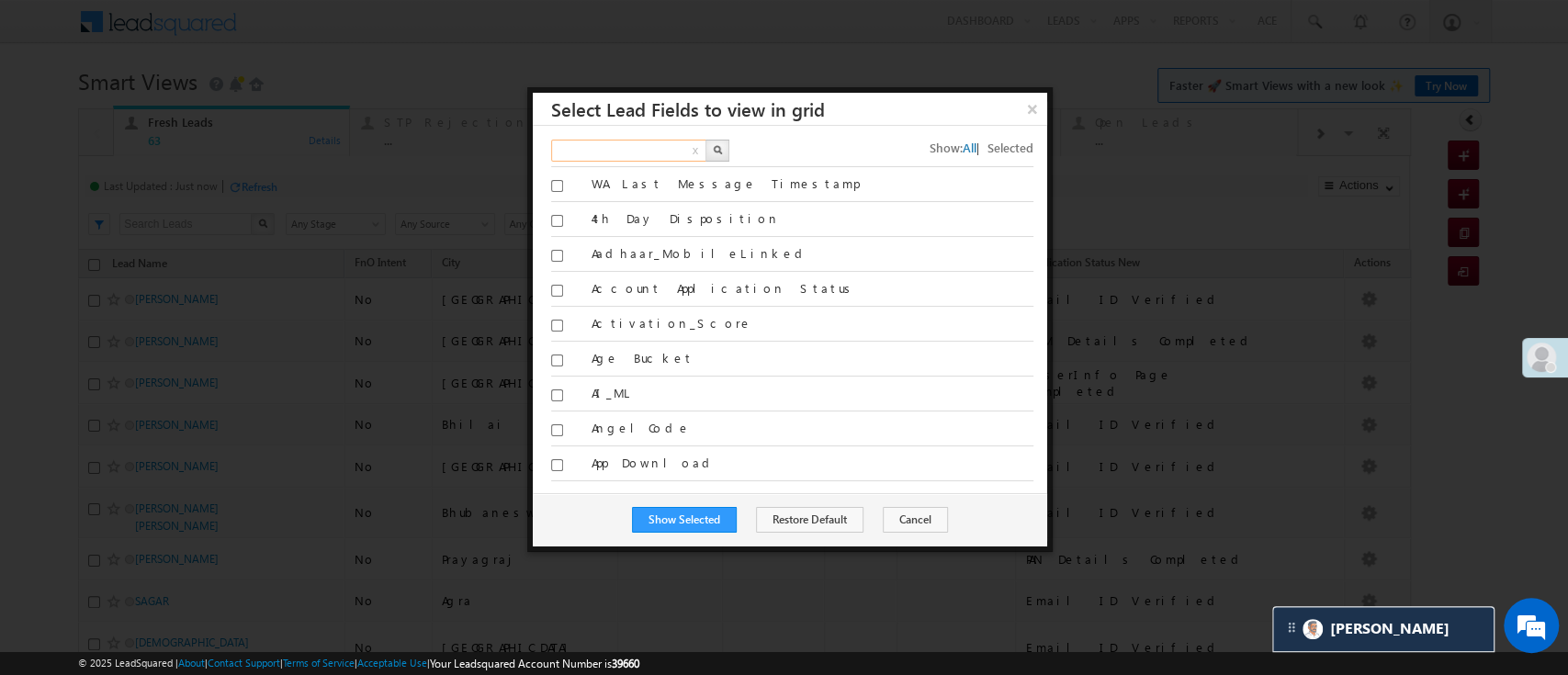
click at [678, 153] on input "text" at bounding box center [630, 151] width 157 height 22
type input "ref"
click at [717, 151] on img "button" at bounding box center [717, 149] width 9 height 9
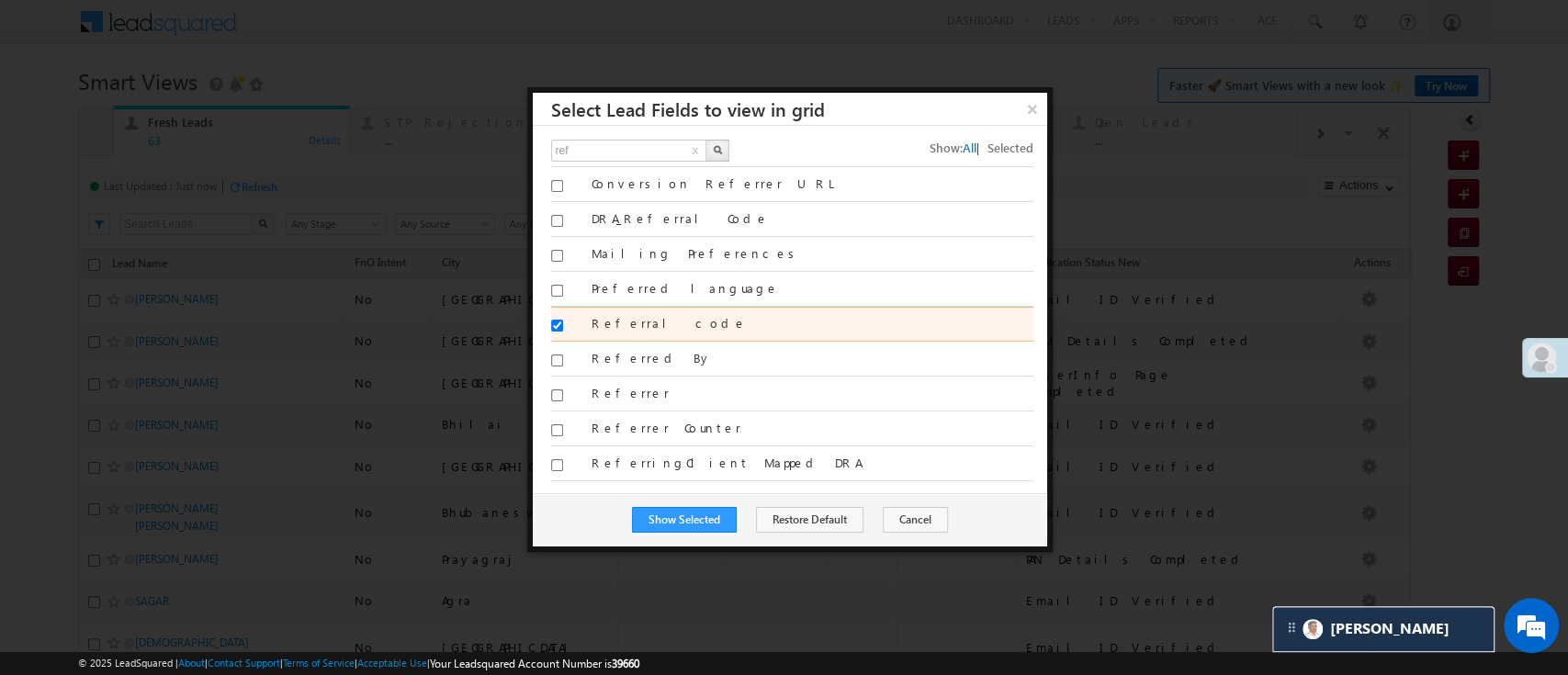
click at [553, 326] on input "Referral code" at bounding box center [558, 326] width 12 height 12
checkbox input "false"
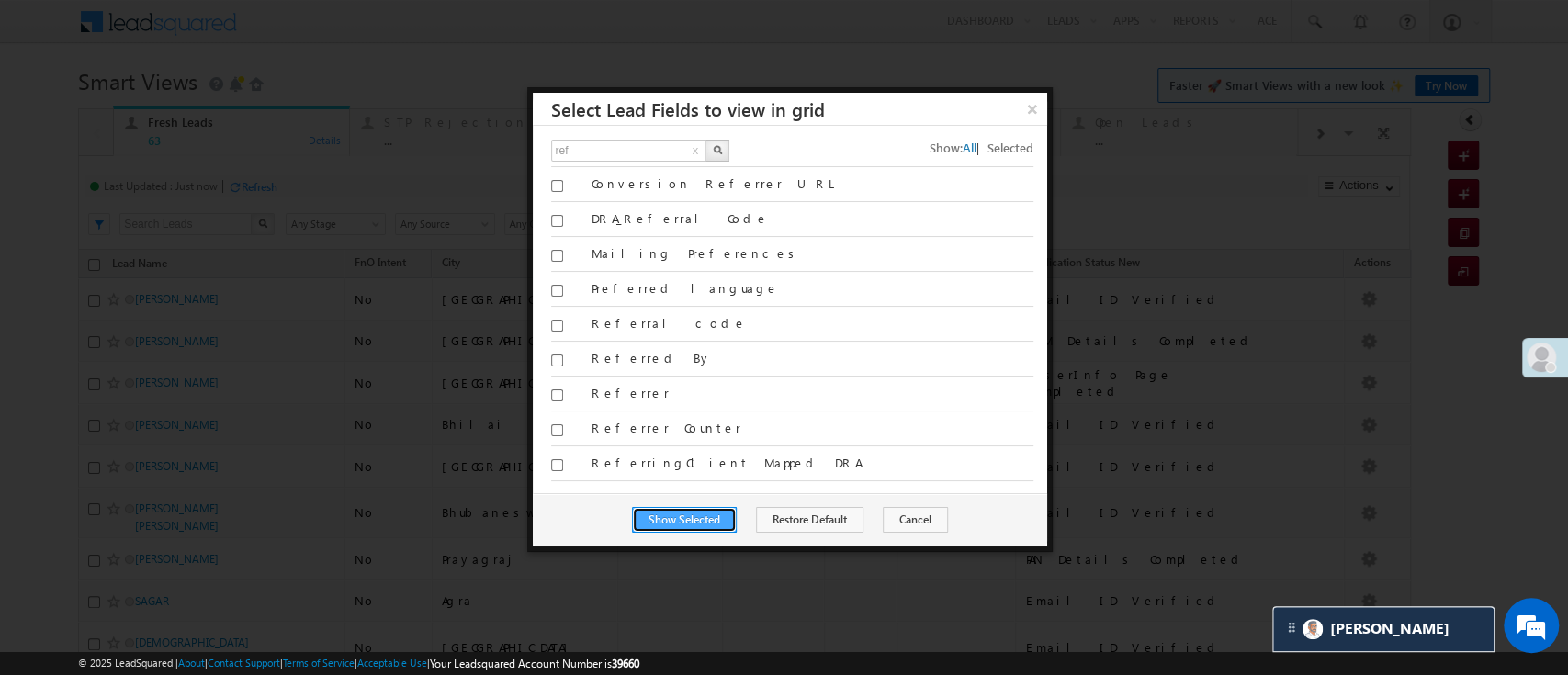
click at [673, 521] on button "Show Selected" at bounding box center [684, 520] width 105 height 25
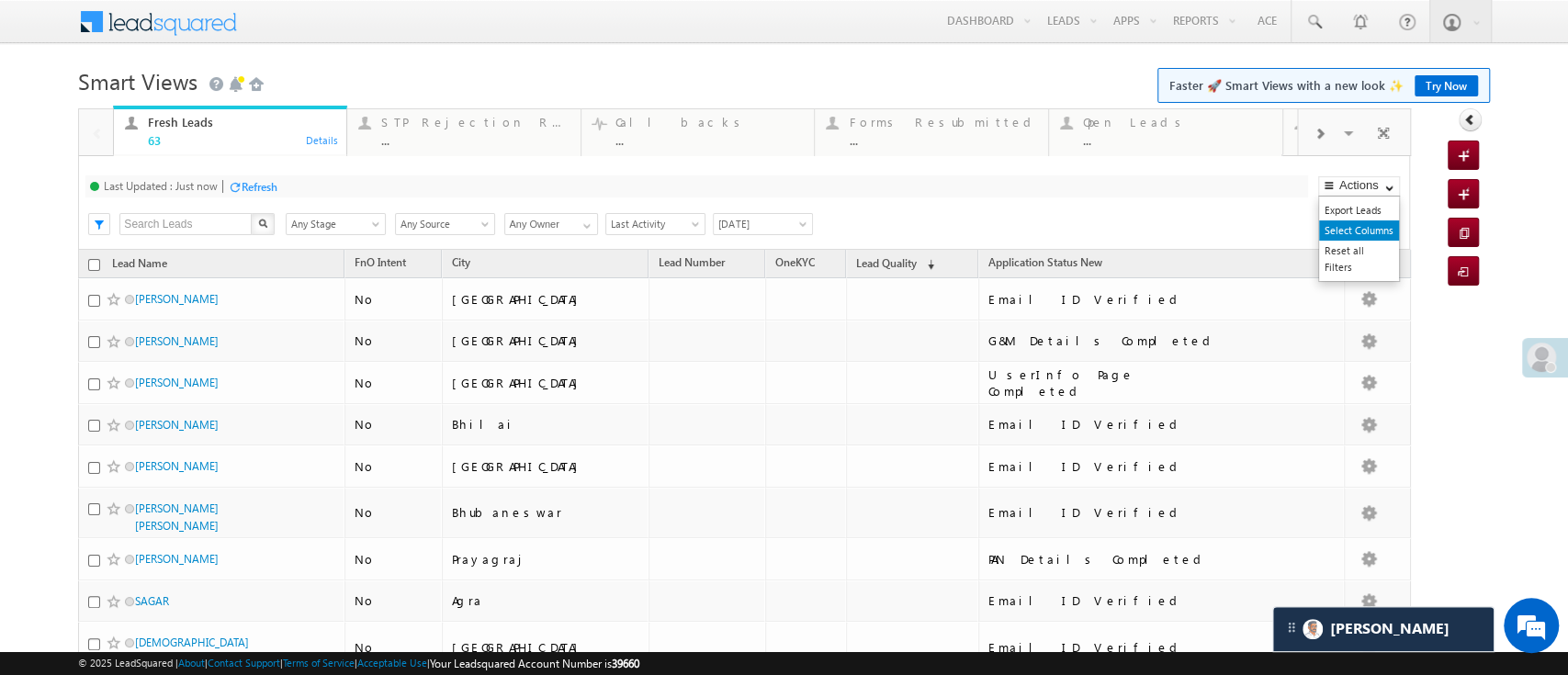
click at [1340, 233] on link "Select Columns" at bounding box center [1360, 230] width 80 height 21
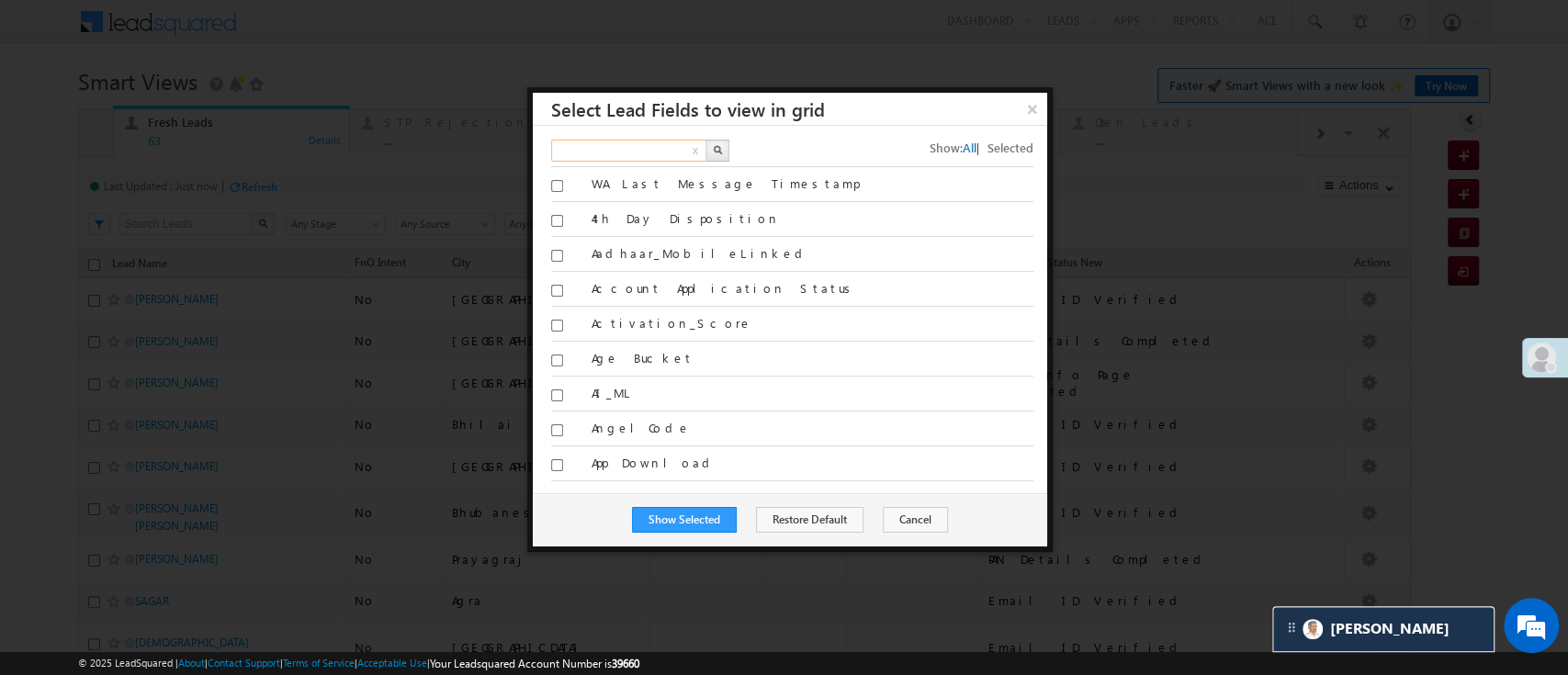
click at [628, 144] on input "text" at bounding box center [630, 151] width 157 height 22
type input "l"
type input "lead q"
click at [706, 144] on button "button" at bounding box center [717, 151] width 23 height 22
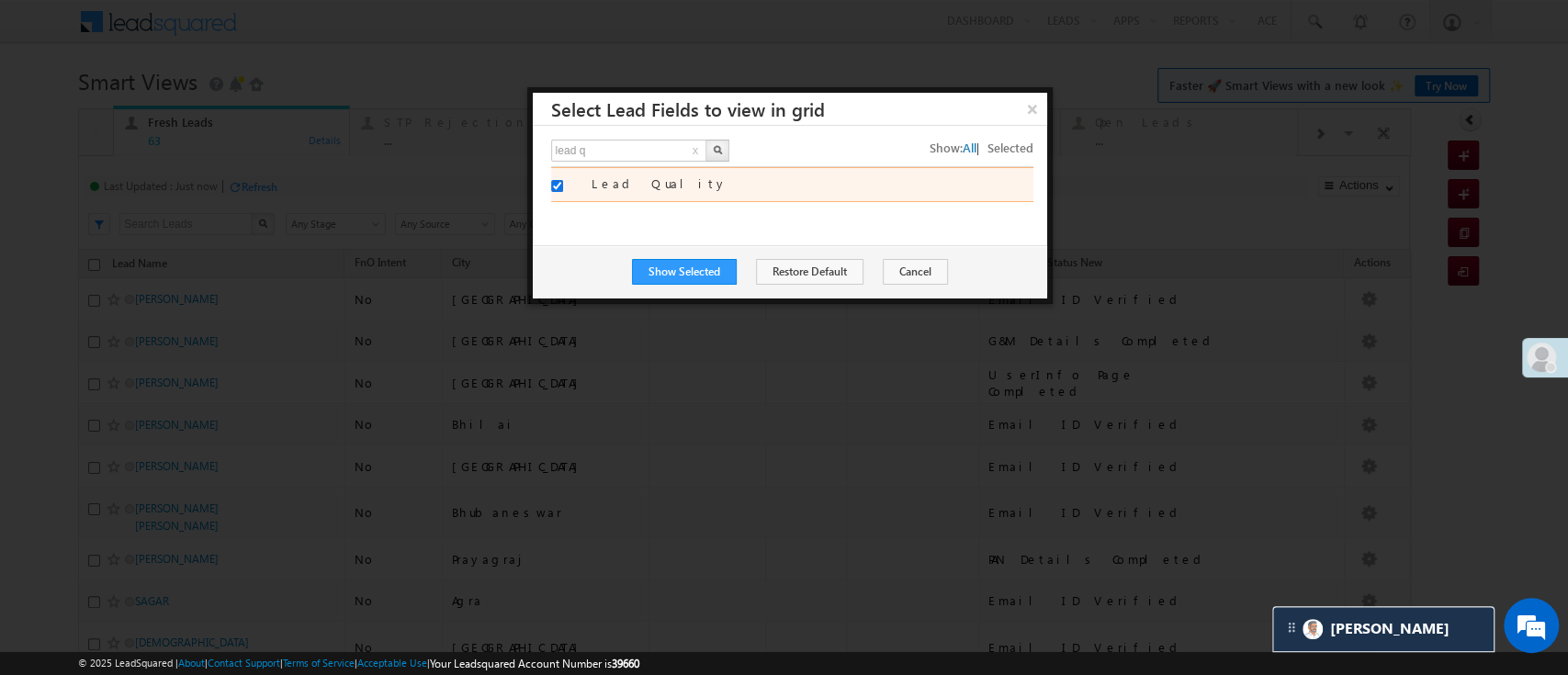
click at [559, 188] on input "Lead Quality" at bounding box center [558, 186] width 12 height 12
checkbox input "false"
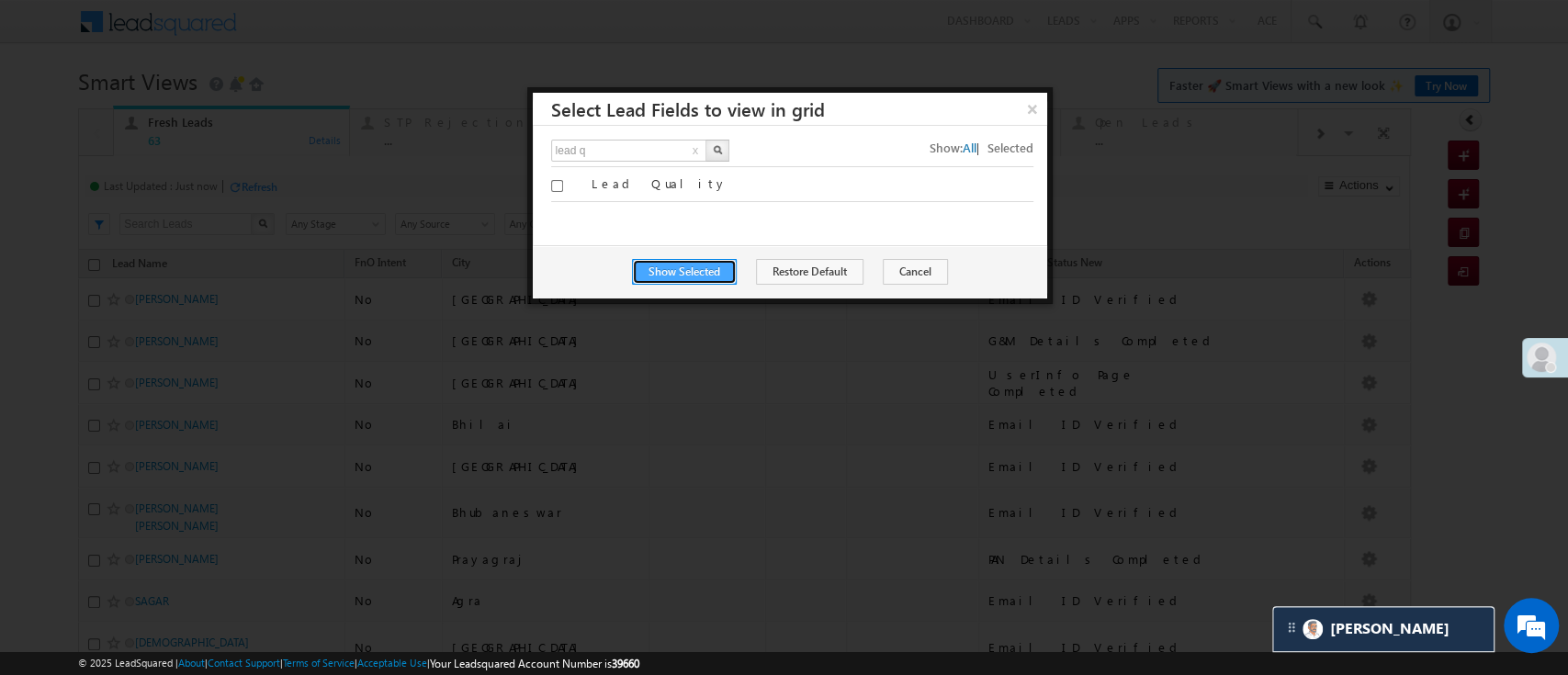
click at [682, 268] on button "Show Selected" at bounding box center [684, 272] width 105 height 25
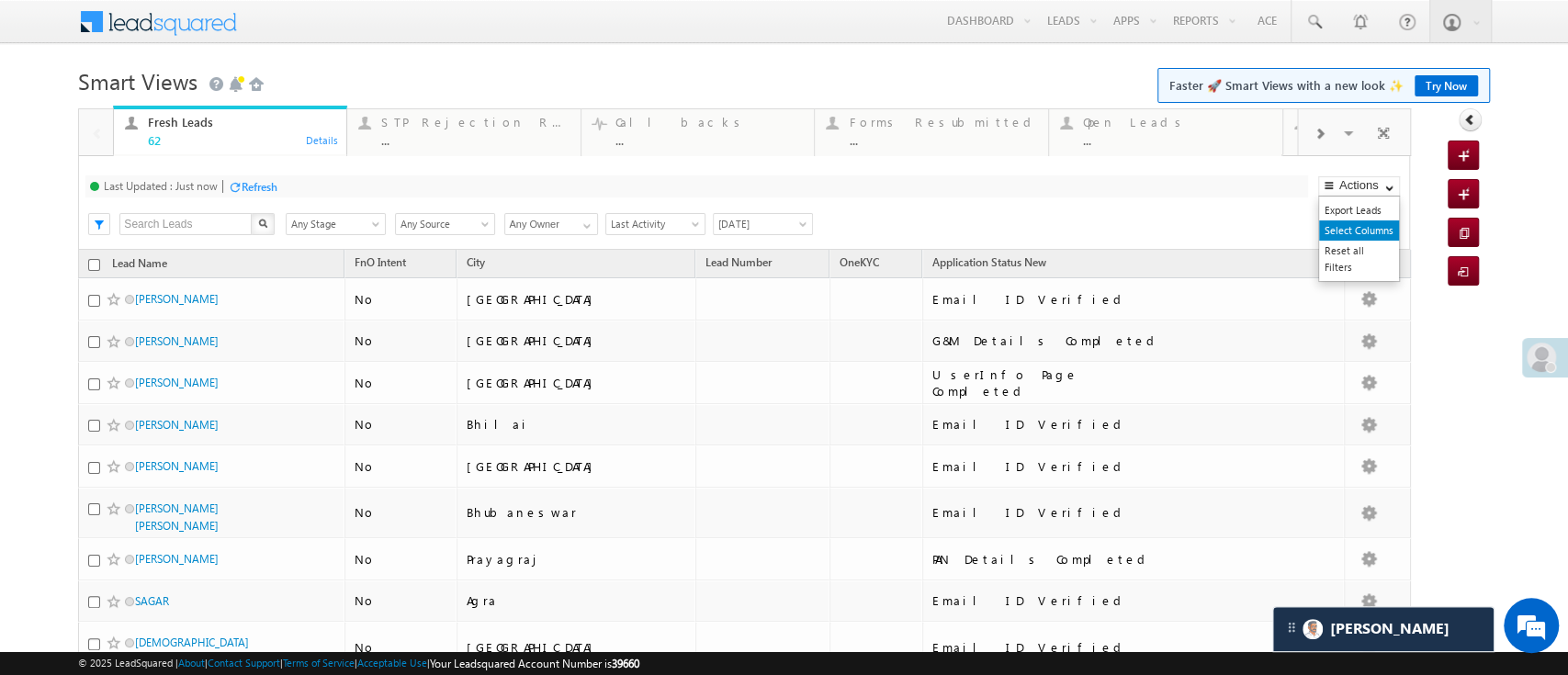
click at [1347, 231] on link "Select Columns" at bounding box center [1360, 230] width 80 height 21
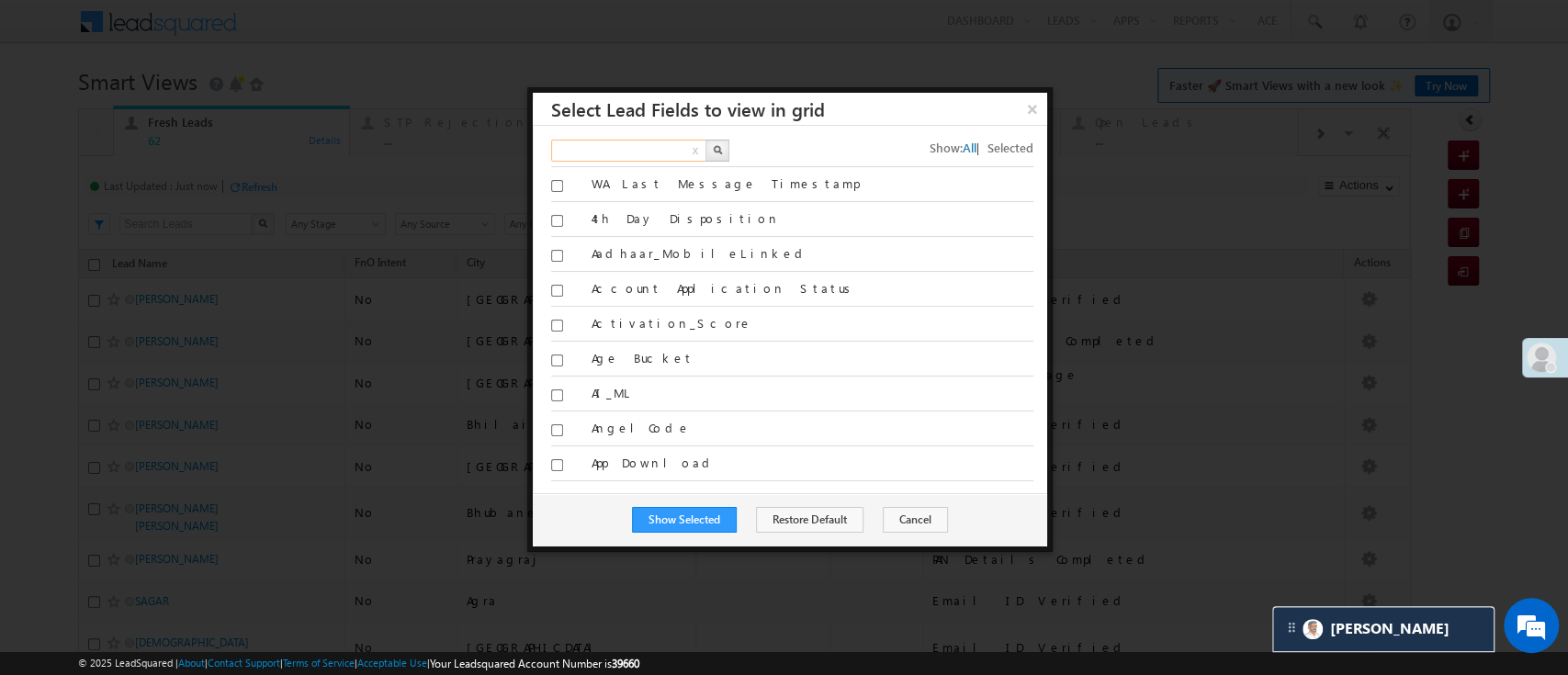
click at [684, 150] on input "text" at bounding box center [630, 151] width 157 height 22
type input "cre"
click at [709, 146] on button "button" at bounding box center [717, 151] width 23 height 22
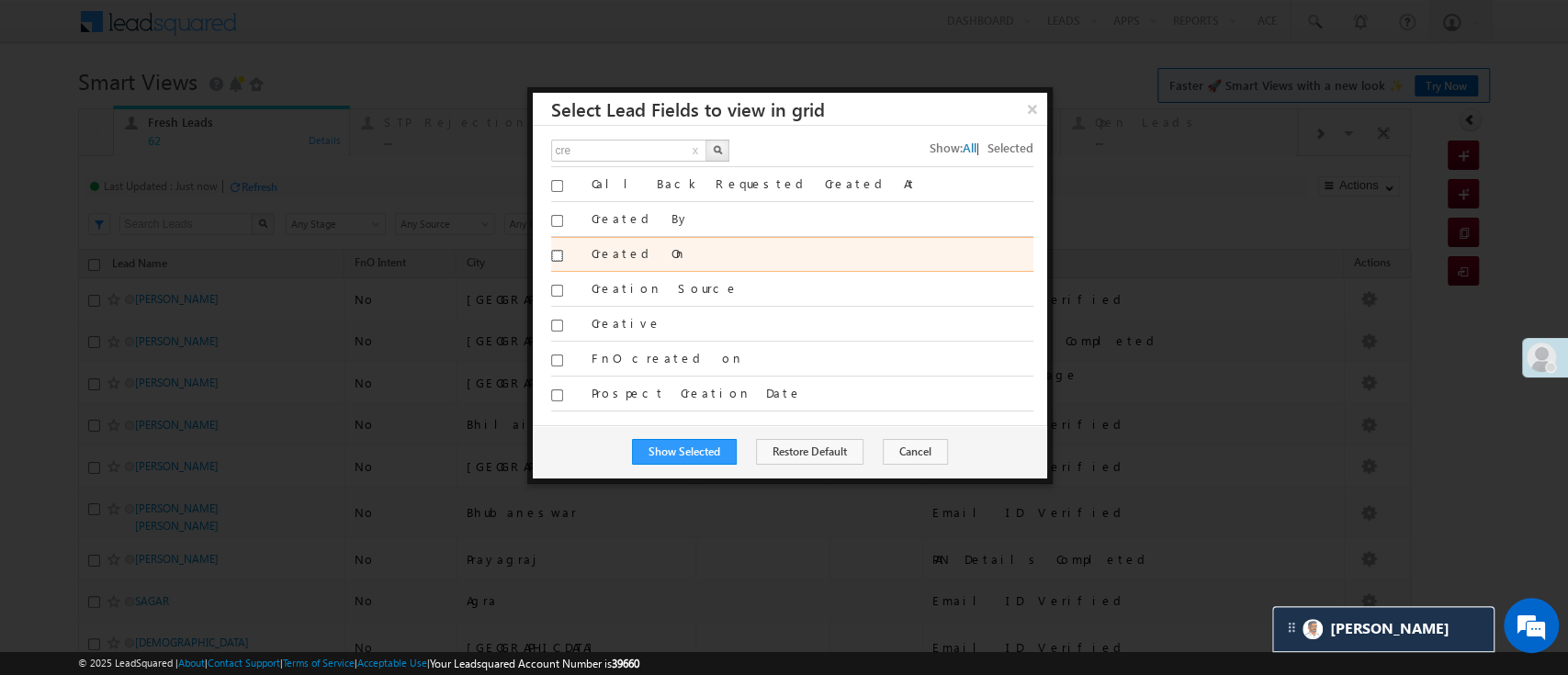
click at [555, 255] on input "Created On" at bounding box center [558, 256] width 12 height 12
checkbox input "true"
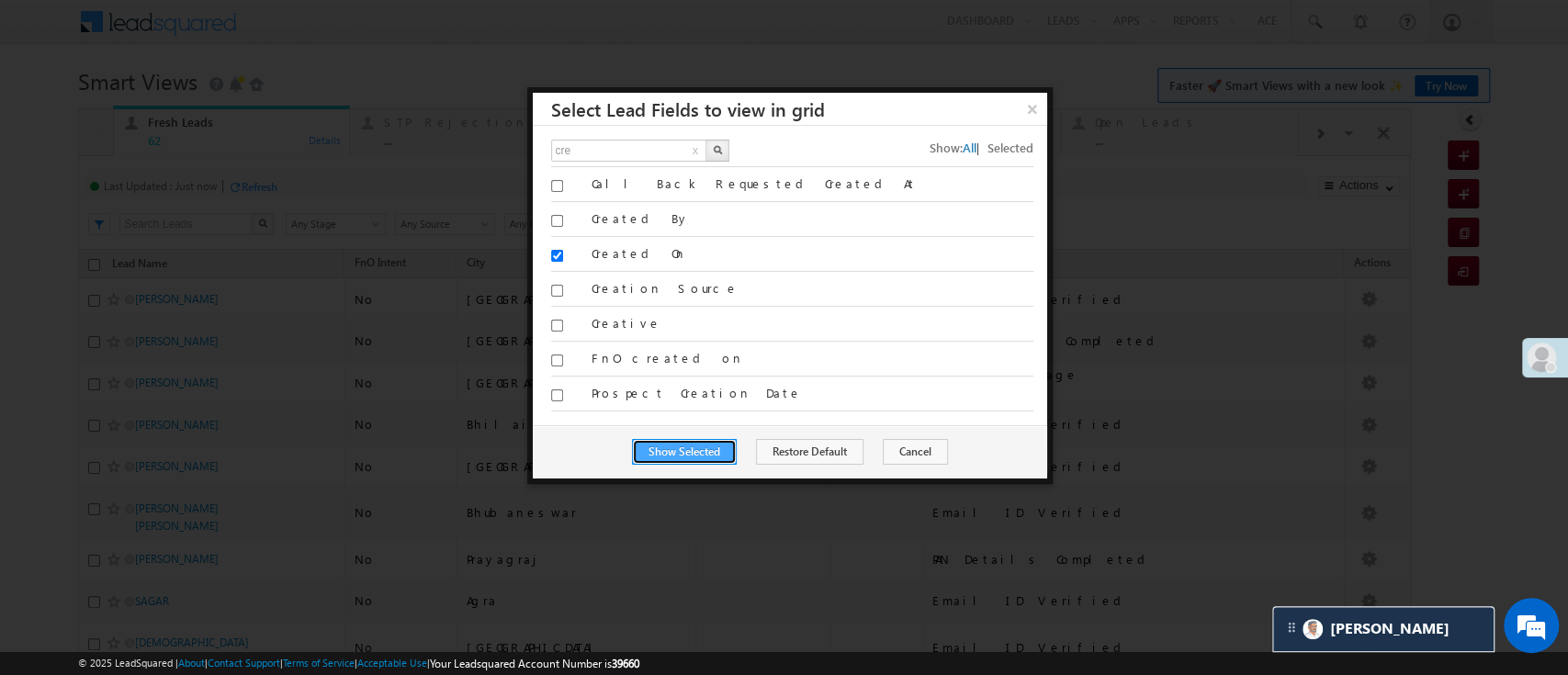
click at [715, 460] on button "Show Selected" at bounding box center [684, 452] width 105 height 25
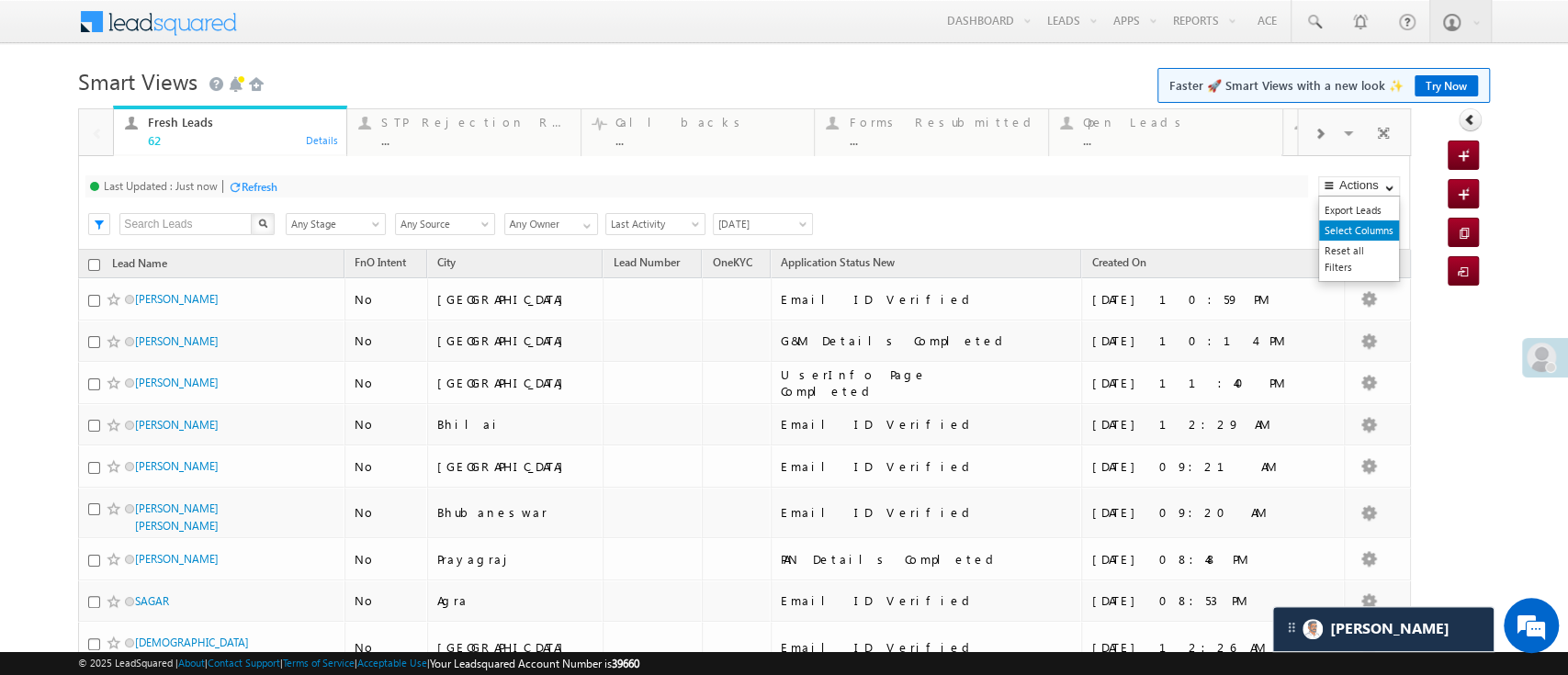
click at [1346, 223] on link "Select Columns" at bounding box center [1360, 230] width 80 height 21
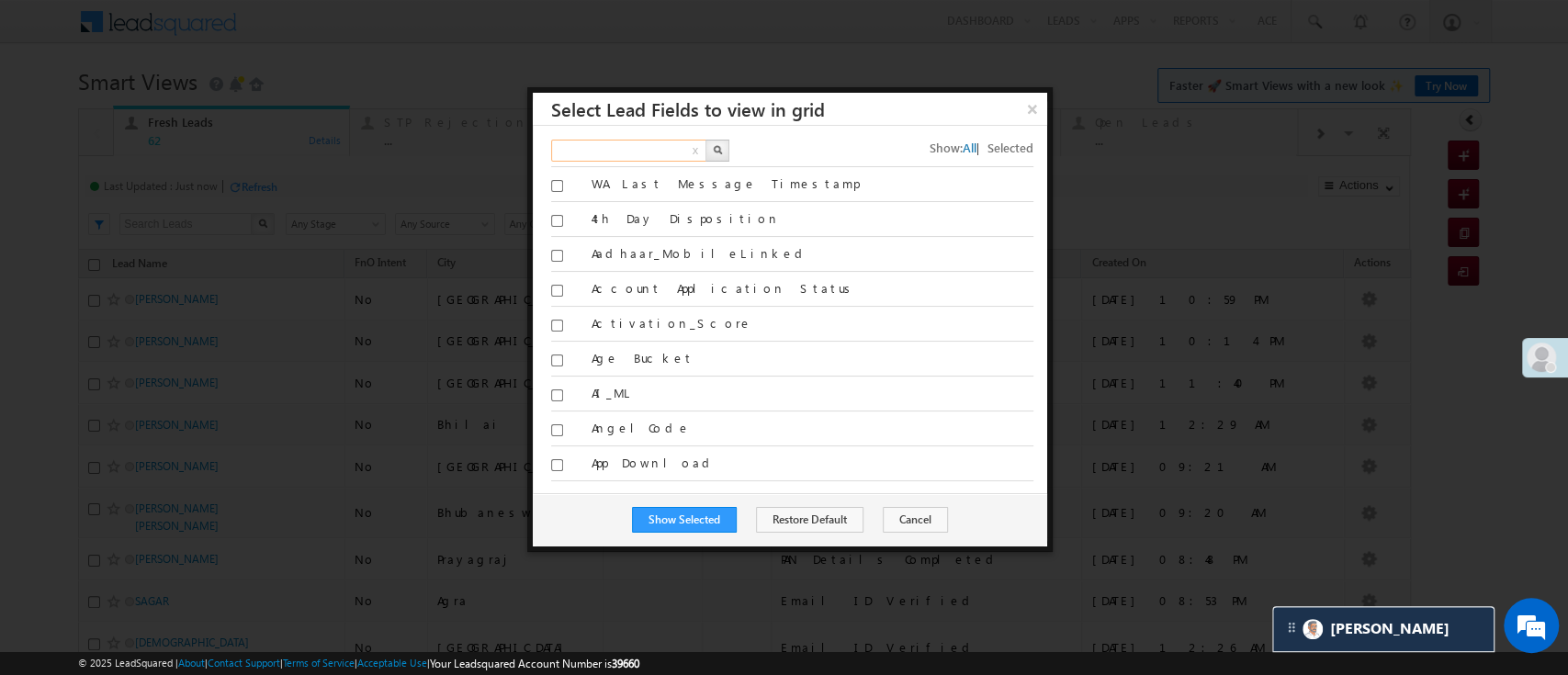
click at [642, 145] on input "text" at bounding box center [630, 151] width 157 height 22
type input "appli"
click at [720, 148] on img "button" at bounding box center [717, 149] width 9 height 9
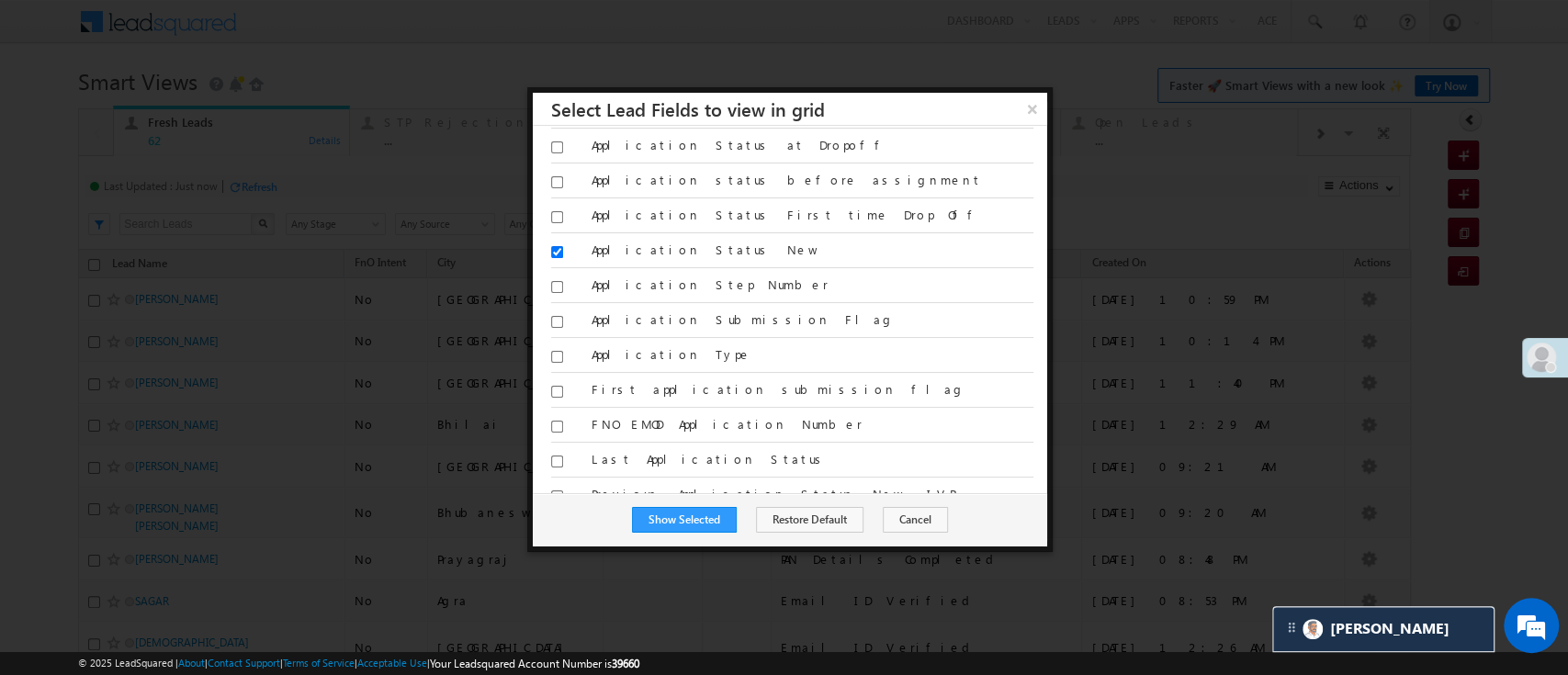
scroll to position [250, 0]
drag, startPoint x: 1047, startPoint y: 388, endPoint x: 1052, endPoint y: 432, distance: 44.3
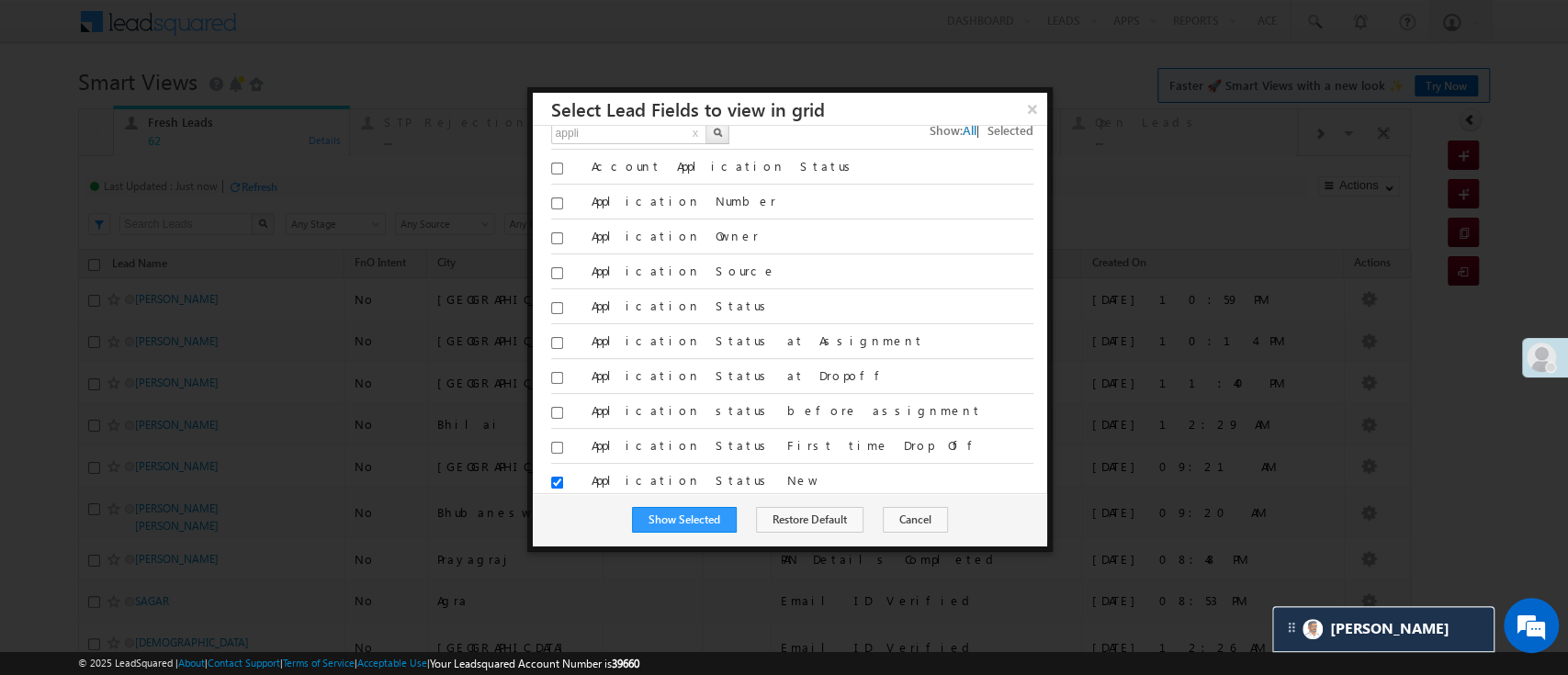
scroll to position [0, 0]
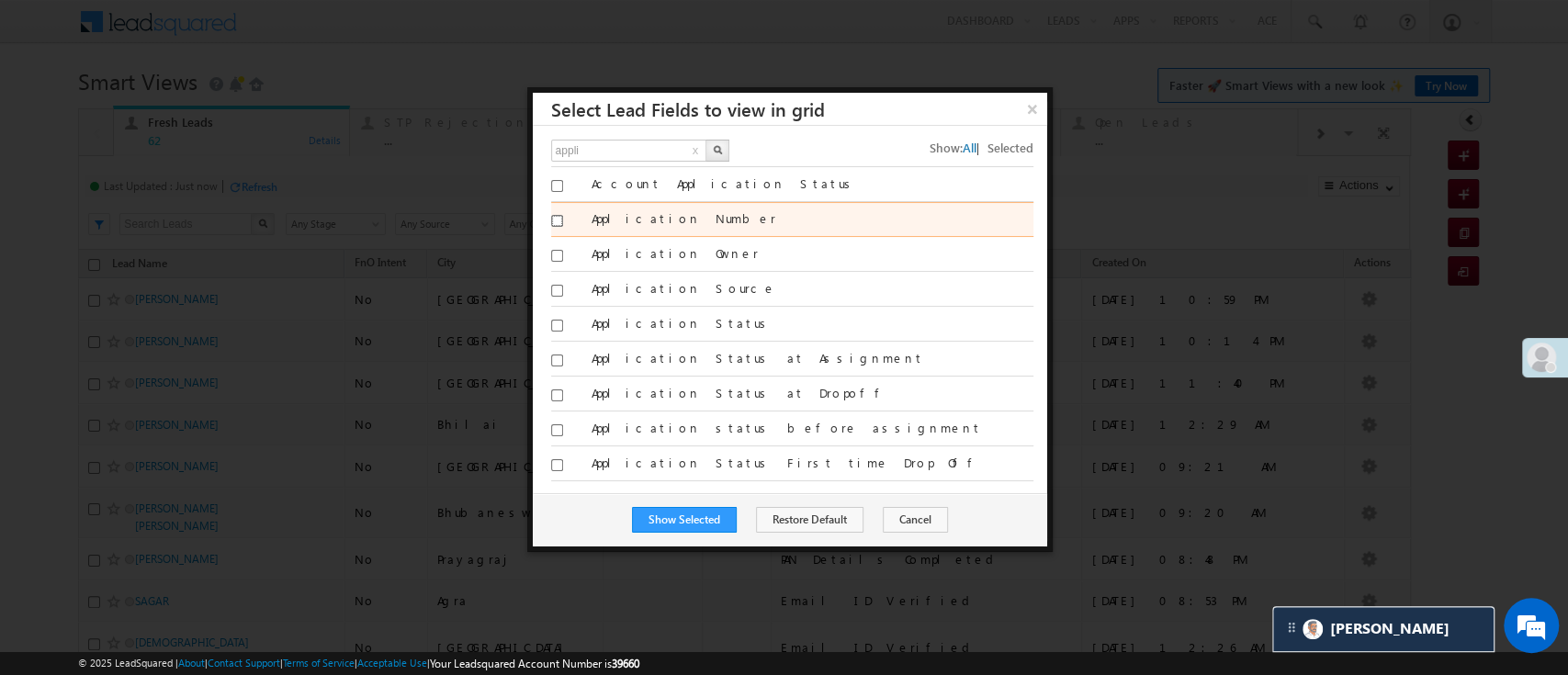
click at [557, 221] on input "Application Number" at bounding box center [558, 221] width 12 height 12
checkbox input "true"
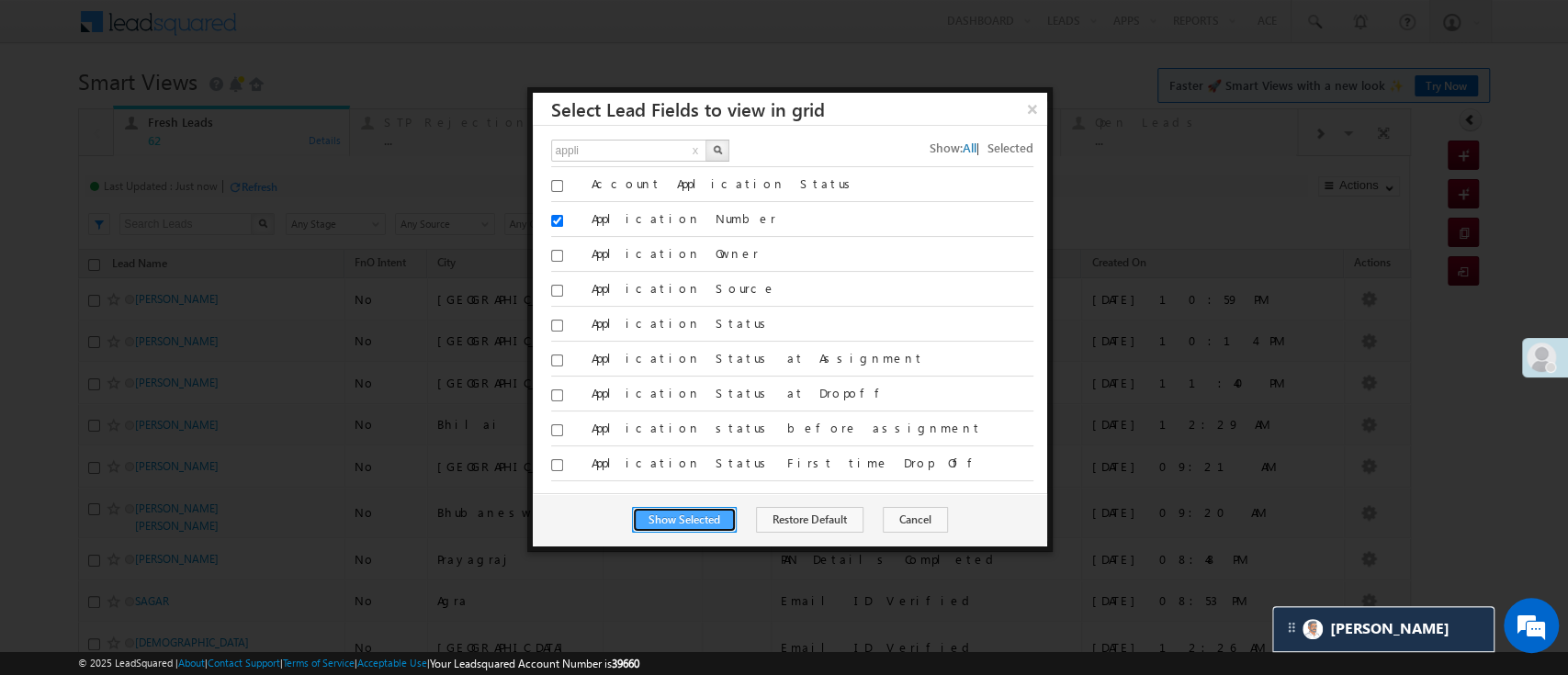
click at [684, 513] on button "Show Selected" at bounding box center [684, 520] width 105 height 25
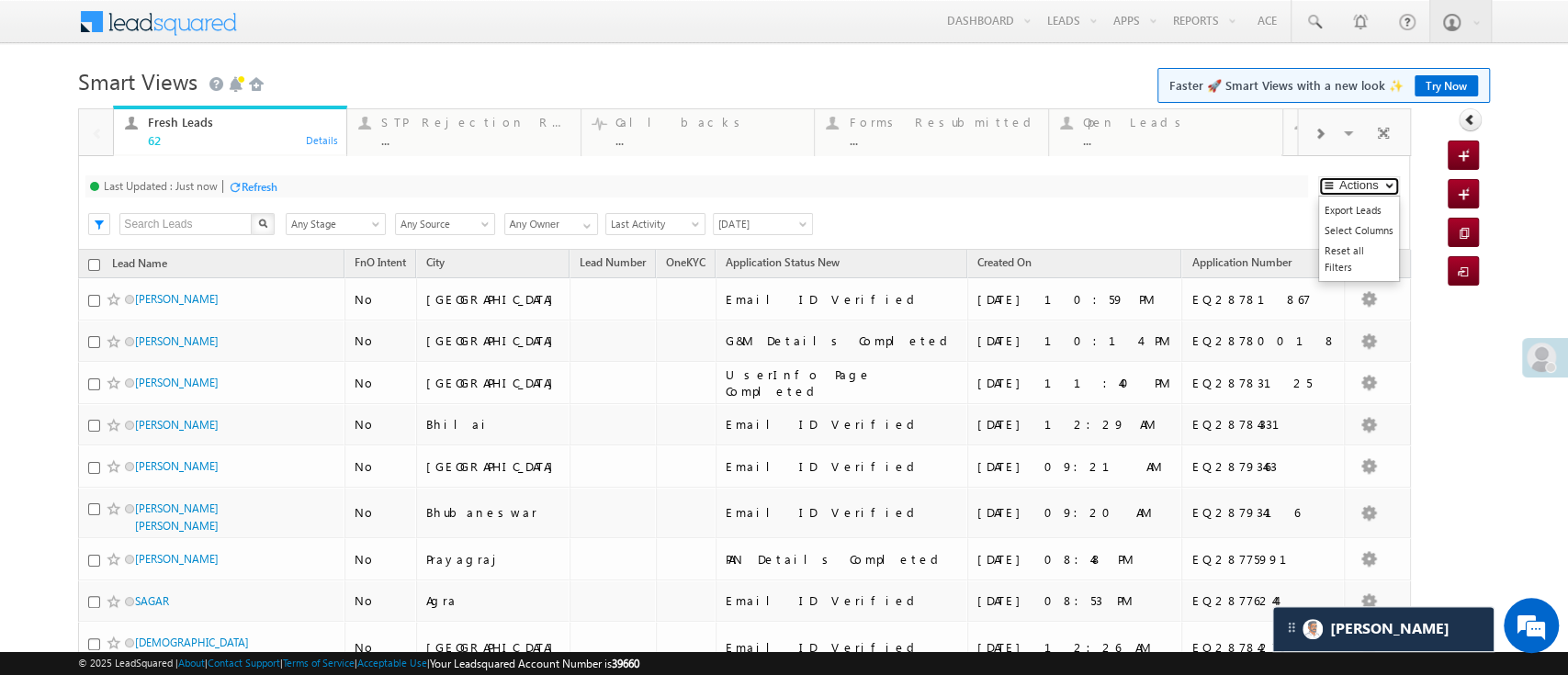
click at [1350, 186] on button "Actions" at bounding box center [1360, 186] width 82 height 21
click at [1341, 225] on link "Select Columns" at bounding box center [1360, 230] width 80 height 21
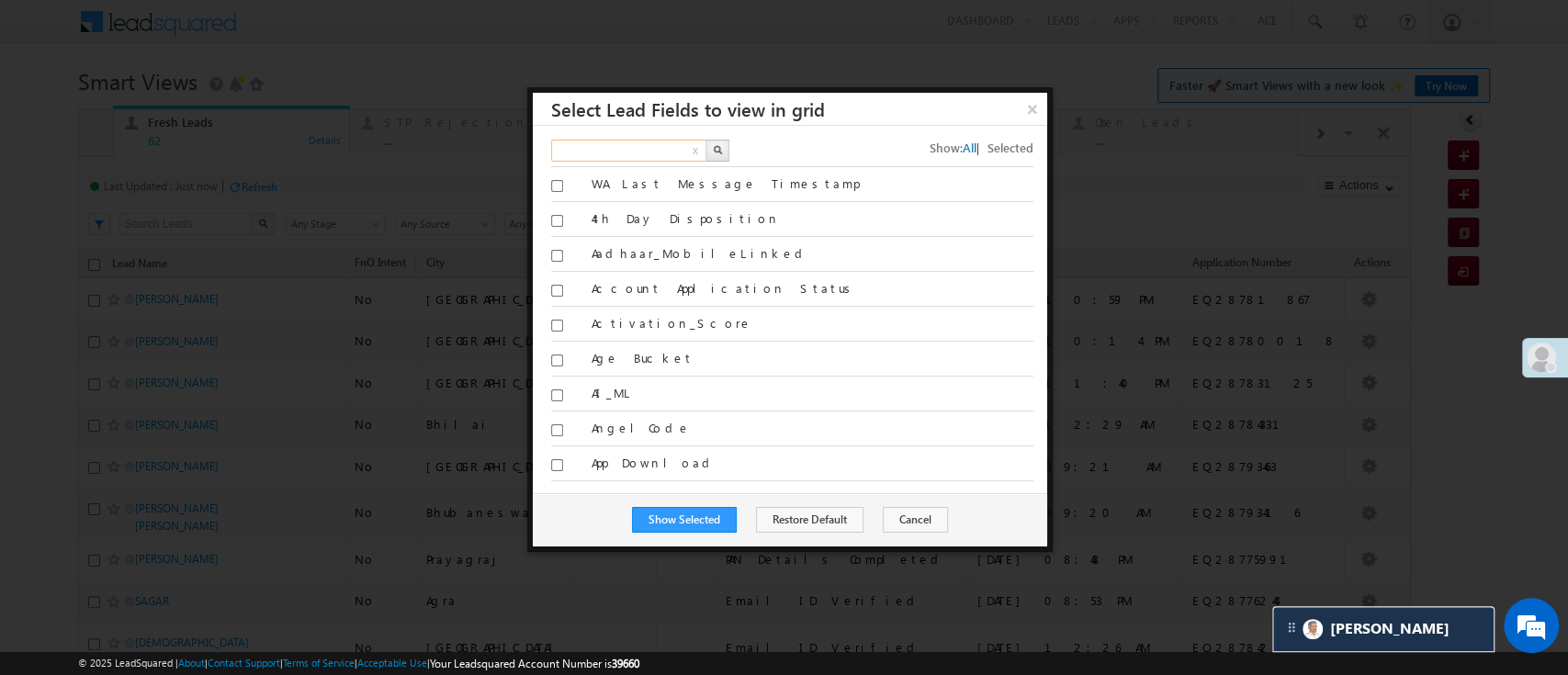
click at [647, 143] on input "text" at bounding box center [630, 151] width 157 height 22
type input "own"
click at [720, 149] on button "button" at bounding box center [717, 151] width 23 height 22
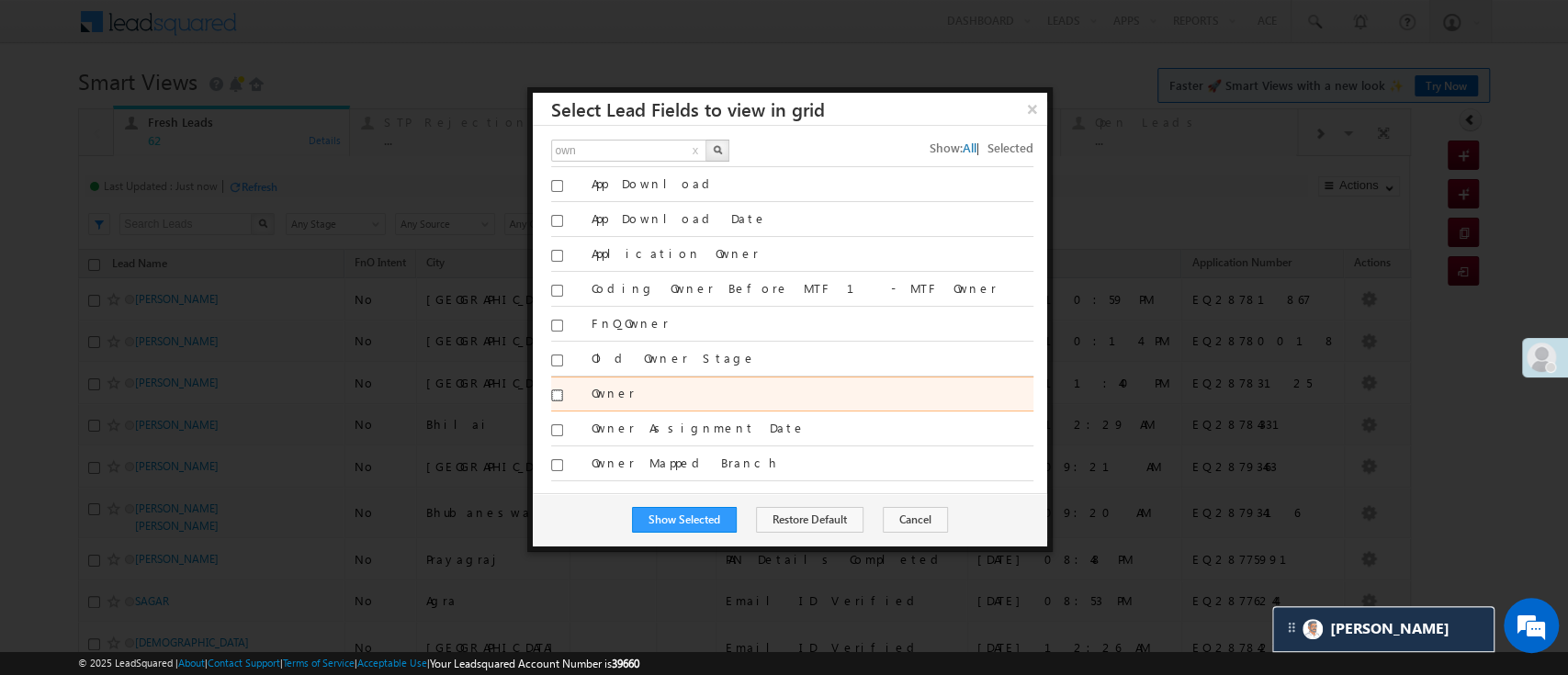
click at [558, 394] on input "Owner" at bounding box center [558, 395] width 12 height 12
checkbox input "true"
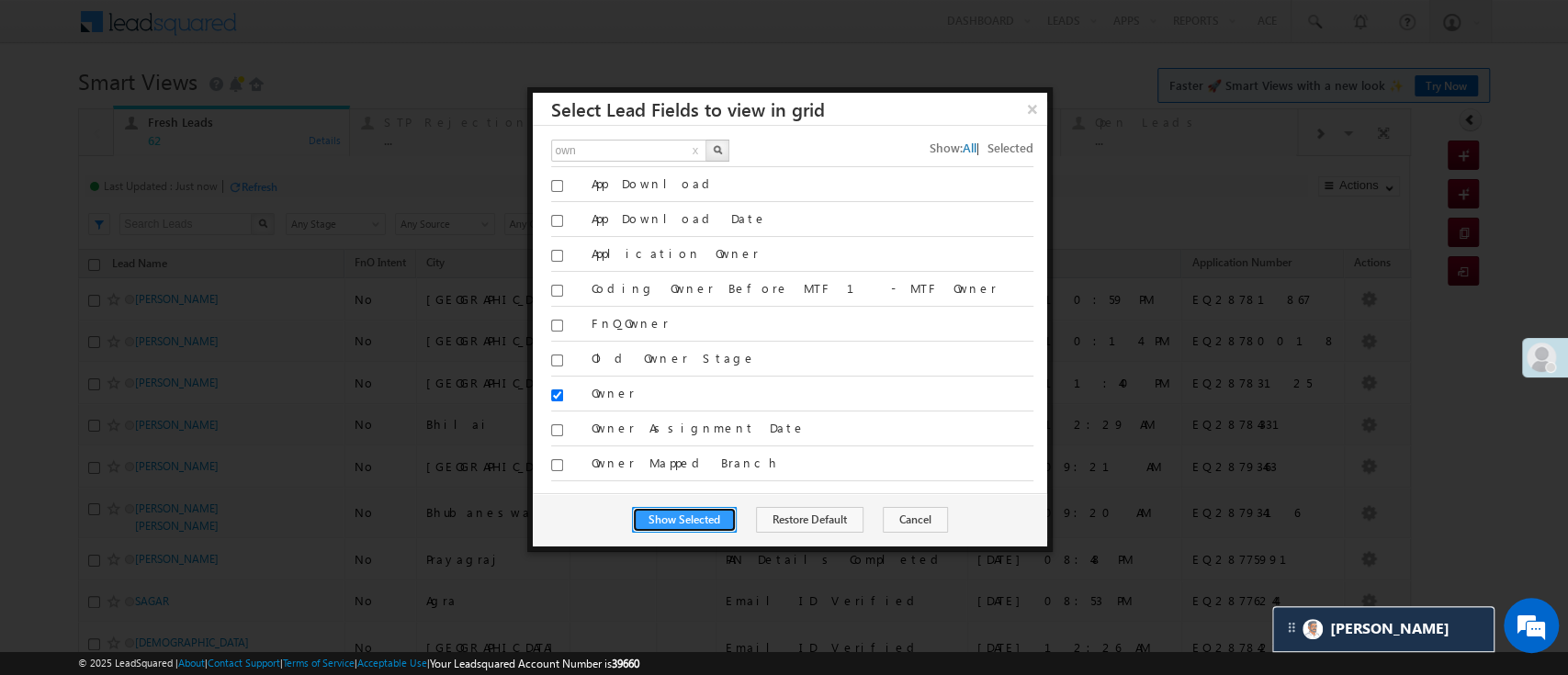
click at [677, 508] on button "Show Selected" at bounding box center [684, 520] width 105 height 25
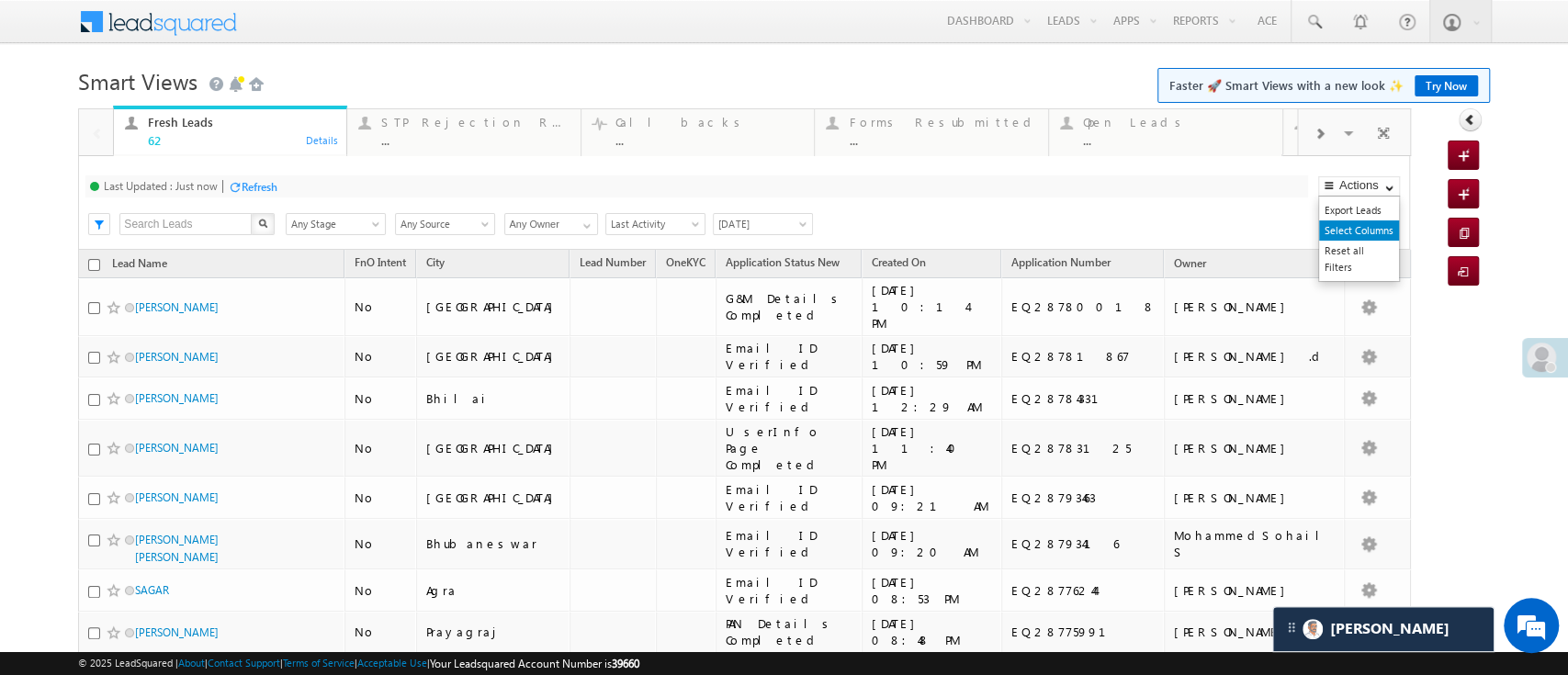
click at [1356, 225] on link "Select Columns" at bounding box center [1360, 230] width 80 height 21
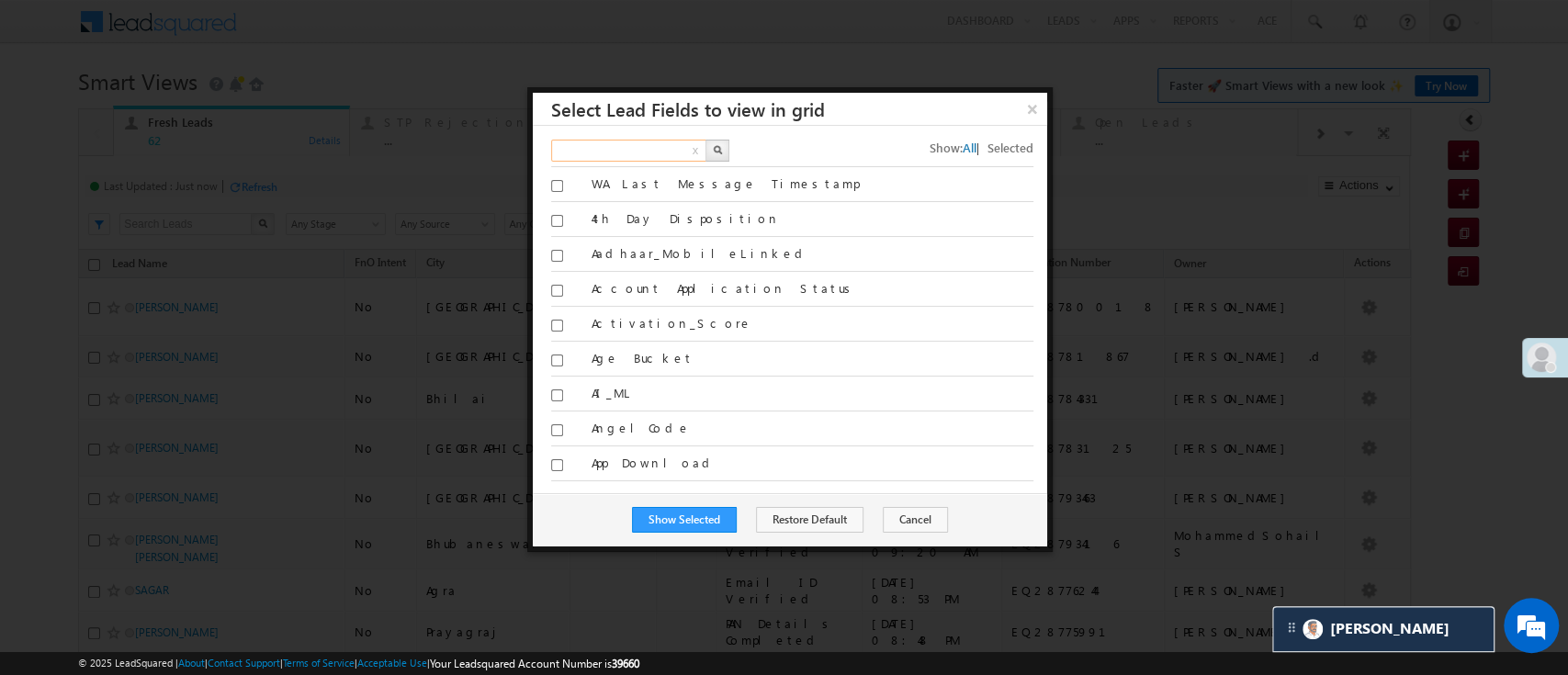
click at [659, 156] on input "text" at bounding box center [630, 151] width 157 height 22
type input "lead nu"
click at [713, 151] on img "button" at bounding box center [717, 149] width 9 height 9
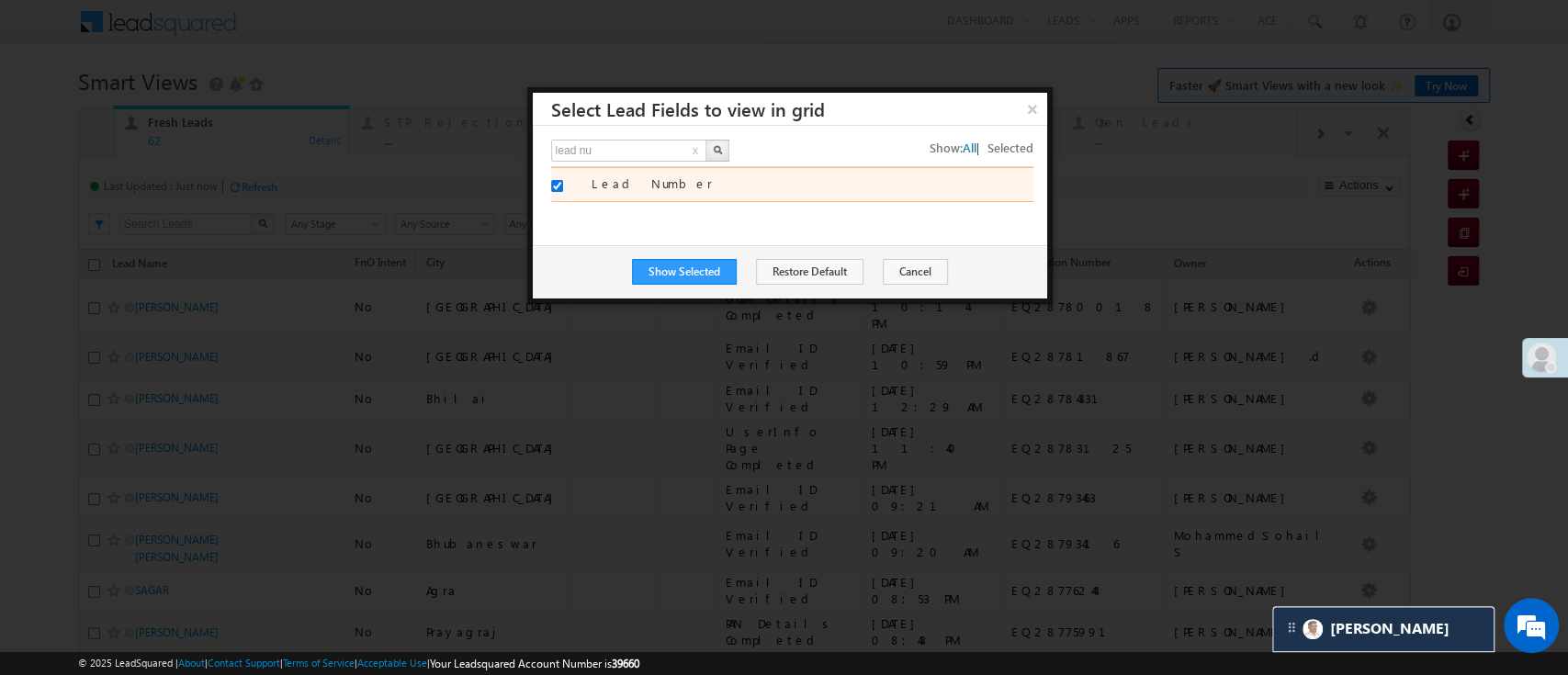
click at [552, 186] on input "Lead Number" at bounding box center [558, 186] width 12 height 12
checkbox input "false"
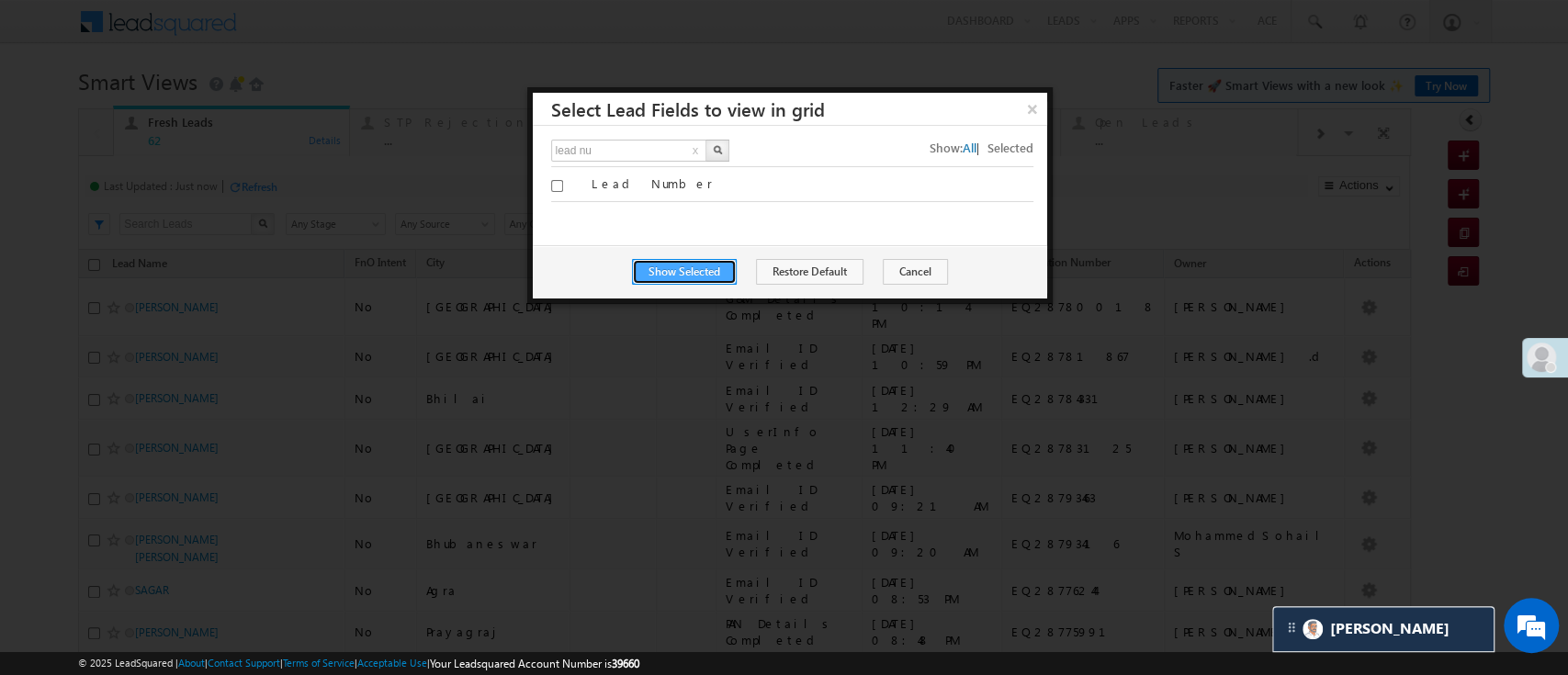
click at [691, 276] on button "Show Selected" at bounding box center [684, 272] width 105 height 25
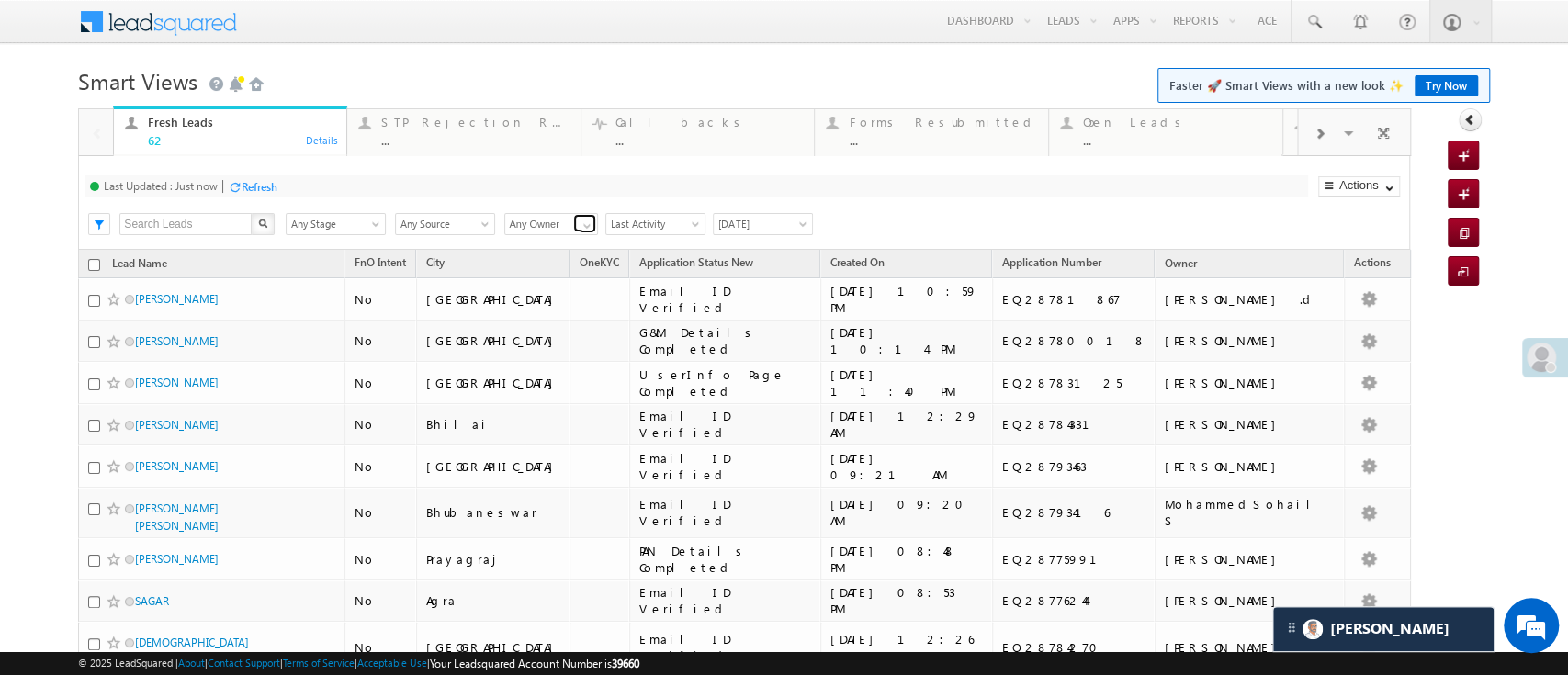
click at [584, 220] on span at bounding box center [587, 226] width 15 height 15
click at [568, 242] on link "[PERSON_NAME]" at bounding box center [552, 246] width 95 height 22
type input "[PERSON_NAME]"
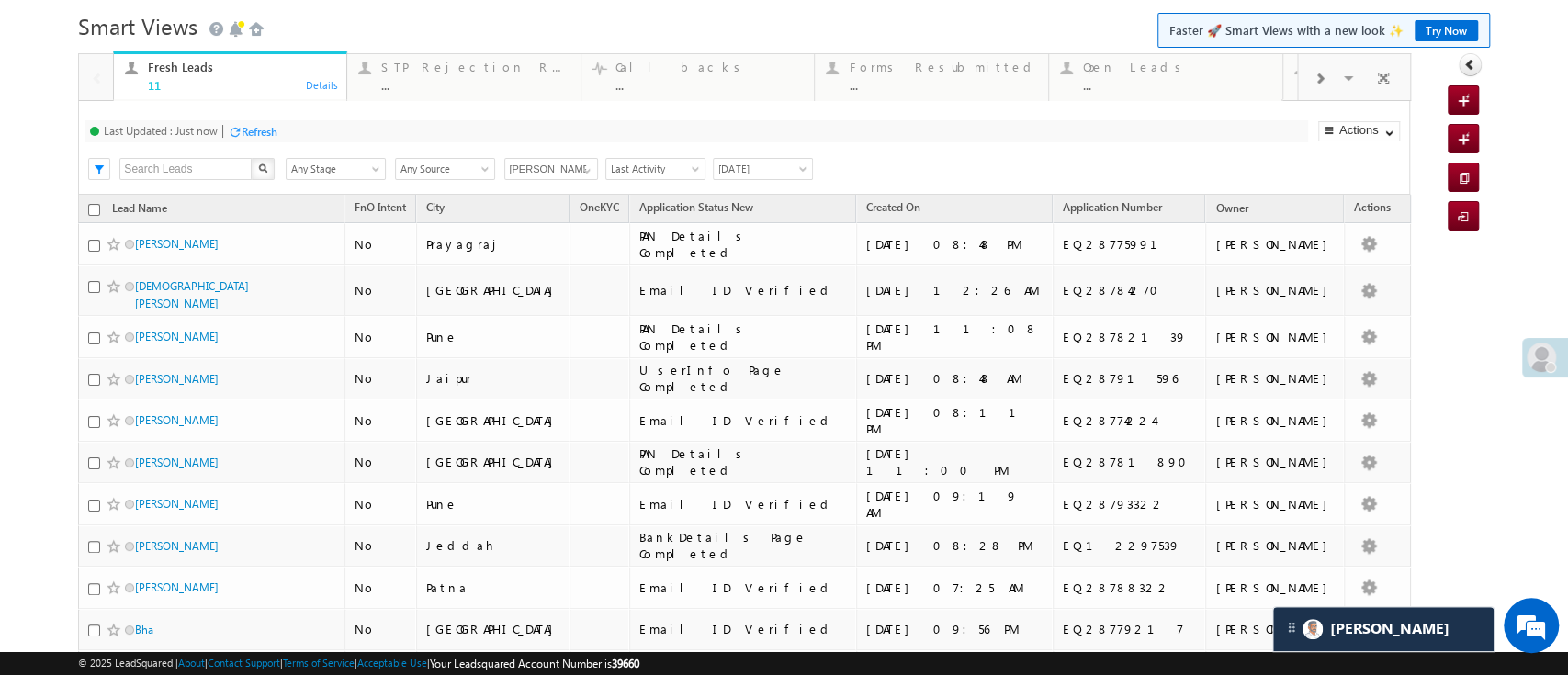
scroll to position [41, 0]
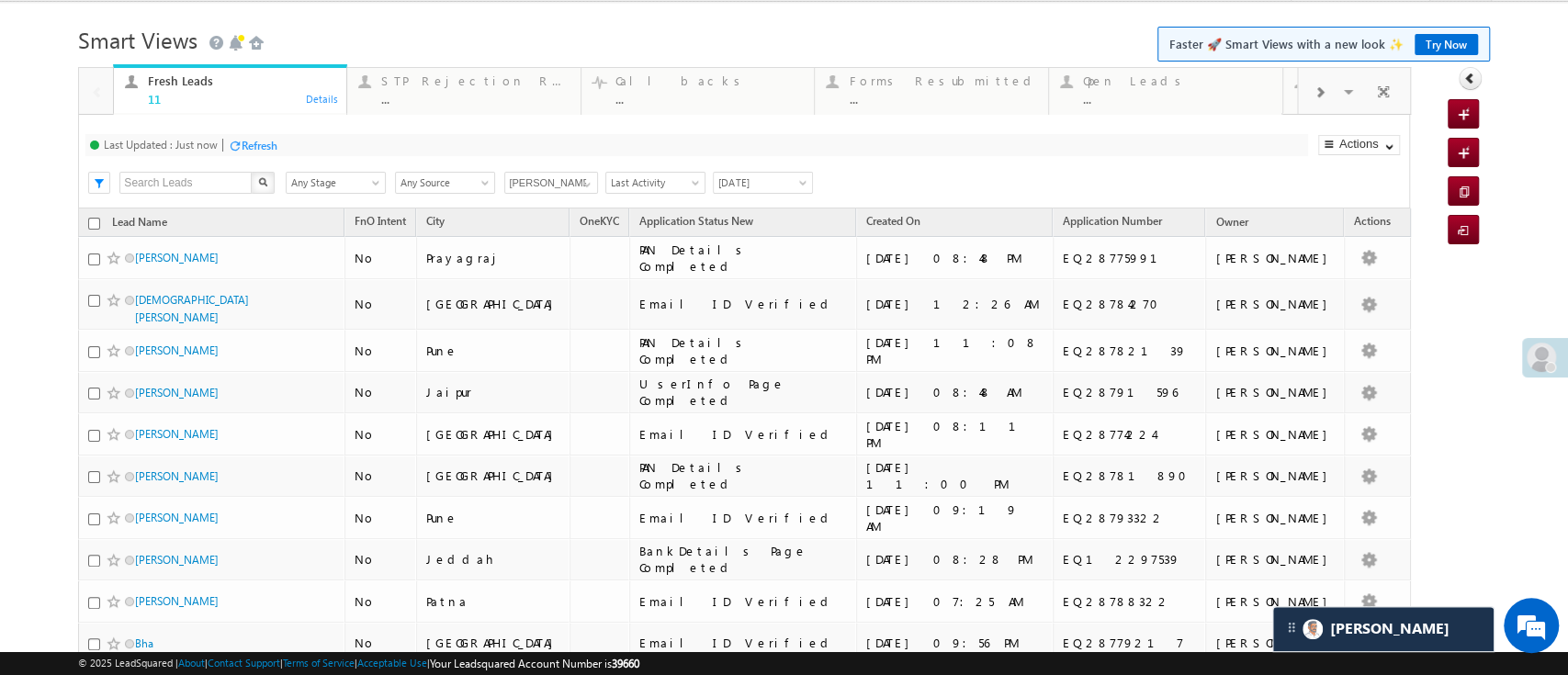
click at [97, 224] on input "checkbox" at bounding box center [94, 224] width 12 height 12
checkbox input "true"
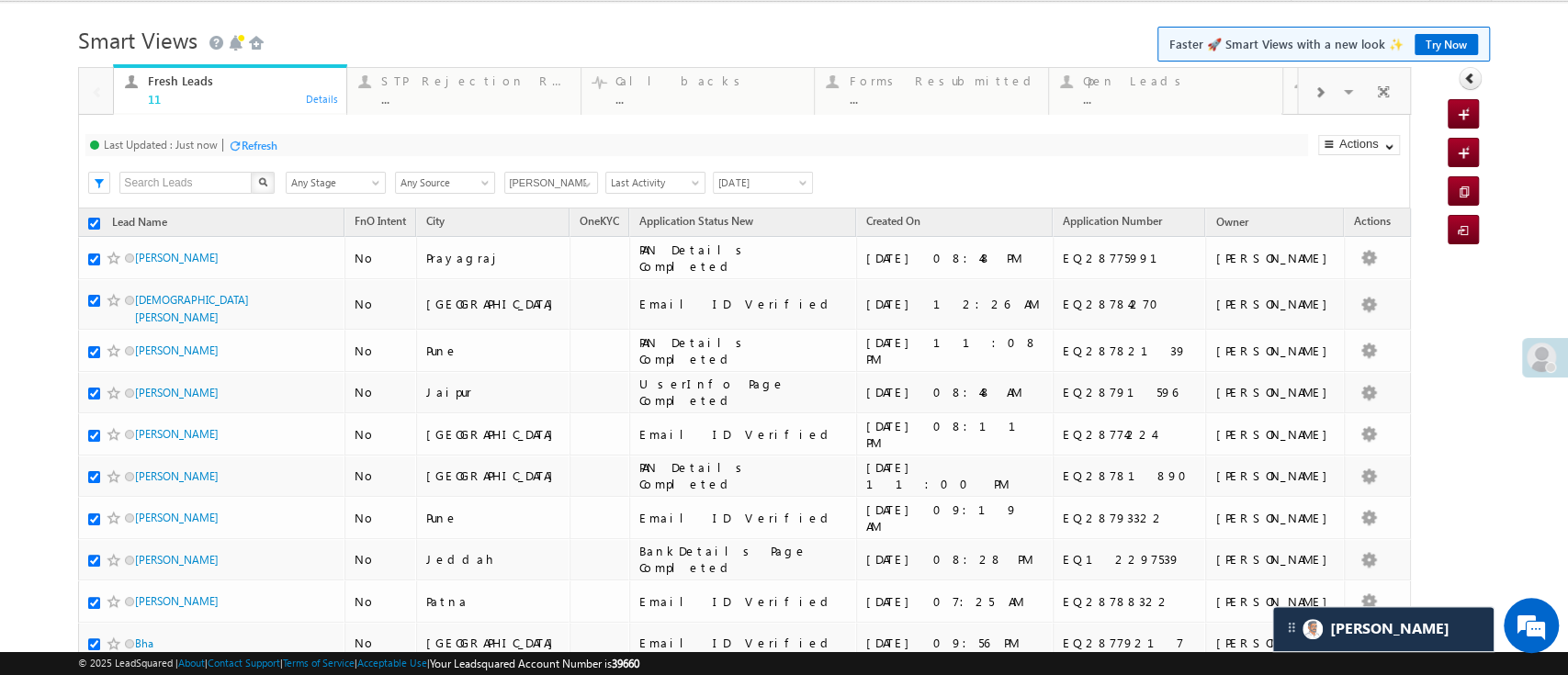
checkbox input "true"
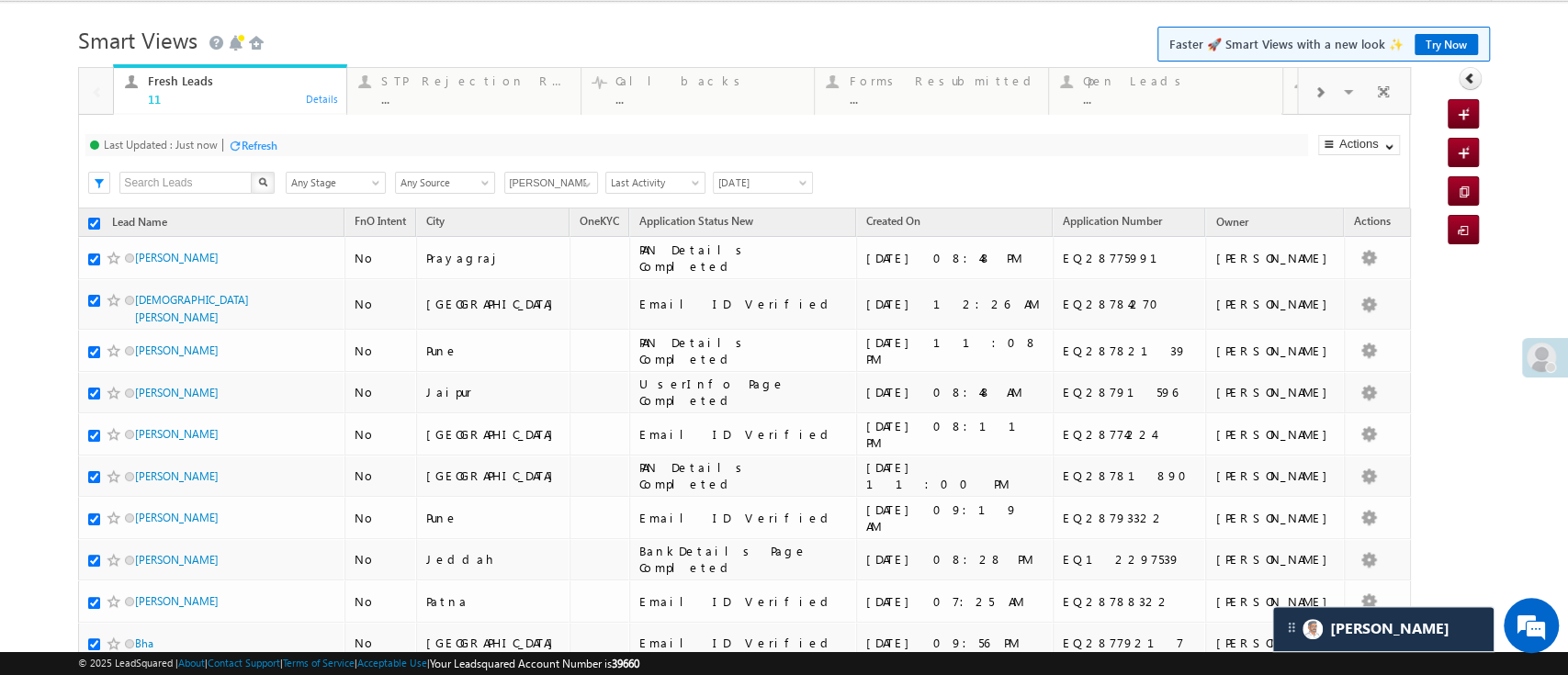
checkbox input "true"
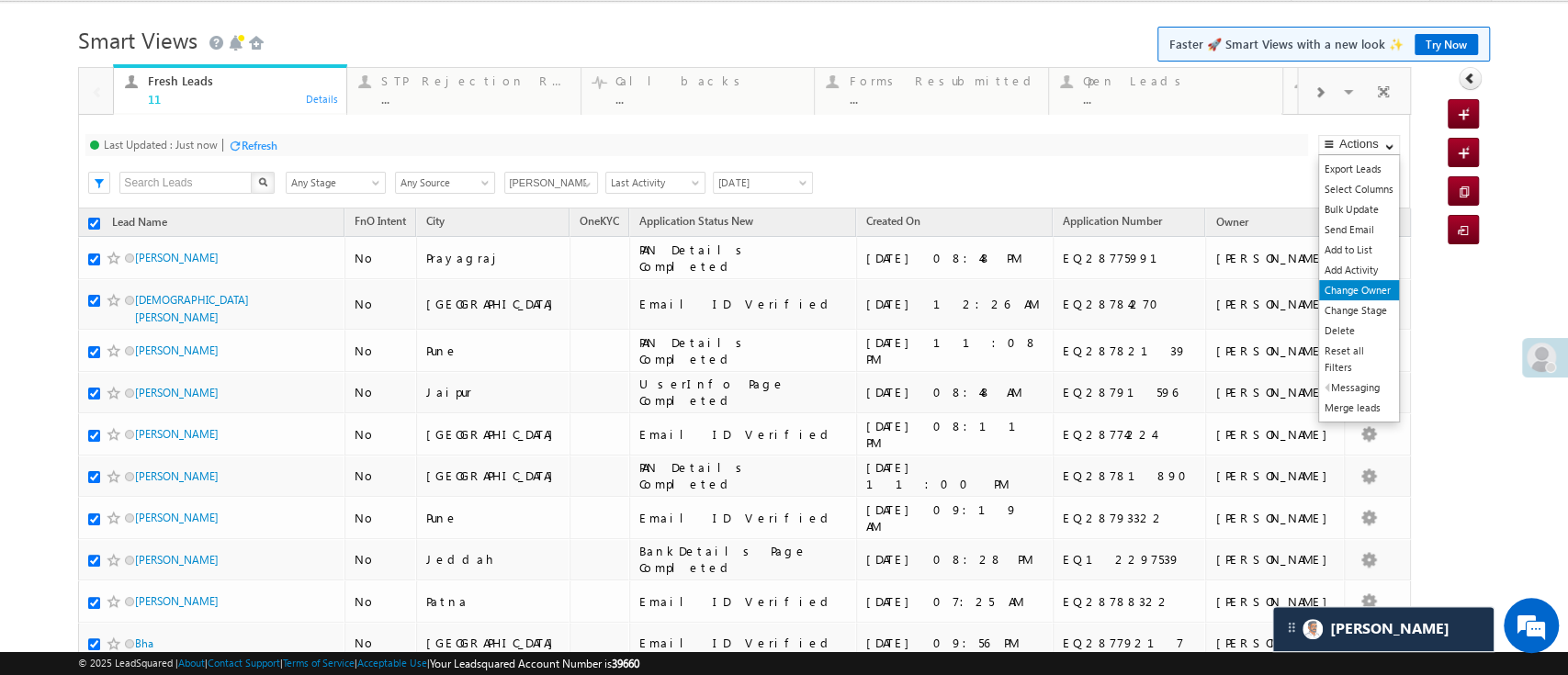
type input "[PERSON_NAME]"
click at [1356, 287] on link "Change Owner" at bounding box center [1360, 290] width 80 height 21
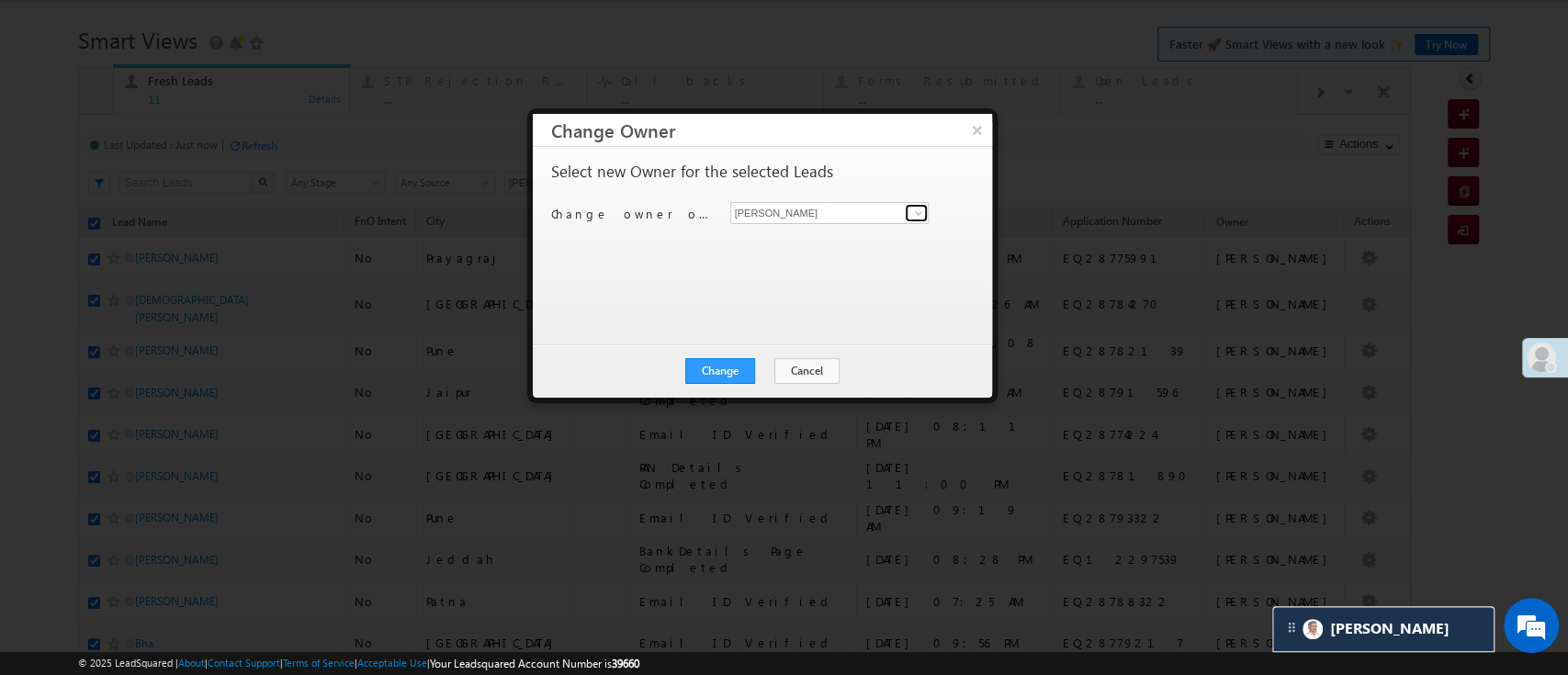
click at [923, 212] on span at bounding box center [918, 212] width 15 height 15
click at [880, 226] on link "Himanshu Sharma HIMANSHU.SHARMA@ANGELBROKING.COM" at bounding box center [830, 242] width 200 height 35
type input "[PERSON_NAME]"
click at [728, 362] on button "Change" at bounding box center [720, 371] width 69 height 25
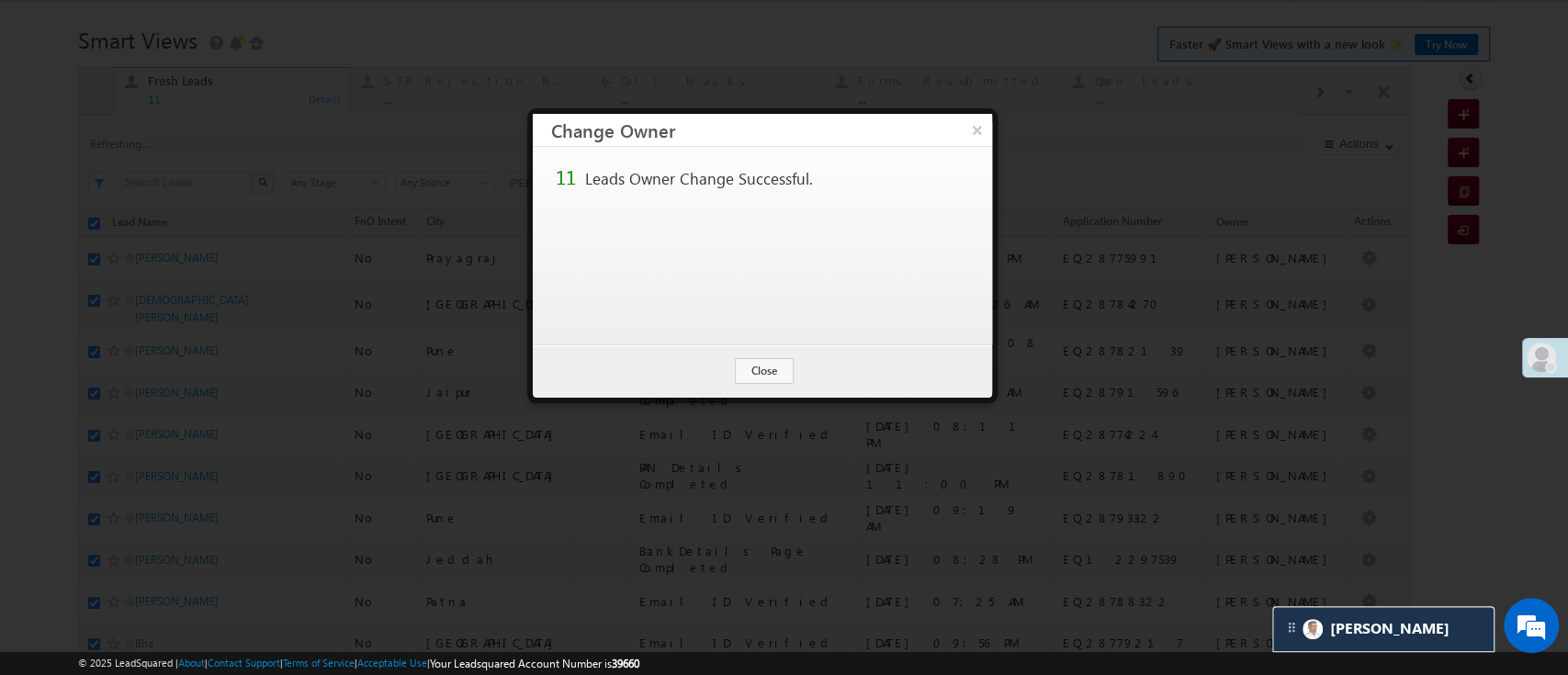
scroll to position [0, 0]
checkbox input "false"
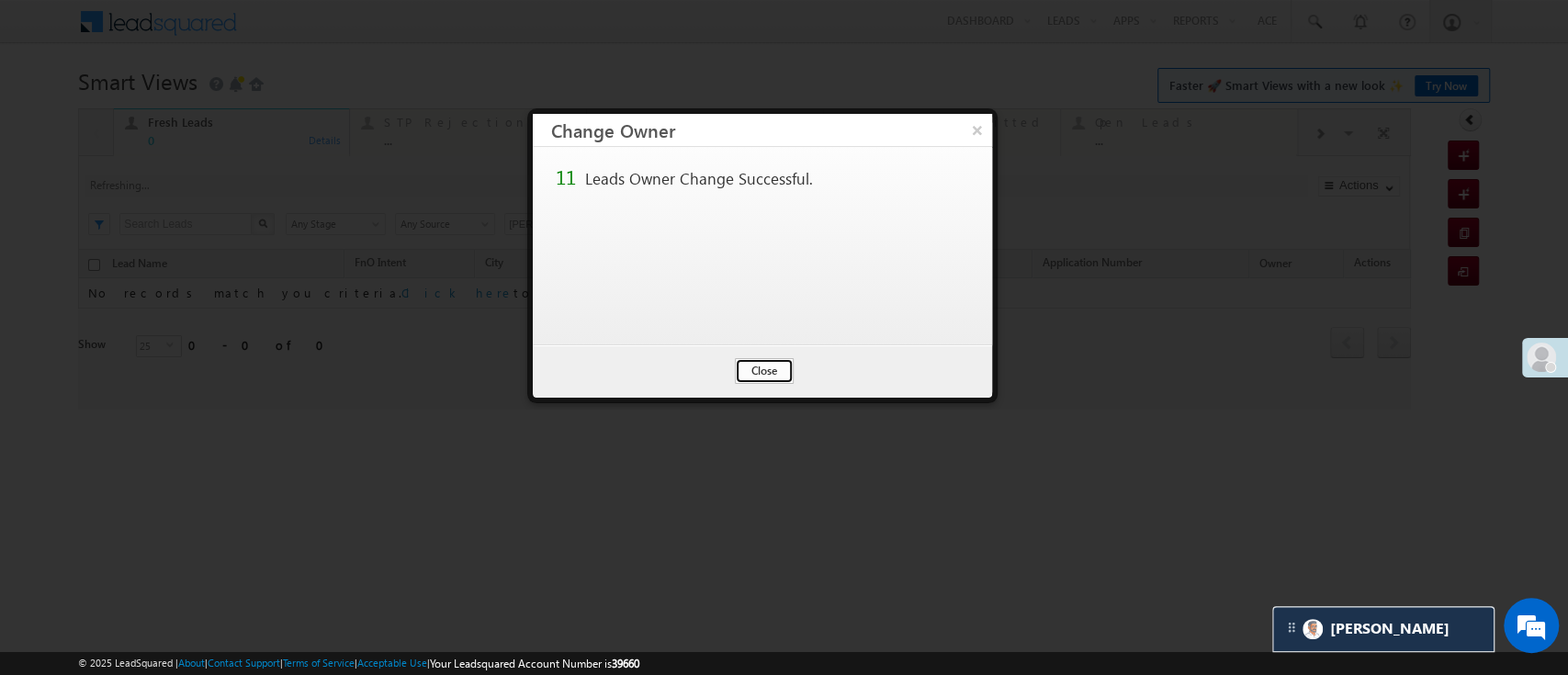
click at [768, 378] on button "Close" at bounding box center [764, 371] width 59 height 25
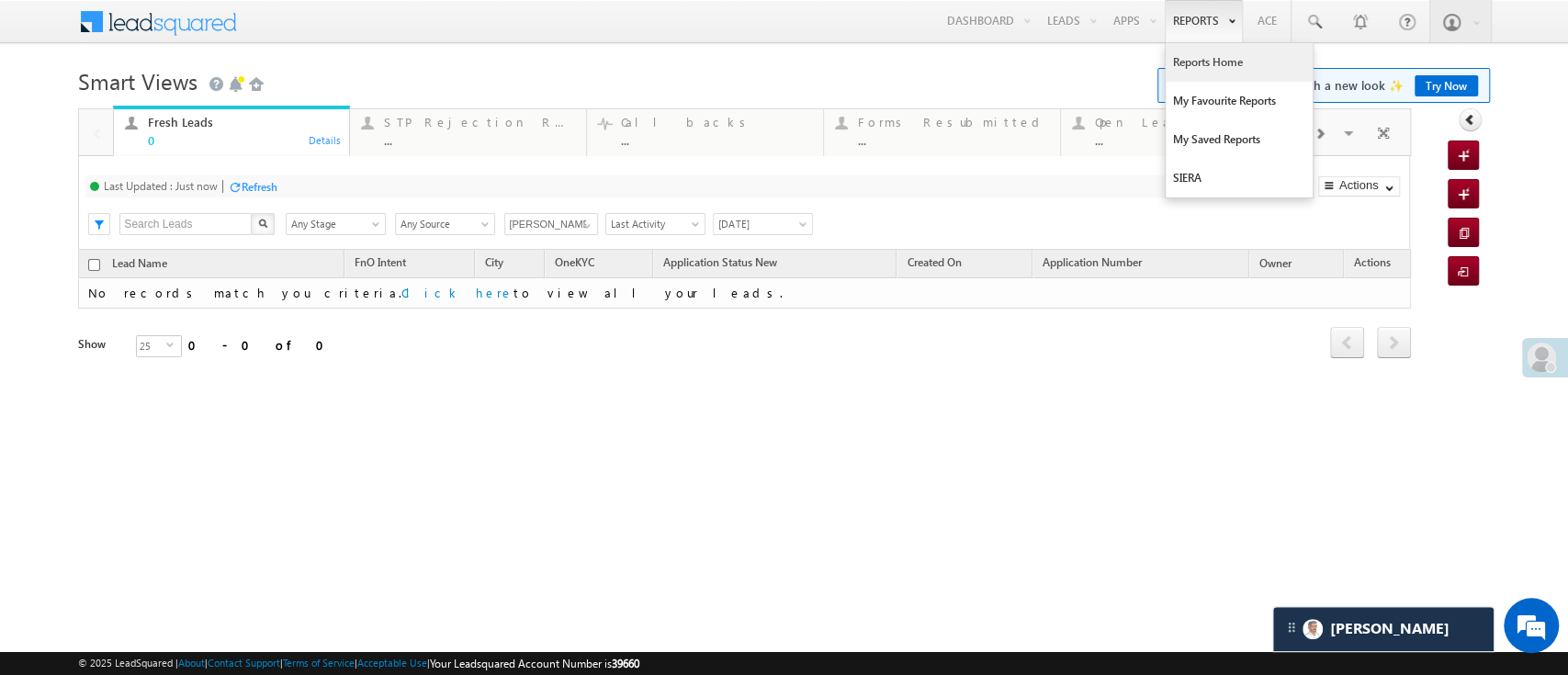
click at [1205, 58] on link "Reports Home" at bounding box center [1239, 62] width 147 height 38
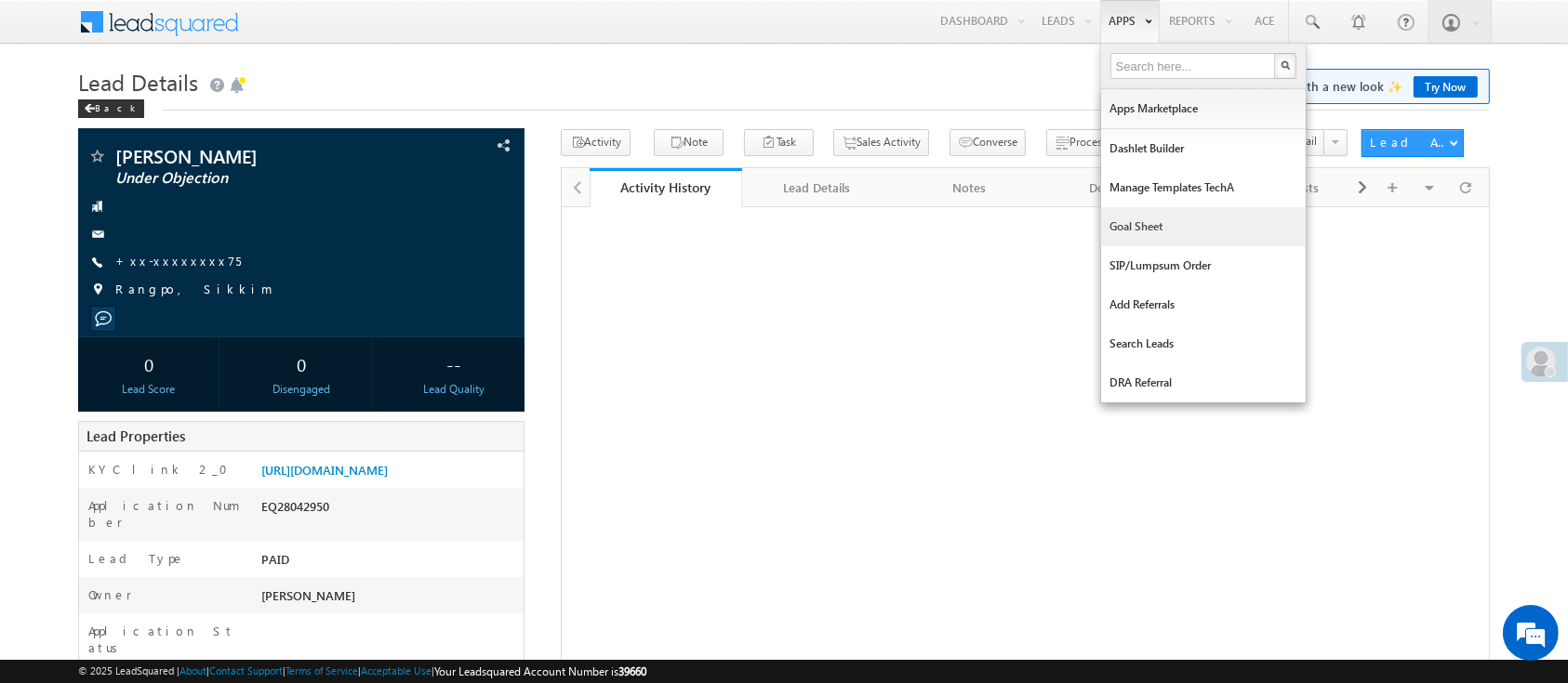
click at [1144, 239] on link "Goal Sheet" at bounding box center [1203, 226] width 205 height 39
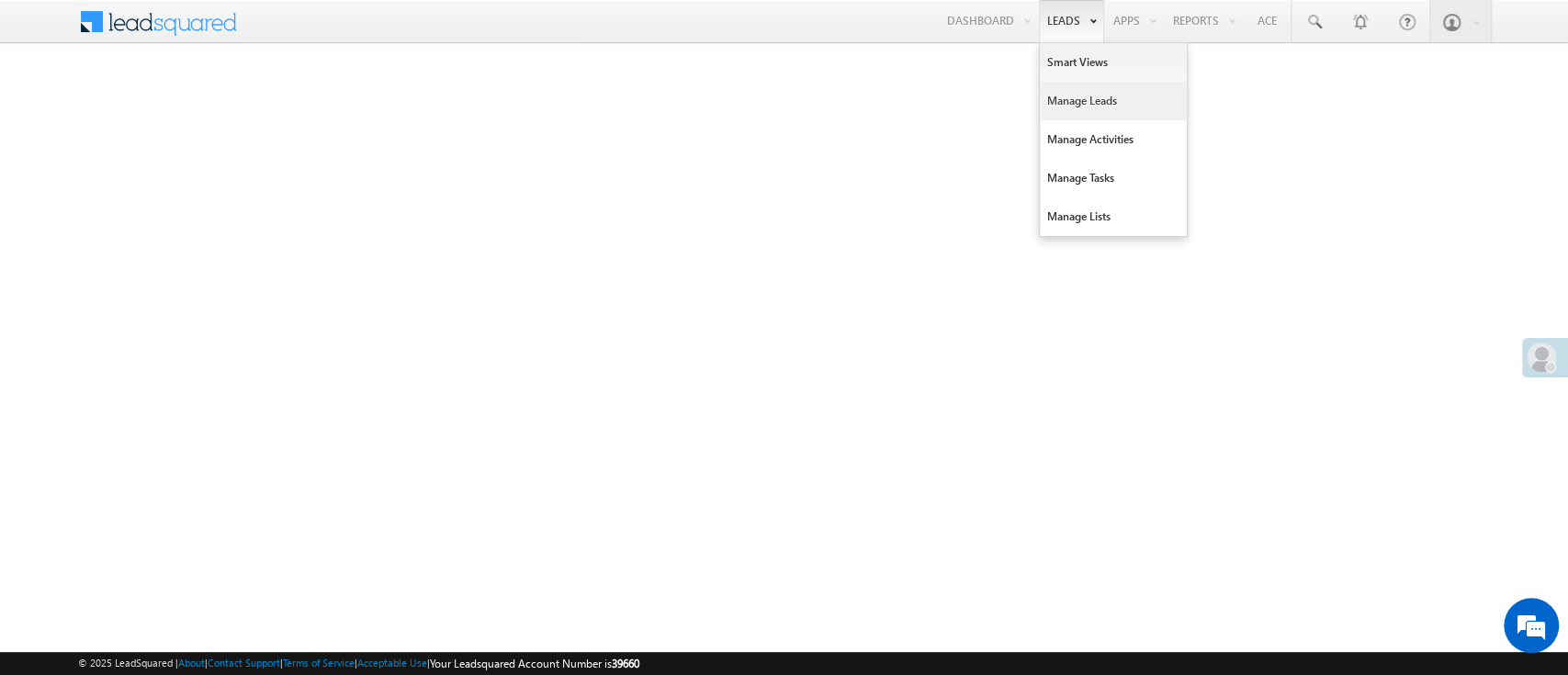
click at [1075, 107] on link "Manage Leads" at bounding box center [1113, 101] width 147 height 38
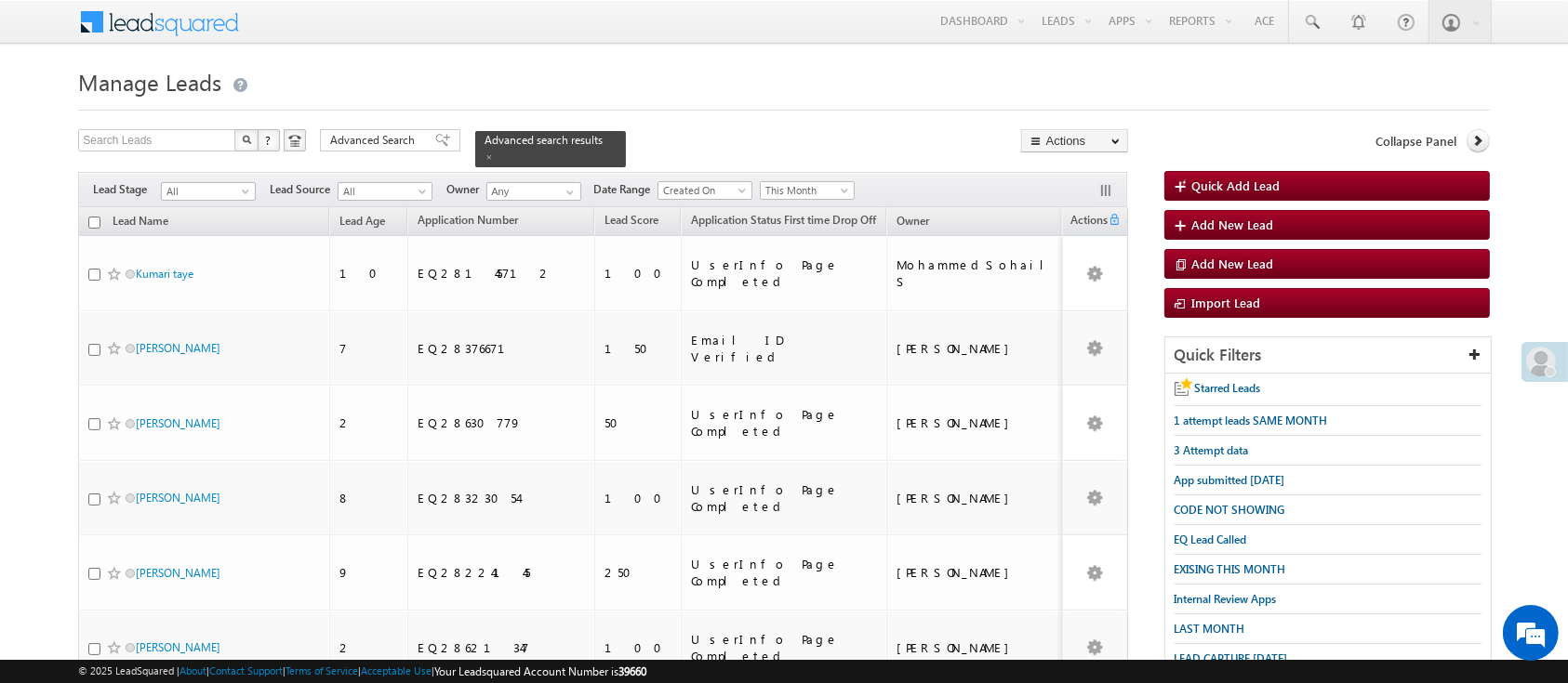
scroll to position [224, 0]
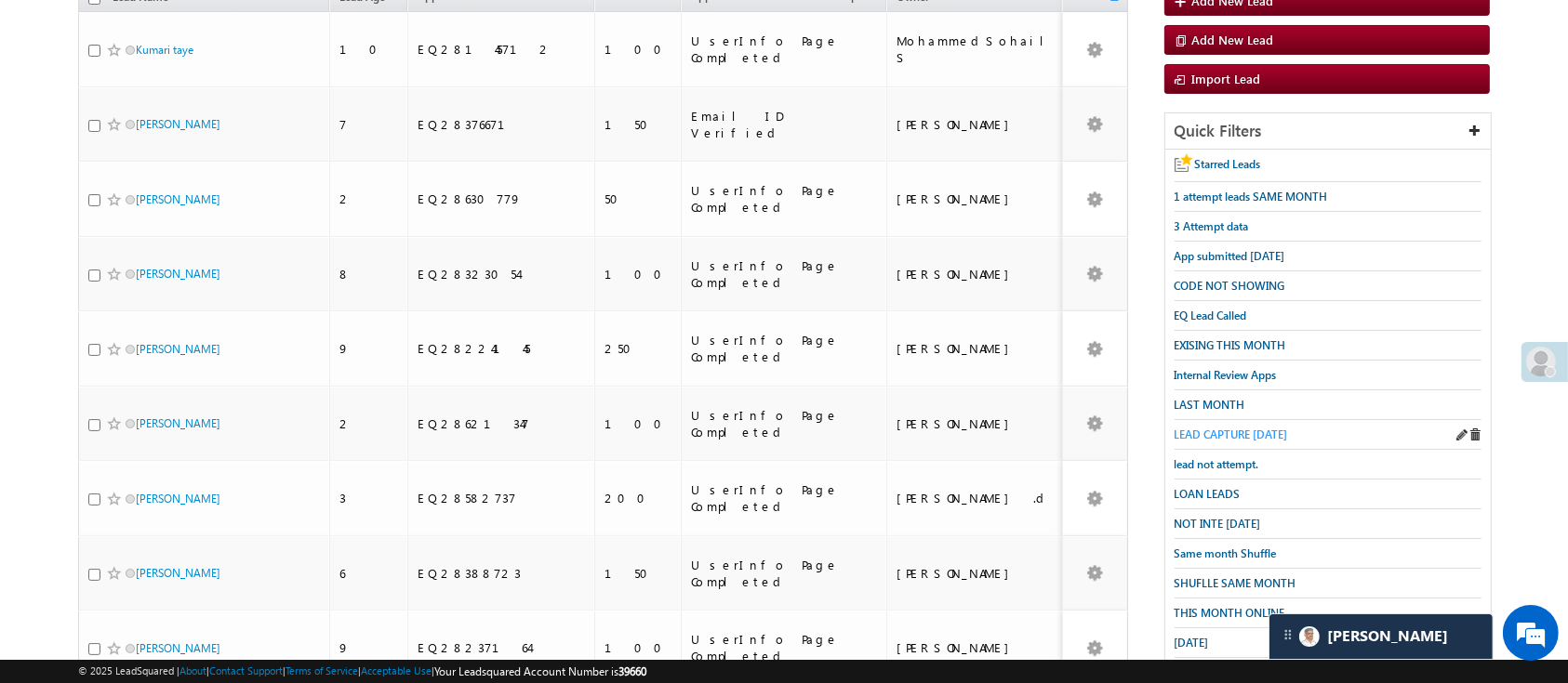
click at [1257, 428] on span "LEAD CAPTURE [DATE]" at bounding box center [1230, 435] width 114 height 14
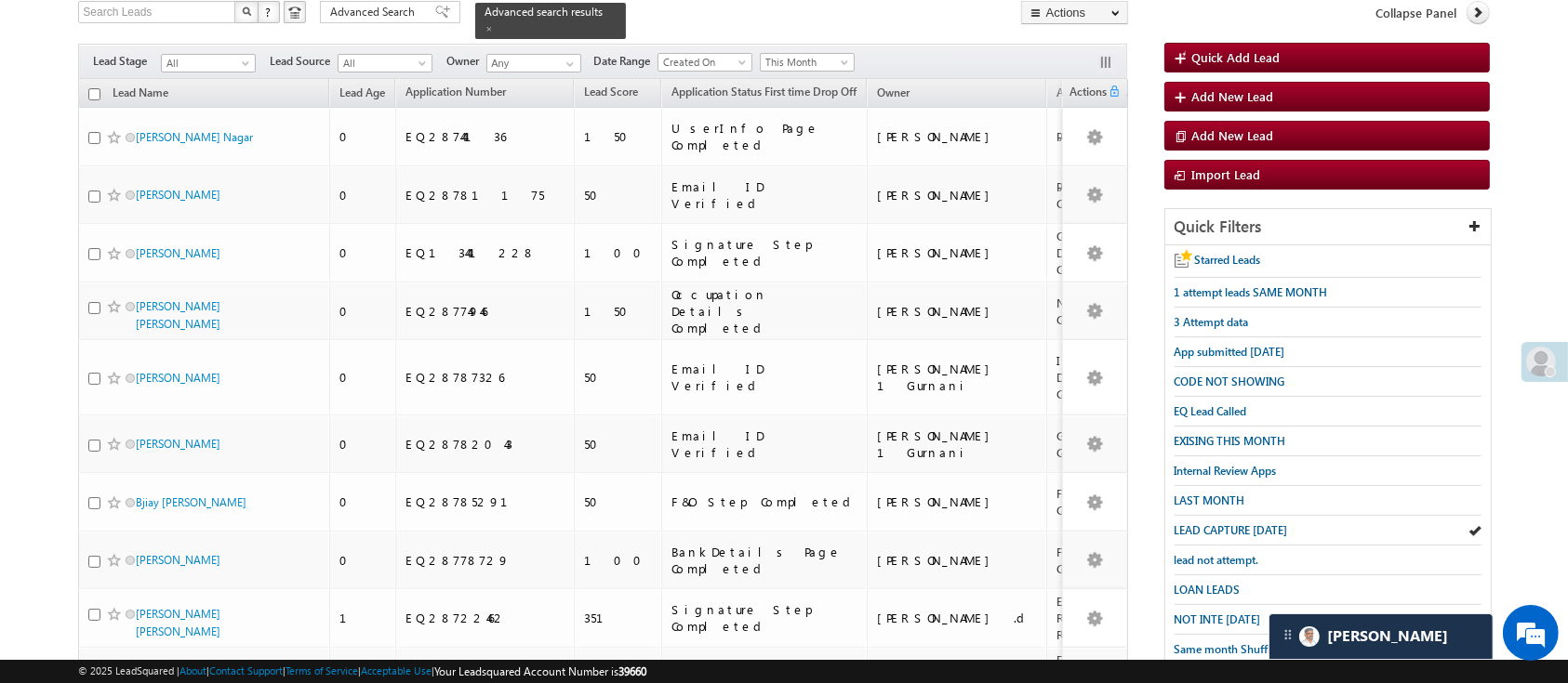
scroll to position [0, 0]
click at [573, 56] on span at bounding box center [569, 63] width 15 height 15
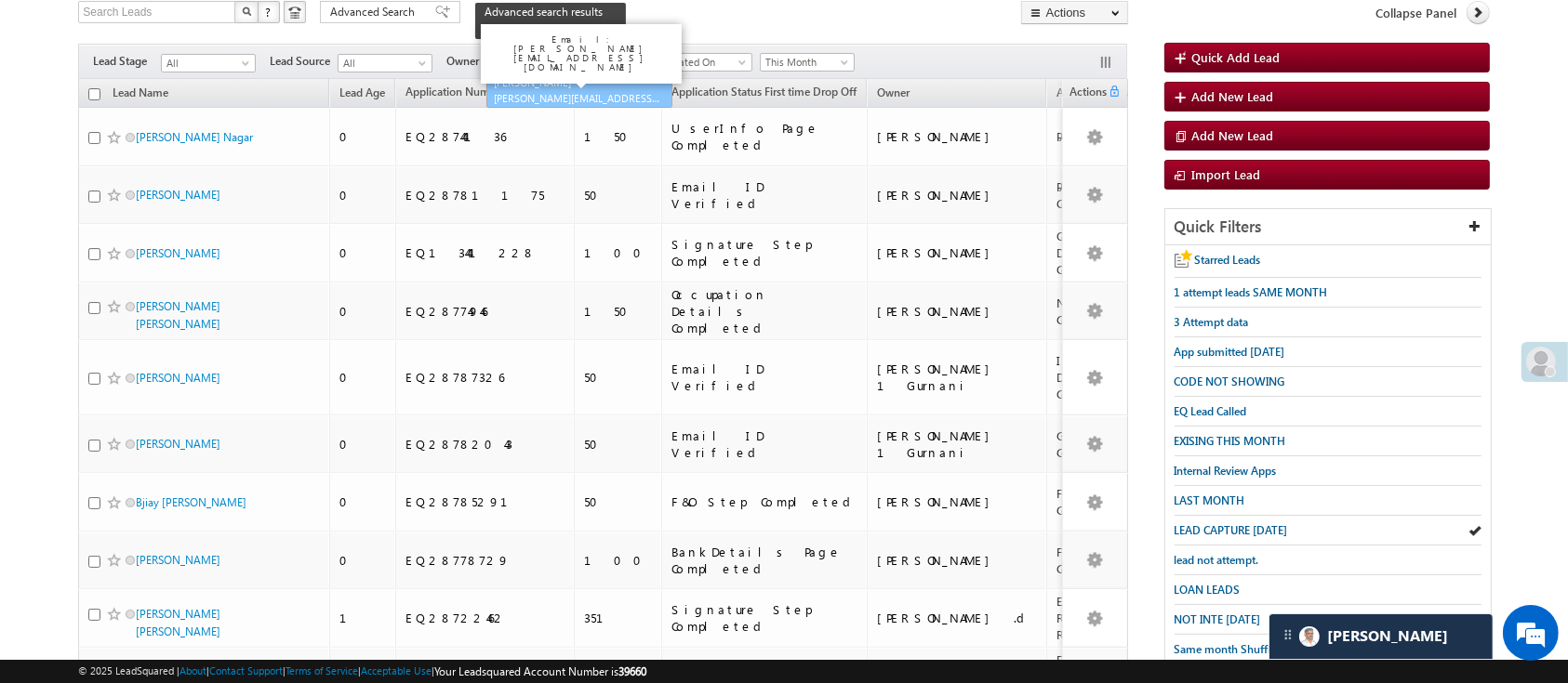
click at [567, 72] on link "[PERSON_NAME] [PERSON_NAME][EMAIL_ADDRESS][DOMAIN_NAME]" at bounding box center [579, 90] width 186 height 36
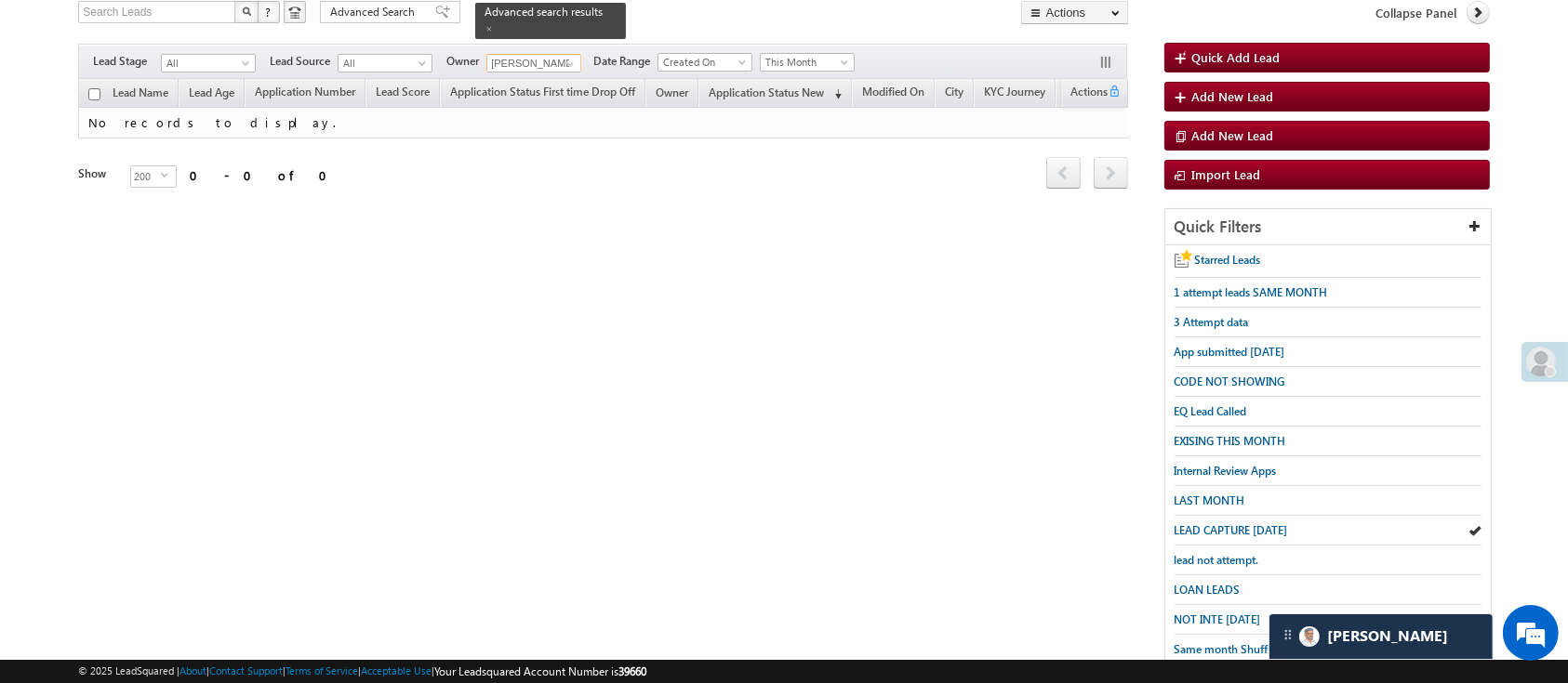
type input "[PERSON_NAME]"
click at [851, 53] on link "This Month" at bounding box center [807, 62] width 95 height 19
click at [826, 67] on link "All Time" at bounding box center [810, 71] width 94 height 17
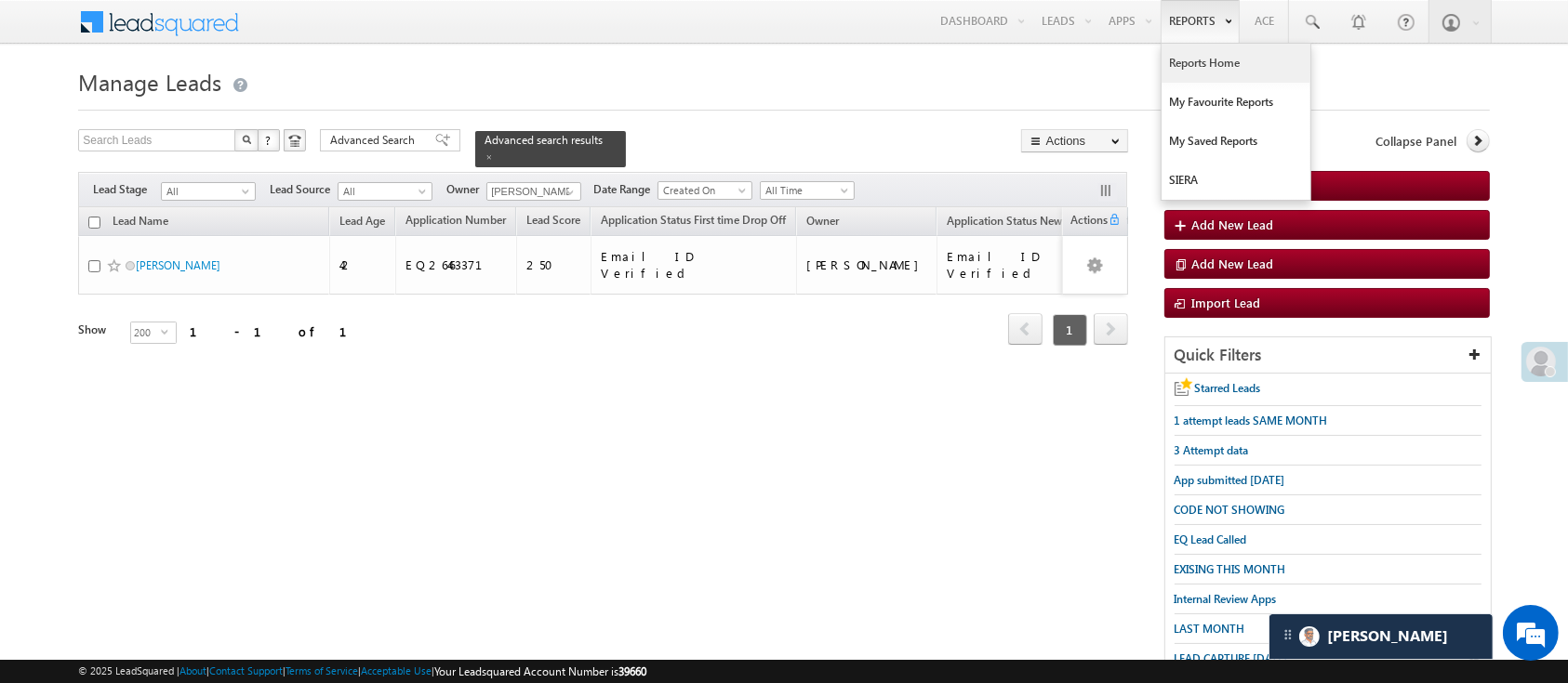
click at [1196, 70] on link "Reports Home" at bounding box center [1235, 62] width 148 height 39
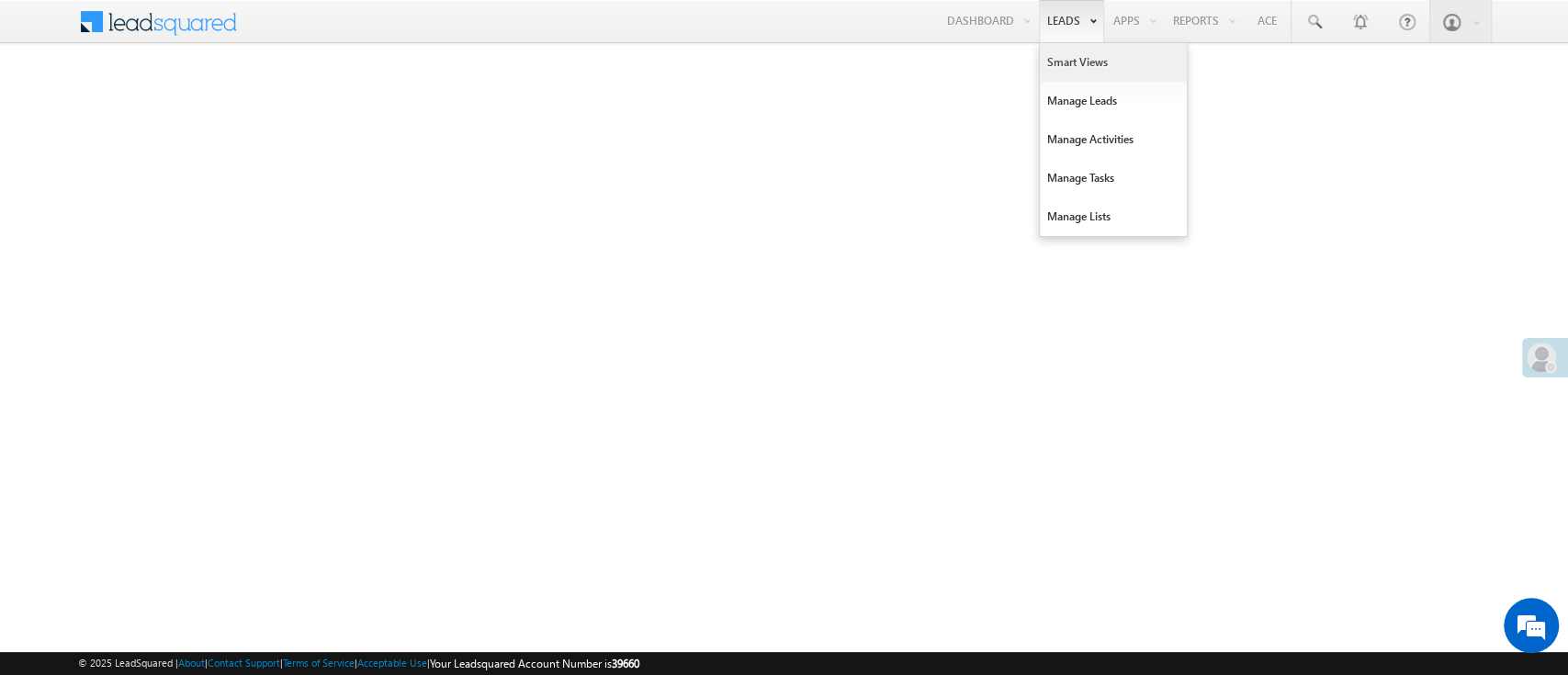
click at [1080, 58] on link "Smart Views" at bounding box center [1113, 62] width 147 height 38
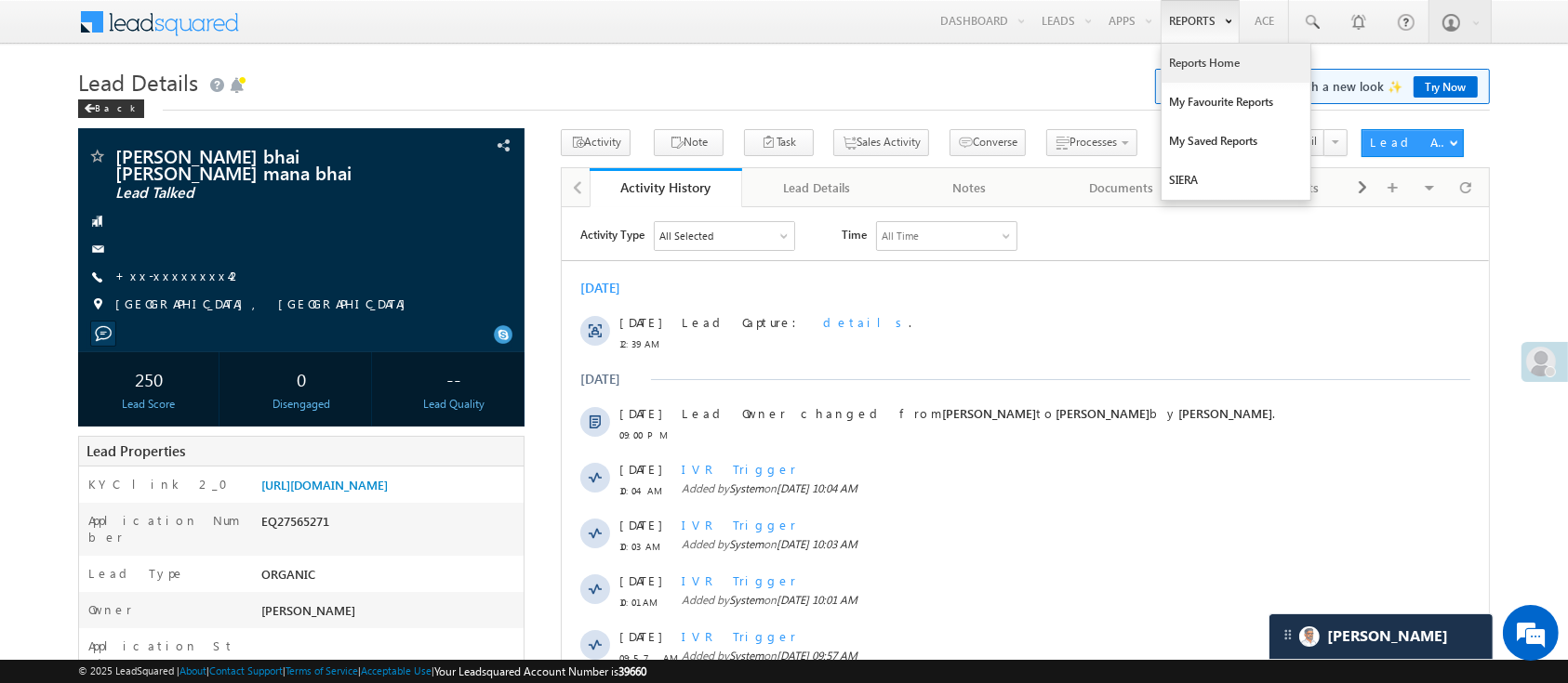
click at [1190, 58] on link "Reports Home" at bounding box center [1235, 62] width 148 height 39
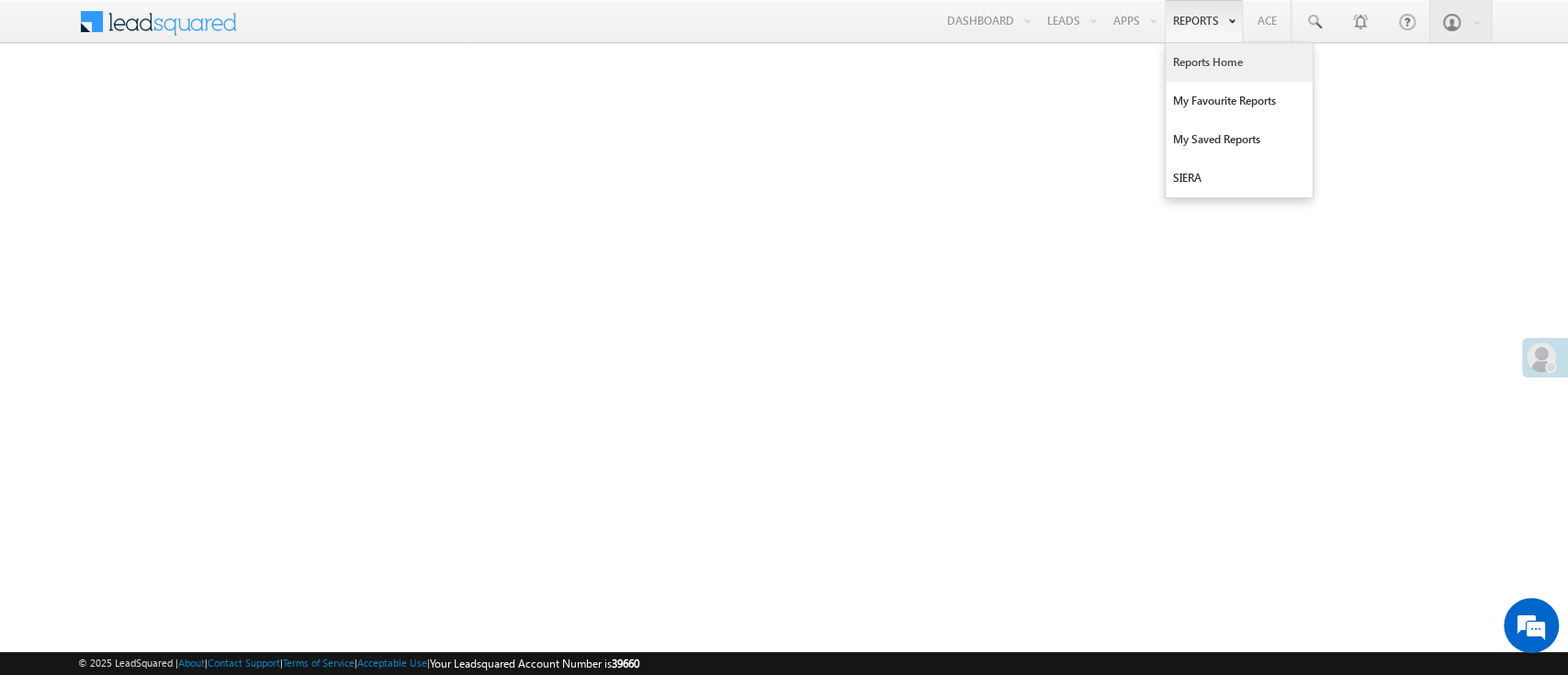
click at [1208, 53] on link "Reports Home" at bounding box center [1239, 62] width 147 height 38
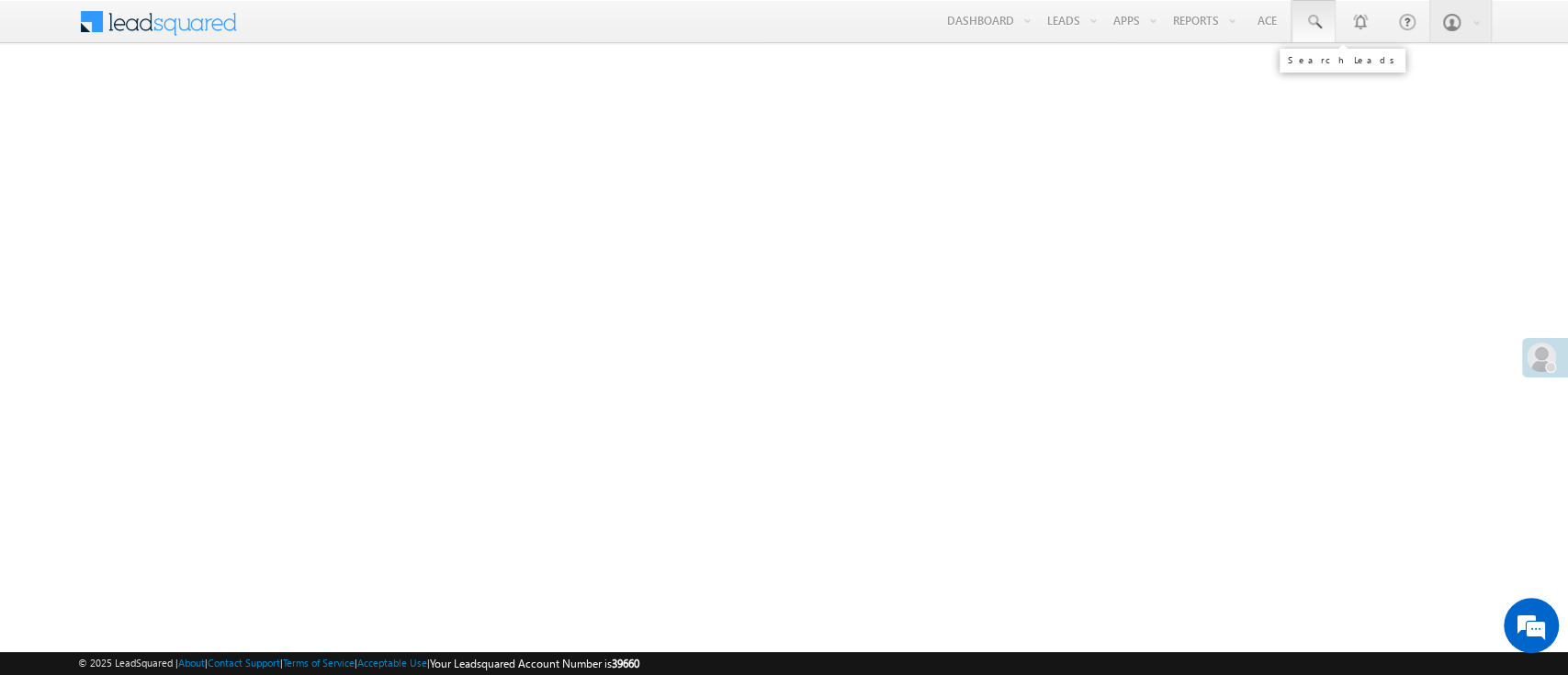
click at [1323, 22] on link at bounding box center [1314, 21] width 44 height 42
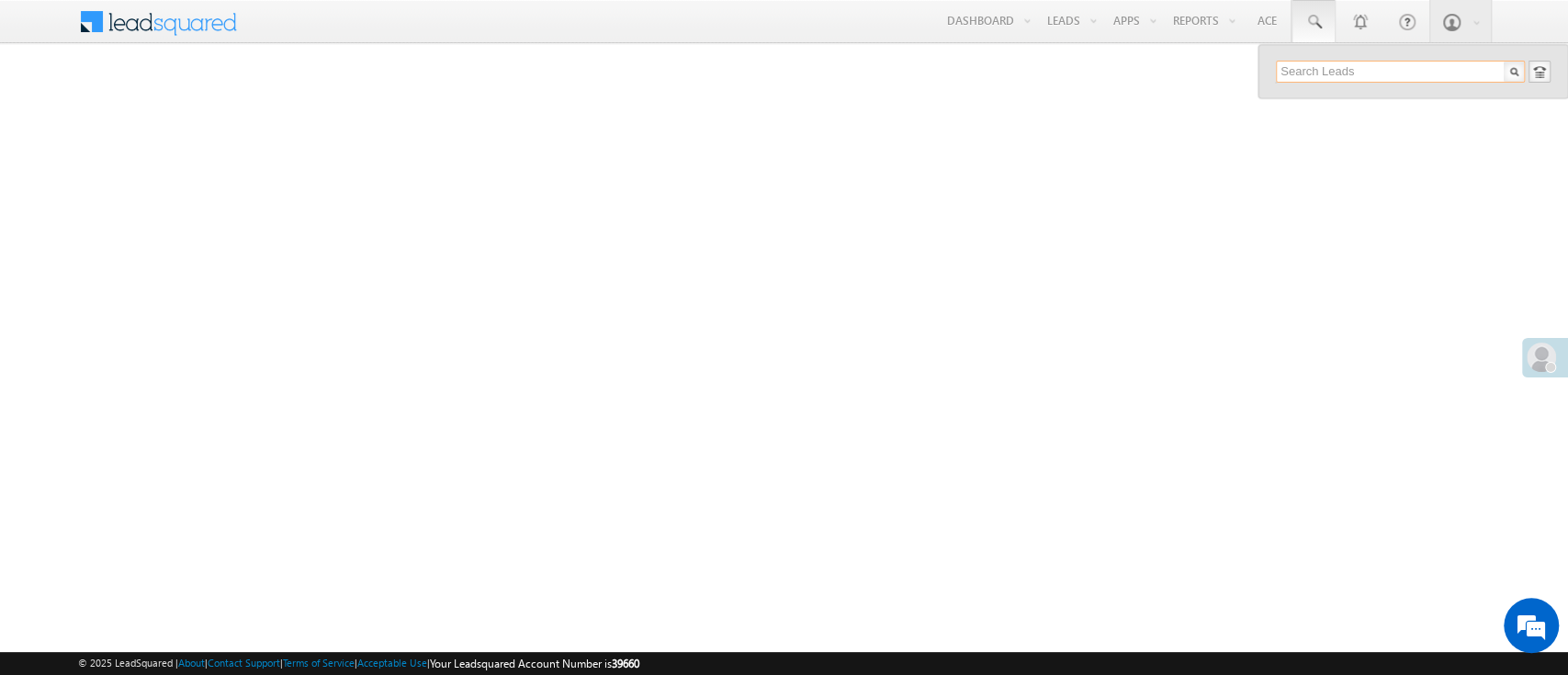
paste input "EQ27274744"
type input "EQ27274744"
click at [1331, 107] on div "Pradeep manshare" at bounding box center [1409, 98] width 246 height 21
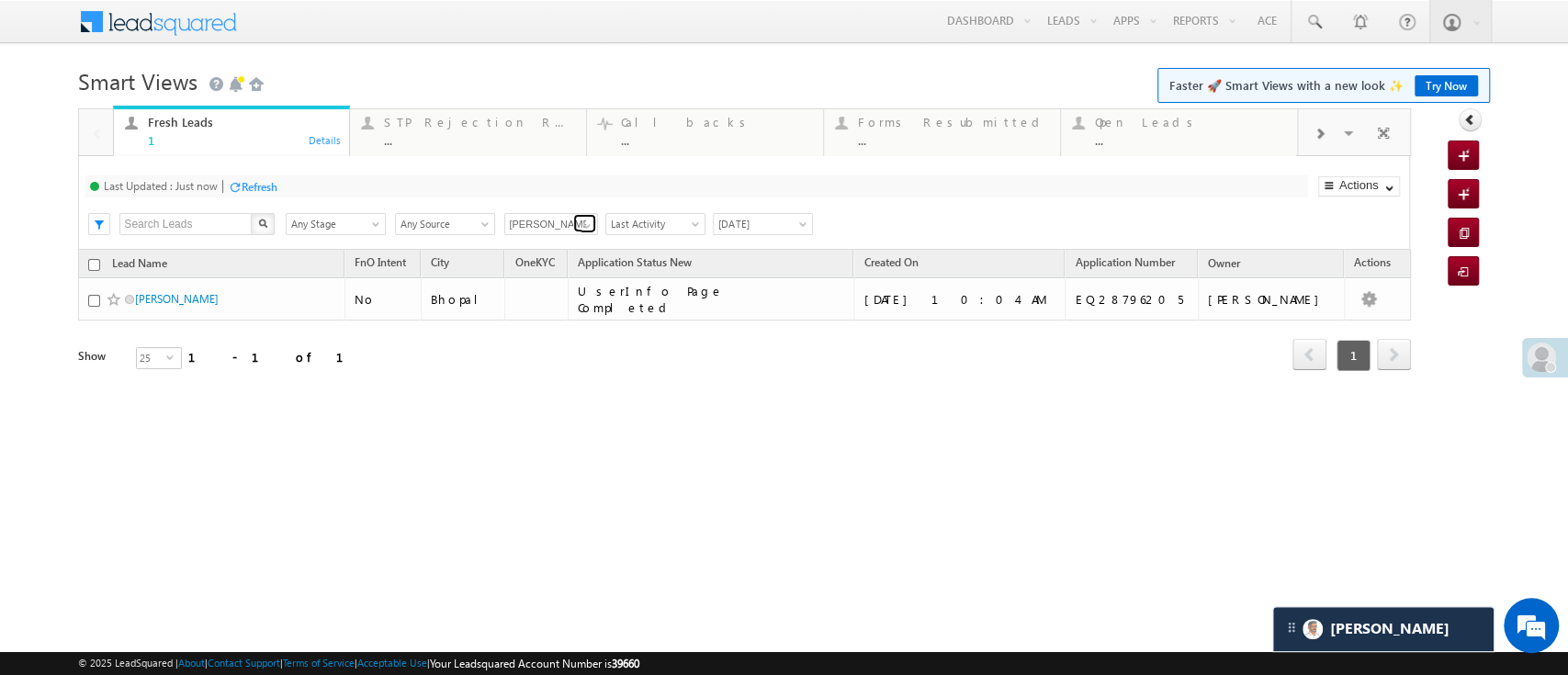
click at [588, 223] on span at bounding box center [587, 226] width 15 height 15
click at [563, 242] on link "Any Owner" at bounding box center [552, 246] width 95 height 22
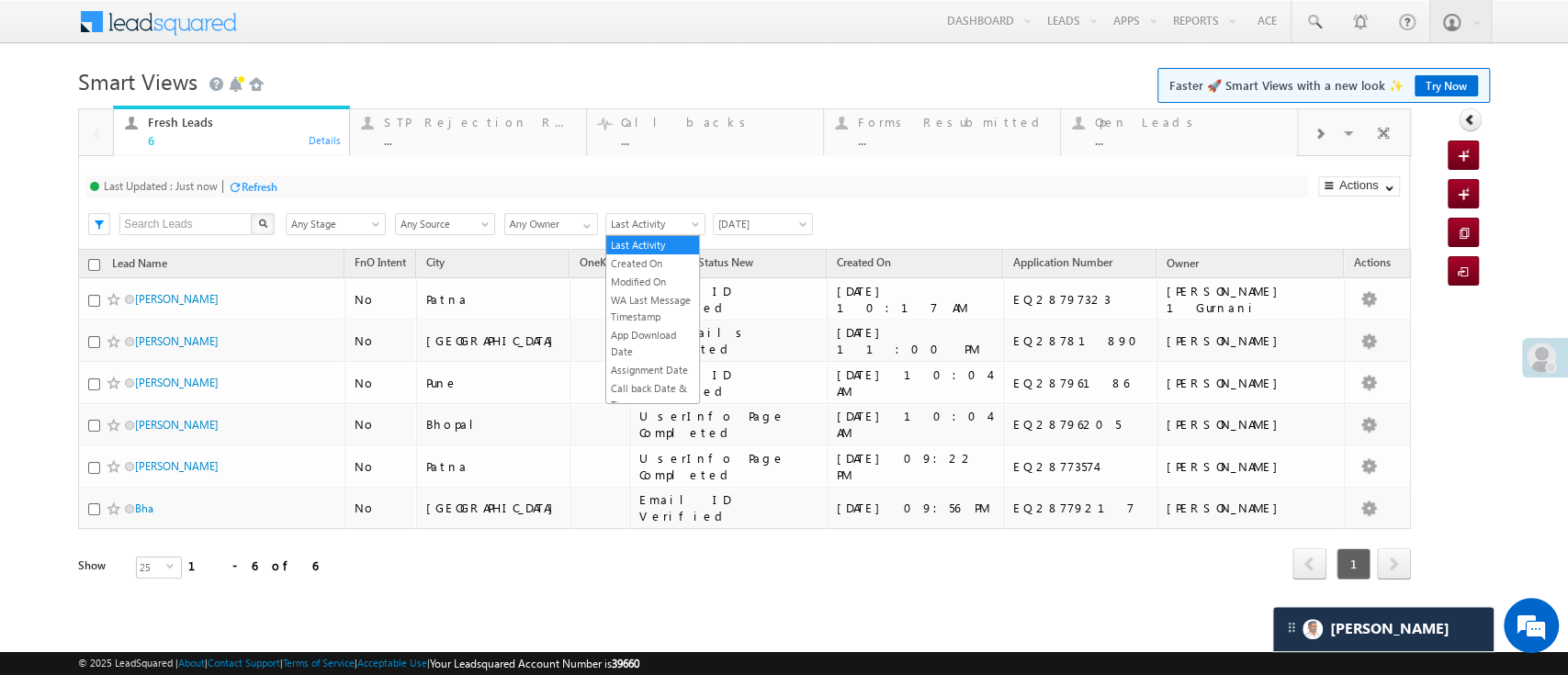
click at [693, 223] on span at bounding box center [696, 227] width 15 height 15
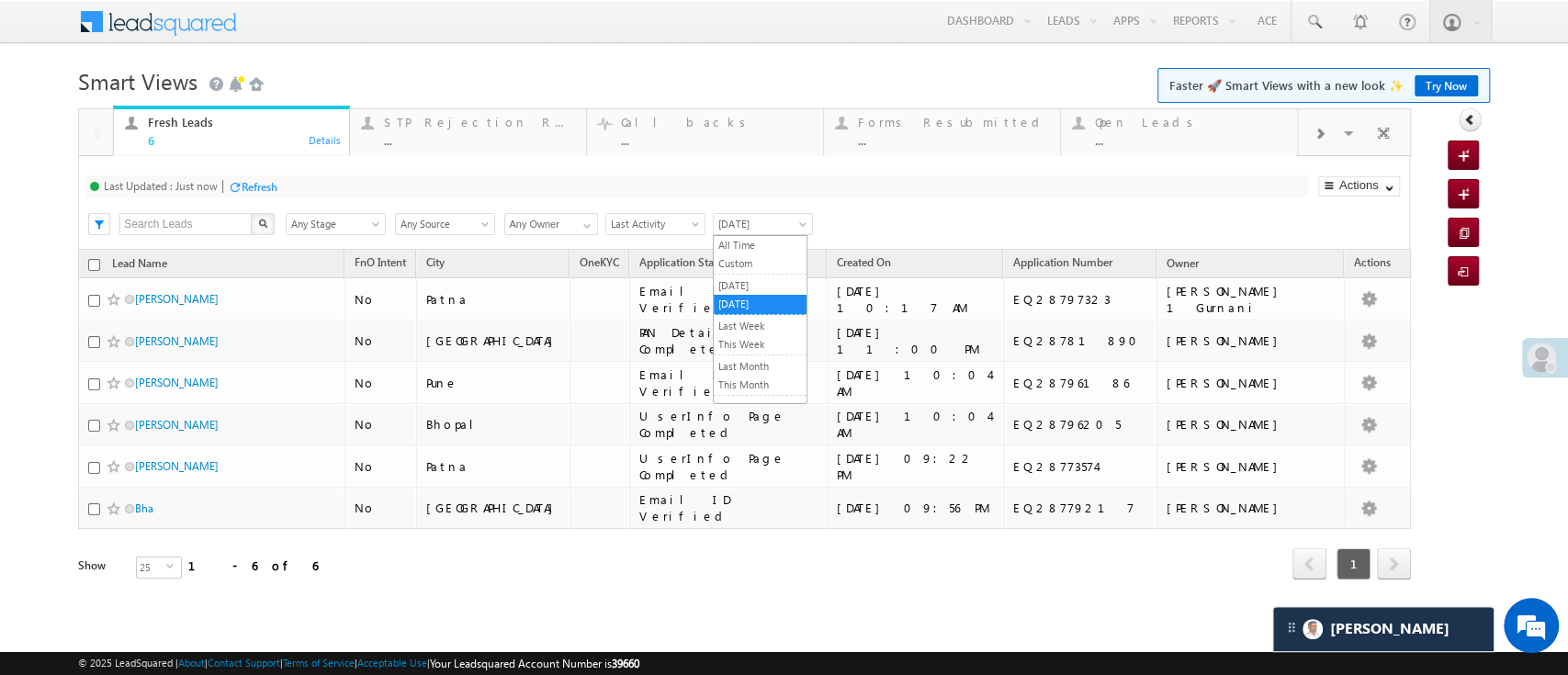
click at [738, 225] on span "[DATE]" at bounding box center [760, 224] width 93 height 17
click at [738, 239] on link "All Time" at bounding box center [760, 245] width 93 height 17
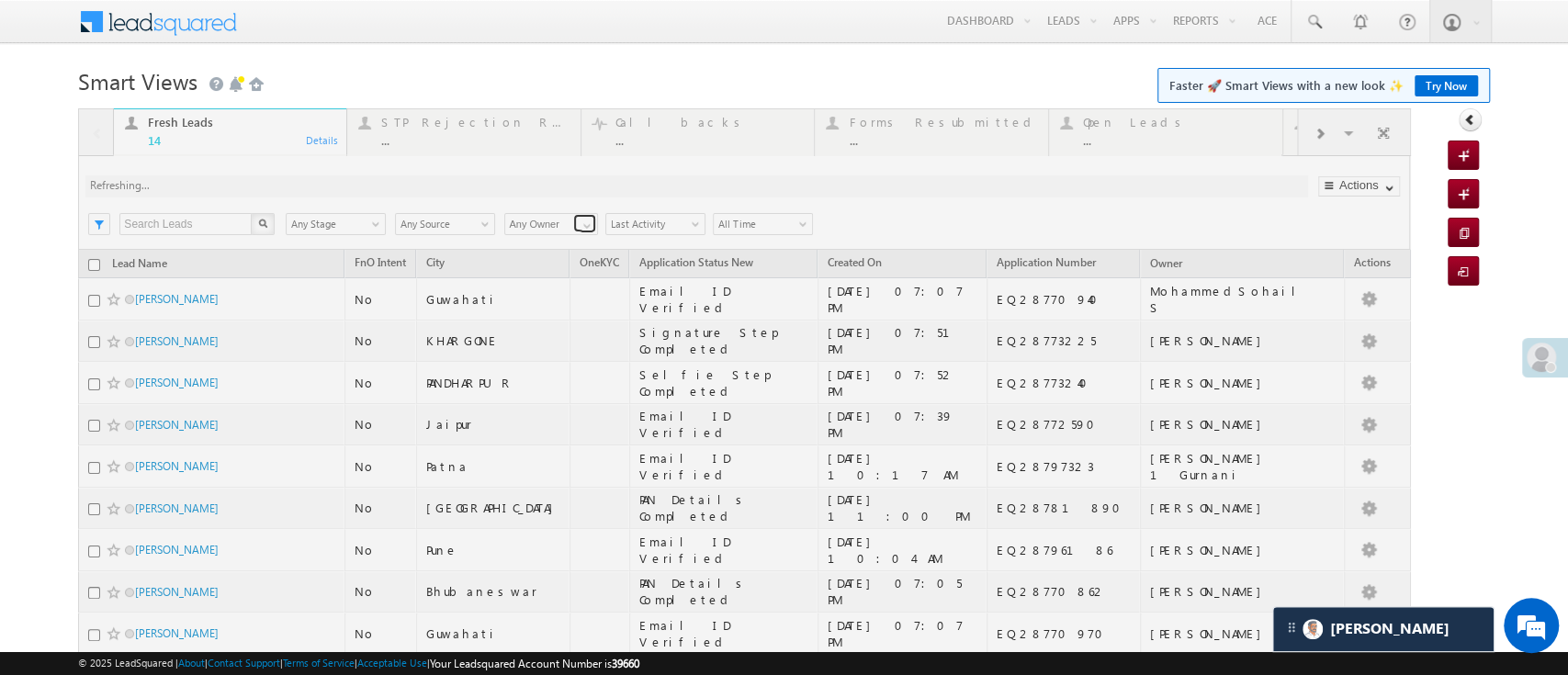
click at [573, 228] on link at bounding box center [584, 223] width 22 height 19
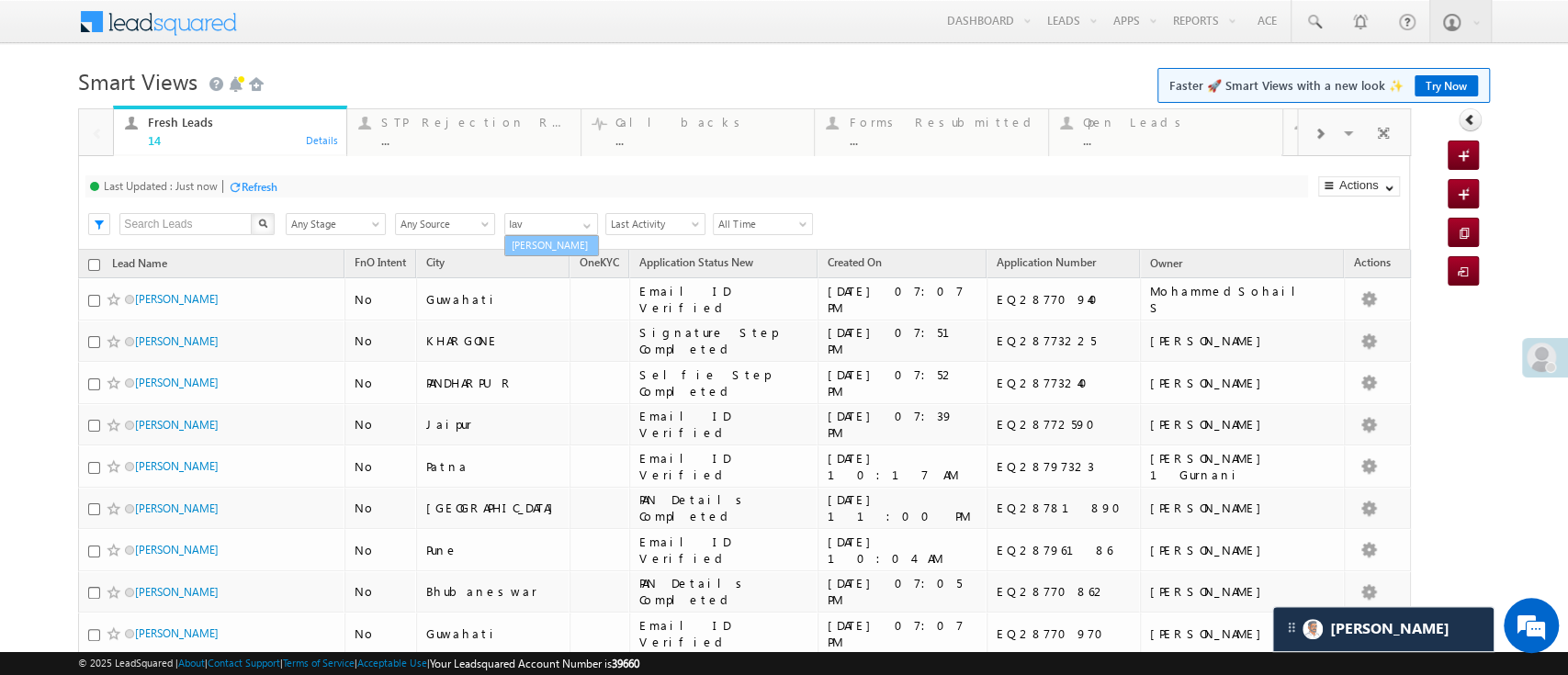
click at [565, 240] on link "[PERSON_NAME]" at bounding box center [552, 246] width 95 height 22
type input "[PERSON_NAME]"
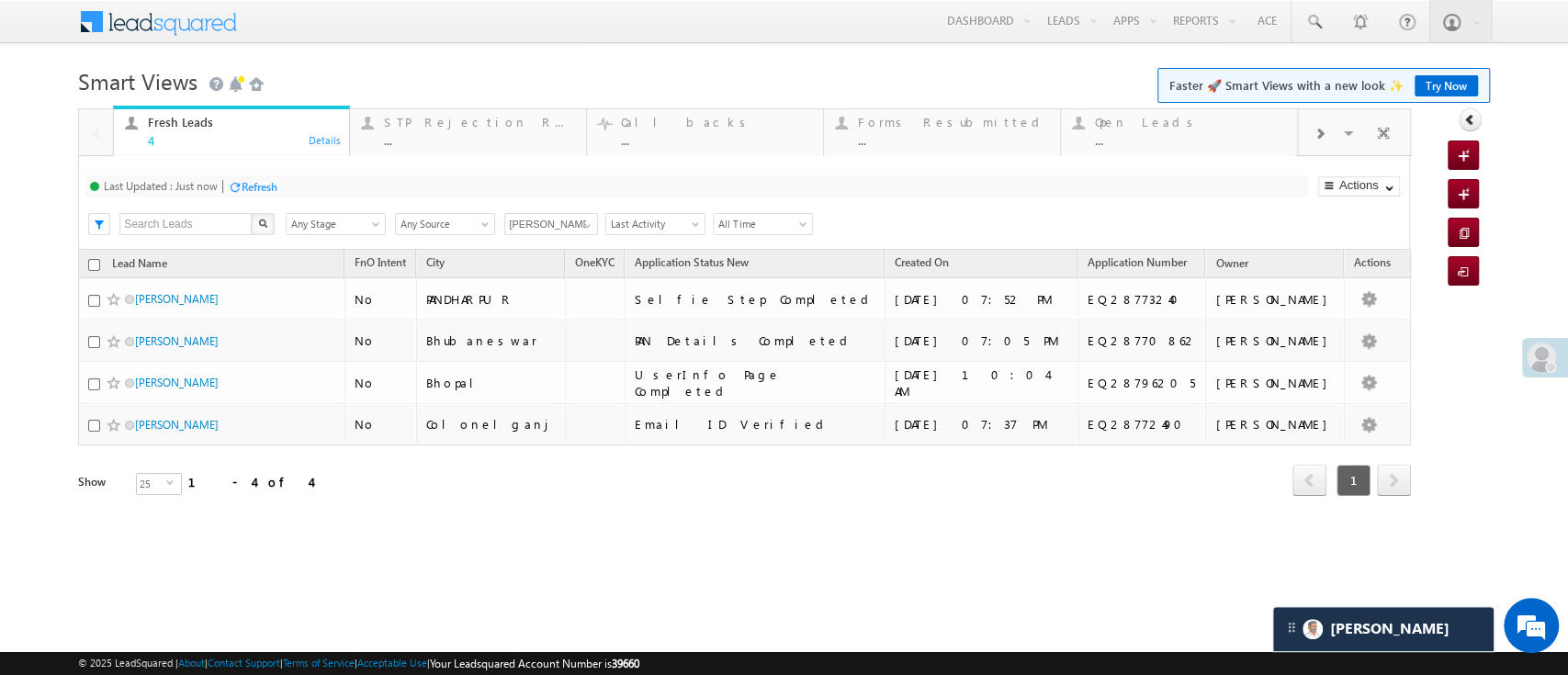
click at [96, 265] on input "checkbox" at bounding box center [94, 265] width 12 height 12
checkbox input "true"
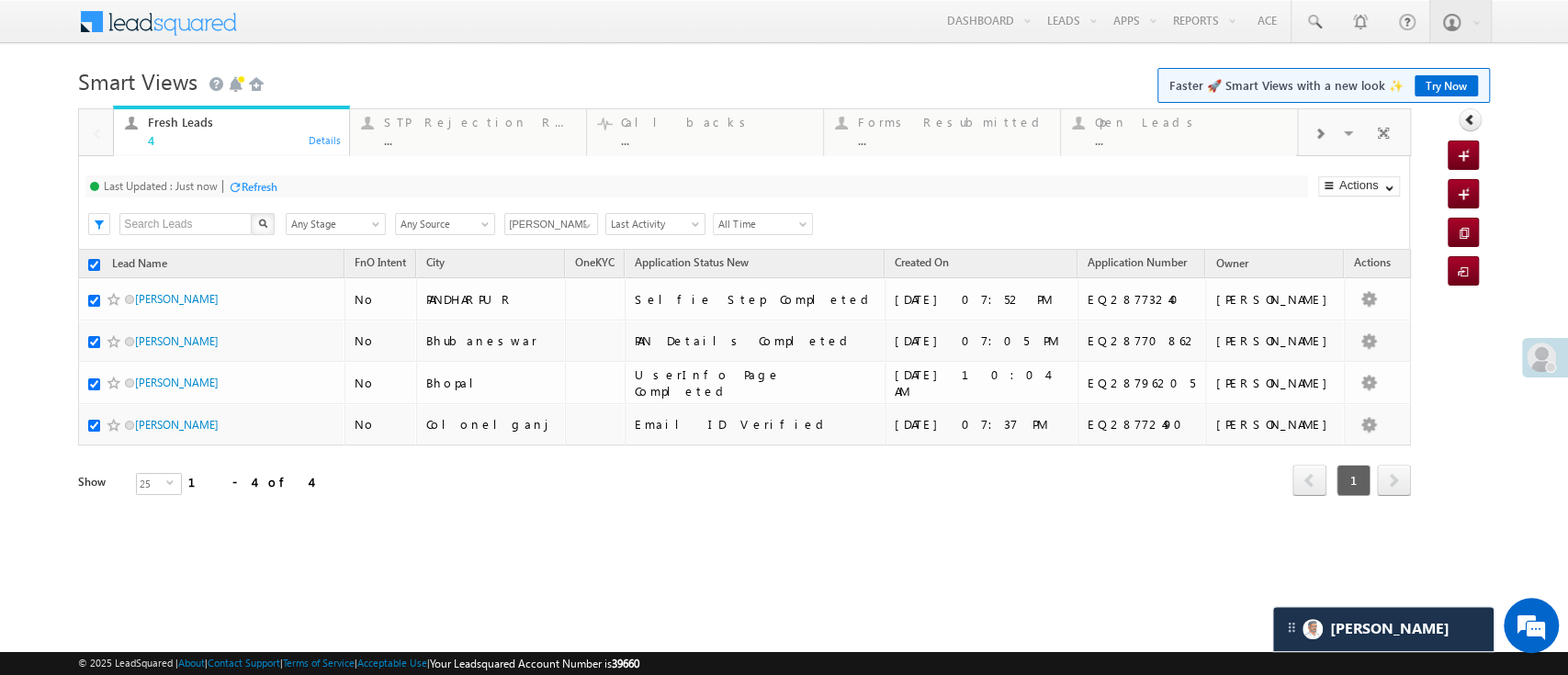
checkbox input "true"
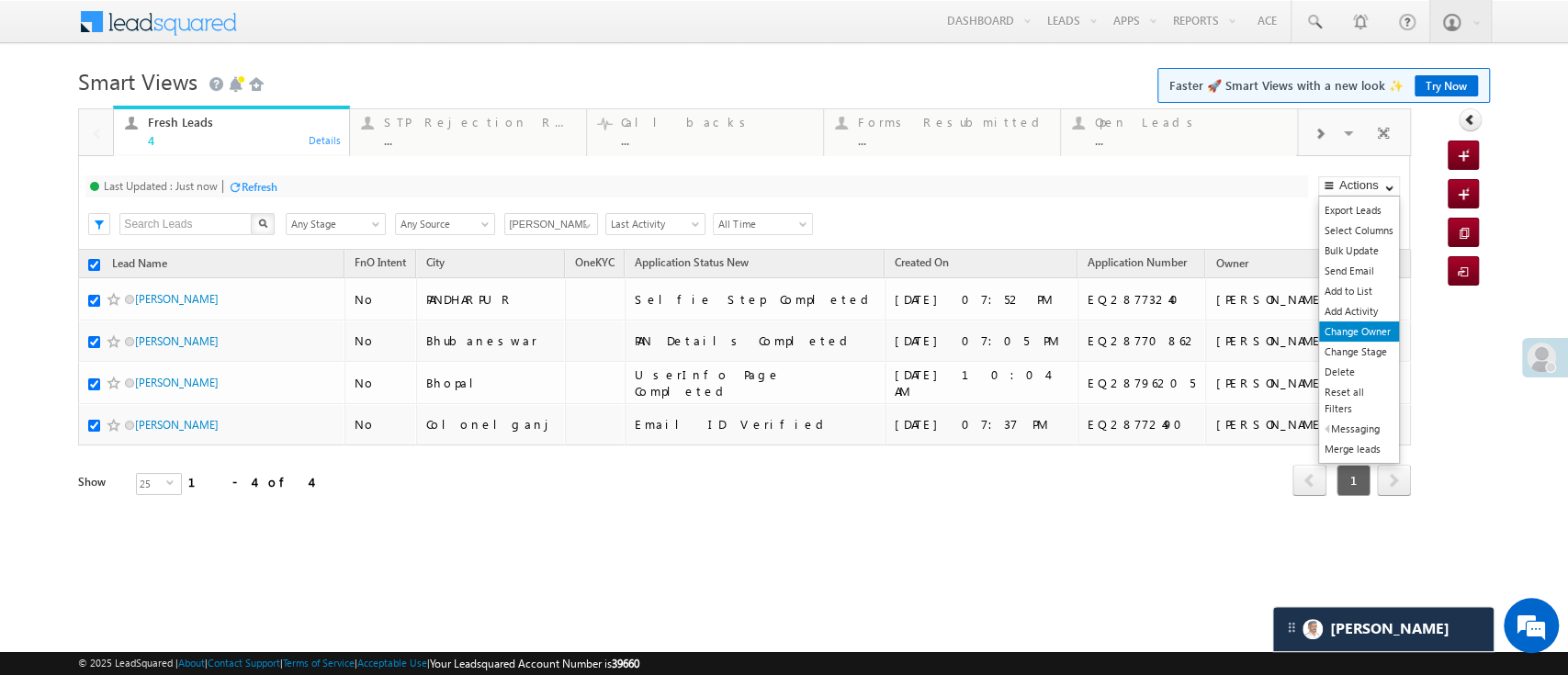
type input "[PERSON_NAME]"
click at [1377, 327] on link "Change Owner" at bounding box center [1360, 332] width 80 height 21
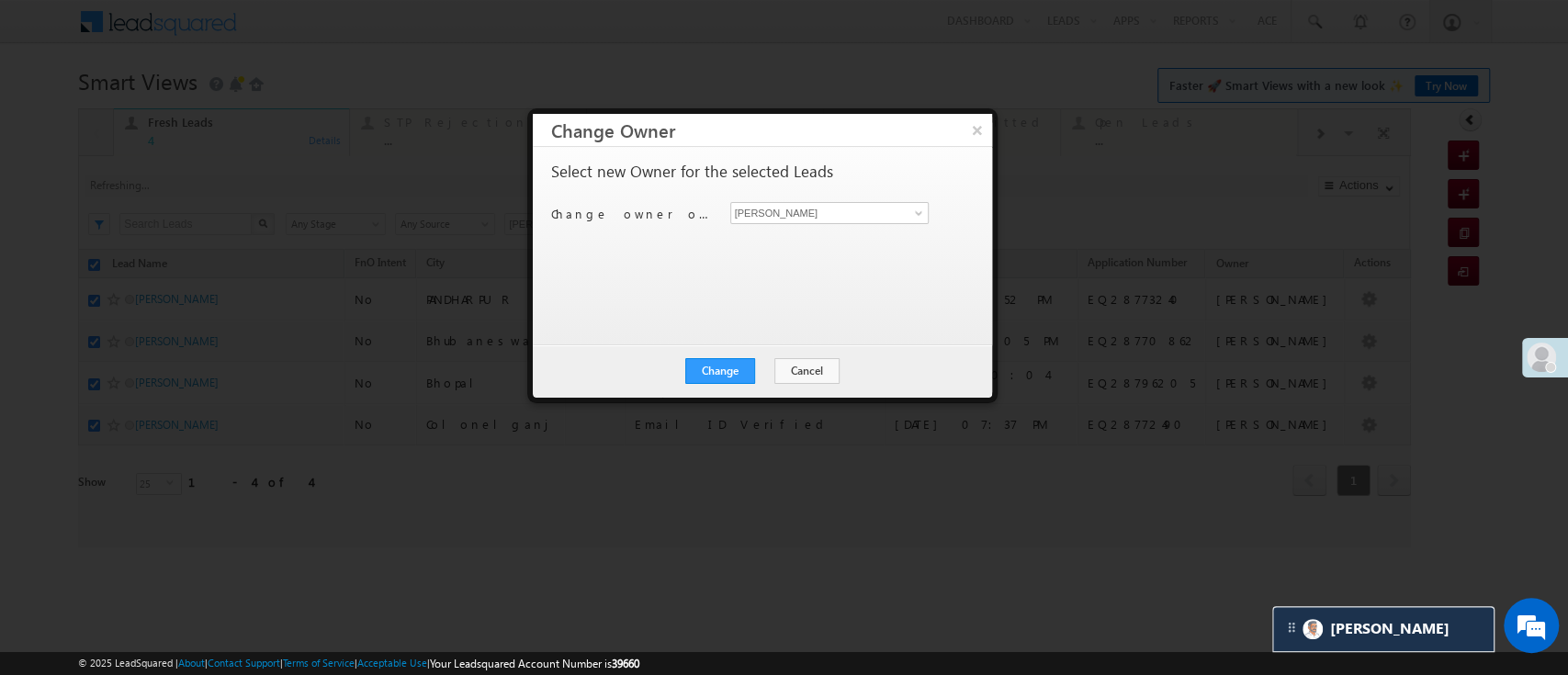
checkbox input "false"
click at [912, 209] on span at bounding box center [918, 212] width 15 height 15
click at [874, 225] on link "[PERSON_NAME] [PERSON_NAME][EMAIL_ADDRESS][DOMAIN_NAME]" at bounding box center [830, 243] width 198 height 35
type input "[PERSON_NAME]"
click at [809, 237] on div "Select new Owner for the selected Leads Change owner of 4 leads to Manish [PERS…" at bounding box center [761, 237] width 419 height 147
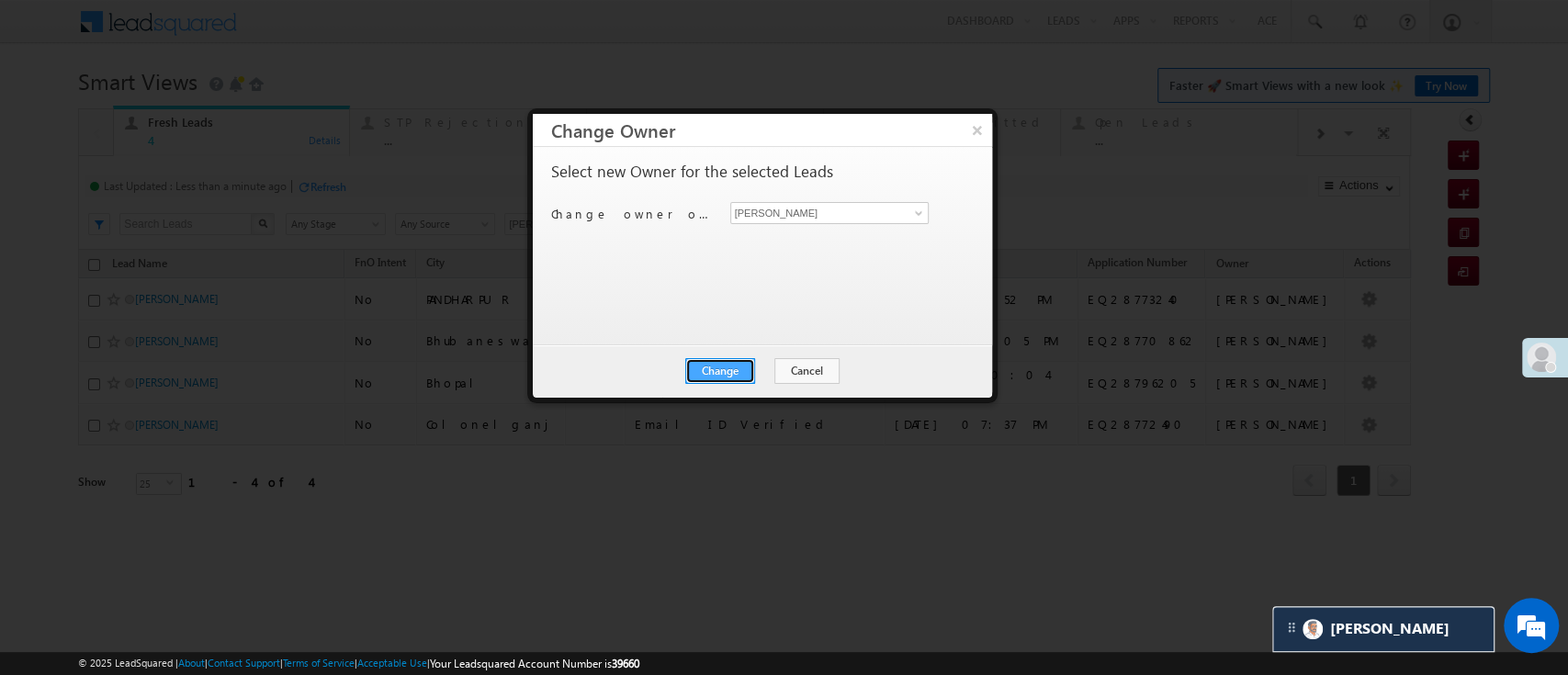
click at [728, 364] on button "Change" at bounding box center [720, 371] width 69 height 25
click at [781, 378] on button "Close" at bounding box center [764, 371] width 59 height 25
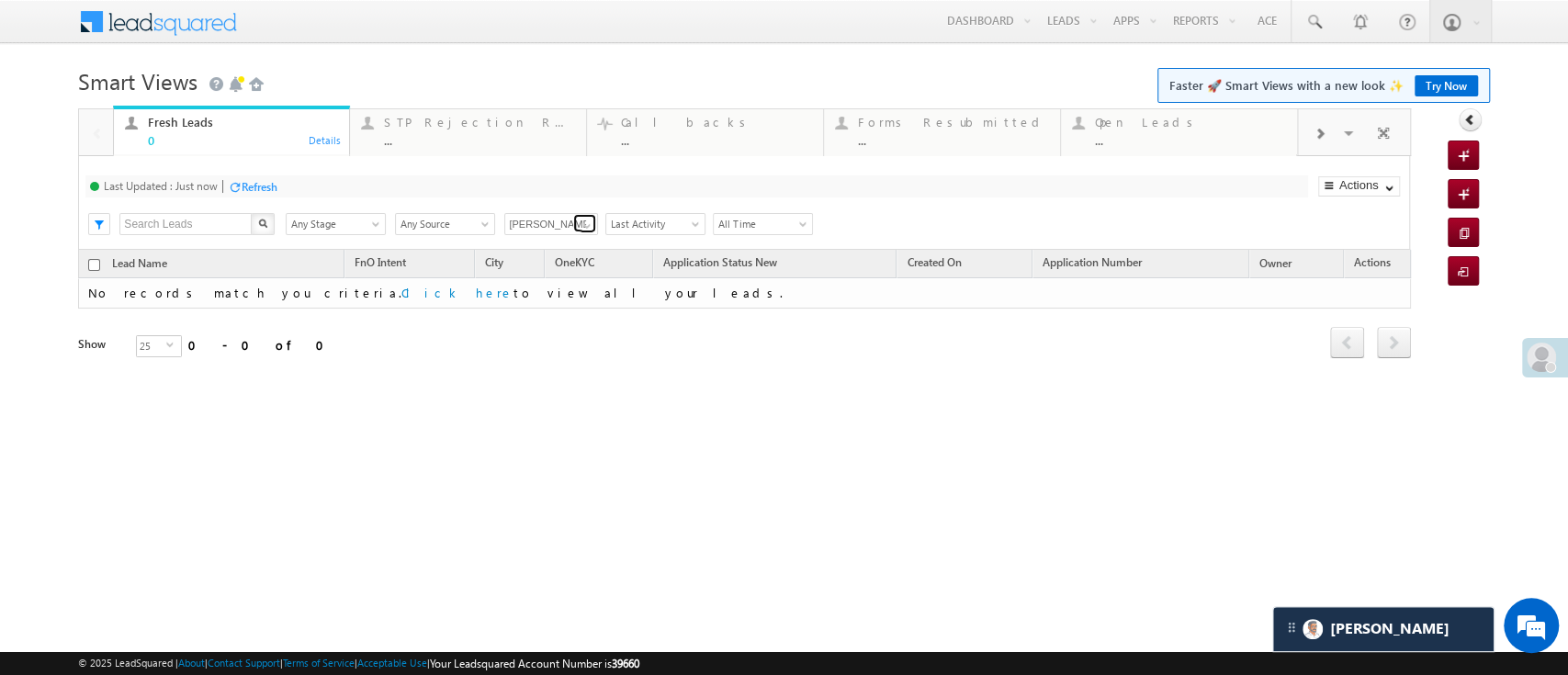
click at [580, 219] on span at bounding box center [587, 226] width 15 height 15
click at [568, 240] on link "Any Owner" at bounding box center [552, 246] width 95 height 22
type input "Any Owner"
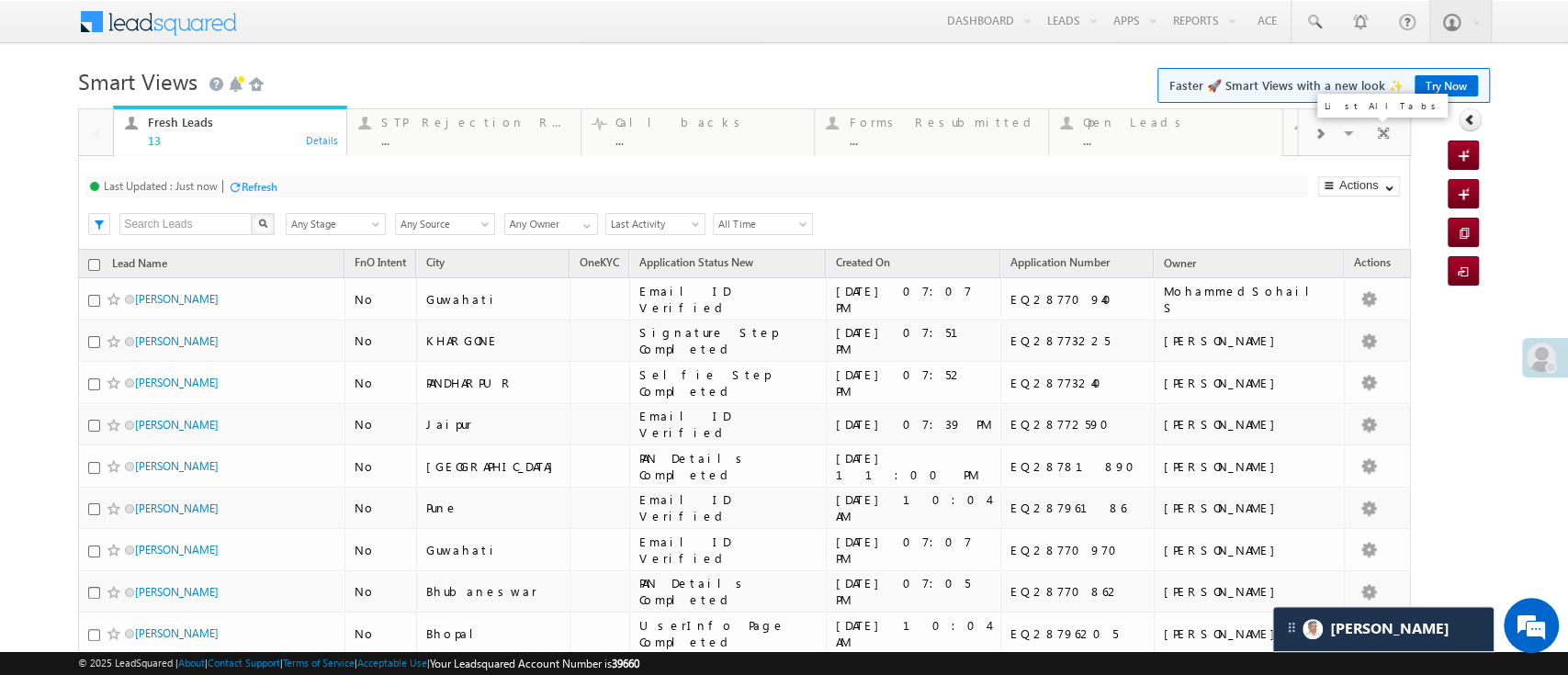
click at [1341, 135] on span at bounding box center [1350, 135] width 19 height 38
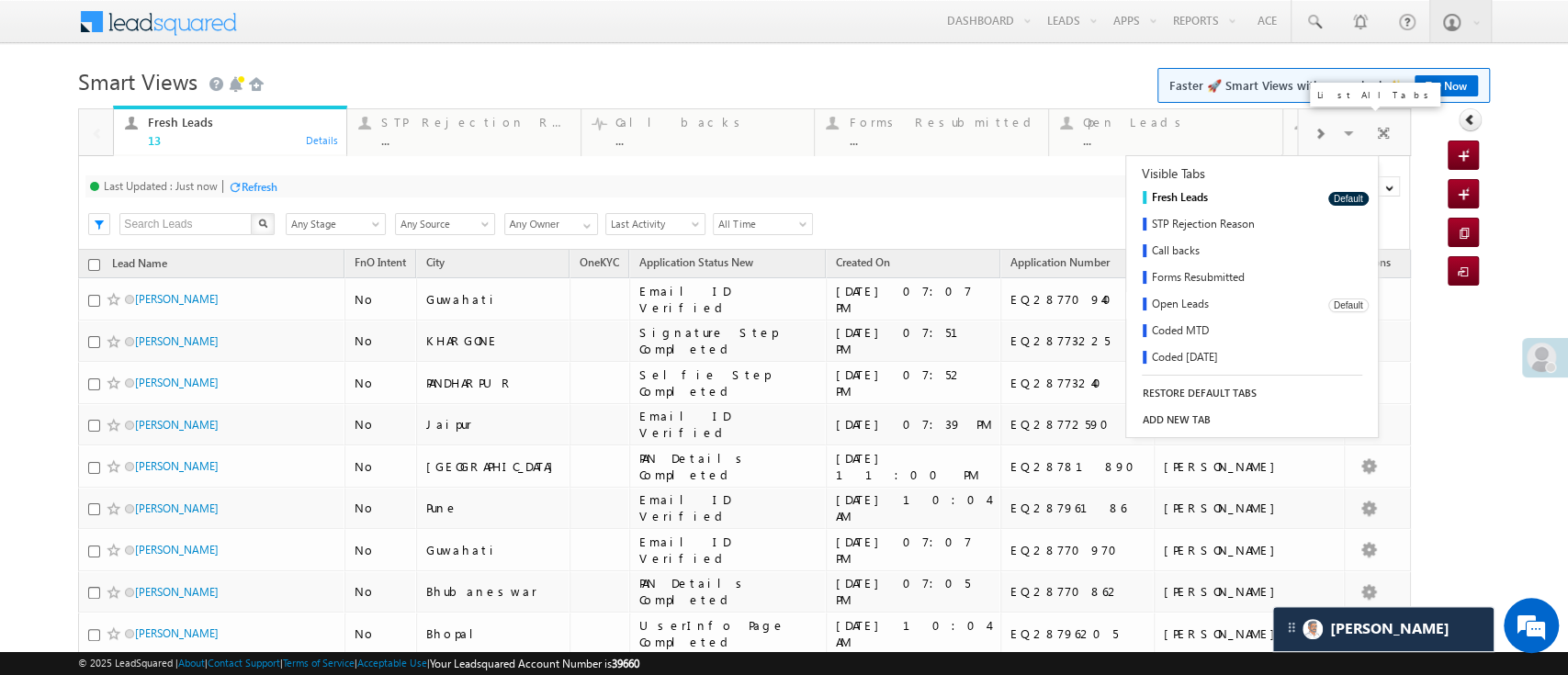
click at [1199, 299] on link "Open Leads" at bounding box center [1222, 305] width 190 height 26
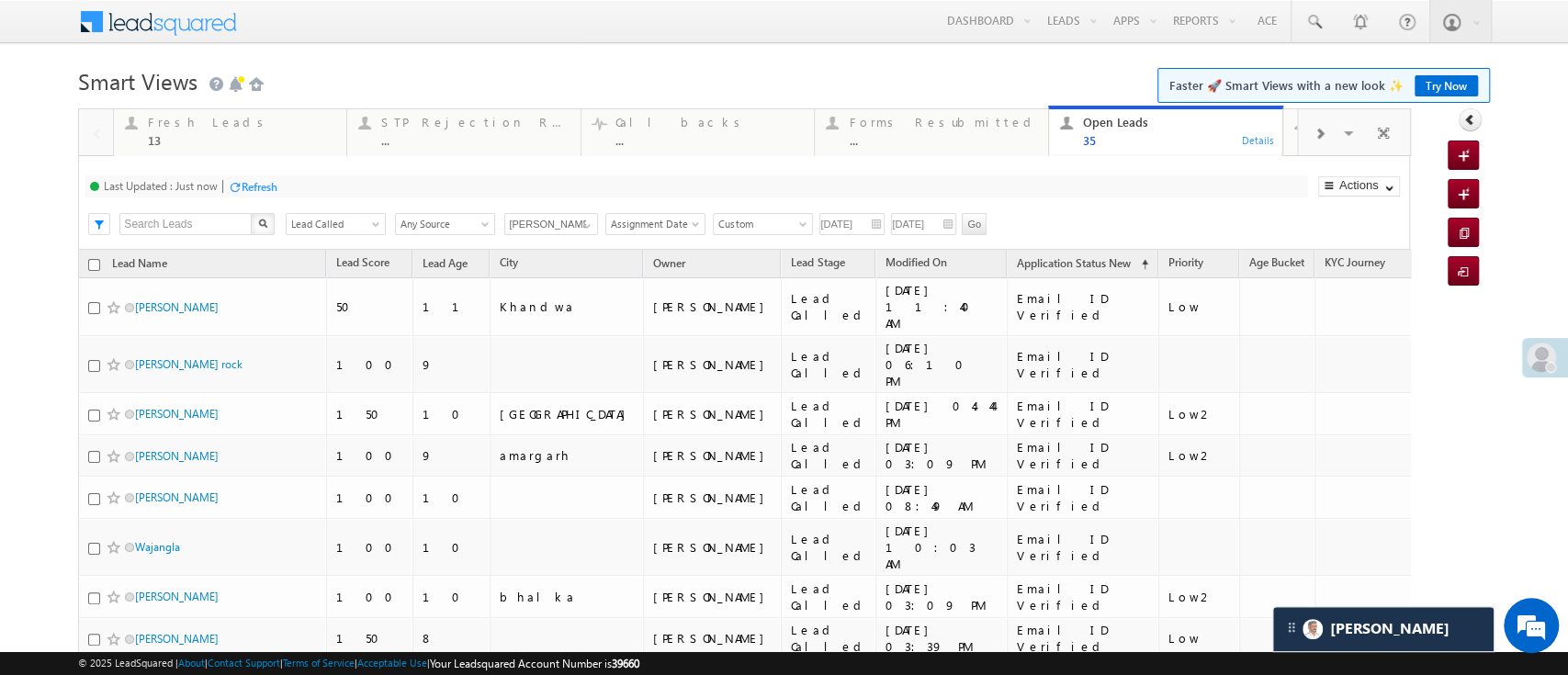
scroll to position [22, 0]
click at [690, 220] on span at bounding box center [696, 227] width 15 height 15
click at [757, 220] on span "Custom" at bounding box center [760, 224] width 93 height 17
click at [747, 281] on link "[DATE]" at bounding box center [759, 286] width 93 height 17
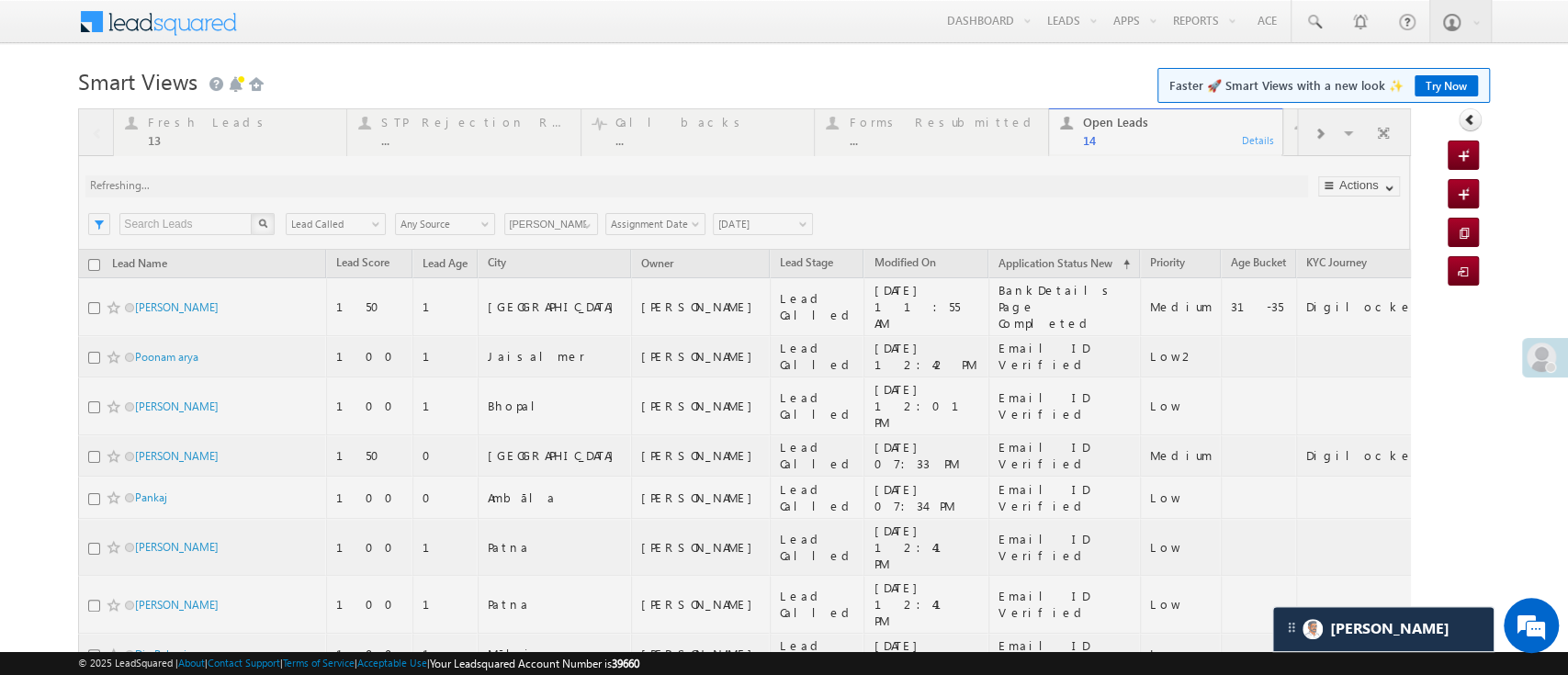
click at [582, 217] on div at bounding box center [744, 597] width 1332 height 976
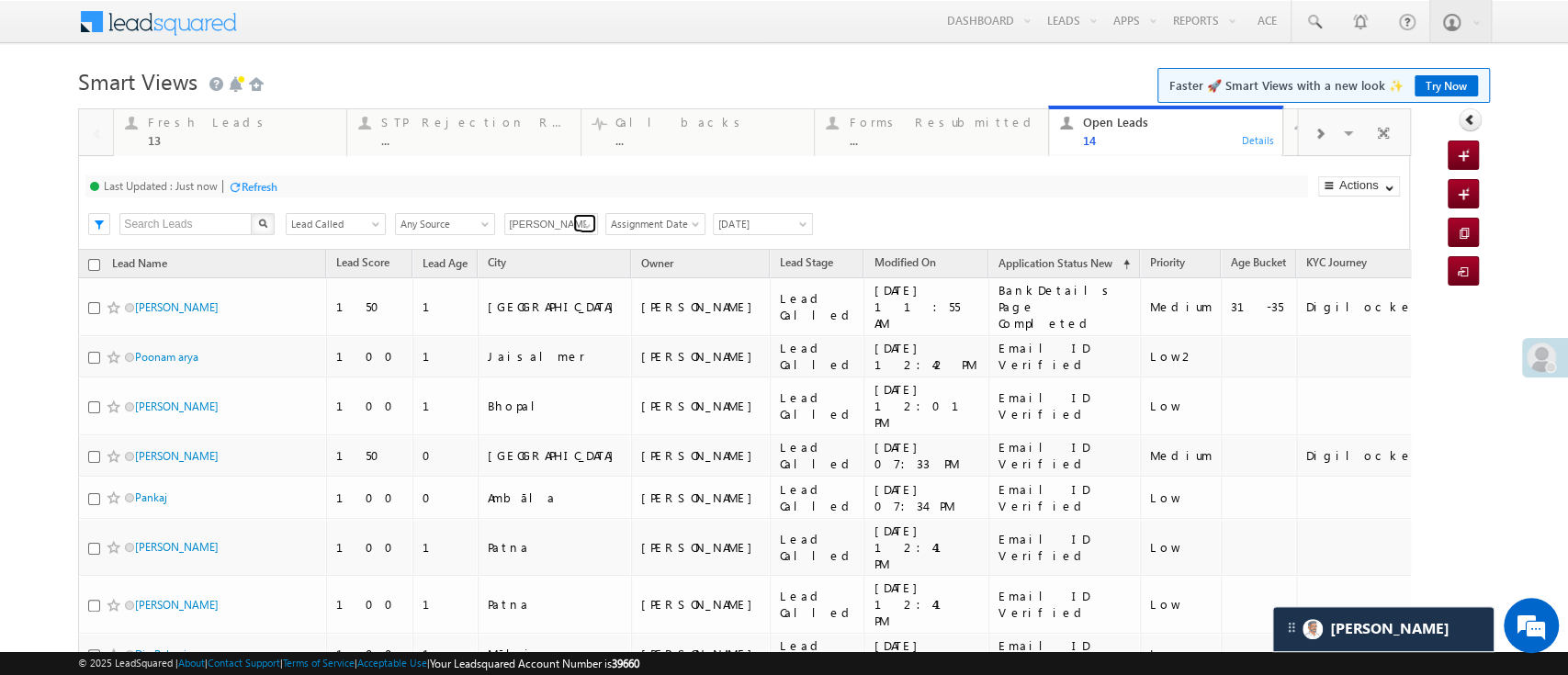
click at [586, 224] on span at bounding box center [587, 226] width 15 height 15
click at [553, 248] on link "[PERSON_NAME]" at bounding box center [552, 246] width 95 height 22
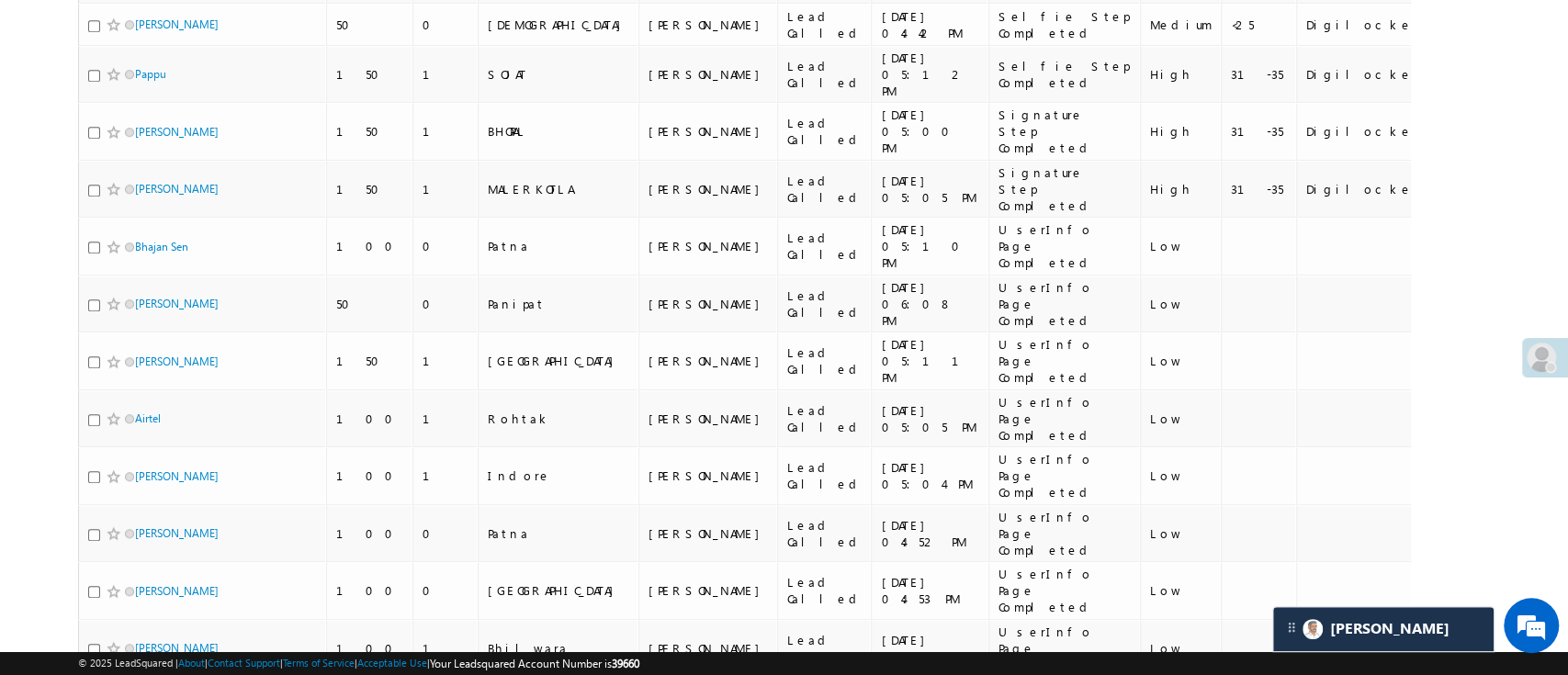
scroll to position [785, 0]
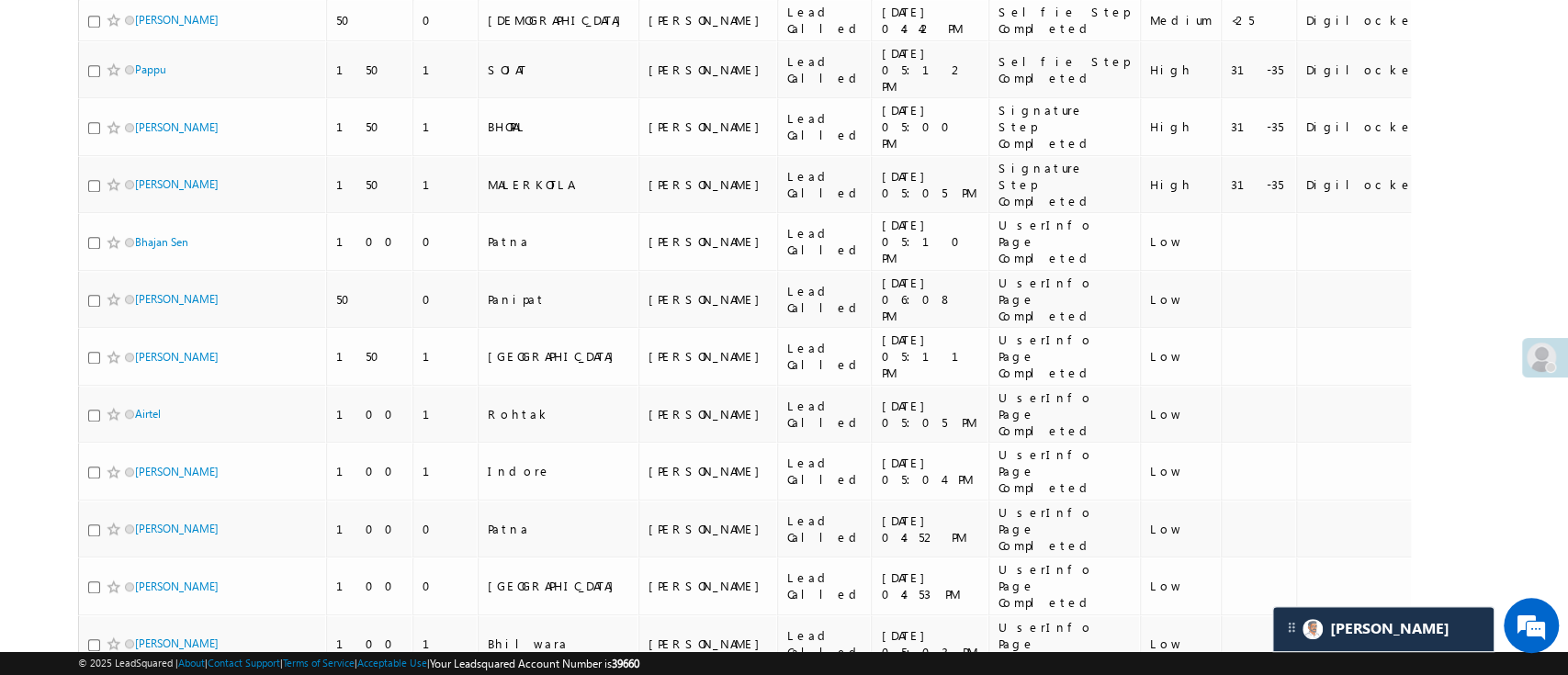
type input "[PERSON_NAME]"
checkbox input "true"
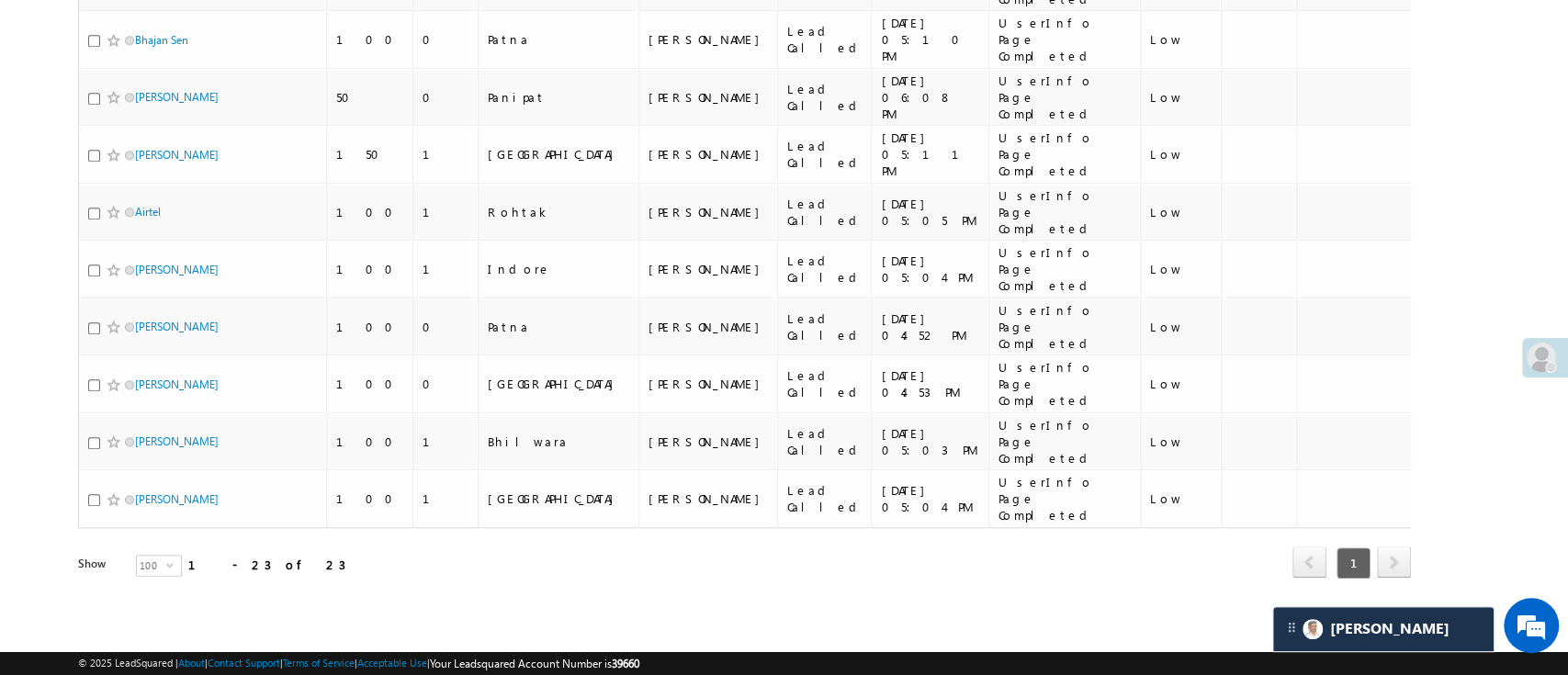
scroll to position [1113, 0]
checkbox input "true"
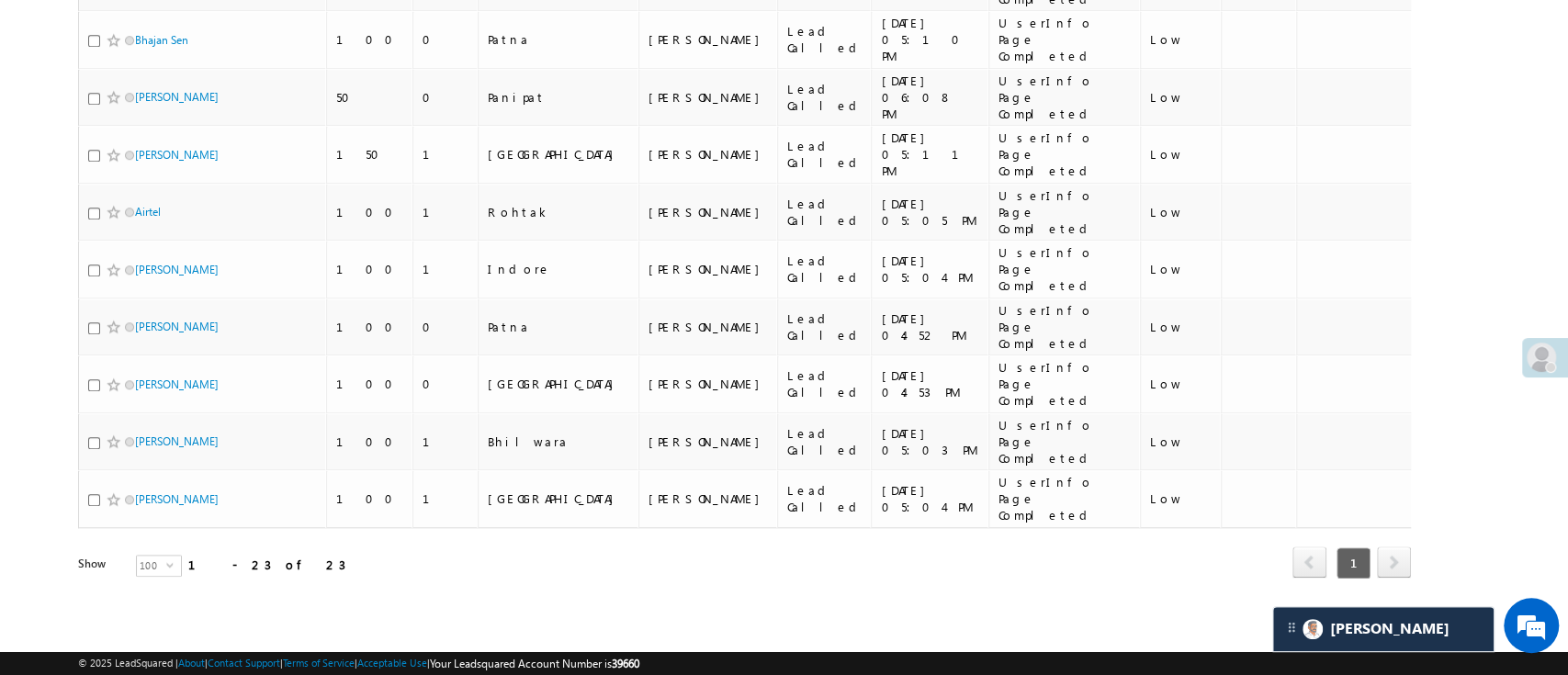
checkbox input "true"
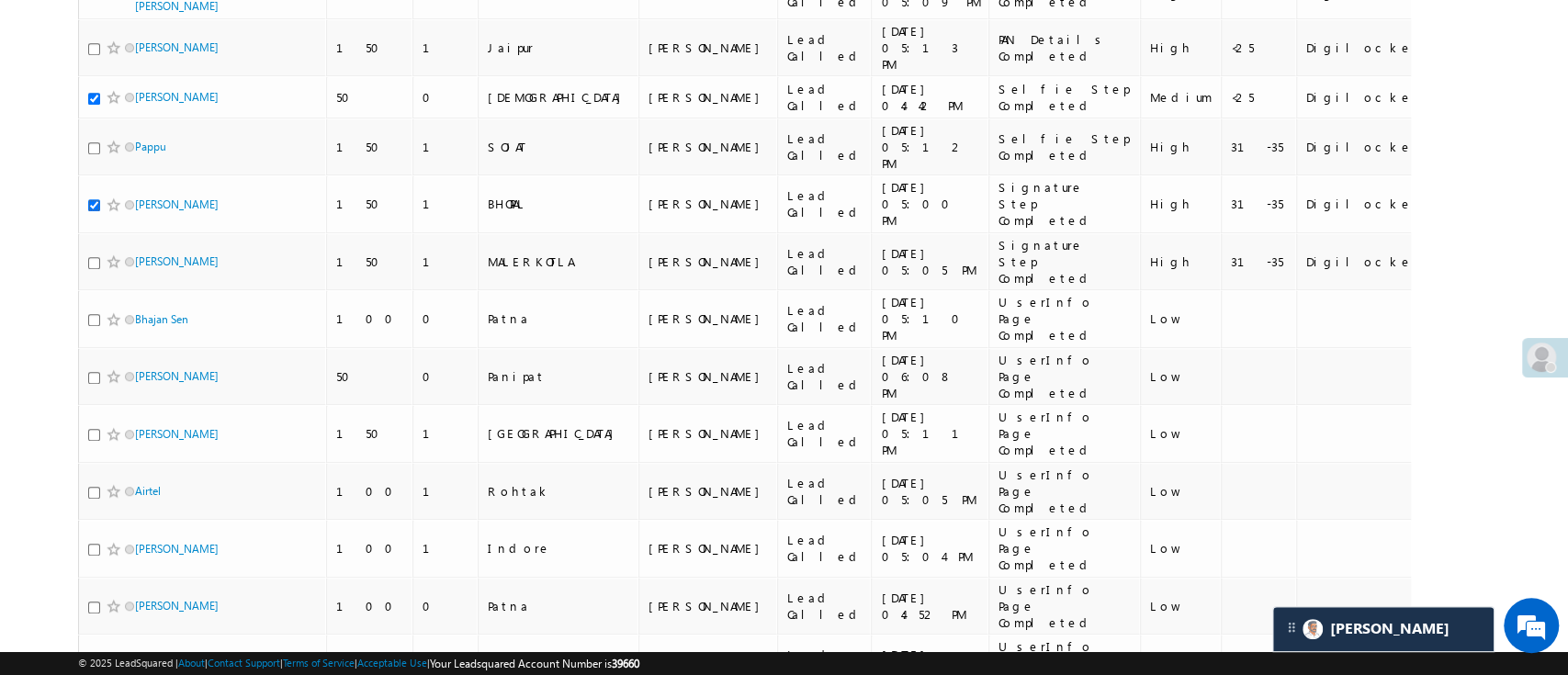
scroll to position [0, 0]
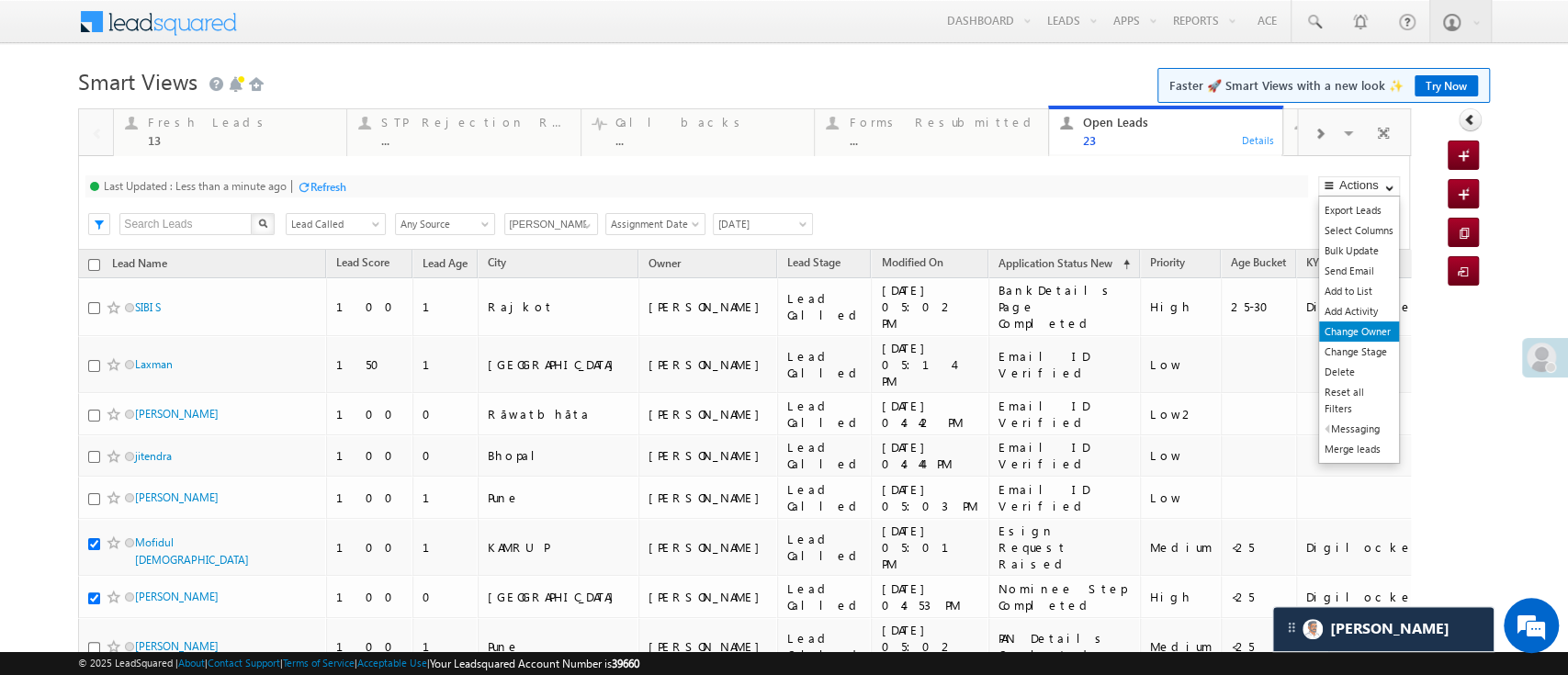
click at [1343, 338] on link "Change Owner" at bounding box center [1360, 332] width 80 height 21
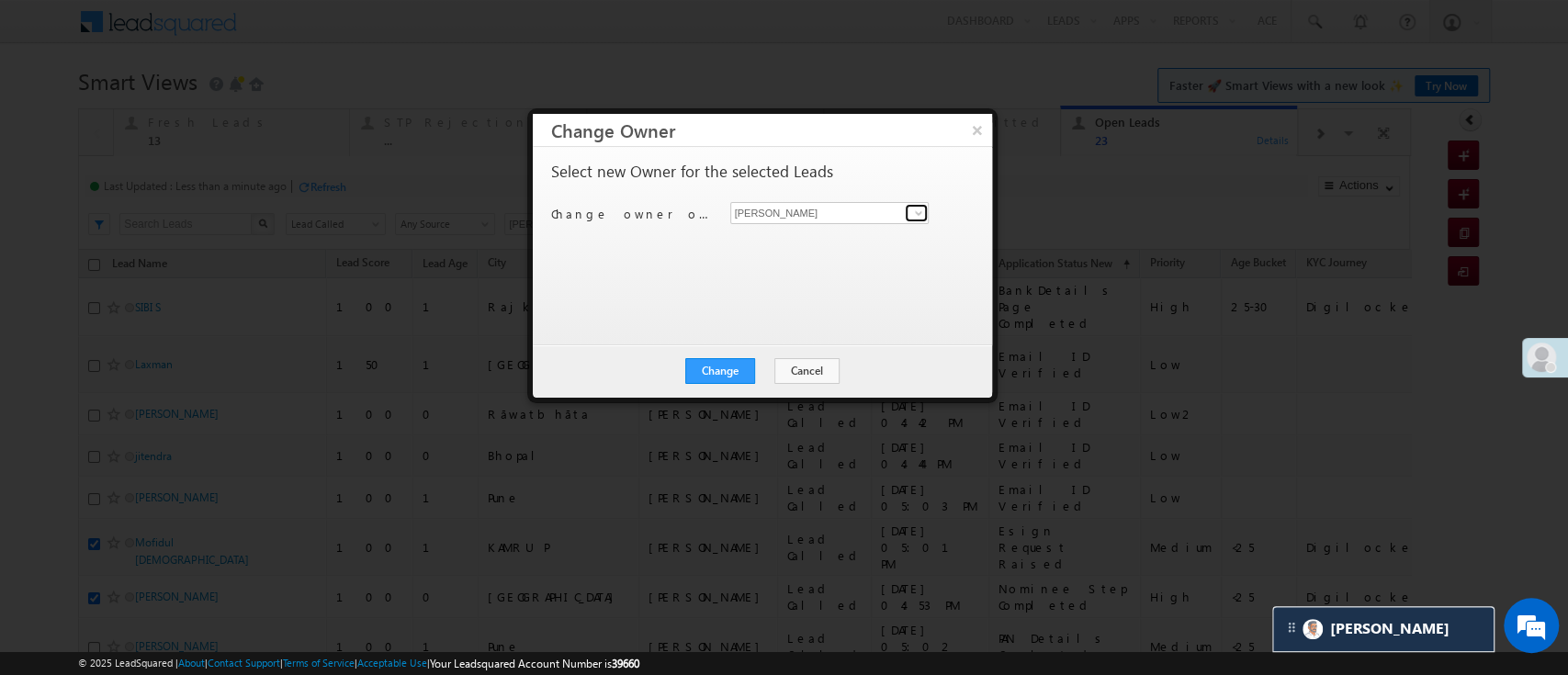
click at [916, 205] on span at bounding box center [918, 212] width 15 height 15
click at [864, 229] on link "[PERSON_NAME] [PERSON_NAME][EMAIL_ADDRESS][DOMAIN_NAME]" at bounding box center [830, 242] width 200 height 35
type input "[PERSON_NAME]"
click at [740, 362] on button "Change" at bounding box center [720, 371] width 69 height 25
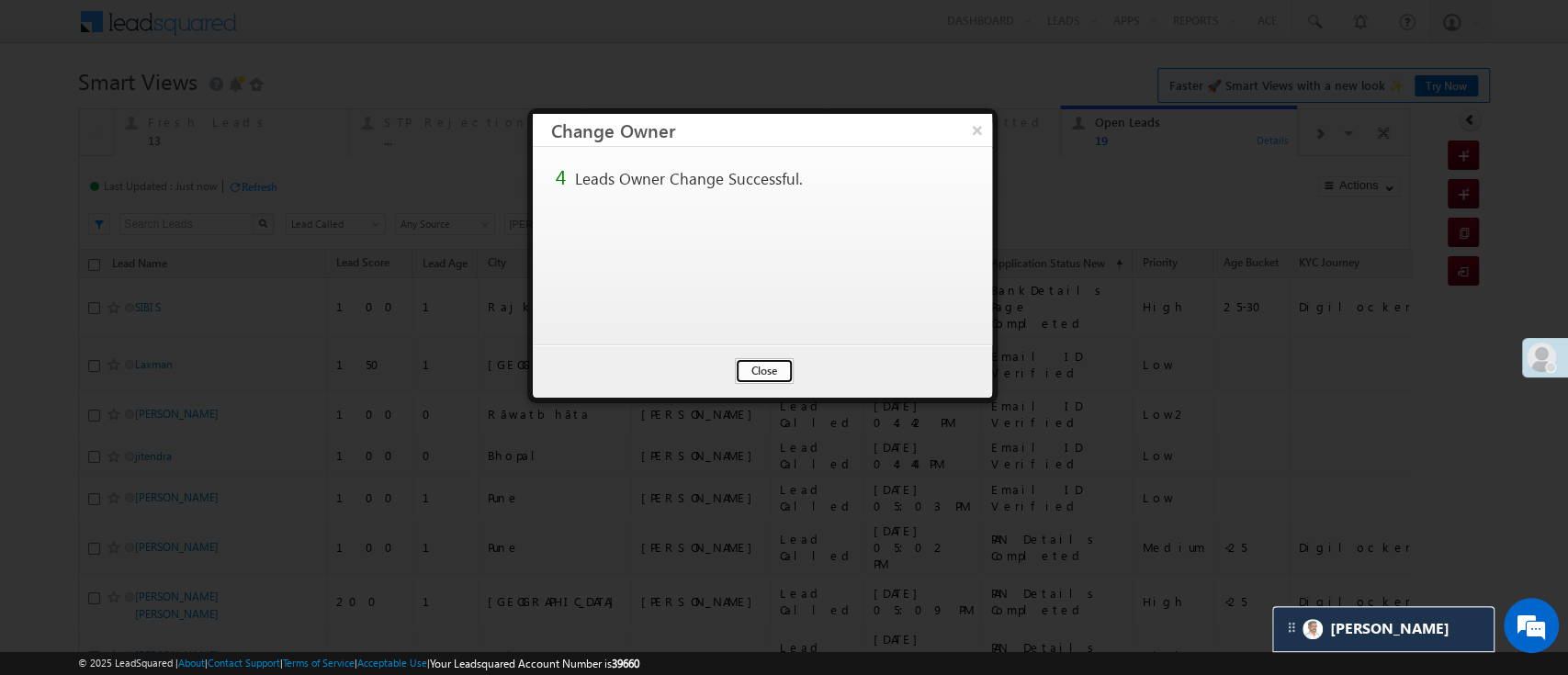
click at [750, 368] on button "Close" at bounding box center [764, 371] width 59 height 25
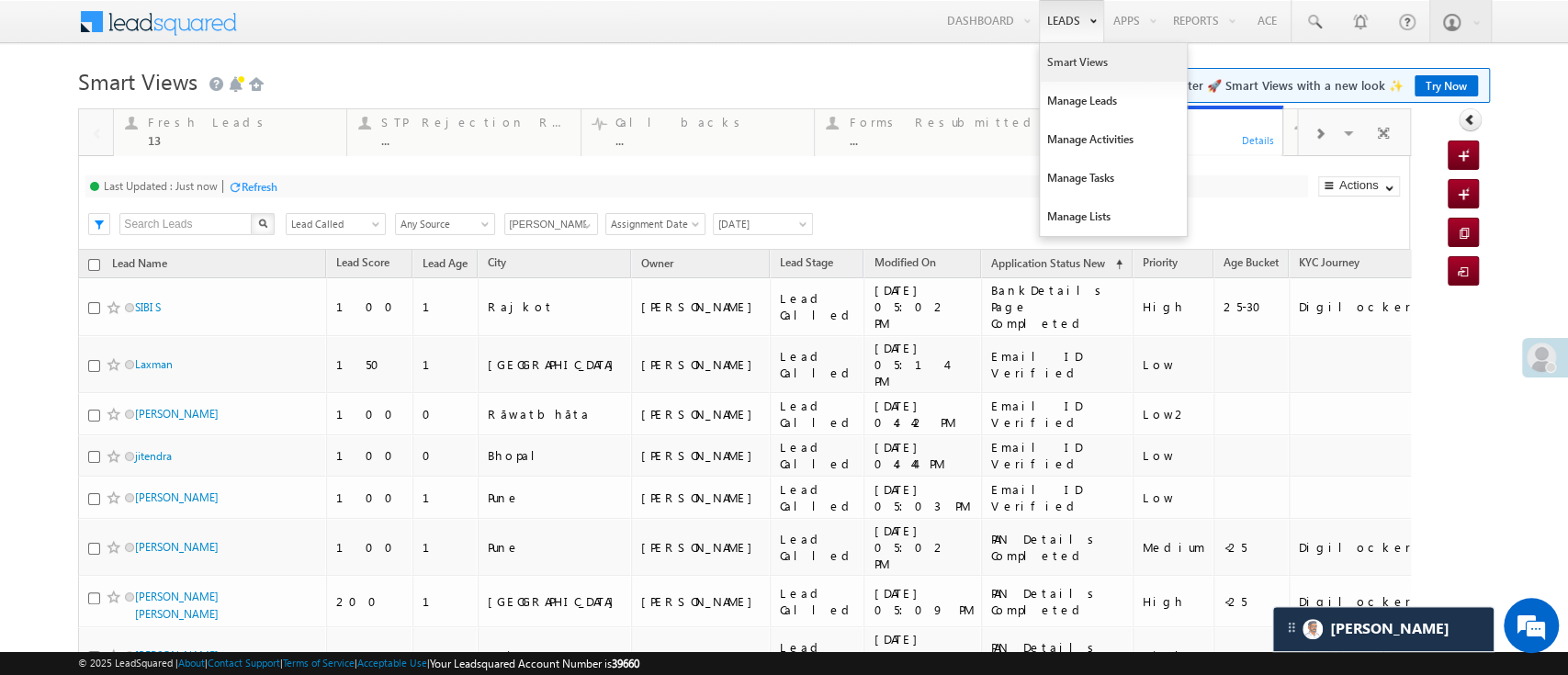
click at [1040, 74] on link "Smart Views" at bounding box center [1113, 62] width 147 height 38
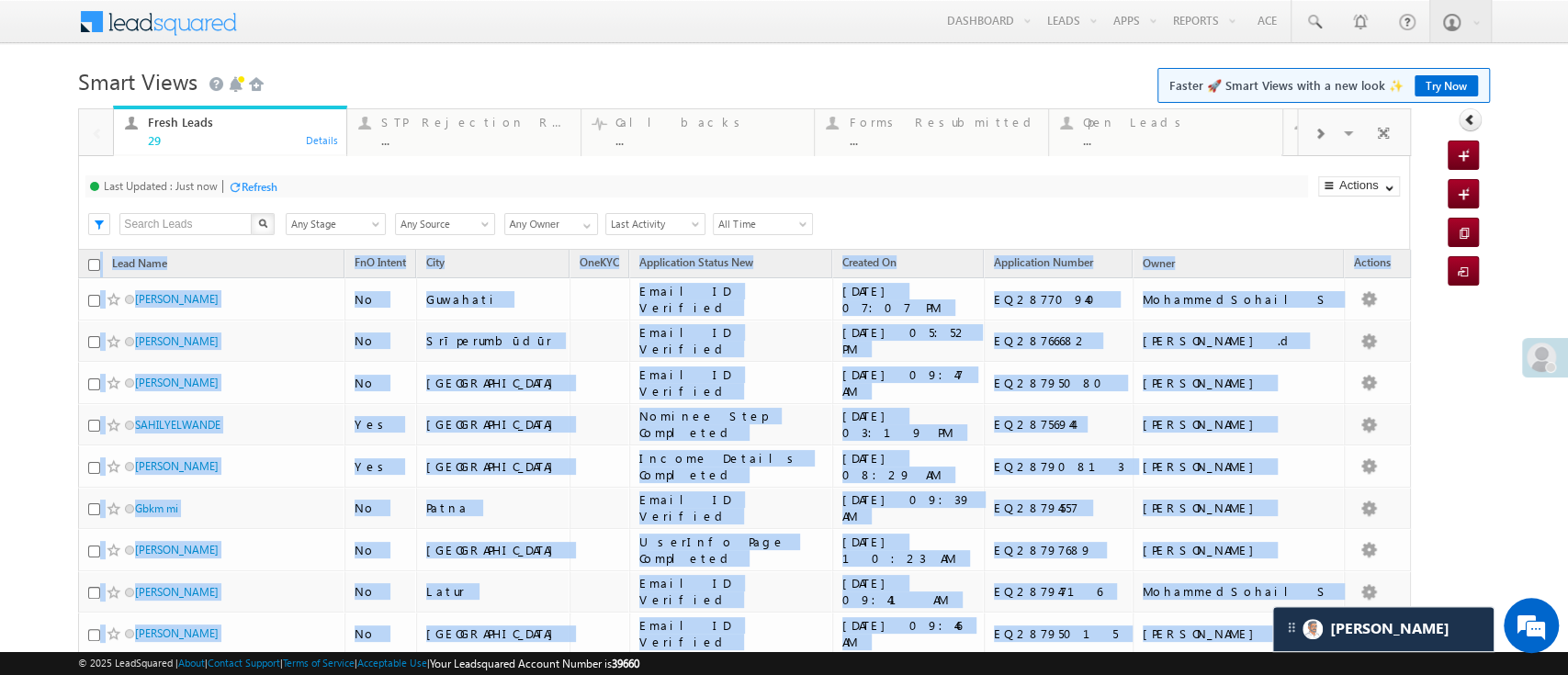
drag, startPoint x: 1507, startPoint y: 278, endPoint x: 1526, endPoint y: 431, distance: 154.2
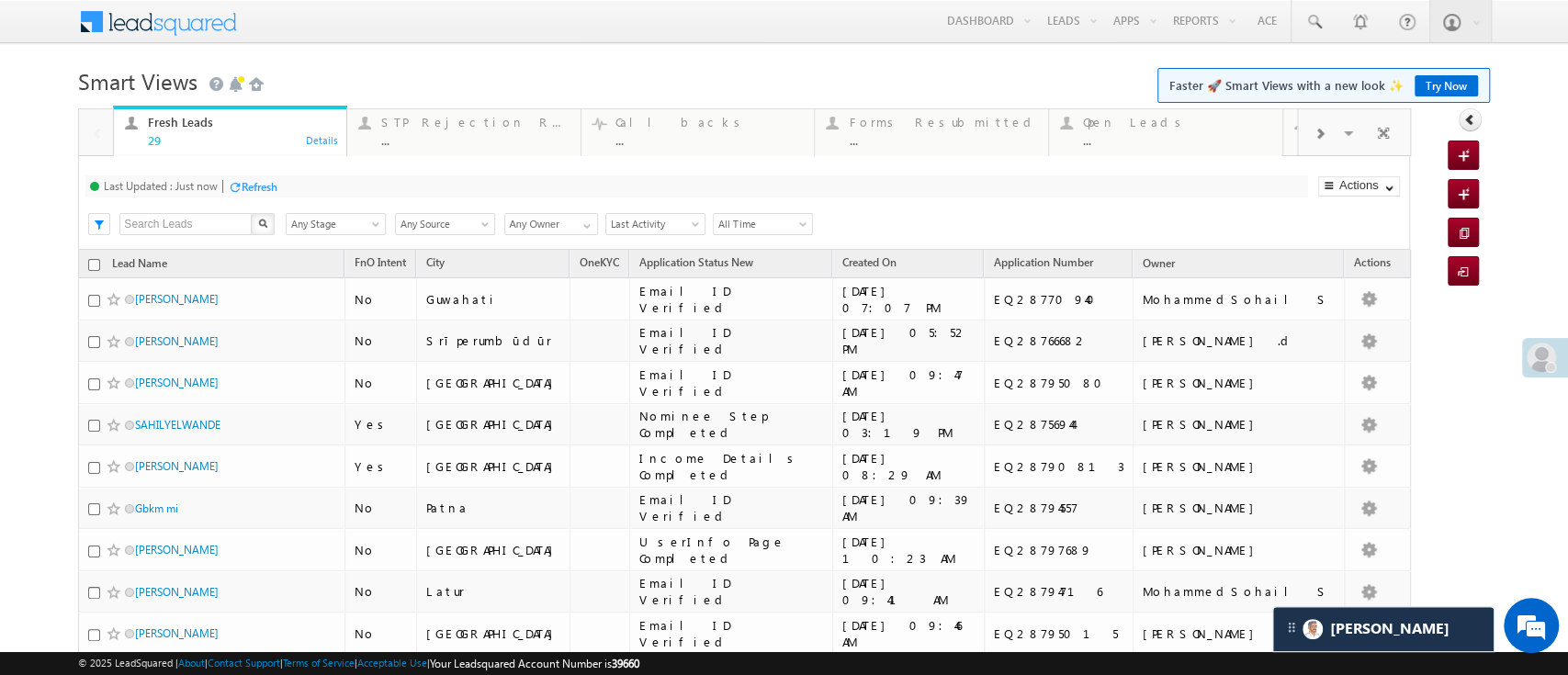
click at [582, 231] on span at bounding box center [587, 226] width 15 height 15
click at [565, 245] on link "[PERSON_NAME]" at bounding box center [552, 246] width 95 height 22
type input "[PERSON_NAME]"
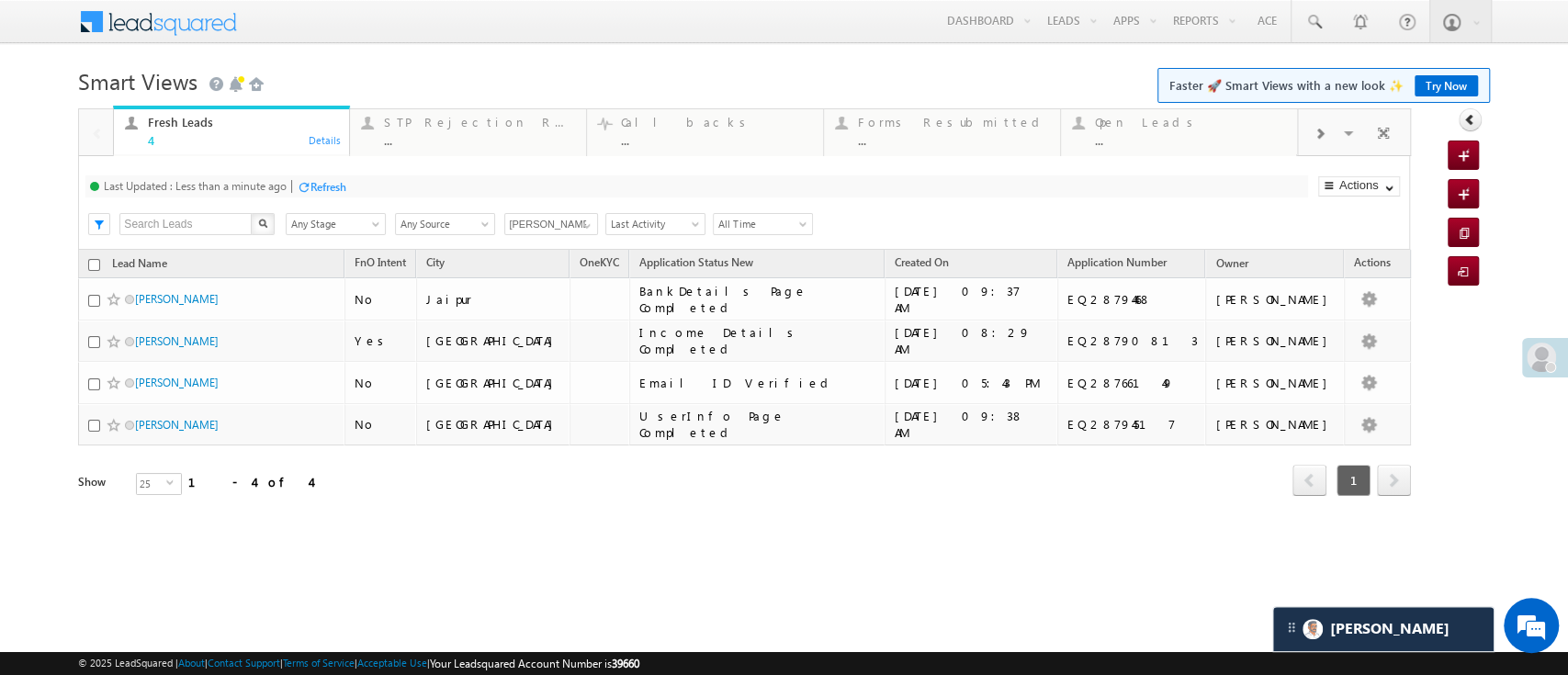
click at [89, 262] on input "checkbox" at bounding box center [94, 265] width 12 height 12
checkbox input "true"
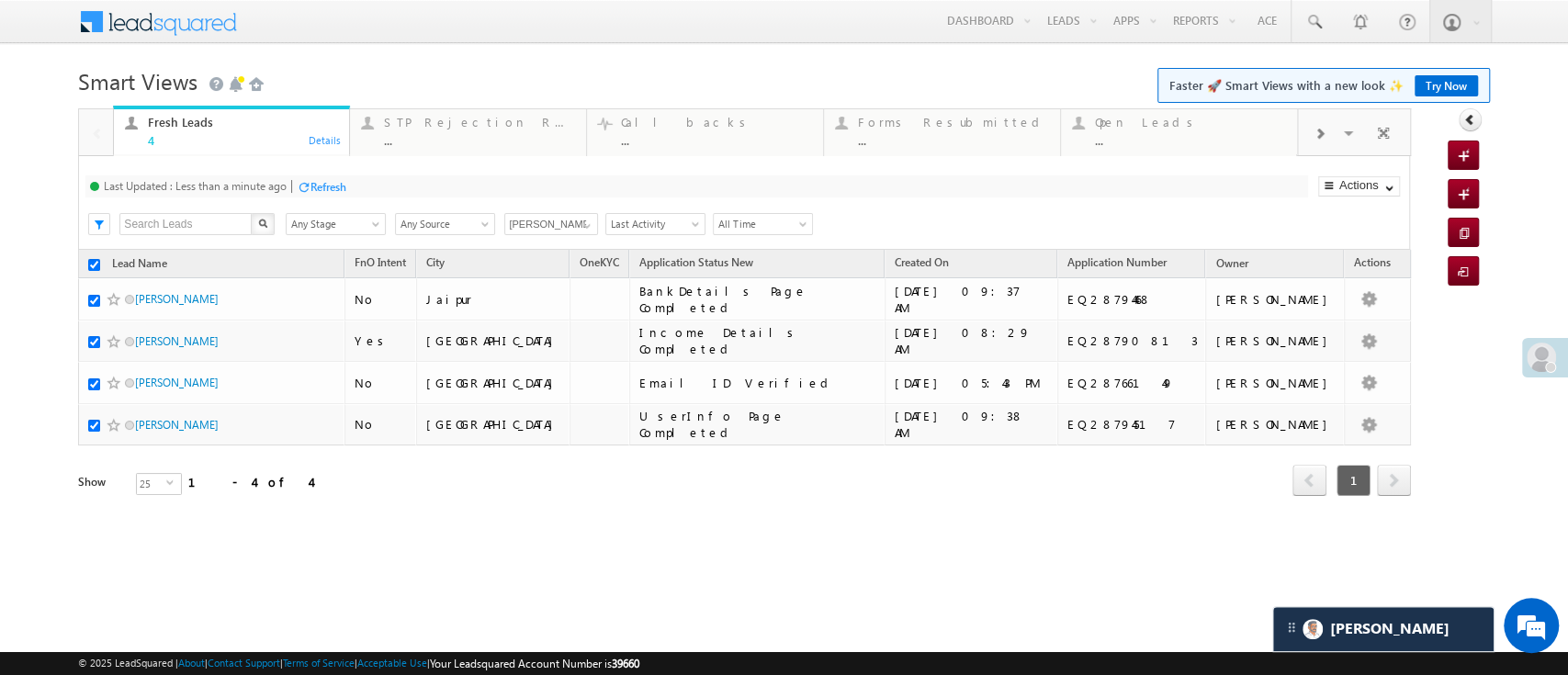
checkbox input "true"
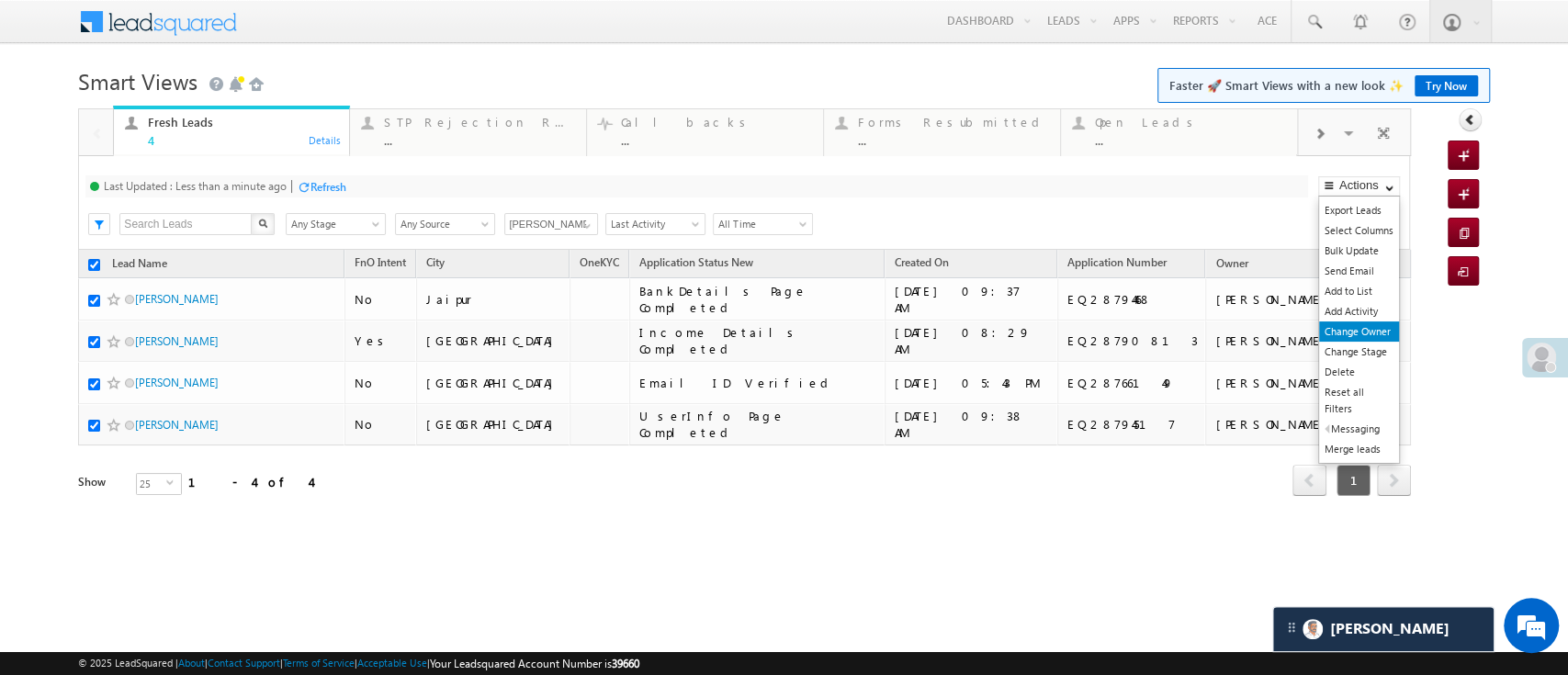
click at [1380, 333] on link "Change Owner" at bounding box center [1360, 332] width 80 height 21
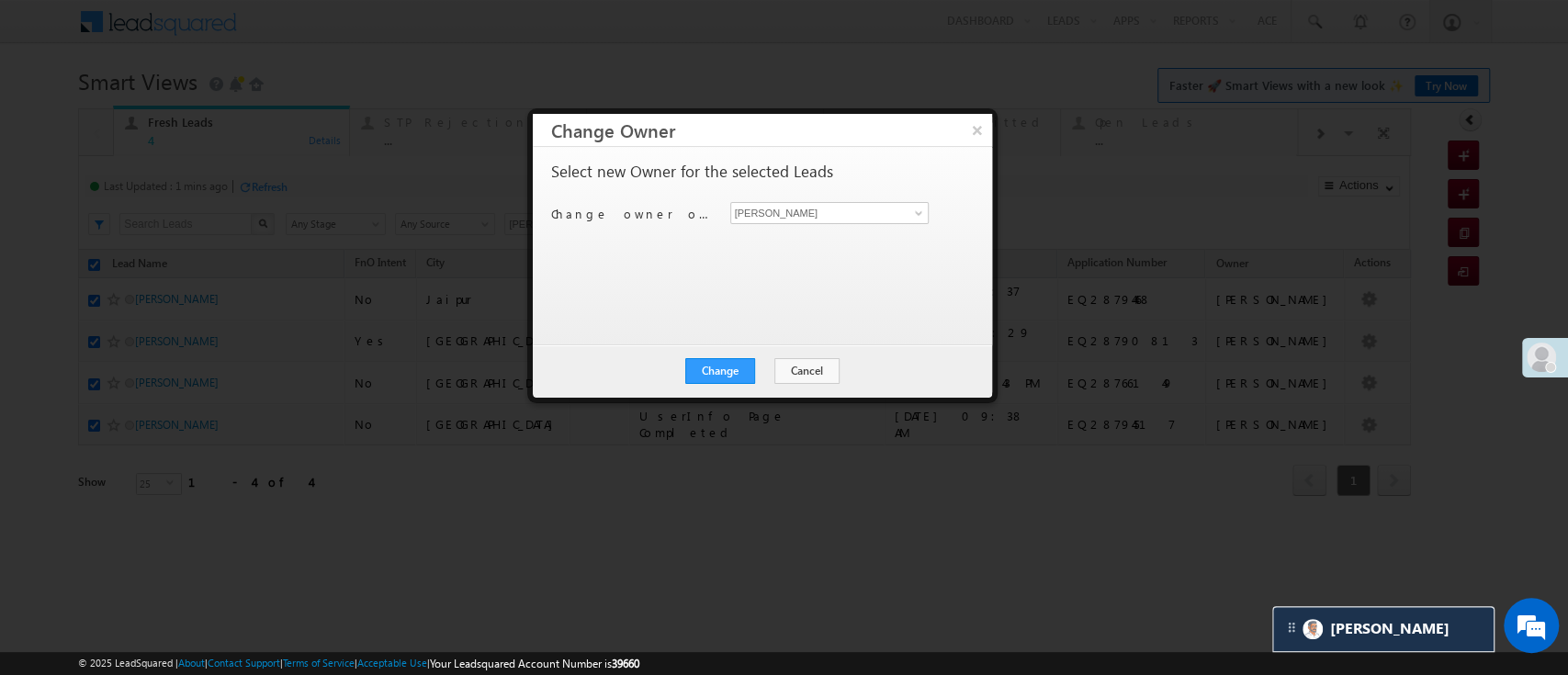
checkbox input "false"
click at [970, 130] on button "×" at bounding box center [976, 129] width 30 height 32
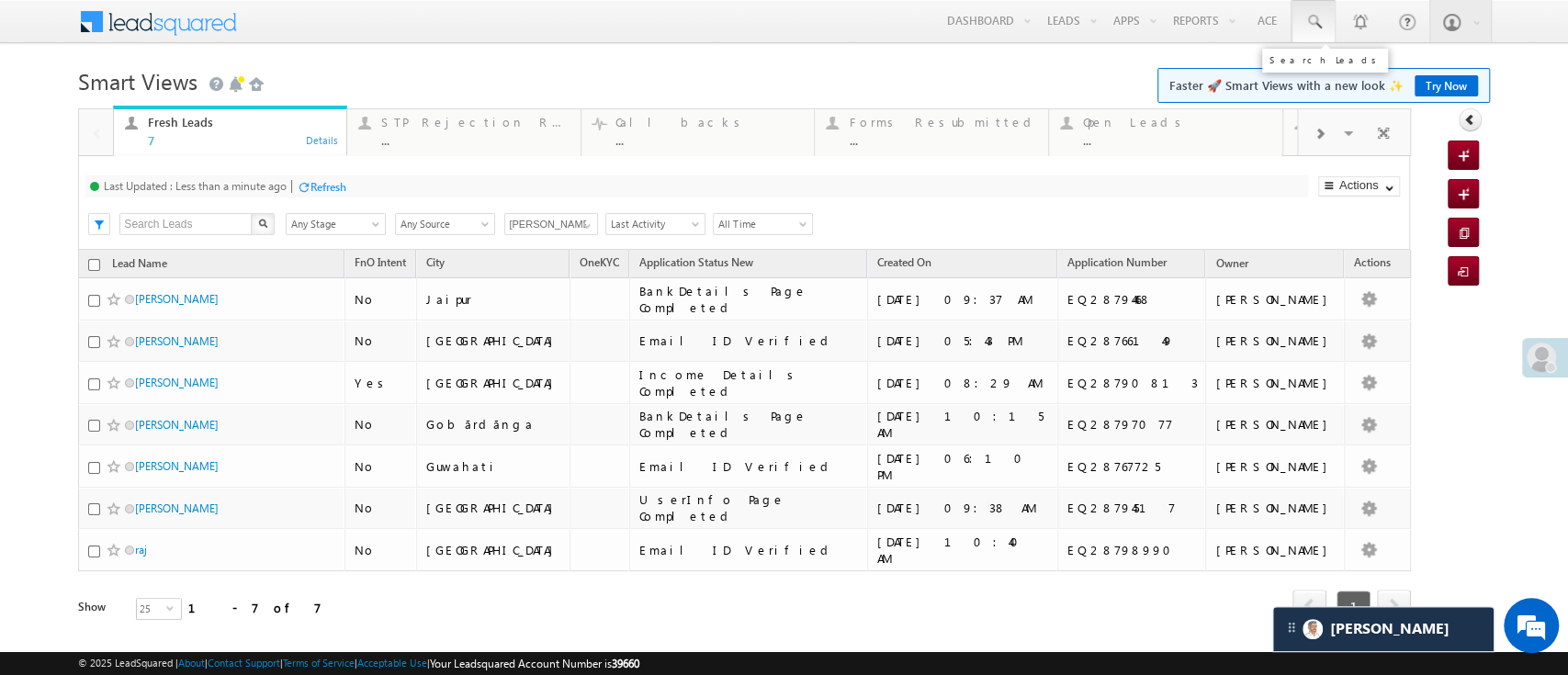
click at [1305, 23] on span at bounding box center [1314, 22] width 19 height 19
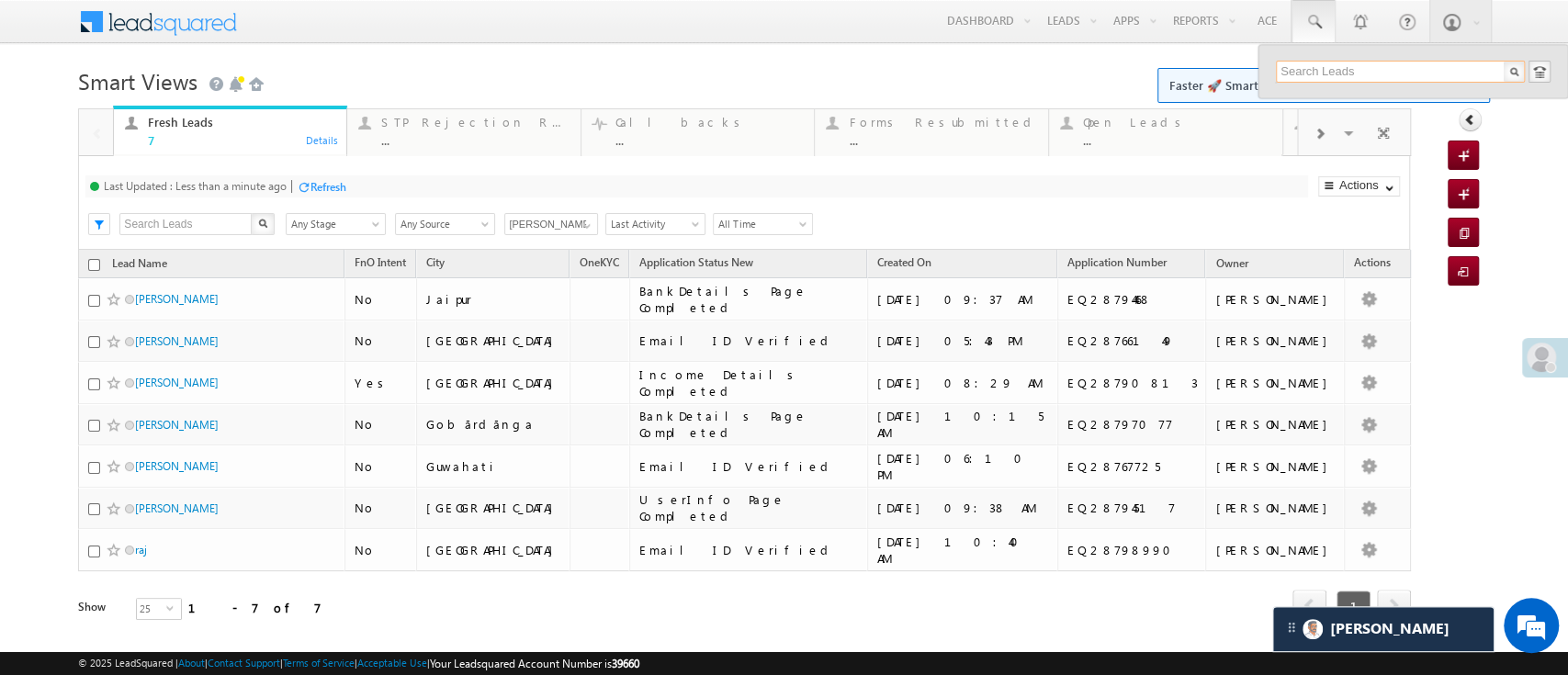
paste input "EQ28514373"
type input "EQ28514373"
click at [1382, 99] on div "[PERSON_NAME]" at bounding box center [1409, 98] width 246 height 21
